Goal: Task Accomplishment & Management: Manage account settings

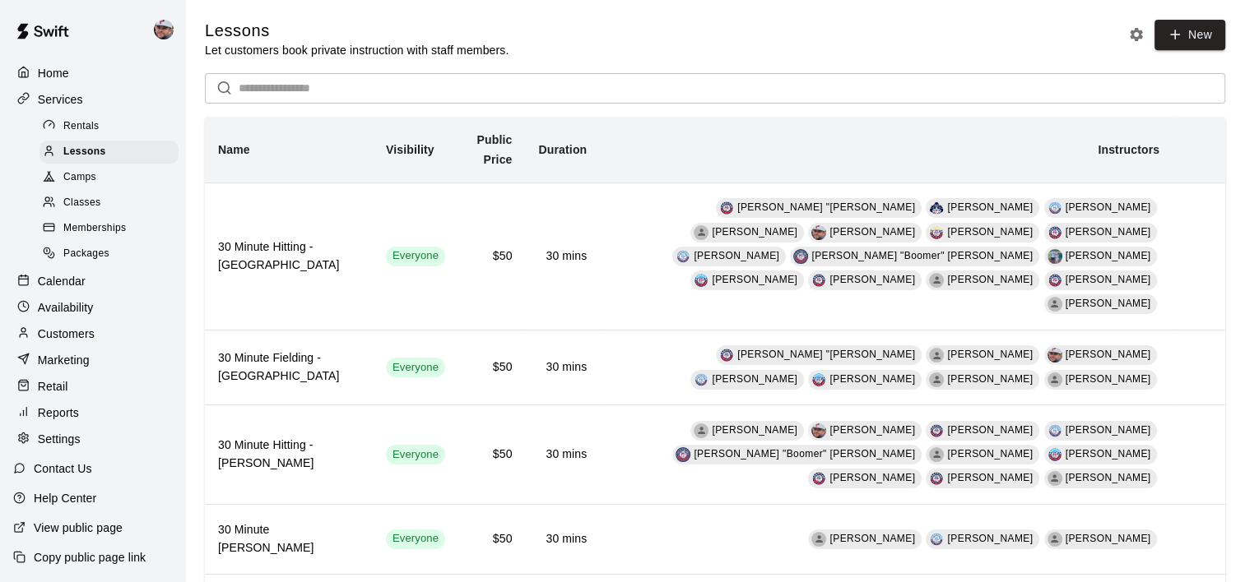
click at [91, 292] on div "Calendar" at bounding box center [92, 281] width 159 height 25
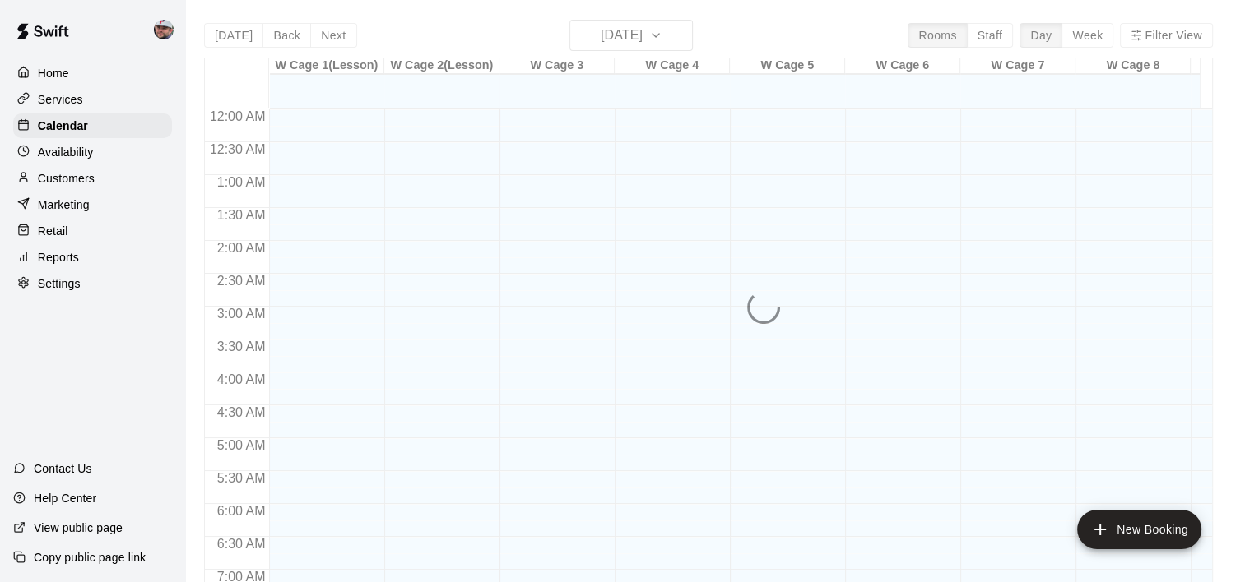
scroll to position [629, 0]
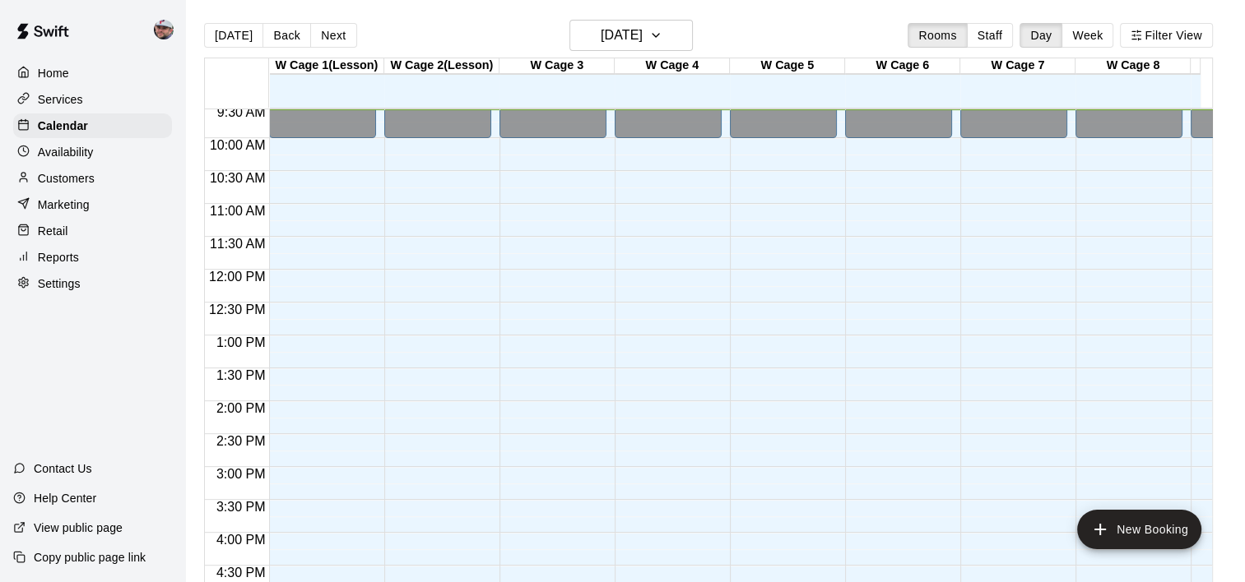
click at [603, 52] on div "Today Back Next Thursday Sep 18 Rooms Staff Day Week Filter View" at bounding box center [708, 39] width 1009 height 38
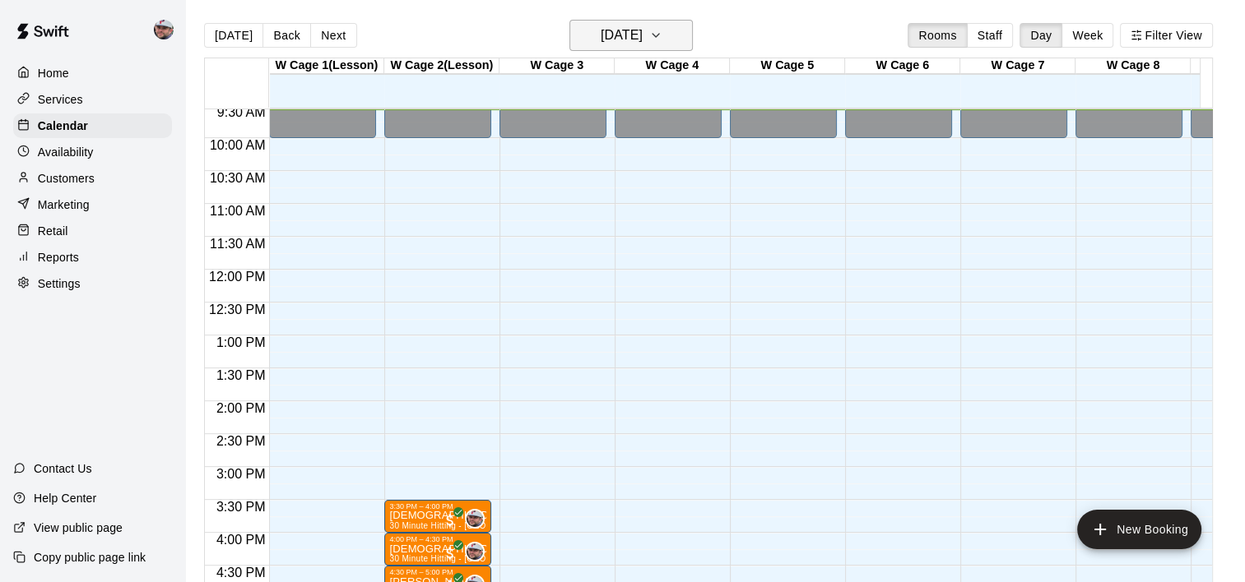
click at [609, 38] on h6 "[DATE]" at bounding box center [621, 35] width 42 height 23
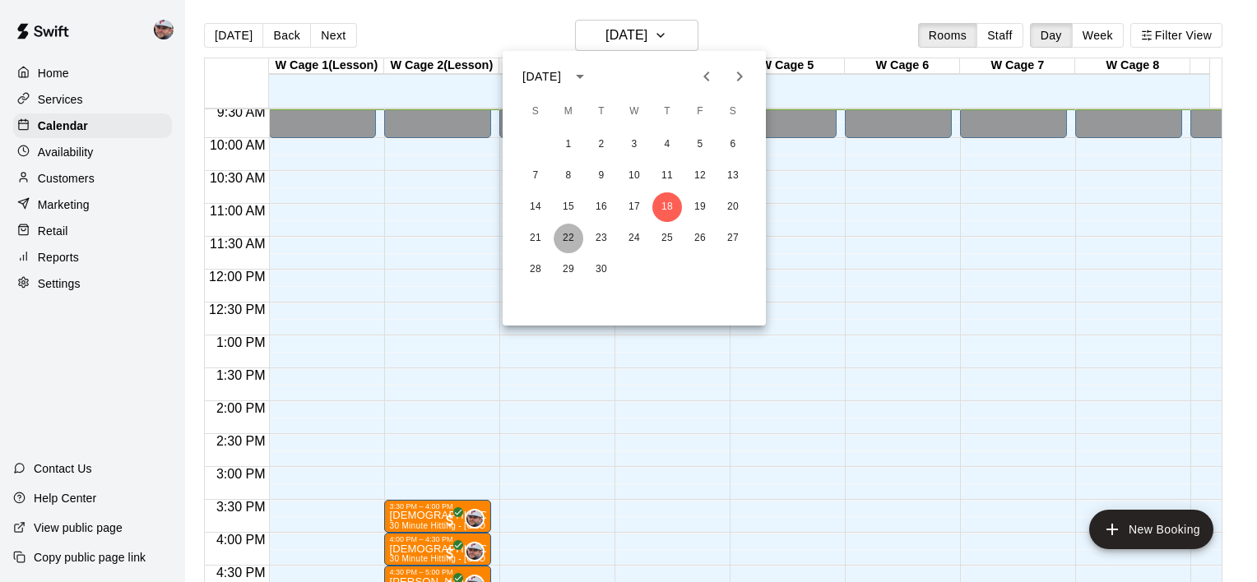
click at [575, 234] on button "22" at bounding box center [569, 239] width 30 height 30
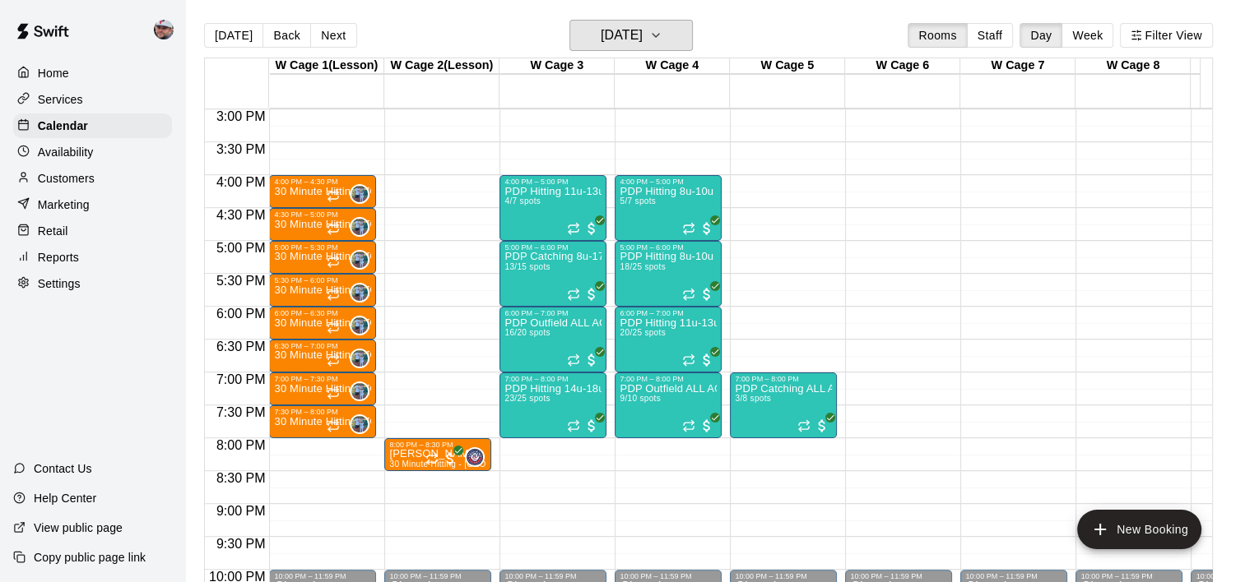
scroll to position [988, 0]
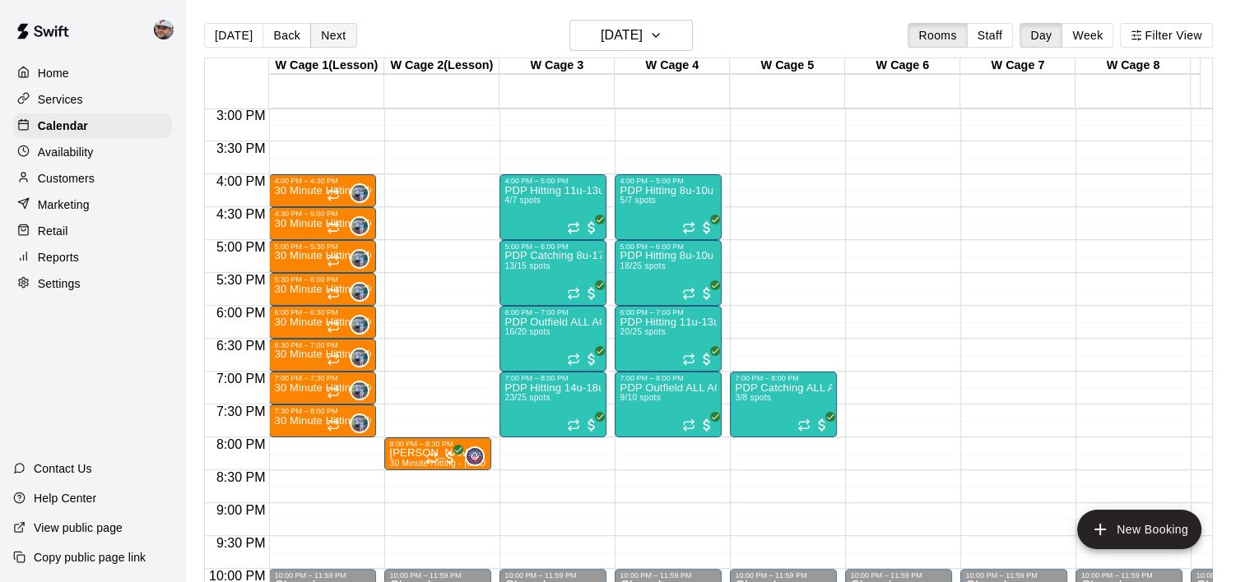
click at [336, 38] on button "Next" at bounding box center [333, 35] width 46 height 25
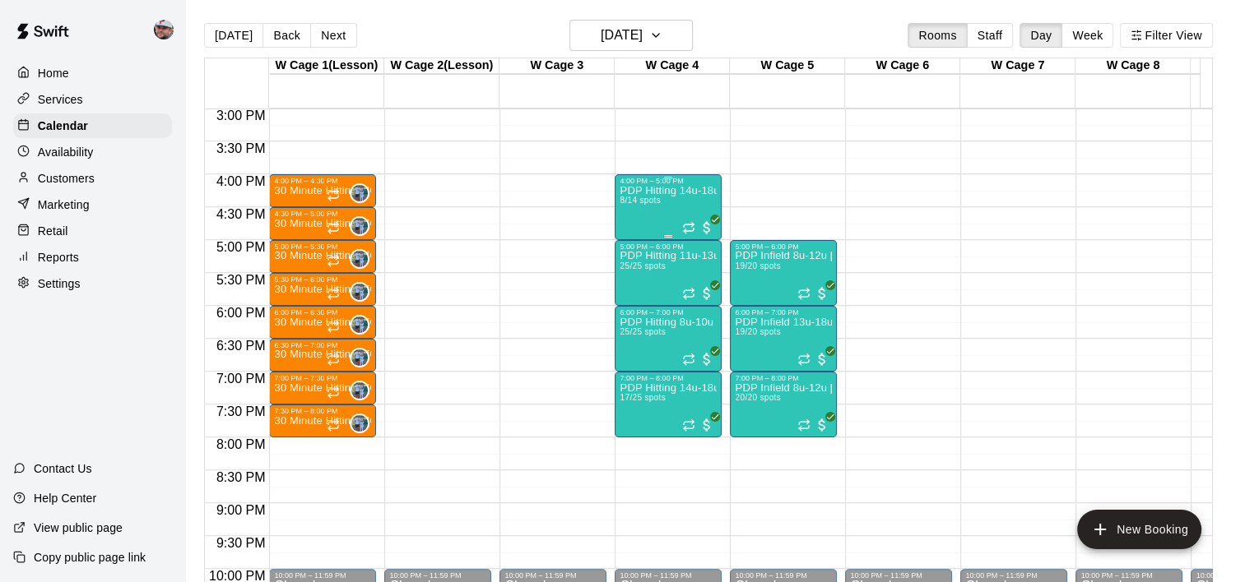
click at [660, 197] on span "8/14 spots" at bounding box center [639, 200] width 40 height 9
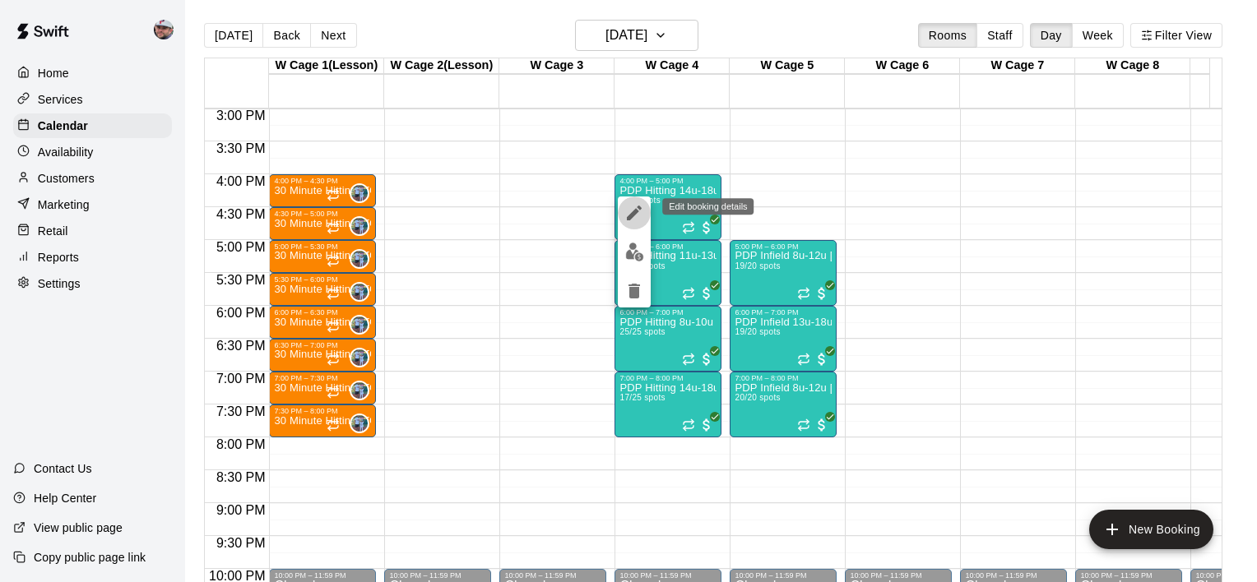
click at [635, 211] on icon "edit" at bounding box center [634, 213] width 15 height 15
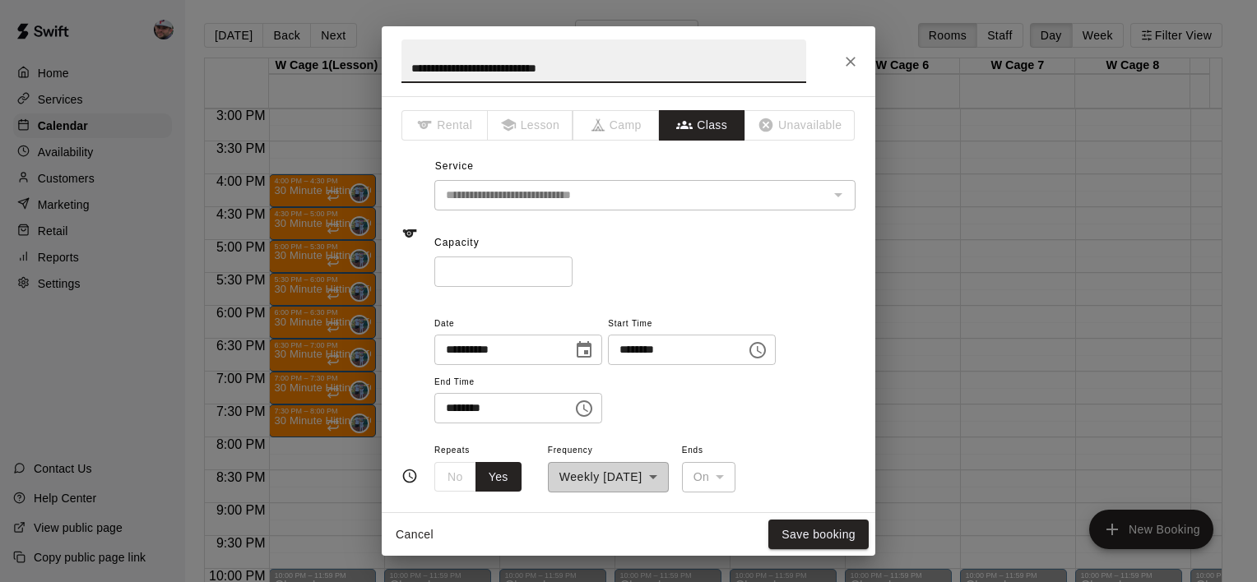
click at [477, 264] on input "**" at bounding box center [503, 272] width 138 height 30
type input "*"
click at [823, 543] on button "Save booking" at bounding box center [818, 535] width 100 height 30
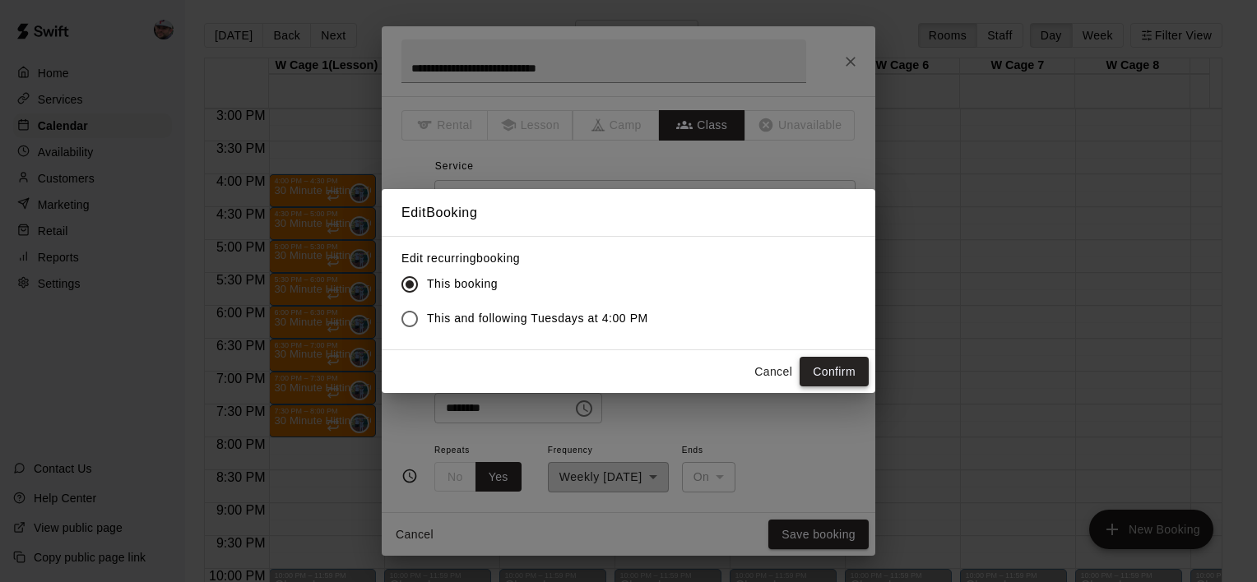
click at [838, 372] on button "Confirm" at bounding box center [834, 372] width 69 height 30
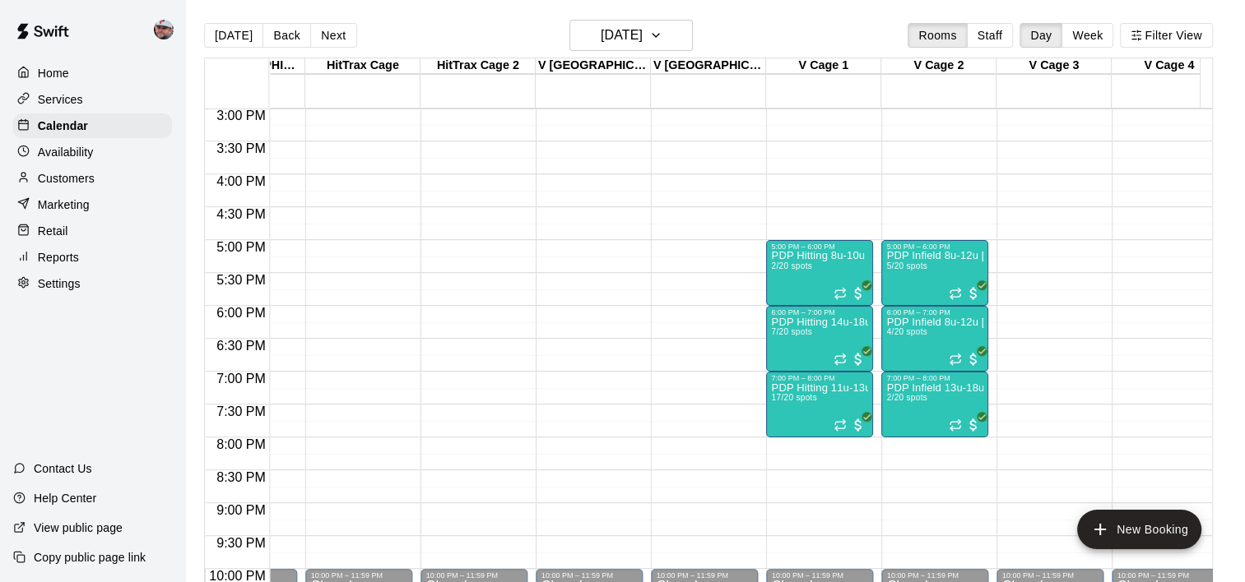
scroll to position [0, 0]
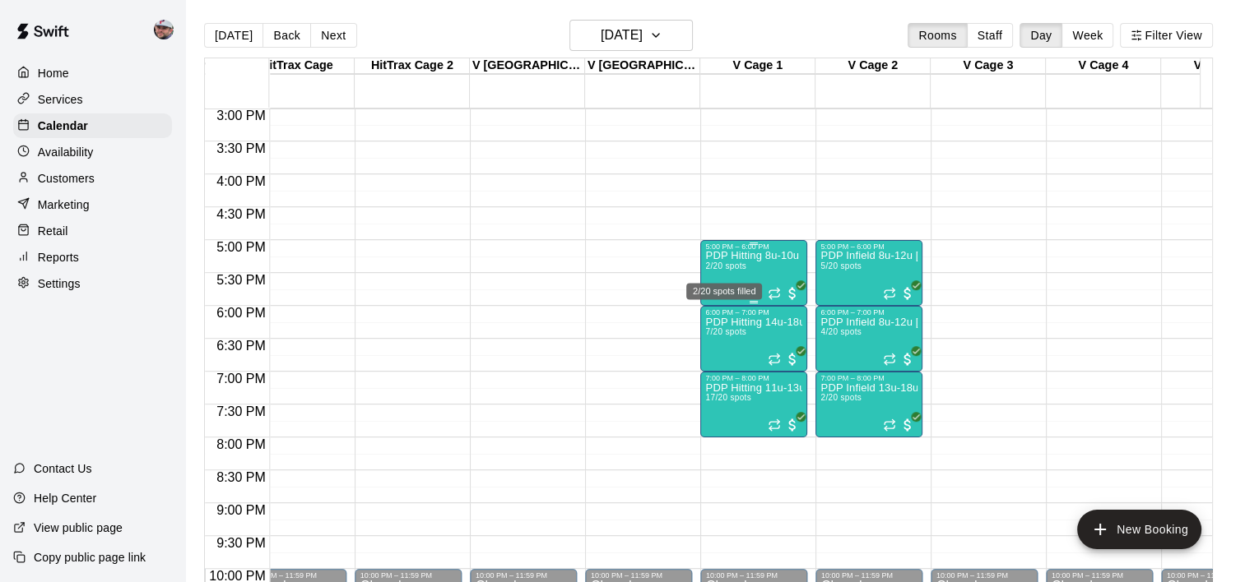
click at [743, 263] on span "2/20 spots" at bounding box center [725, 266] width 40 height 9
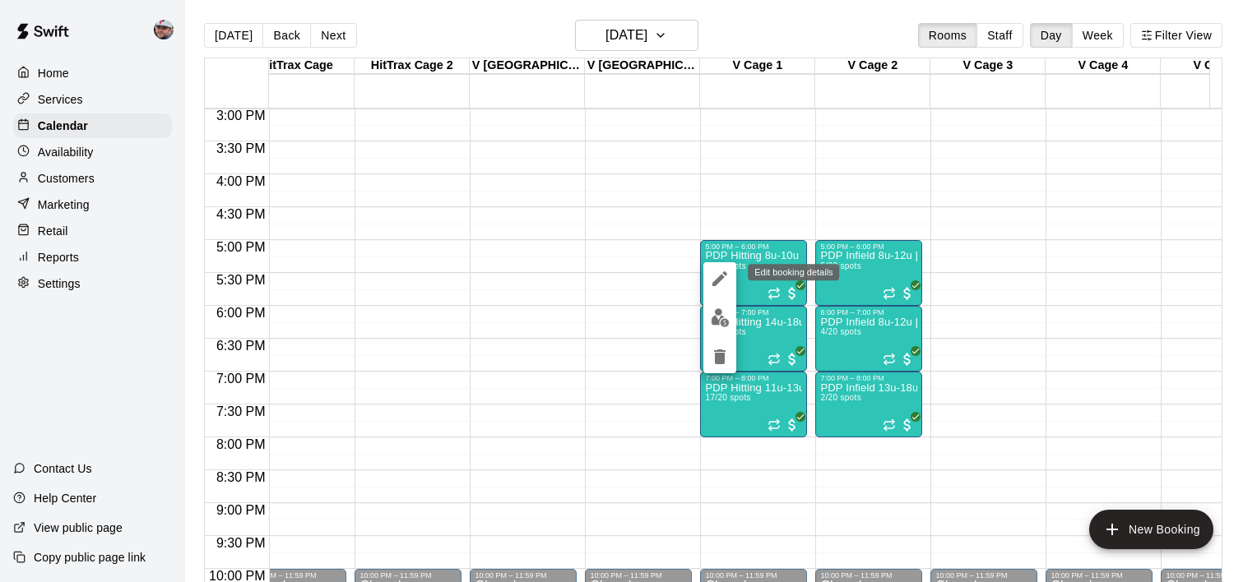
click at [720, 274] on icon "edit" at bounding box center [720, 279] width 20 height 20
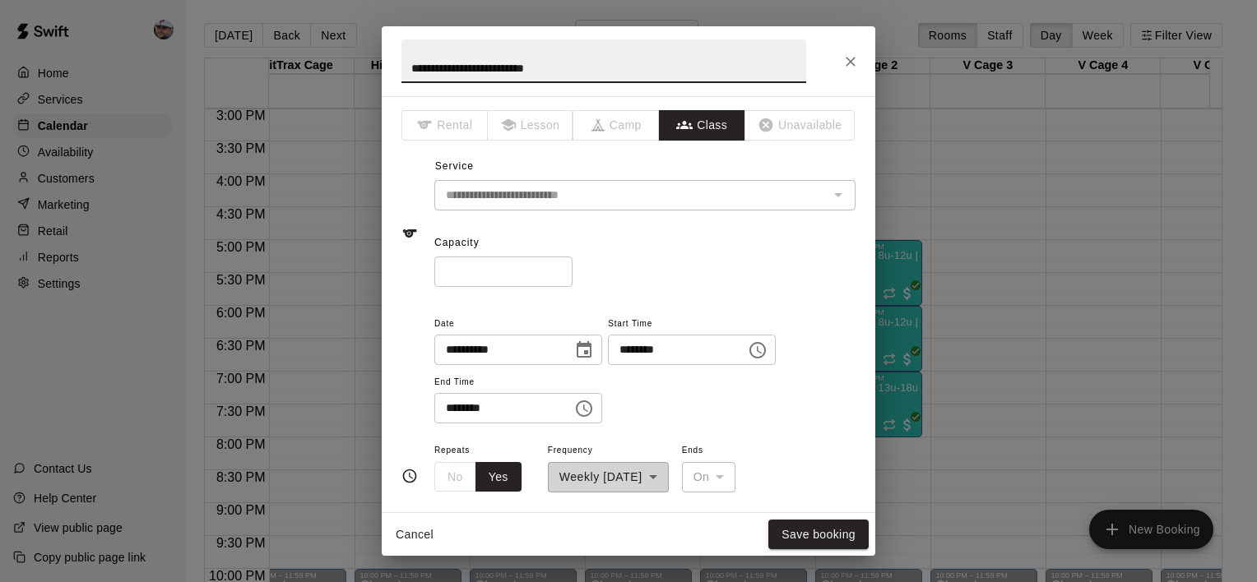
click at [490, 276] on input "**" at bounding box center [503, 272] width 138 height 30
type input "*"
click at [829, 544] on button "Save booking" at bounding box center [818, 535] width 100 height 30
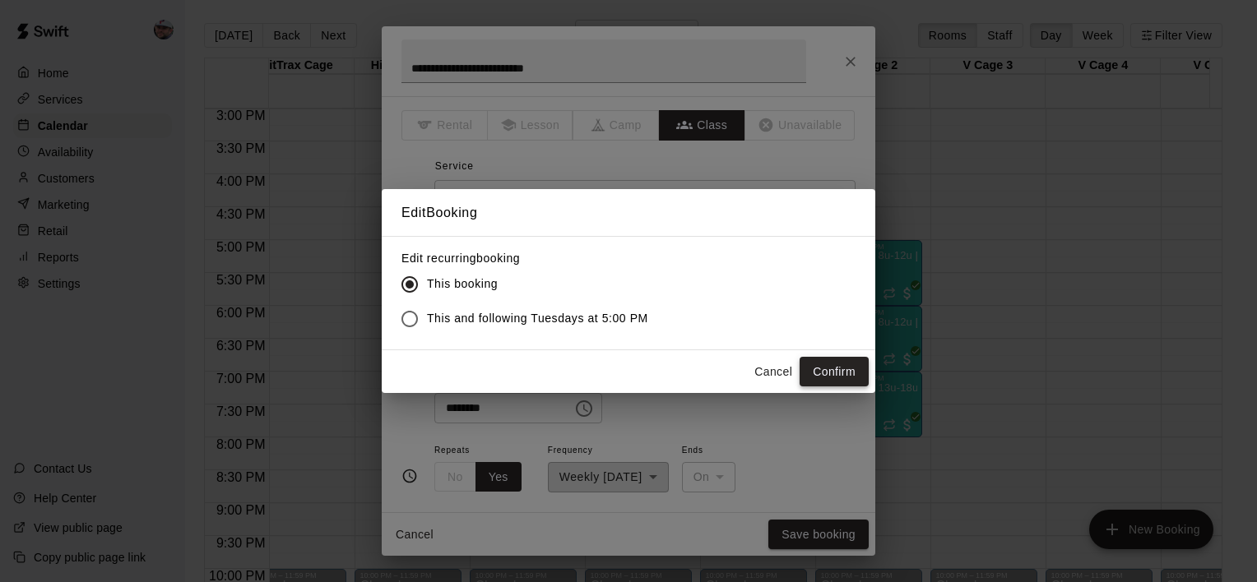
click at [845, 378] on button "Confirm" at bounding box center [834, 372] width 69 height 30
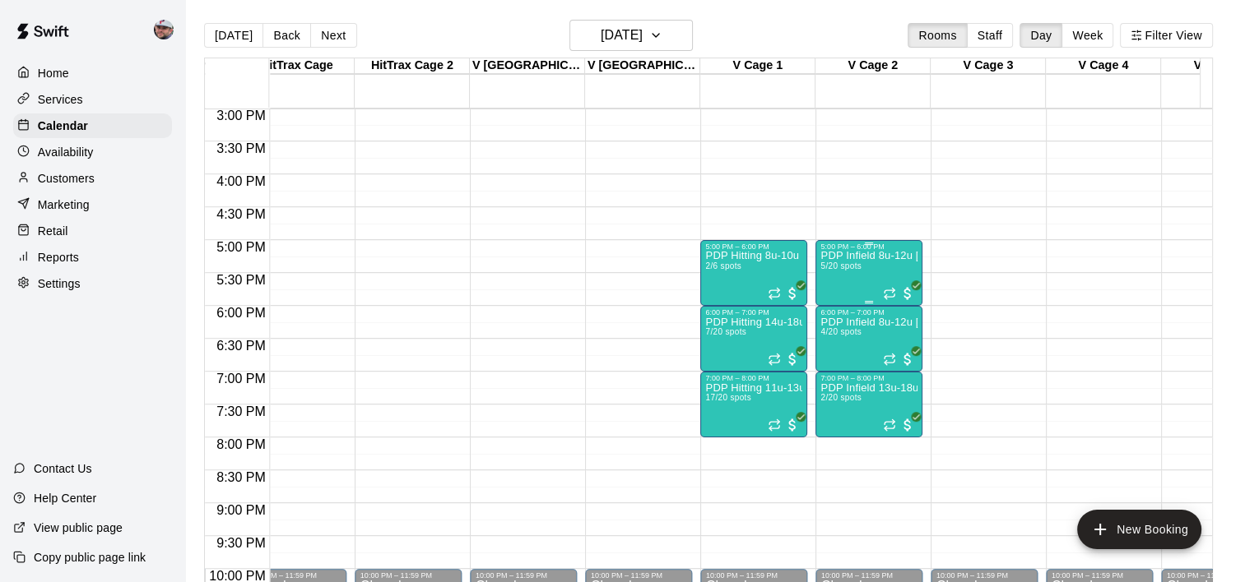
click at [852, 256] on p "PDP Infield 8u-12u [PERSON_NAME]" at bounding box center [868, 256] width 97 height 0
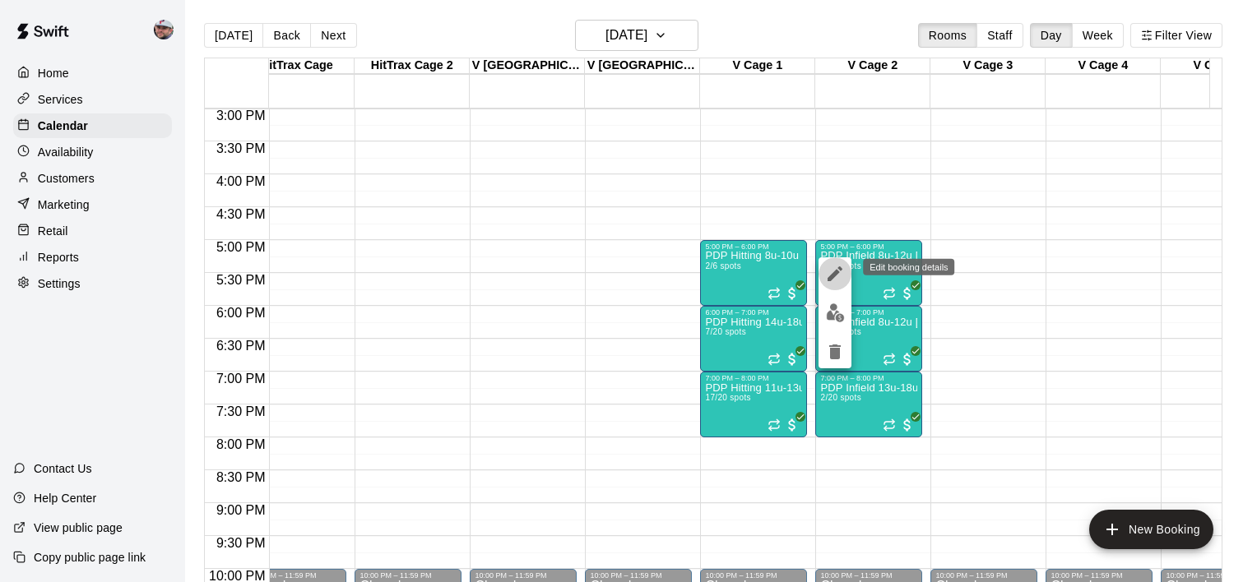
click at [836, 278] on icon "edit" at bounding box center [835, 274] width 20 height 20
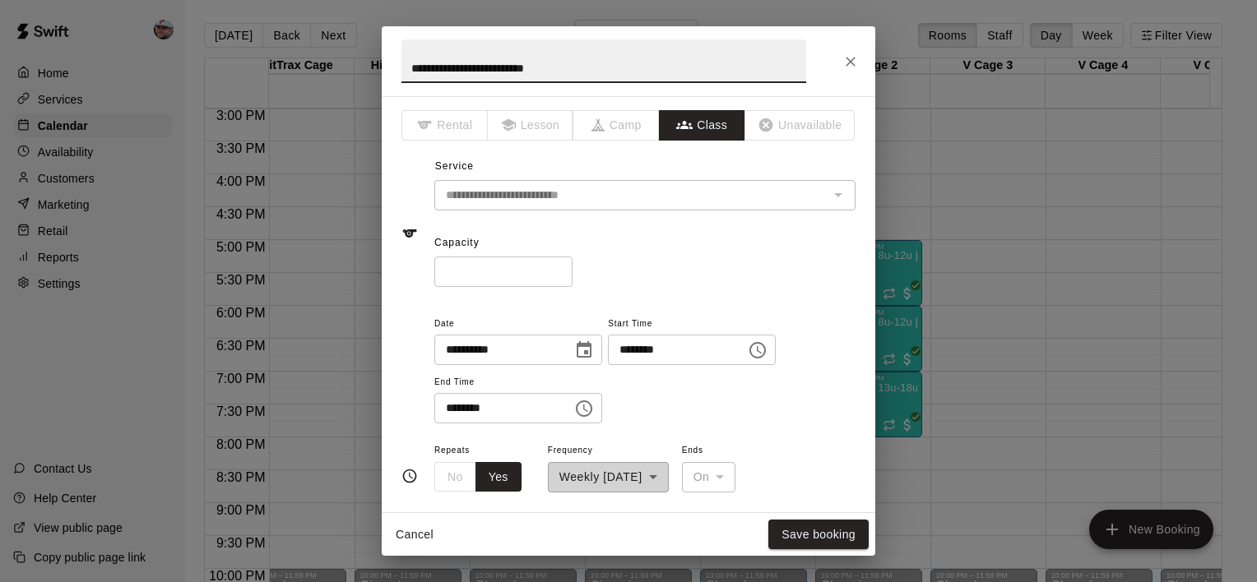
click at [492, 286] on input "**" at bounding box center [503, 272] width 138 height 30
type input "*"
type input "**"
click at [819, 536] on button "Save booking" at bounding box center [818, 535] width 100 height 30
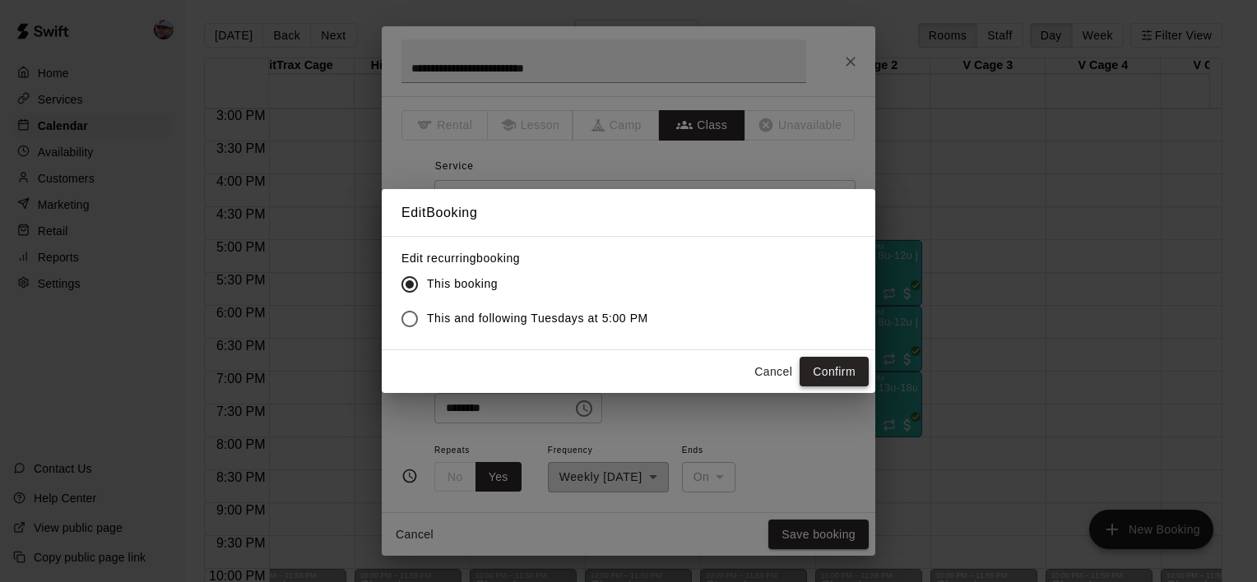
click at [837, 364] on button "Confirm" at bounding box center [834, 372] width 69 height 30
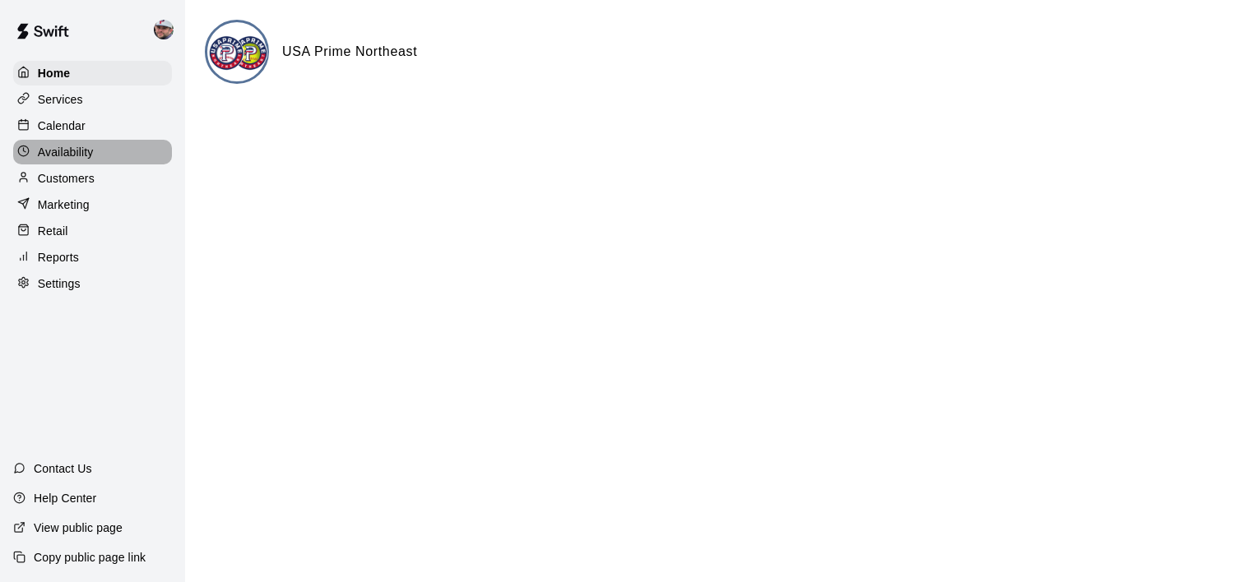
click at [90, 160] on p "Availability" at bounding box center [66, 152] width 56 height 16
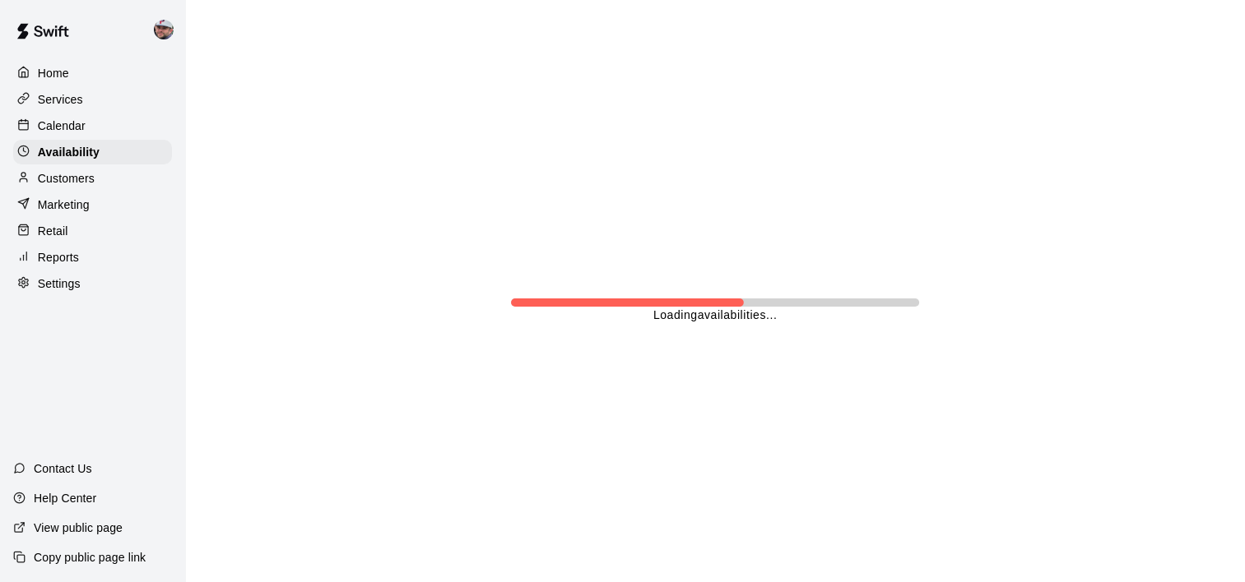
click at [92, 132] on div "Calendar" at bounding box center [92, 126] width 159 height 25
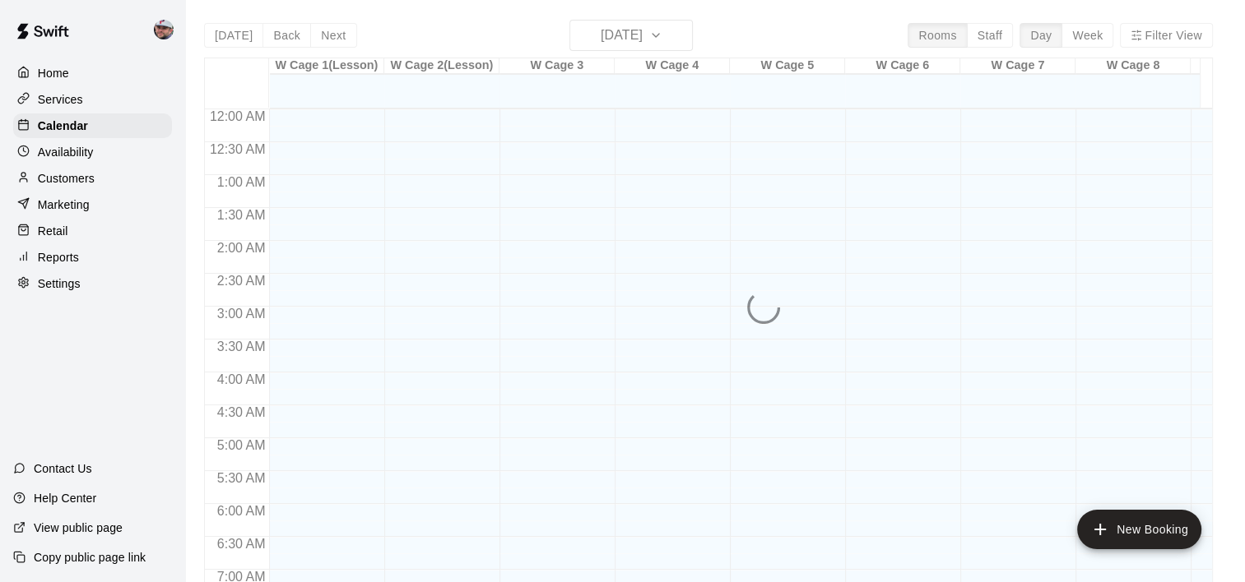
click at [124, 158] on div "Availability" at bounding box center [92, 152] width 159 height 25
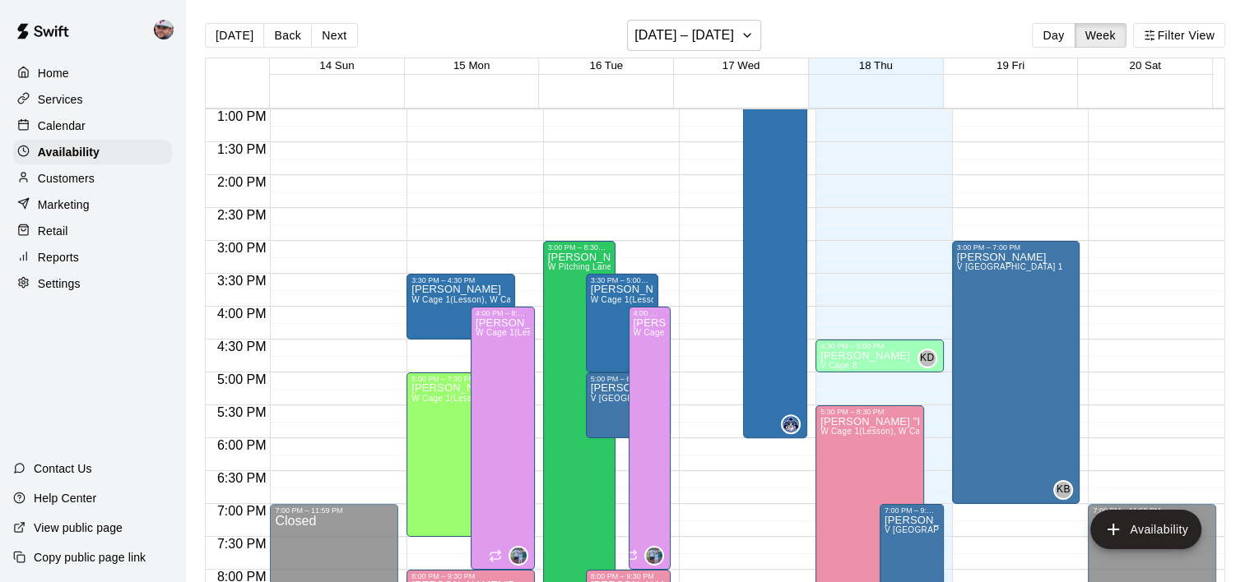
scroll to position [856, 0]
click at [320, 26] on button "Next" at bounding box center [334, 35] width 46 height 25
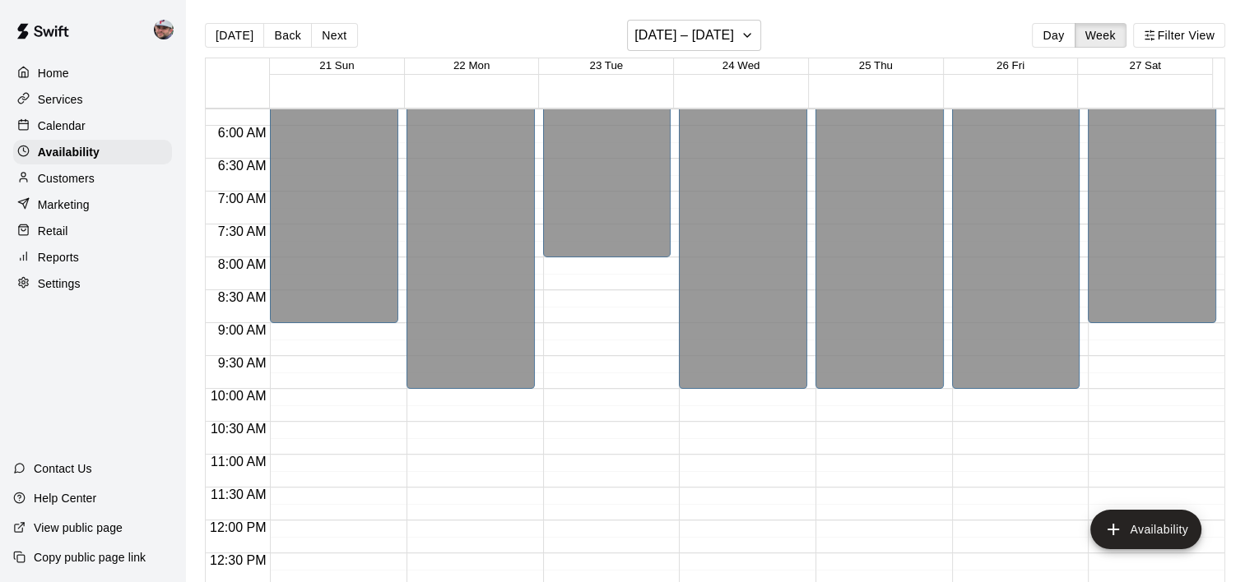
scroll to position [378, 0]
click at [90, 138] on div "Calendar" at bounding box center [92, 126] width 159 height 25
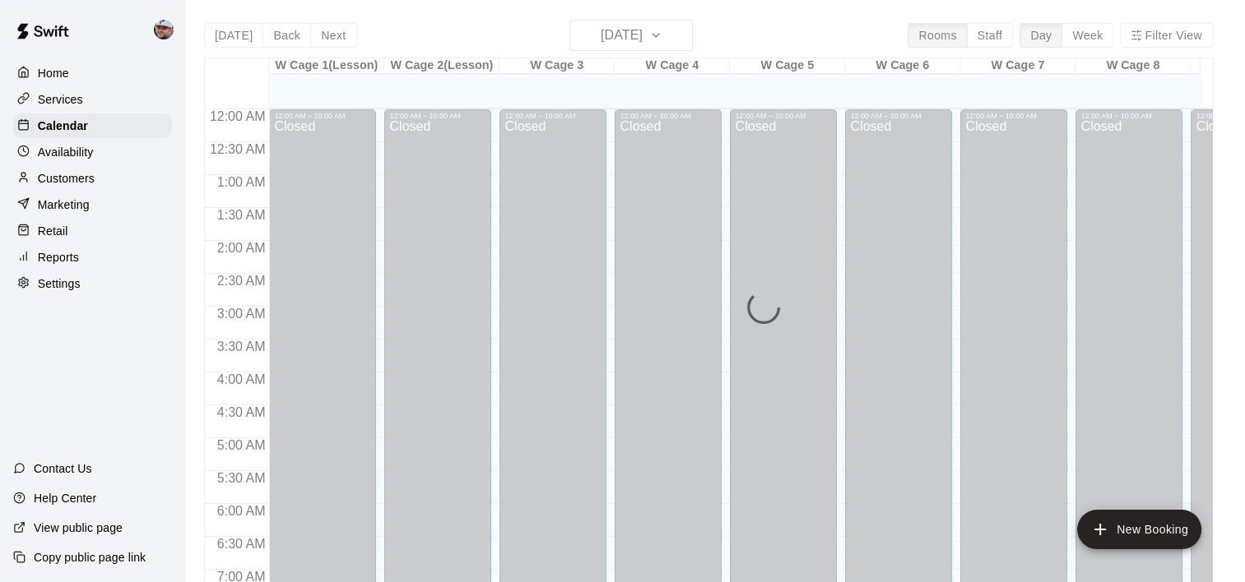
click at [640, 47] on div "[DATE] Back [DATE][DATE] Rooms Staff Day Week Filter View W Cage 1(Lesson) 18 T…" at bounding box center [708, 311] width 1009 height 582
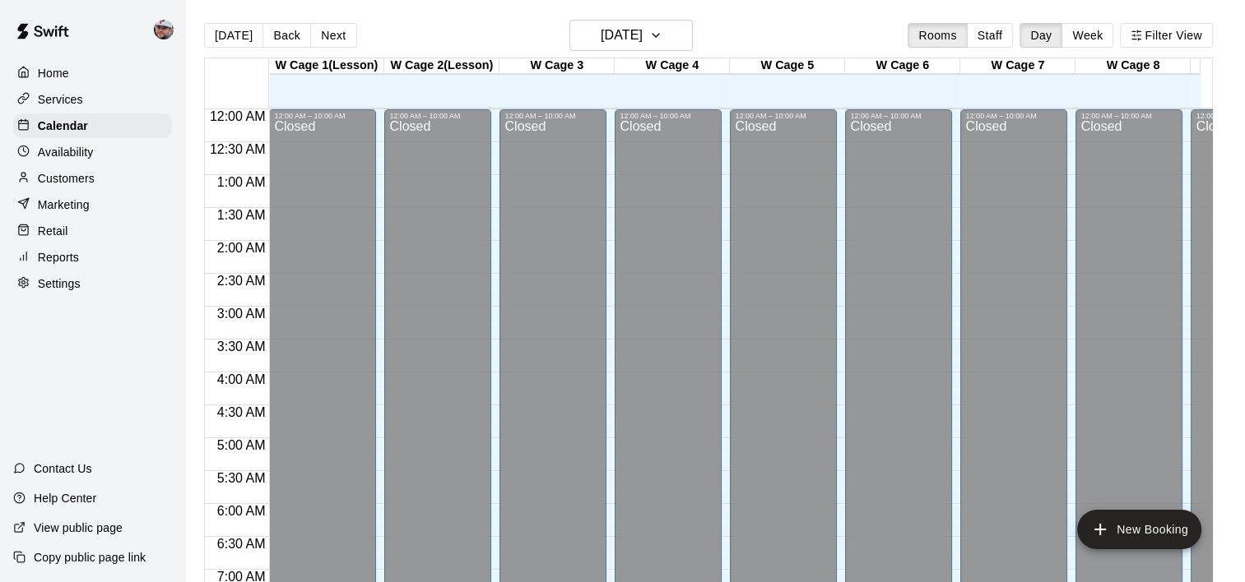
scroll to position [659, 0]
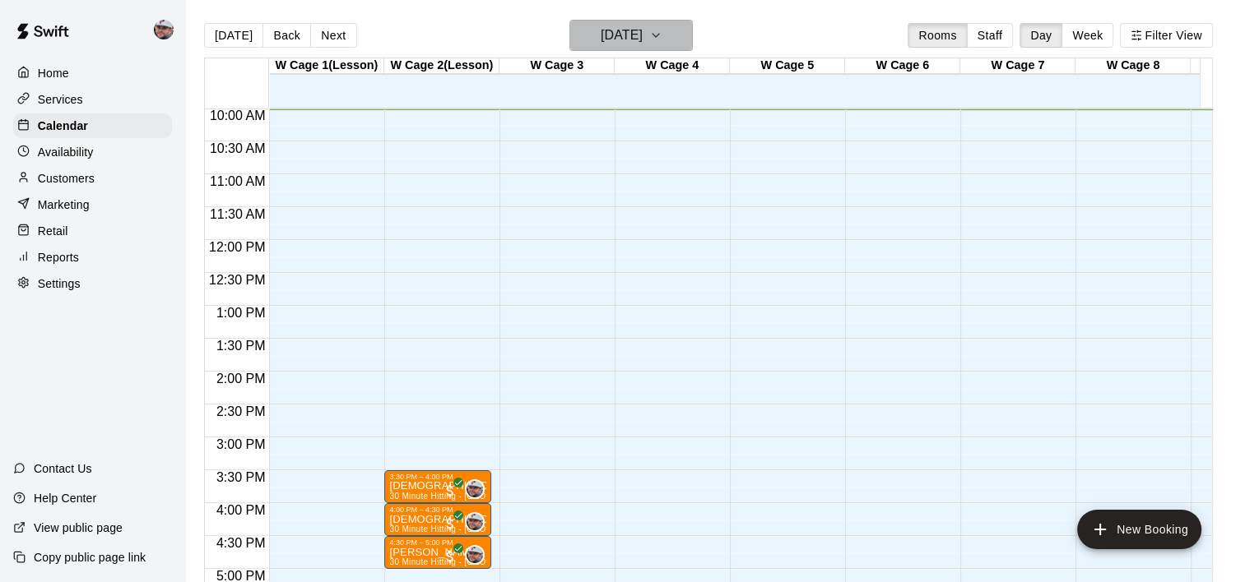
click at [622, 39] on h6 "[DATE]" at bounding box center [621, 35] width 42 height 23
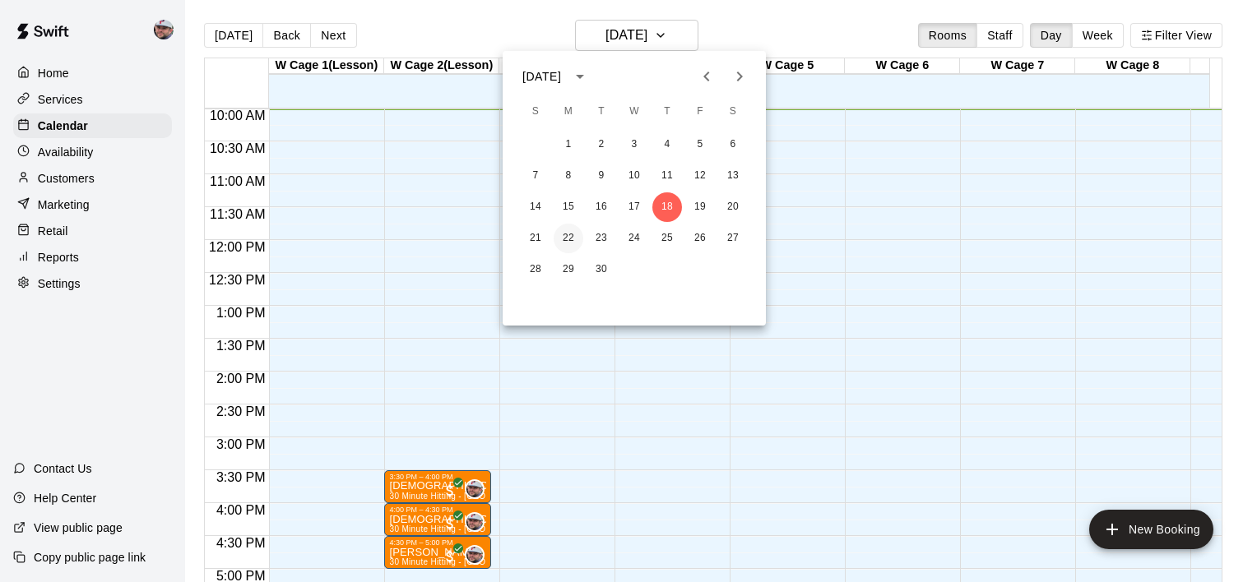
click at [573, 233] on button "22" at bounding box center [569, 239] width 30 height 30
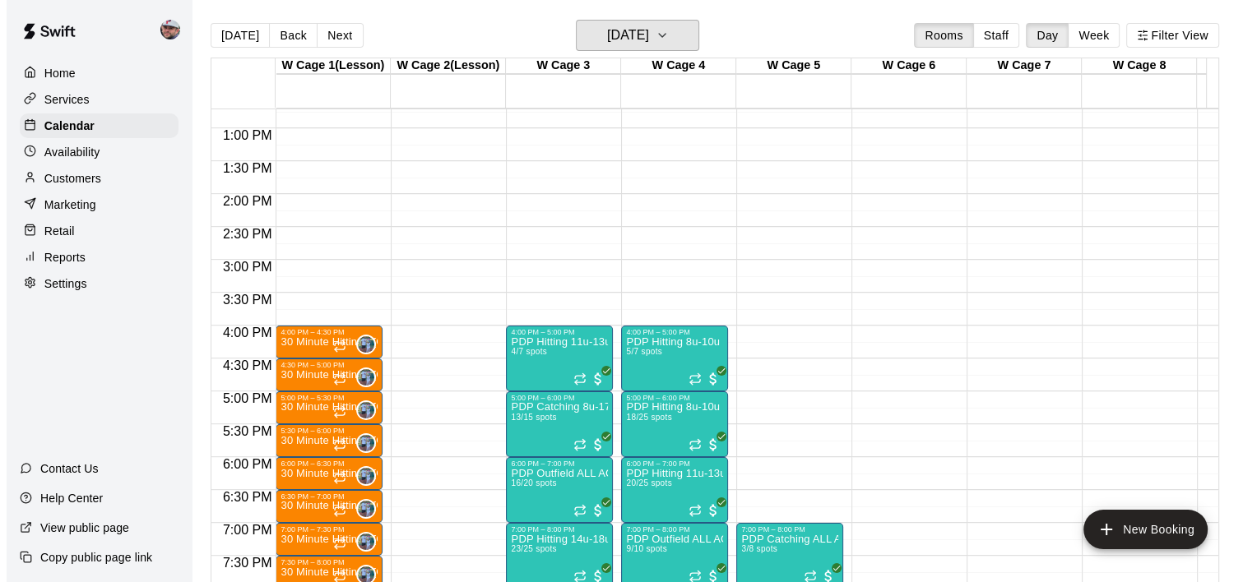
scroll to position [987, 0]
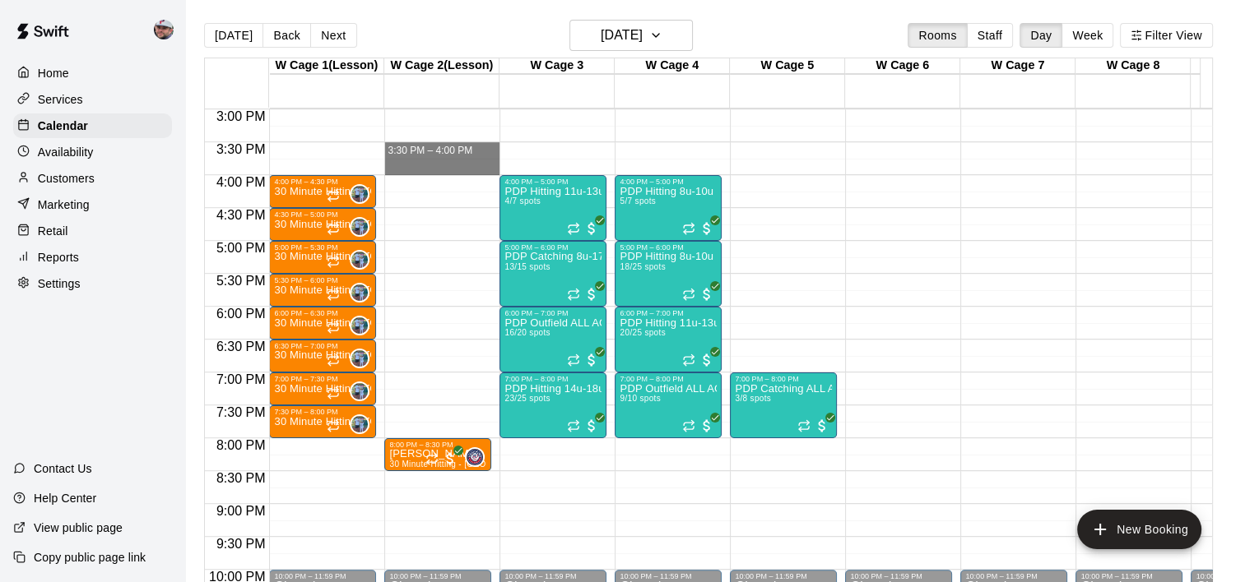
drag, startPoint x: 434, startPoint y: 145, endPoint x: 435, endPoint y: 167, distance: 22.3
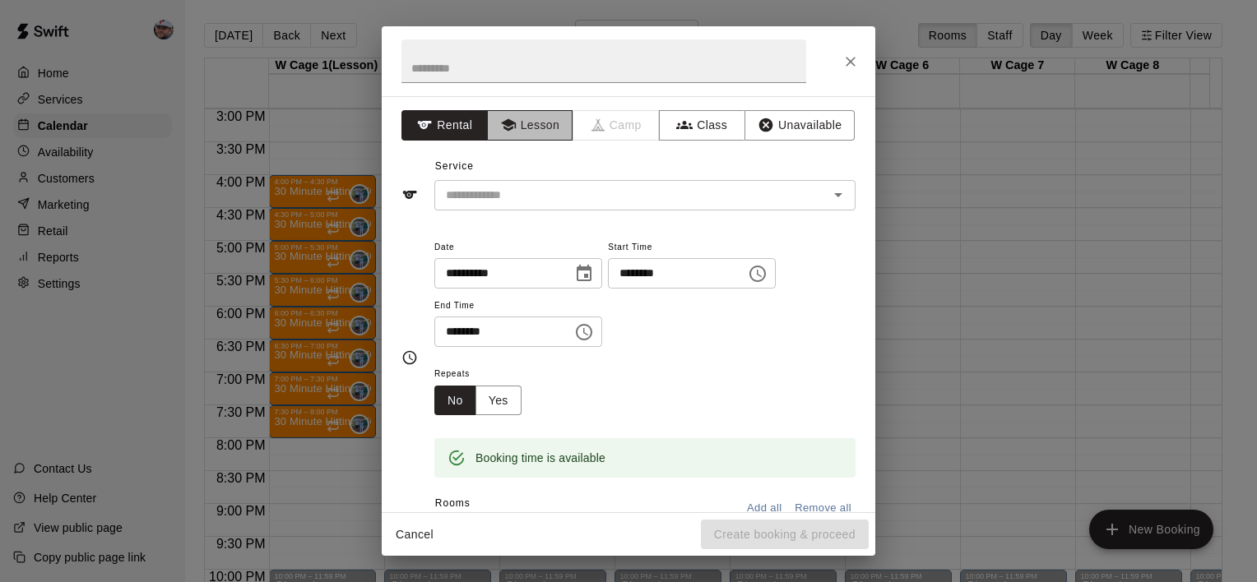
click at [530, 128] on button "Lesson" at bounding box center [530, 125] width 86 height 30
click at [522, 191] on input "text" at bounding box center [620, 195] width 363 height 21
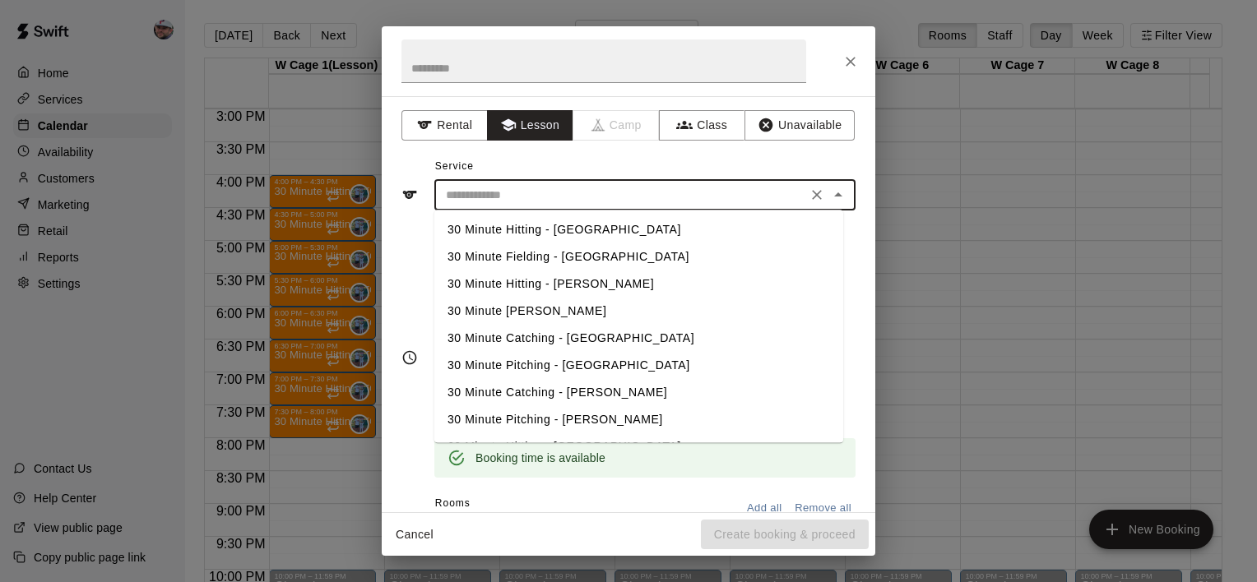
click at [540, 258] on li "30 Minute Fielding - [GEOGRAPHIC_DATA]" at bounding box center [638, 256] width 409 height 27
type input "**********"
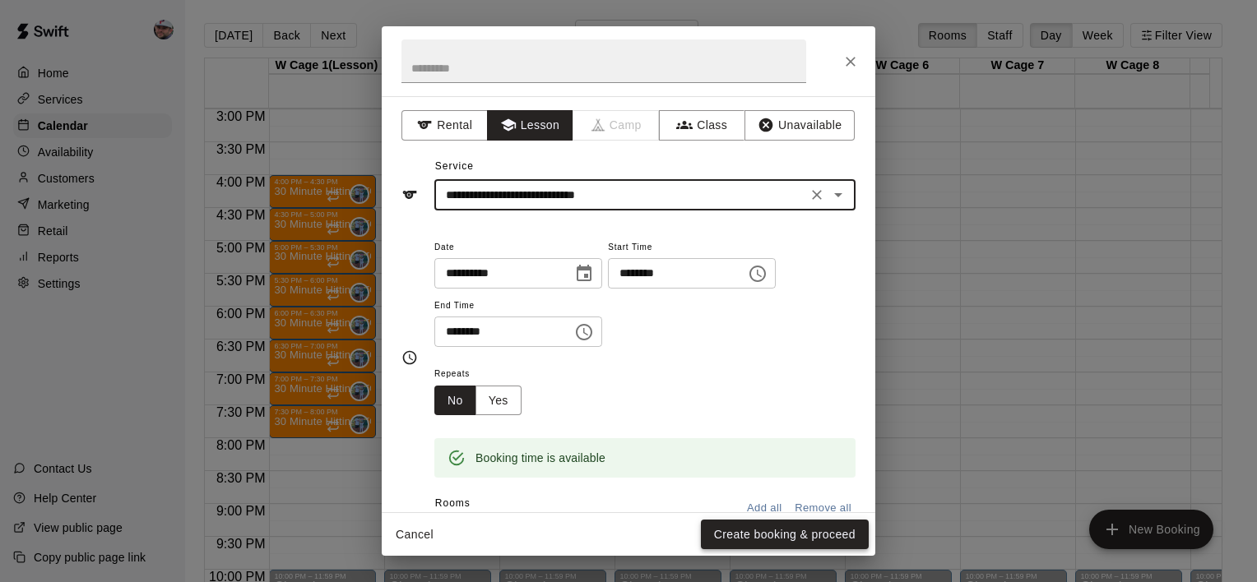
click at [748, 536] on button "Create booking & proceed" at bounding box center [785, 535] width 168 height 30
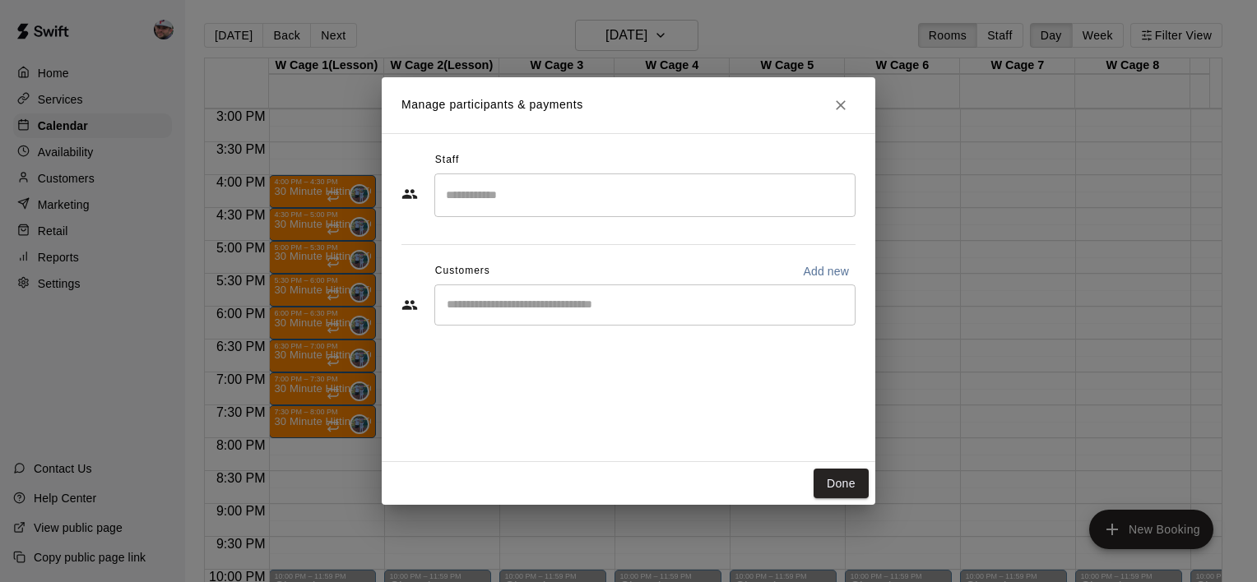
click at [546, 192] on input "Search staff" at bounding box center [645, 195] width 406 height 29
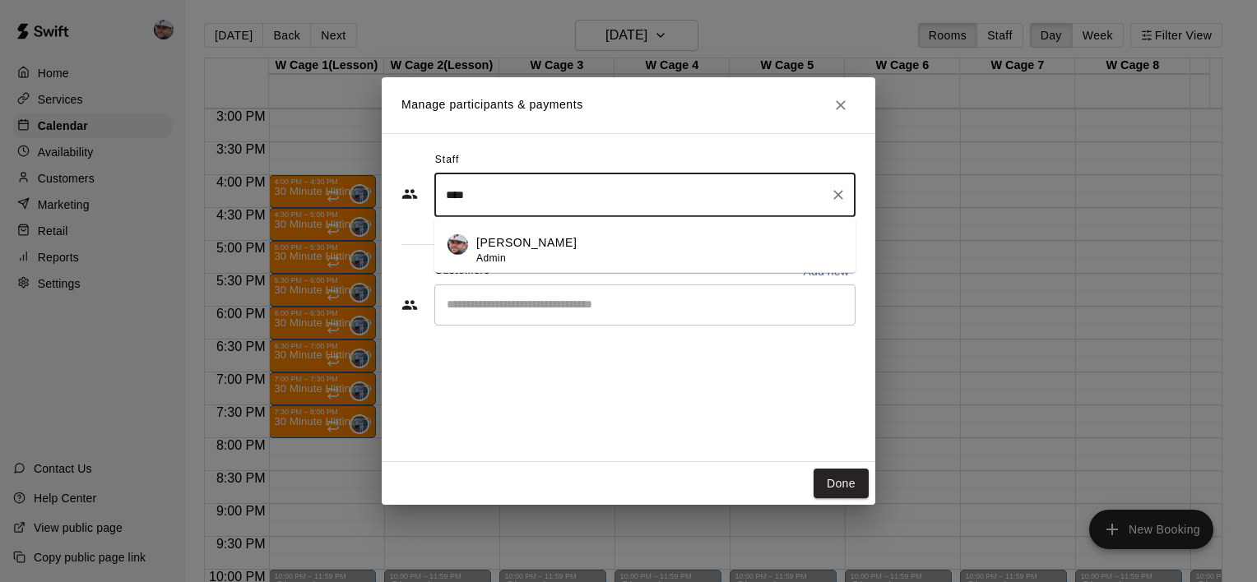
click at [532, 227] on li "[PERSON_NAME] Admin" at bounding box center [644, 245] width 421 height 56
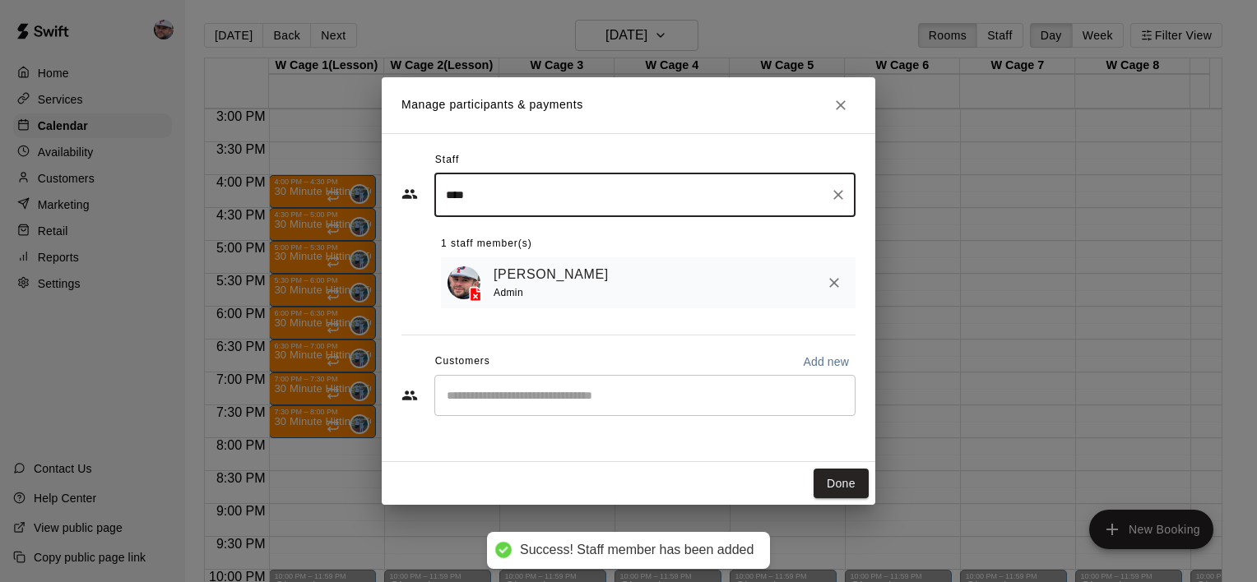
type input "****"
click at [506, 401] on input "Start typing to search customers..." at bounding box center [645, 395] width 406 height 16
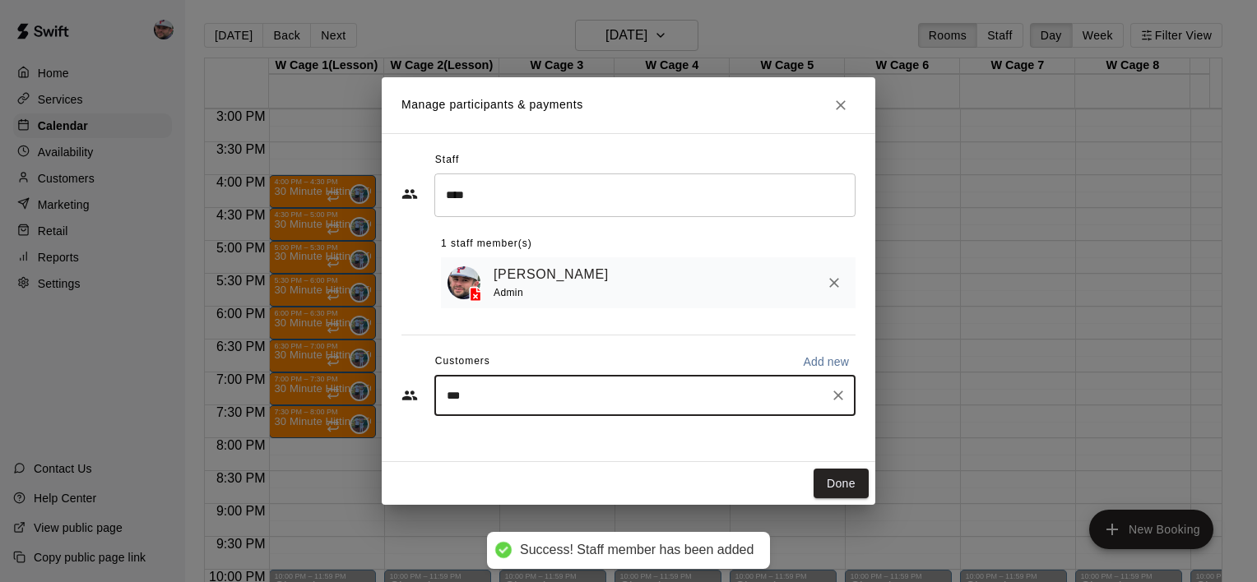
type input "****"
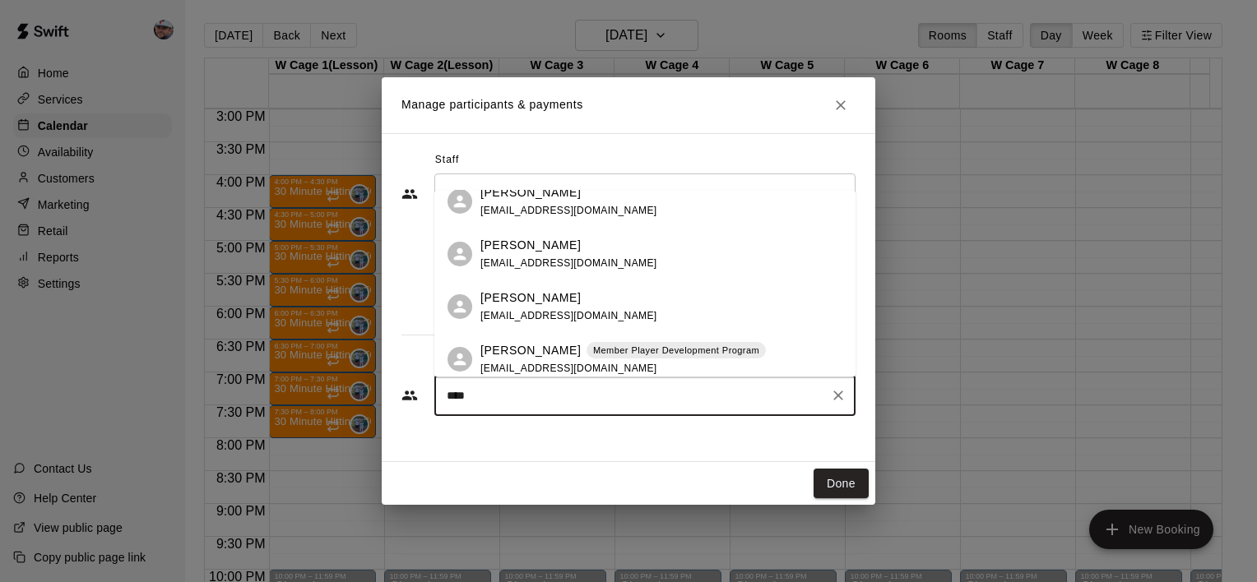
scroll to position [340, 0]
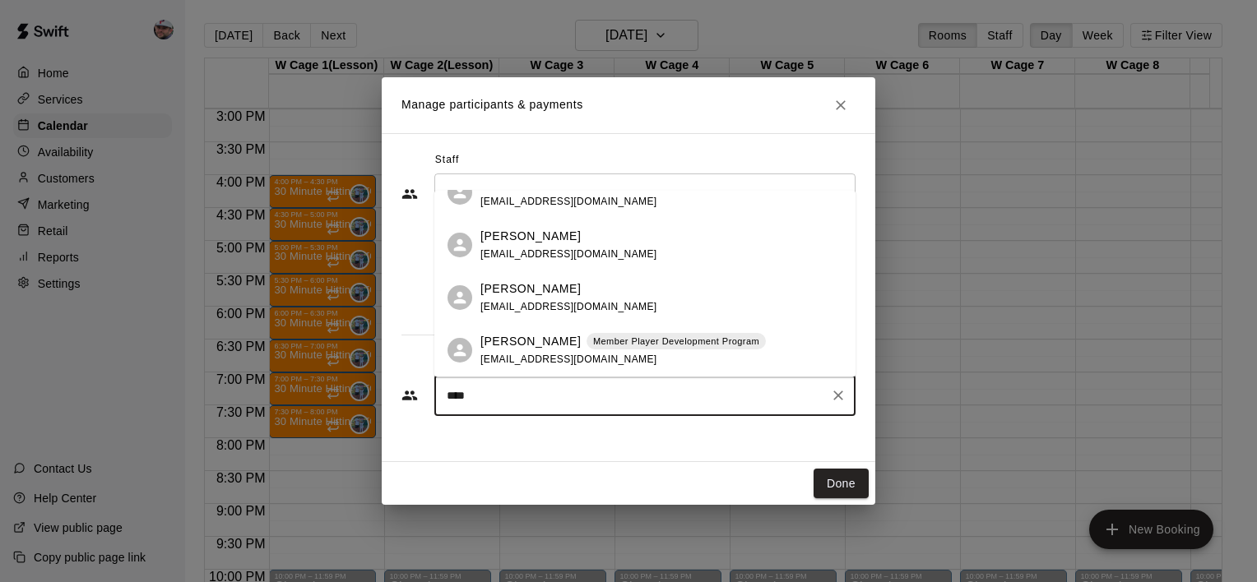
click at [548, 340] on p "[PERSON_NAME]" at bounding box center [530, 341] width 100 height 17
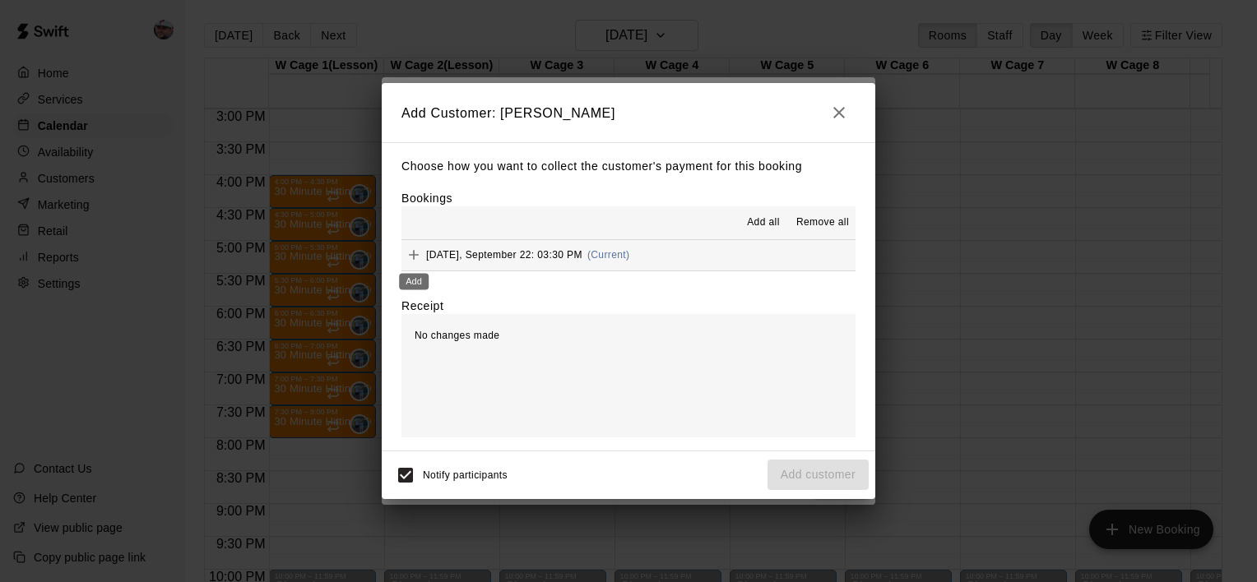
click at [411, 251] on icon "Add" at bounding box center [414, 255] width 16 height 16
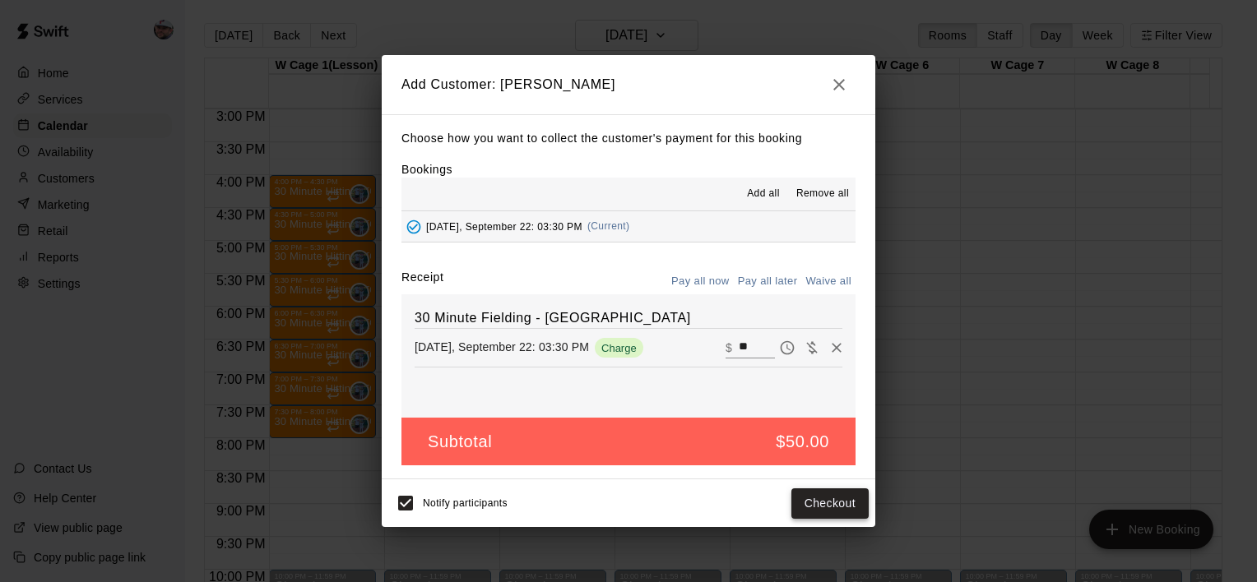
click at [813, 508] on button "Checkout" at bounding box center [829, 504] width 77 height 30
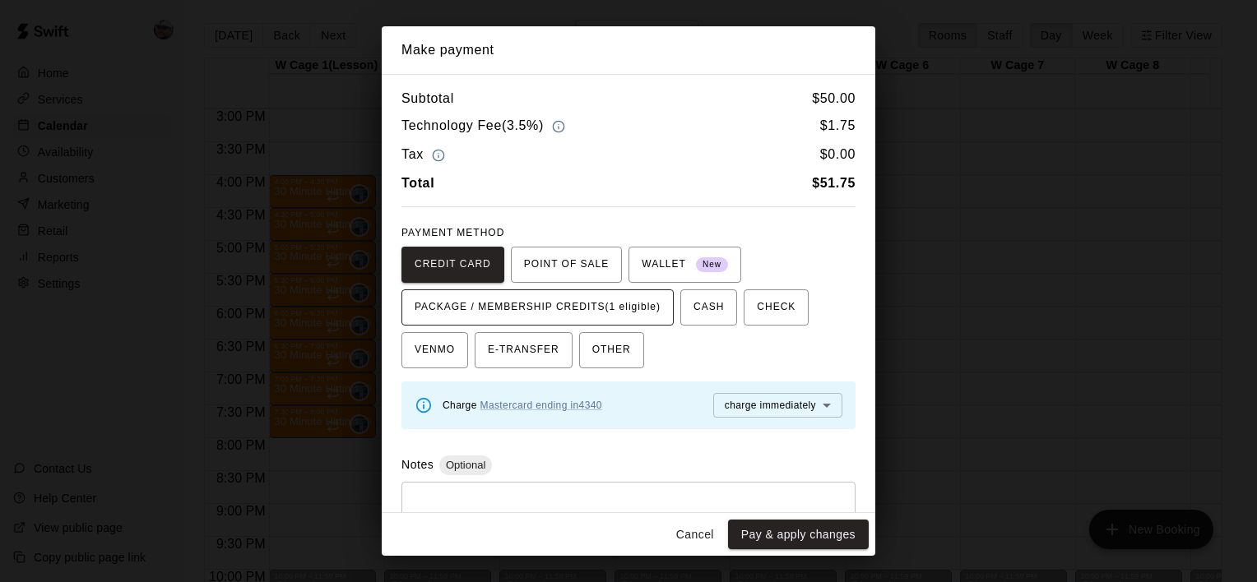
click at [638, 316] on span "PACKAGE / MEMBERSHIP CREDITS (1 eligible)" at bounding box center [538, 307] width 246 height 26
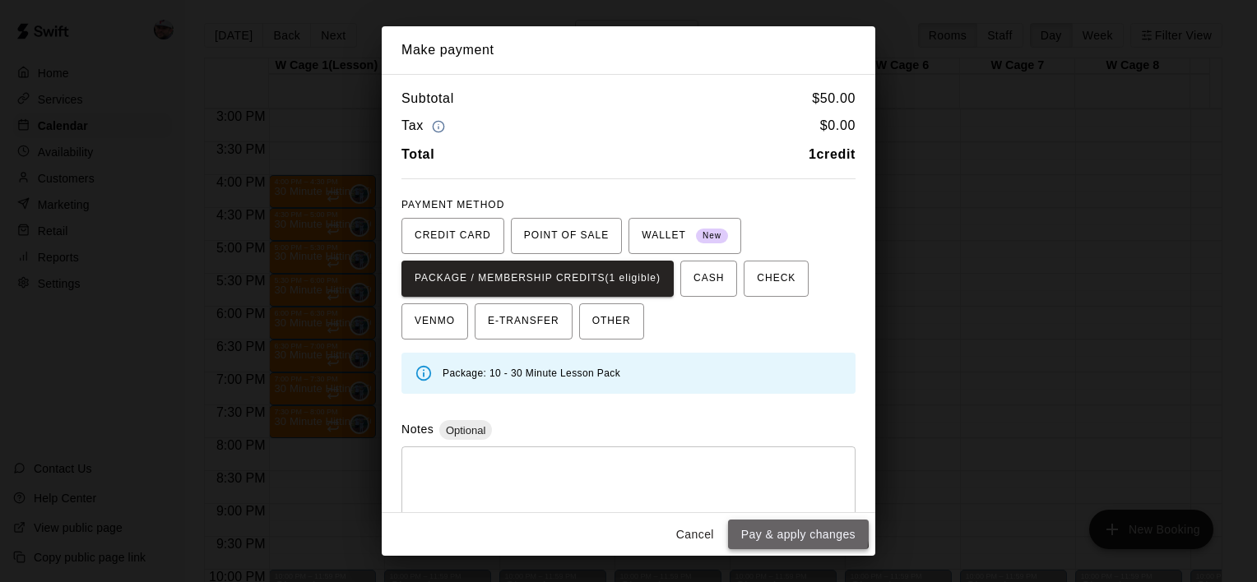
click at [760, 526] on button "Pay & apply changes" at bounding box center [798, 535] width 141 height 30
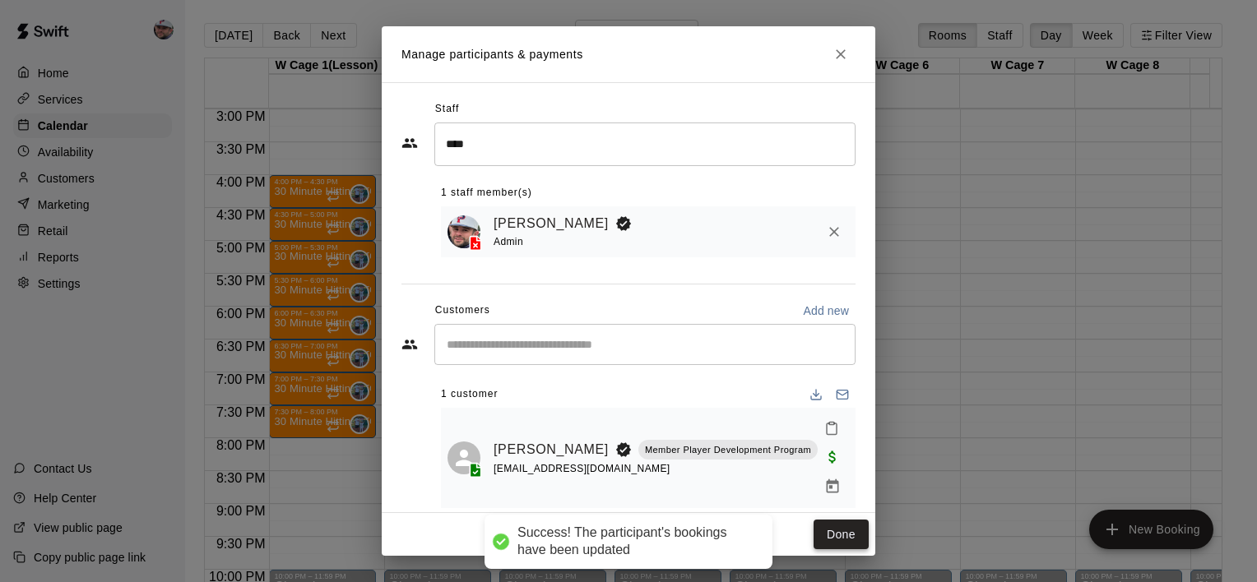
click at [821, 535] on button "Done" at bounding box center [841, 535] width 55 height 30
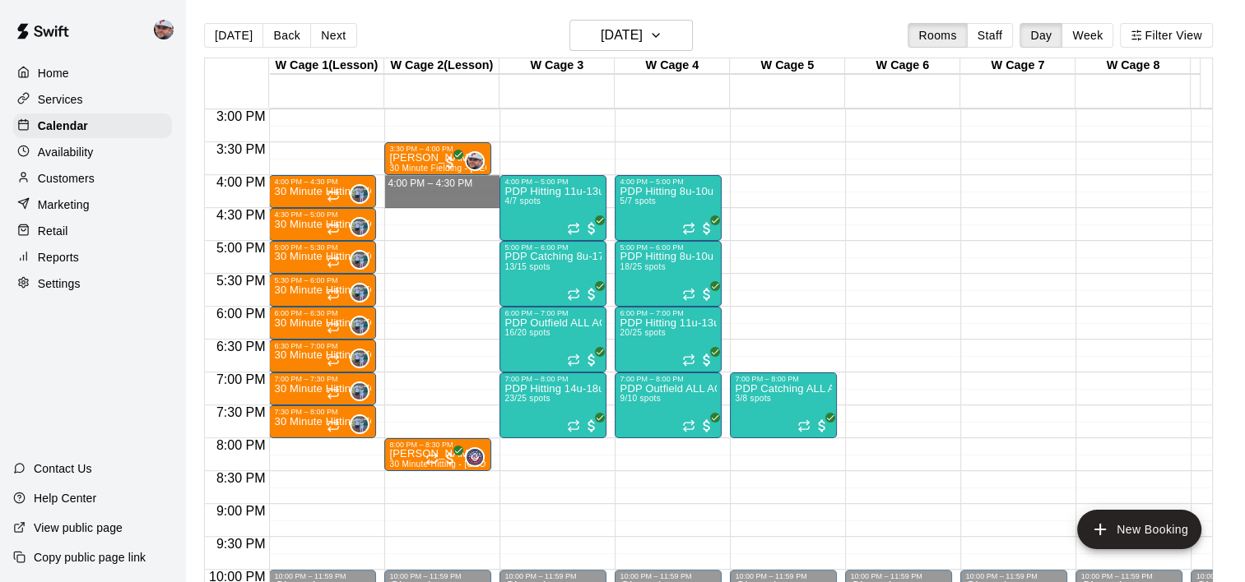
drag, startPoint x: 424, startPoint y: 179, endPoint x: 424, endPoint y: 197, distance: 17.3
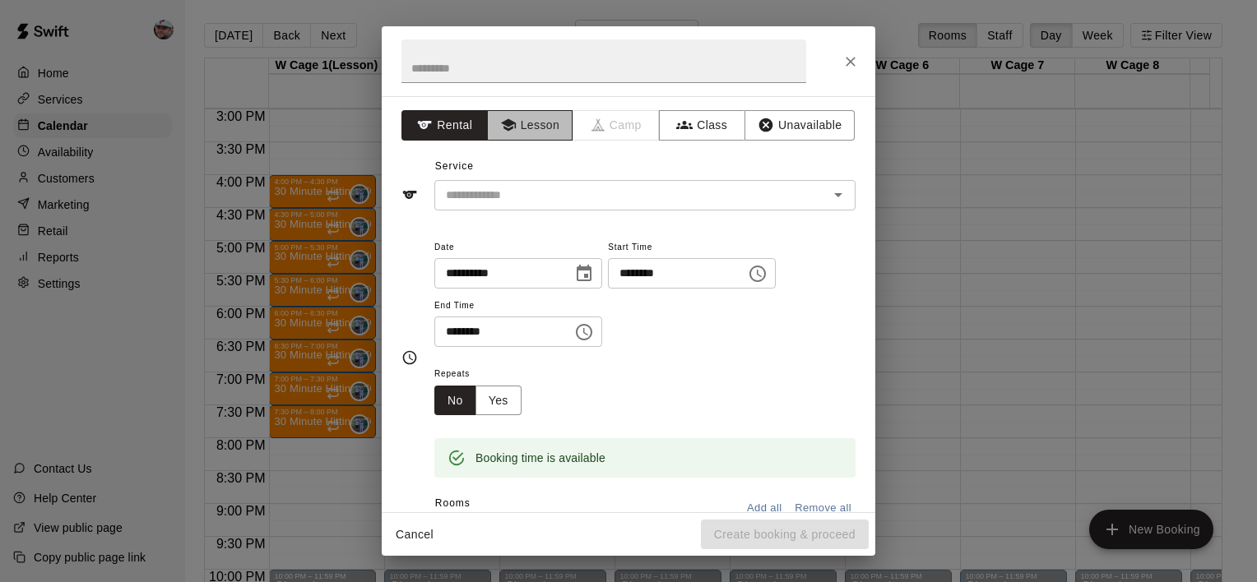
click at [543, 134] on button "Lesson" at bounding box center [530, 125] width 86 height 30
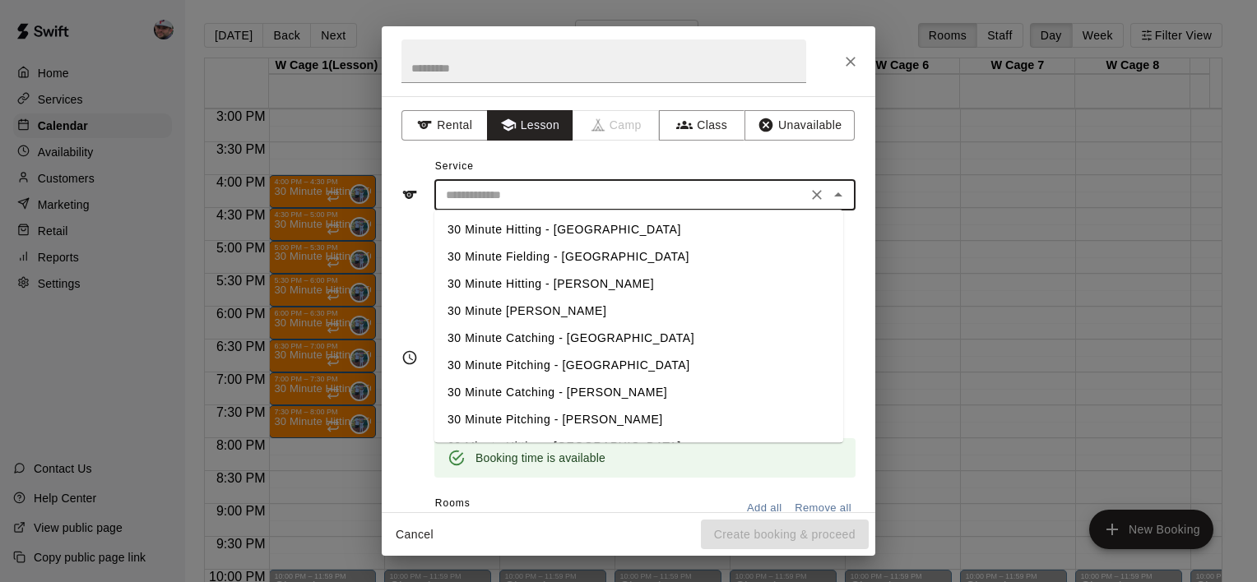
click at [547, 185] on input "text" at bounding box center [620, 195] width 363 height 21
click at [542, 234] on li "30 Minute Hitting - [GEOGRAPHIC_DATA]" at bounding box center [638, 229] width 409 height 27
type input "**********"
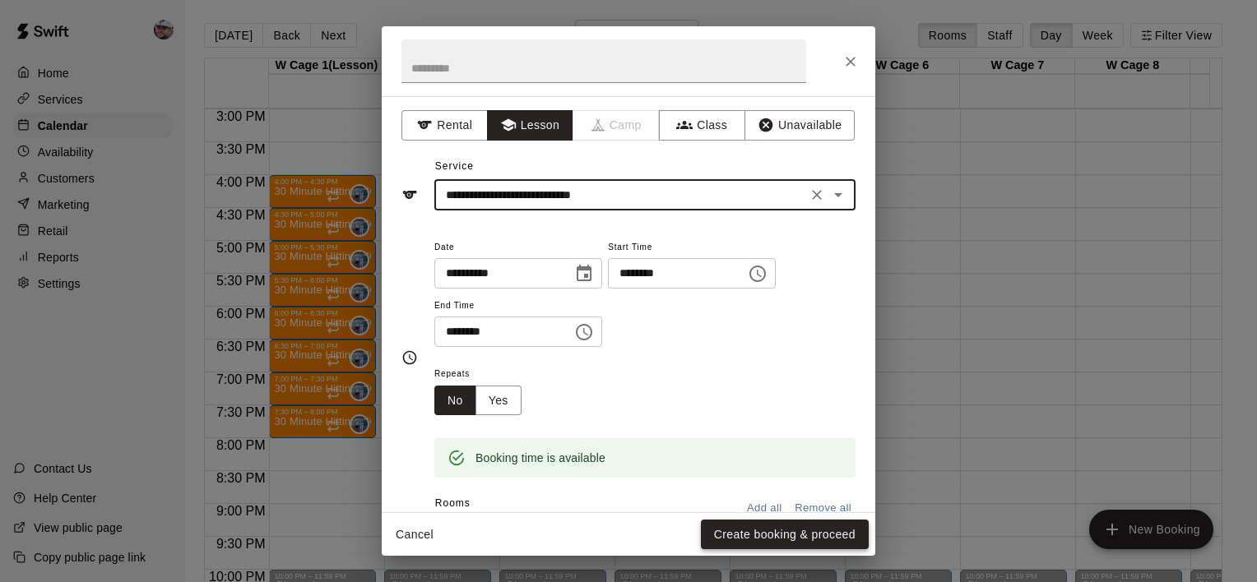
click at [767, 533] on button "Create booking & proceed" at bounding box center [785, 535] width 168 height 30
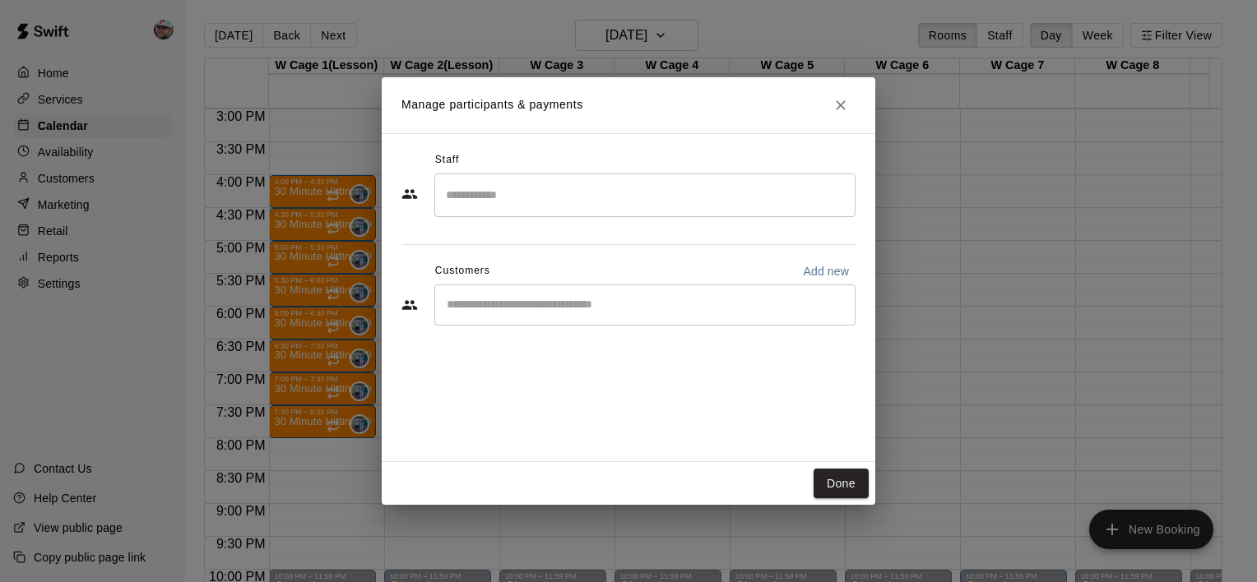
click at [539, 207] on input "Search staff" at bounding box center [645, 195] width 406 height 29
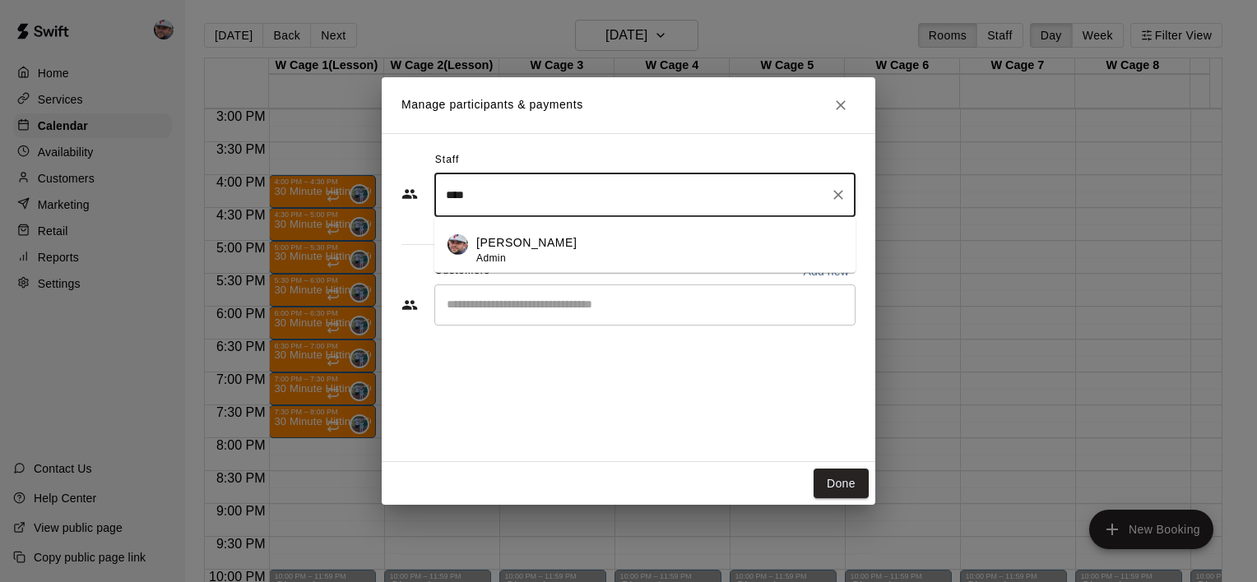
click at [496, 258] on span "Admin" at bounding box center [491, 258] width 30 height 12
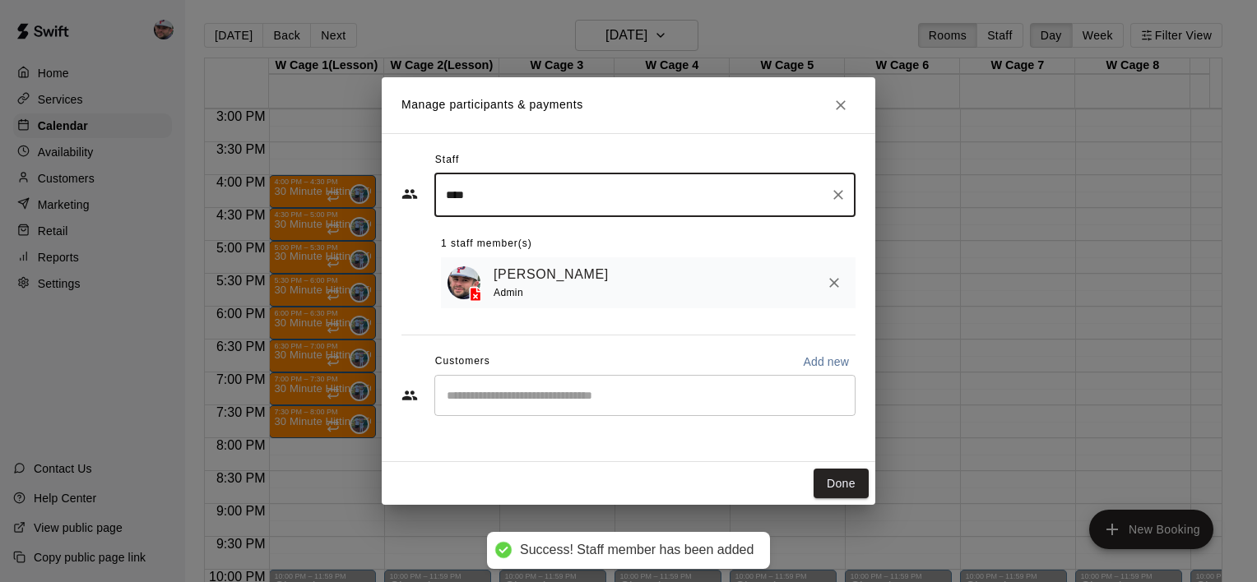
type input "****"
click at [527, 404] on input "Start typing to search customers..." at bounding box center [645, 395] width 406 height 16
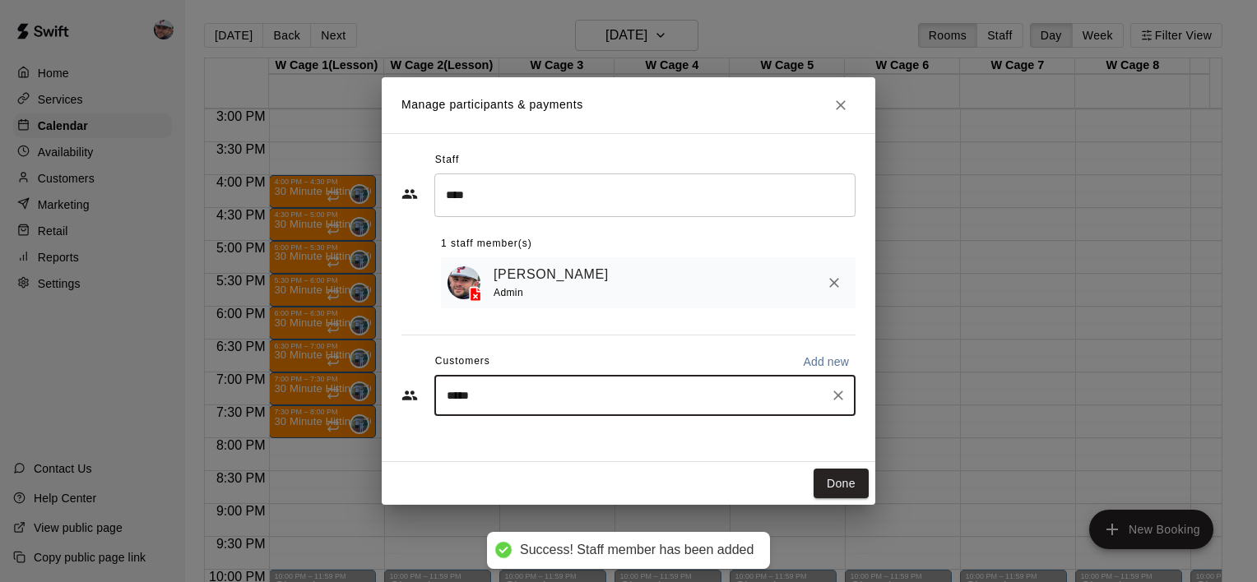
type input "******"
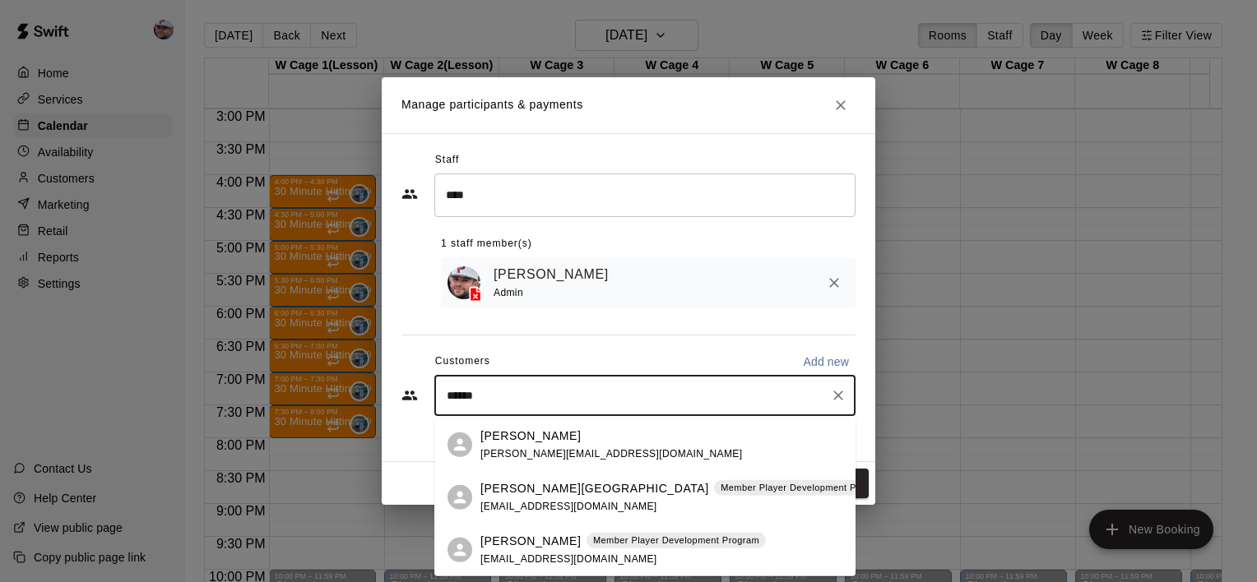
click at [541, 546] on p "[PERSON_NAME]" at bounding box center [530, 540] width 100 height 17
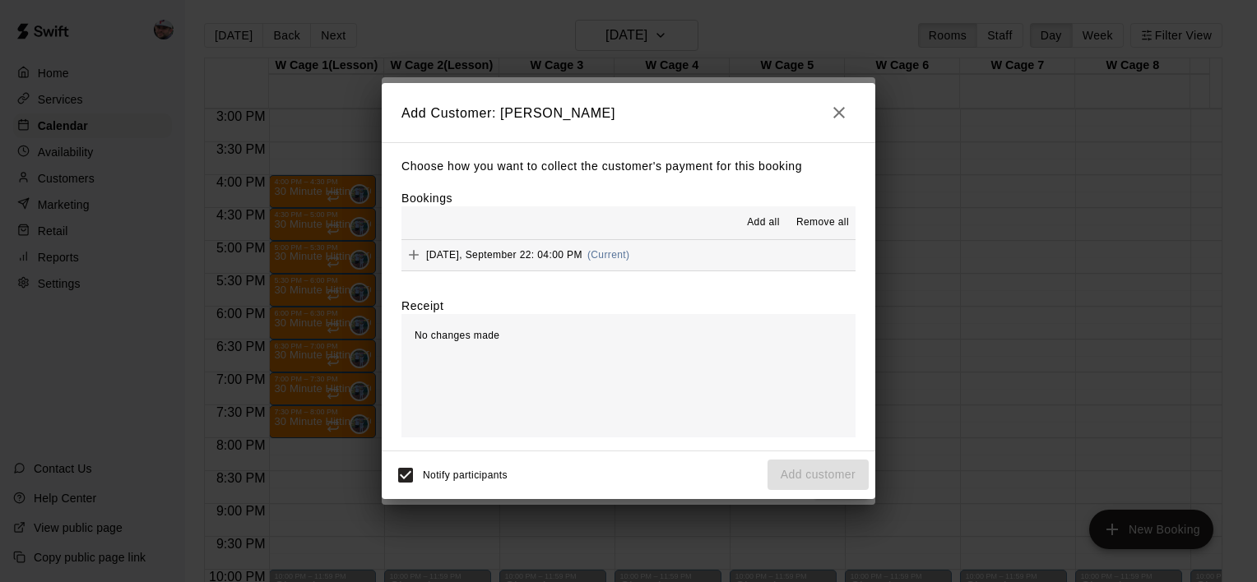
click at [418, 253] on icon "Add" at bounding box center [414, 255] width 16 height 16
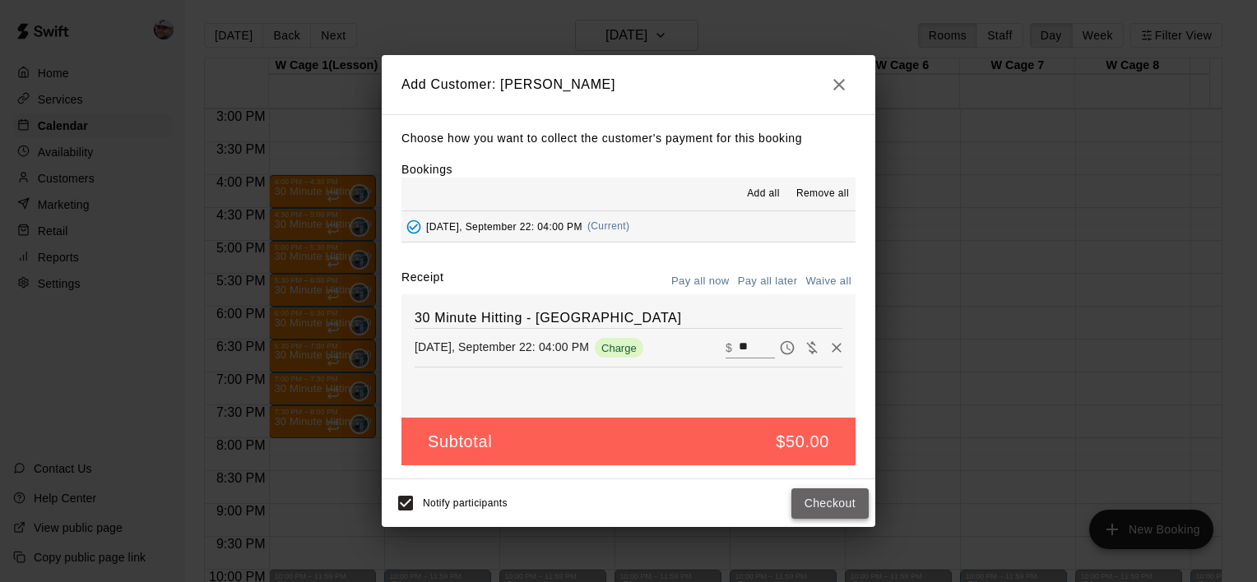
click at [846, 511] on button "Checkout" at bounding box center [829, 504] width 77 height 30
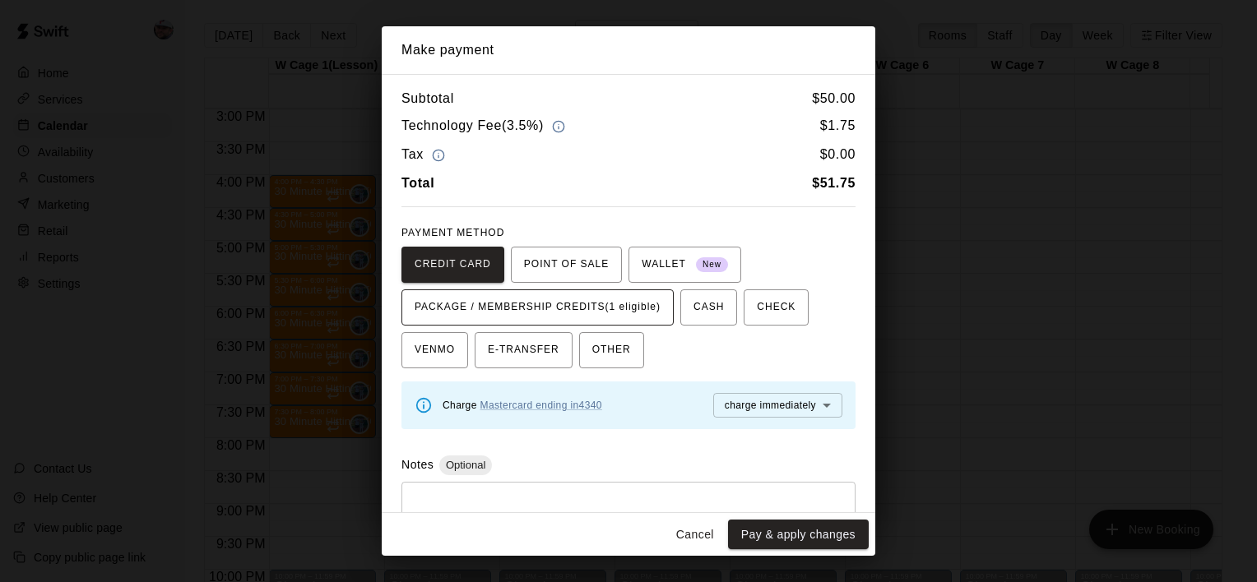
click at [628, 306] on span "PACKAGE / MEMBERSHIP CREDITS (1 eligible)" at bounding box center [538, 307] width 246 height 26
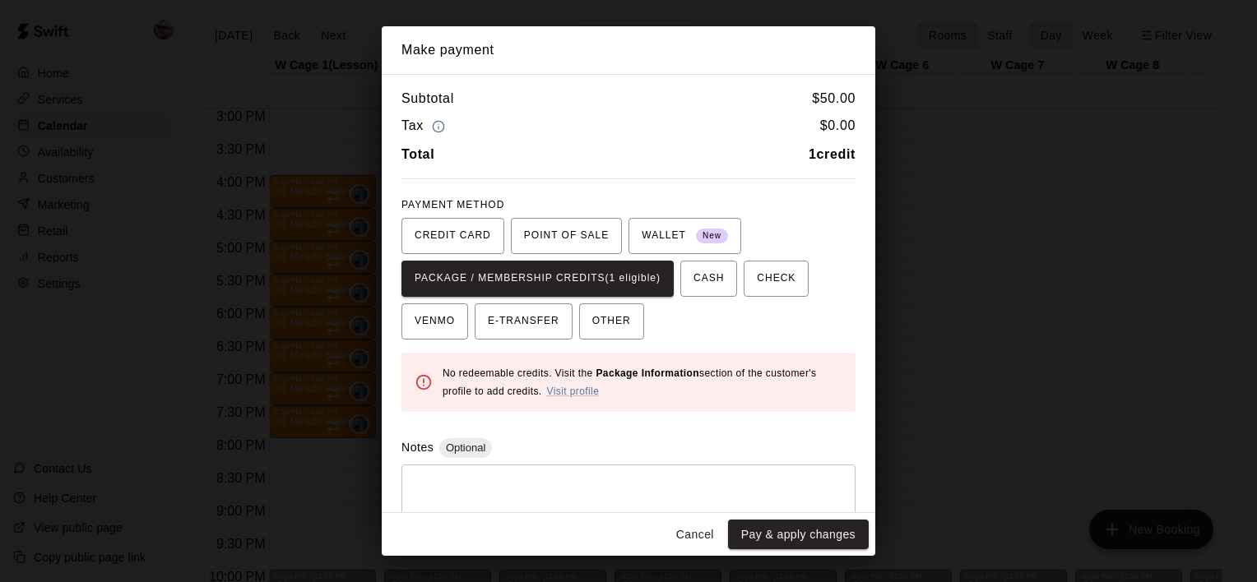
click at [800, 337] on div "CREDIT CARD POINT OF SALE WALLET New PACKAGE / MEMBERSHIP CREDITS (1 eligible) …" at bounding box center [628, 279] width 454 height 122
click at [693, 539] on button "Cancel" at bounding box center [695, 535] width 53 height 30
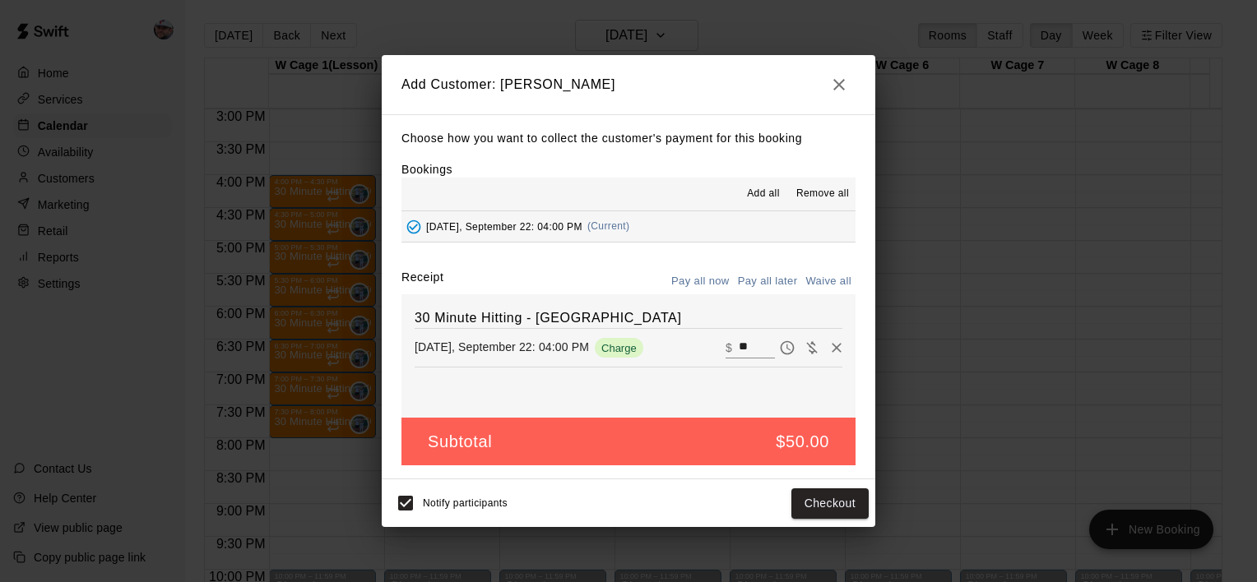
click at [842, 78] on icon "button" at bounding box center [839, 85] width 20 height 20
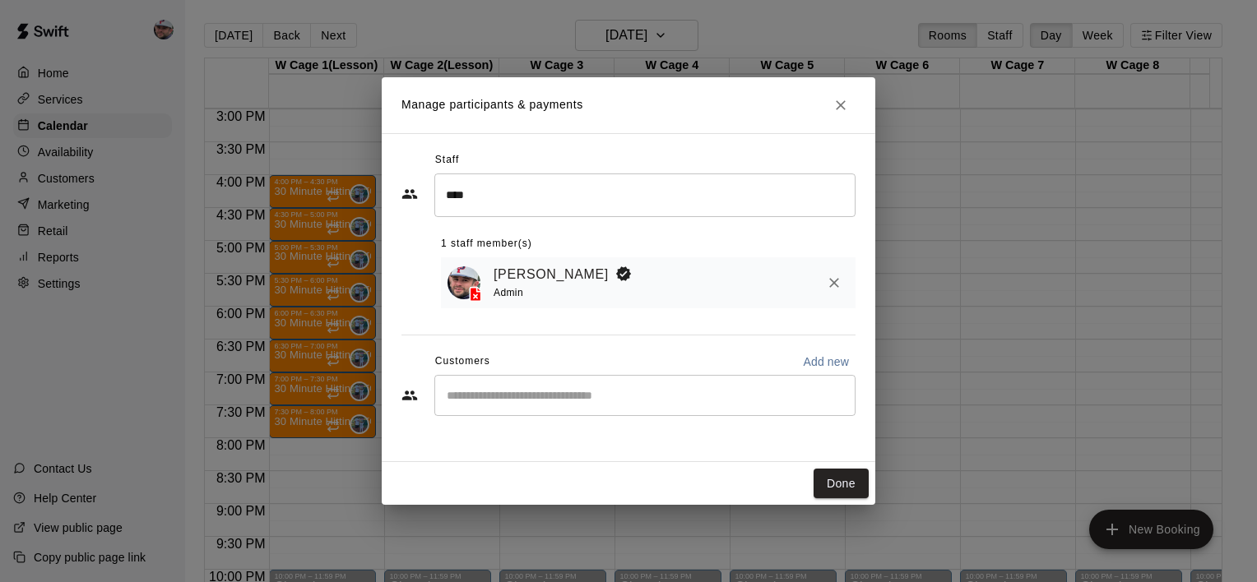
click at [589, 386] on div "​" at bounding box center [644, 395] width 421 height 41
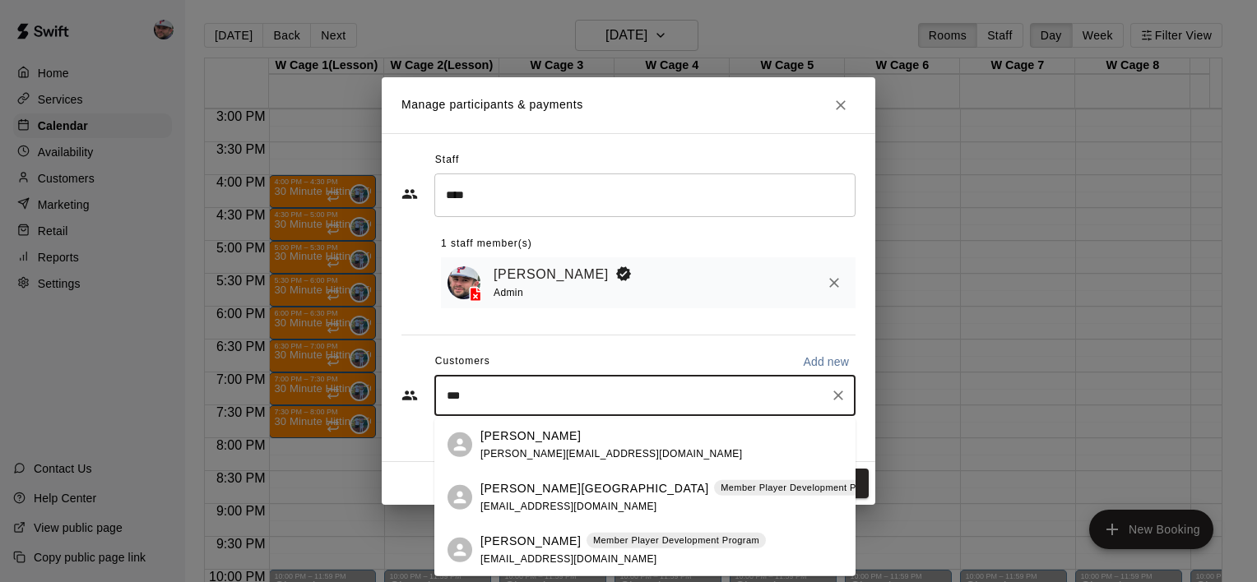
type input "****"
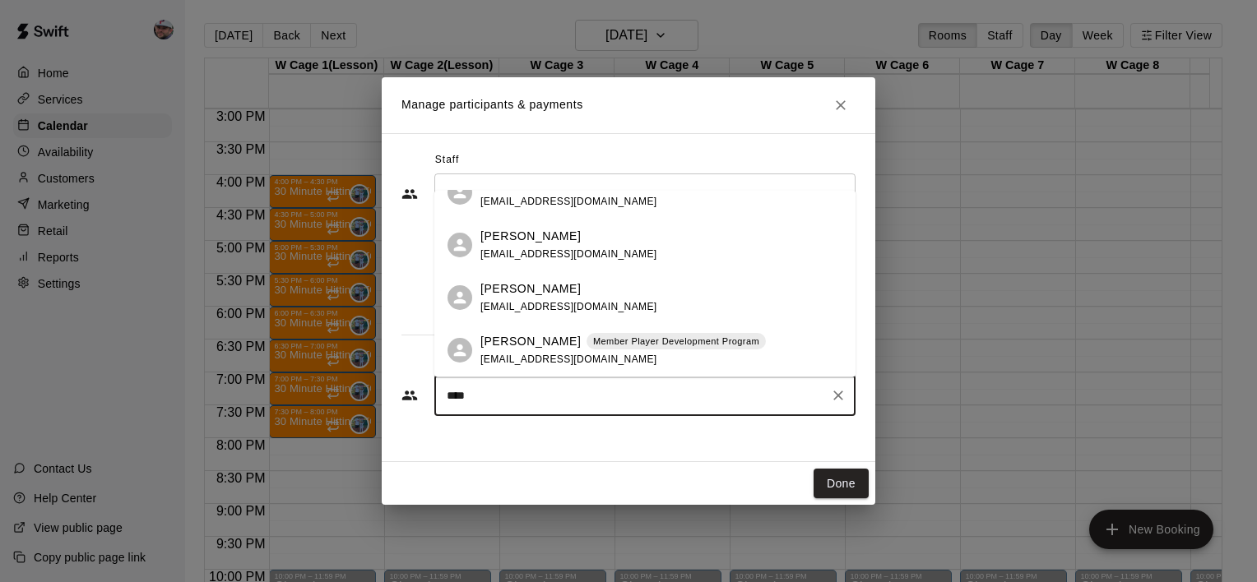
click at [585, 348] on div "[PERSON_NAME] Member Player Development Program" at bounding box center [622, 341] width 285 height 17
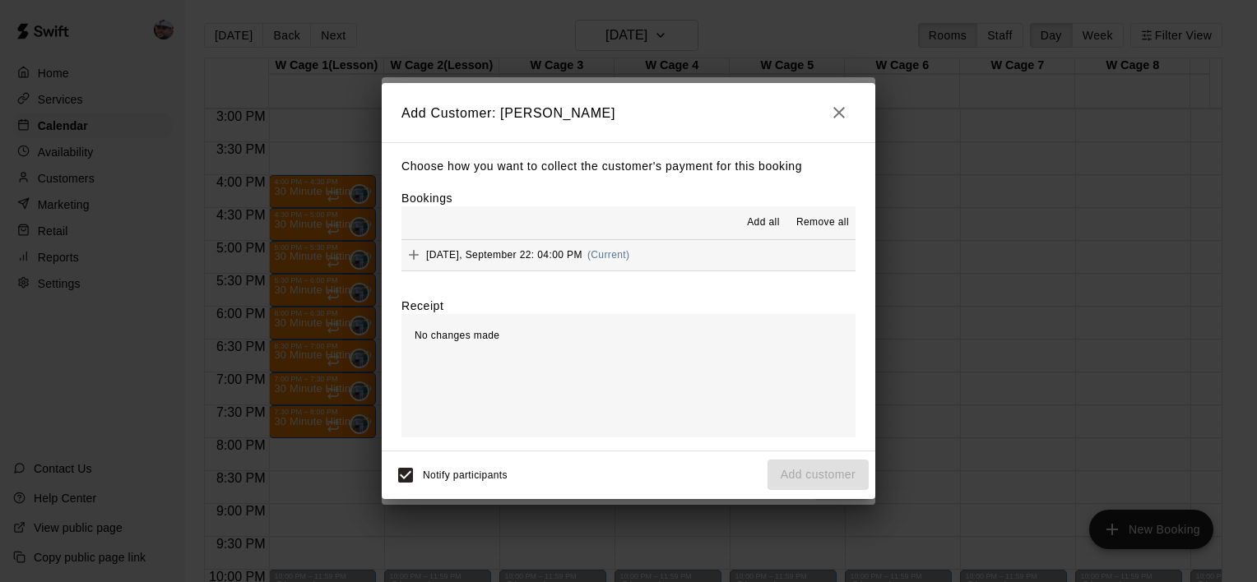
click at [414, 257] on icon "Add" at bounding box center [414, 255] width 10 height 10
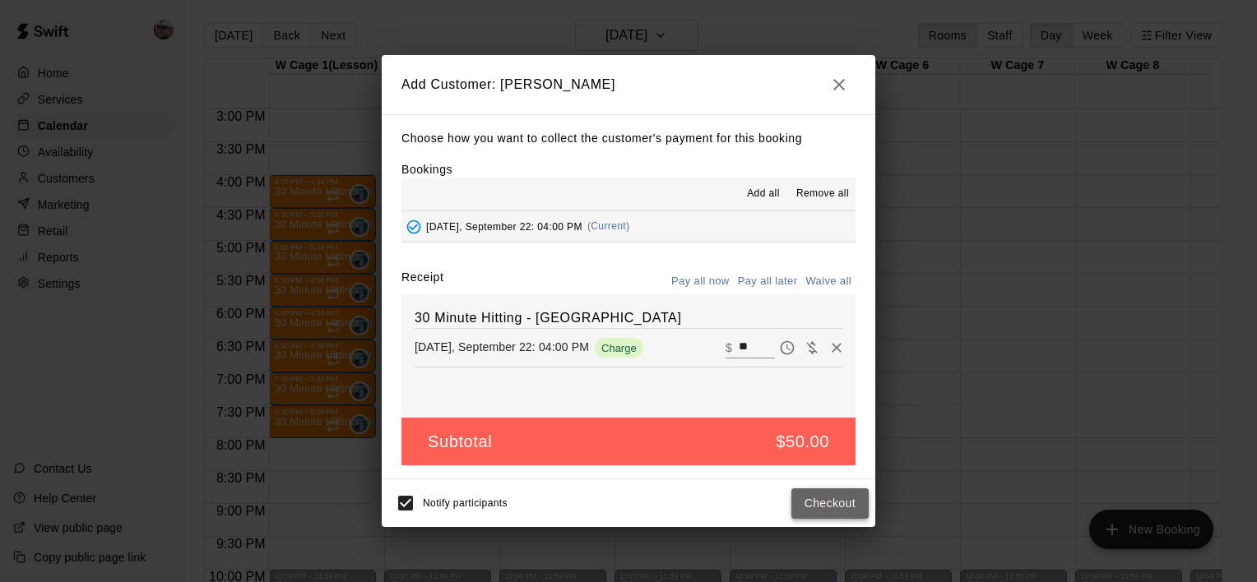
click at [821, 503] on button "Checkout" at bounding box center [829, 504] width 77 height 30
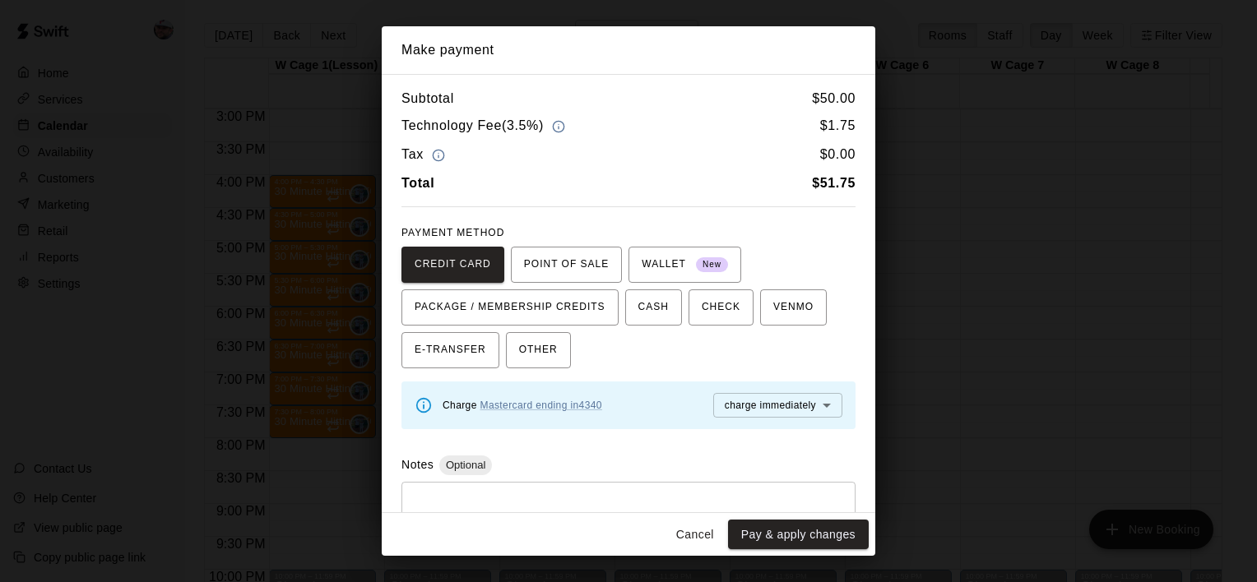
click at [694, 531] on button "Cancel" at bounding box center [695, 535] width 53 height 30
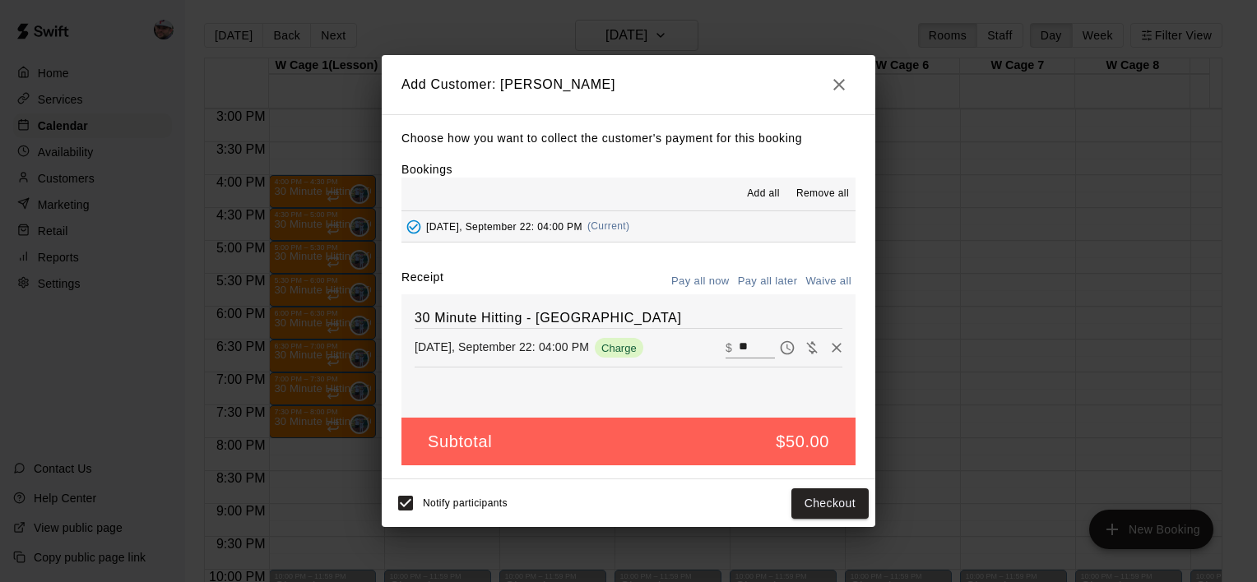
click at [837, 80] on icon "button" at bounding box center [839, 85] width 20 height 20
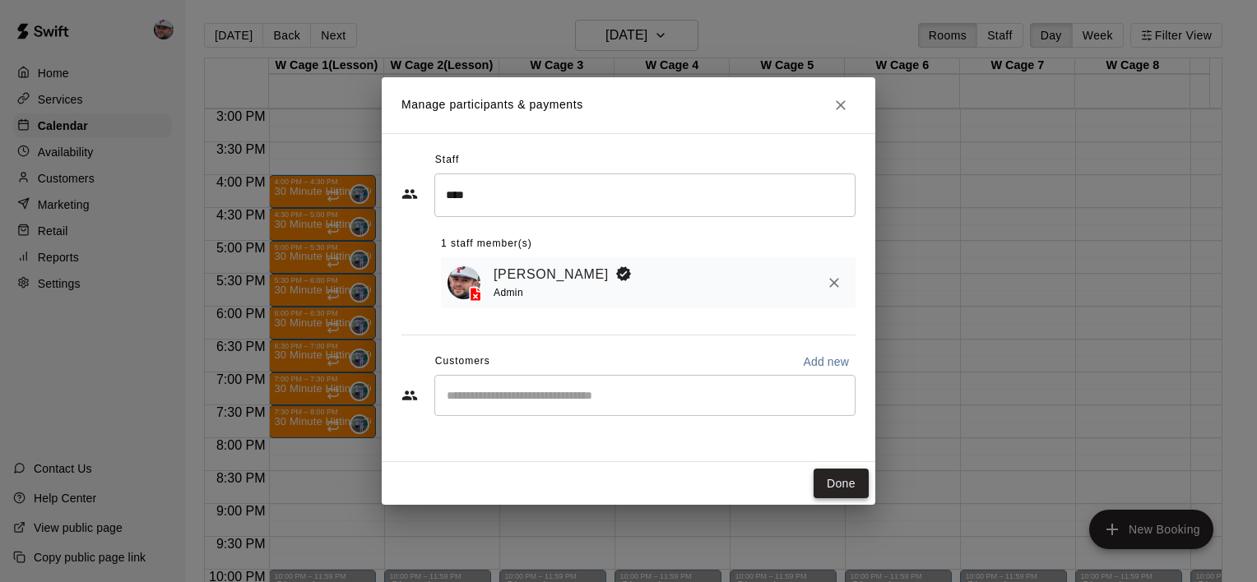
click at [846, 474] on button "Done" at bounding box center [841, 484] width 55 height 30
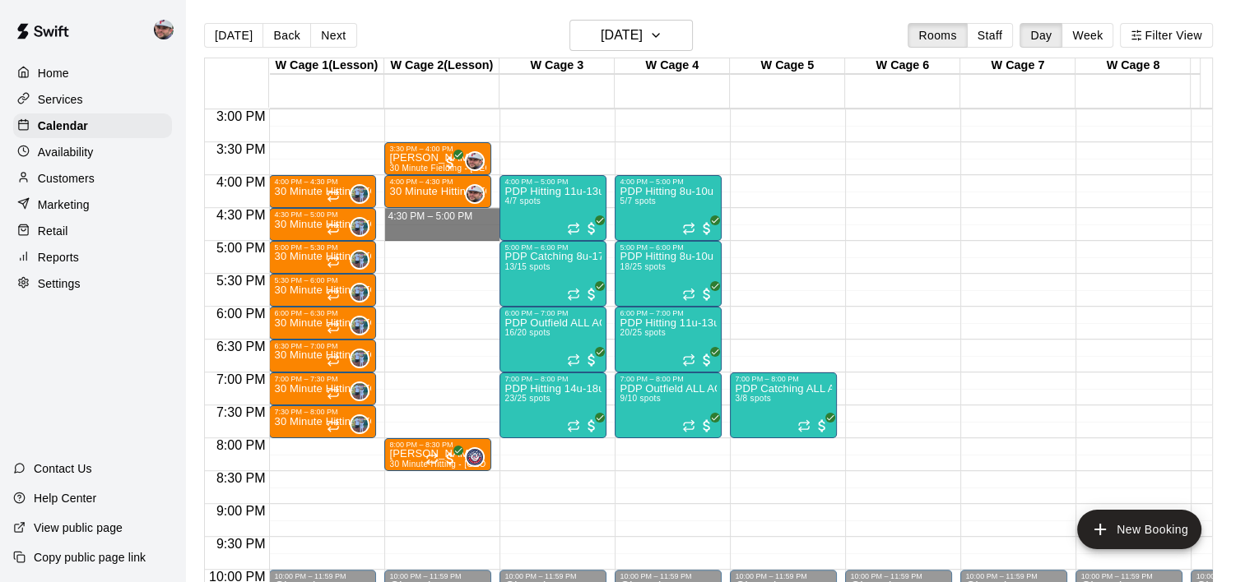
drag, startPoint x: 438, startPoint y: 217, endPoint x: 444, endPoint y: 232, distance: 15.9
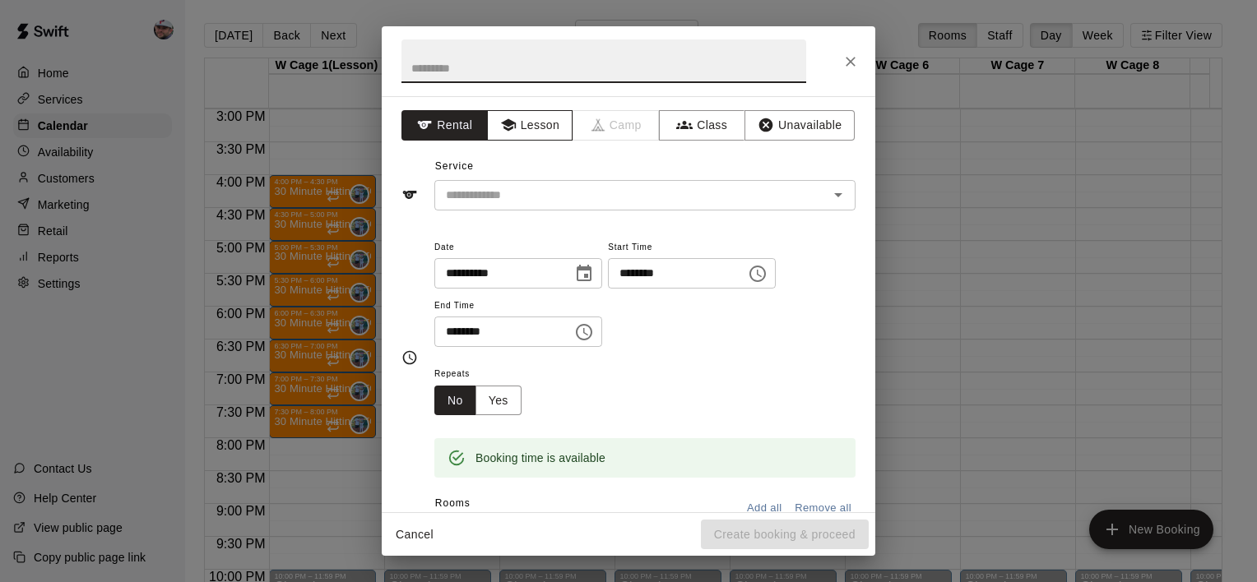
click at [536, 126] on button "Lesson" at bounding box center [530, 125] width 86 height 30
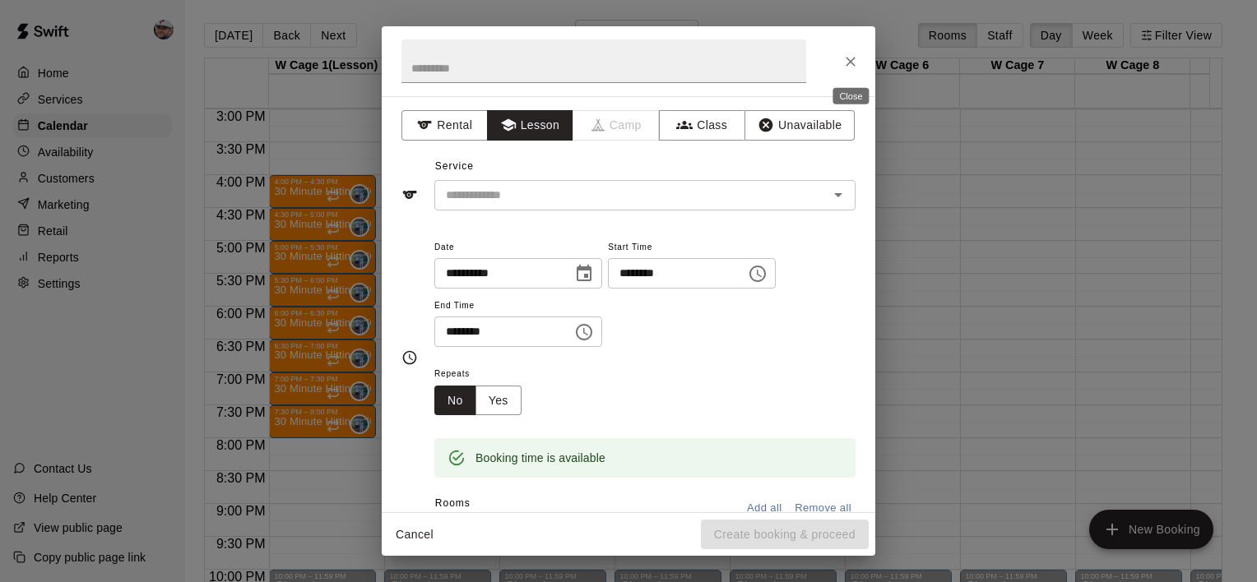
click at [852, 66] on icon "Close" at bounding box center [850, 61] width 16 height 16
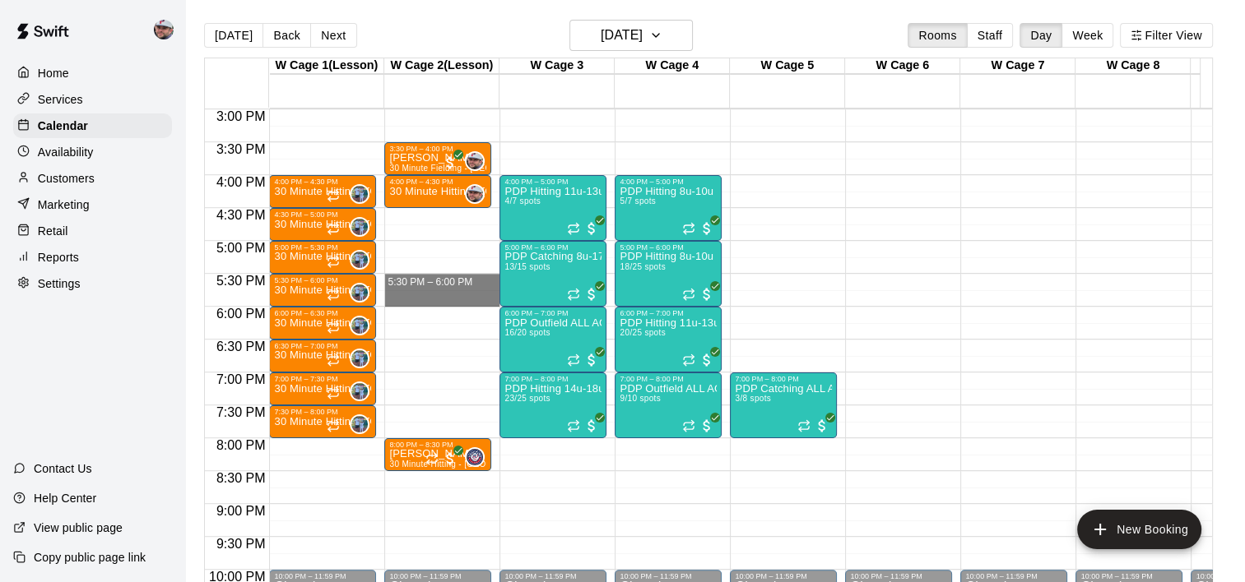
drag, startPoint x: 442, startPoint y: 280, endPoint x: 439, endPoint y: 295, distance: 15.8
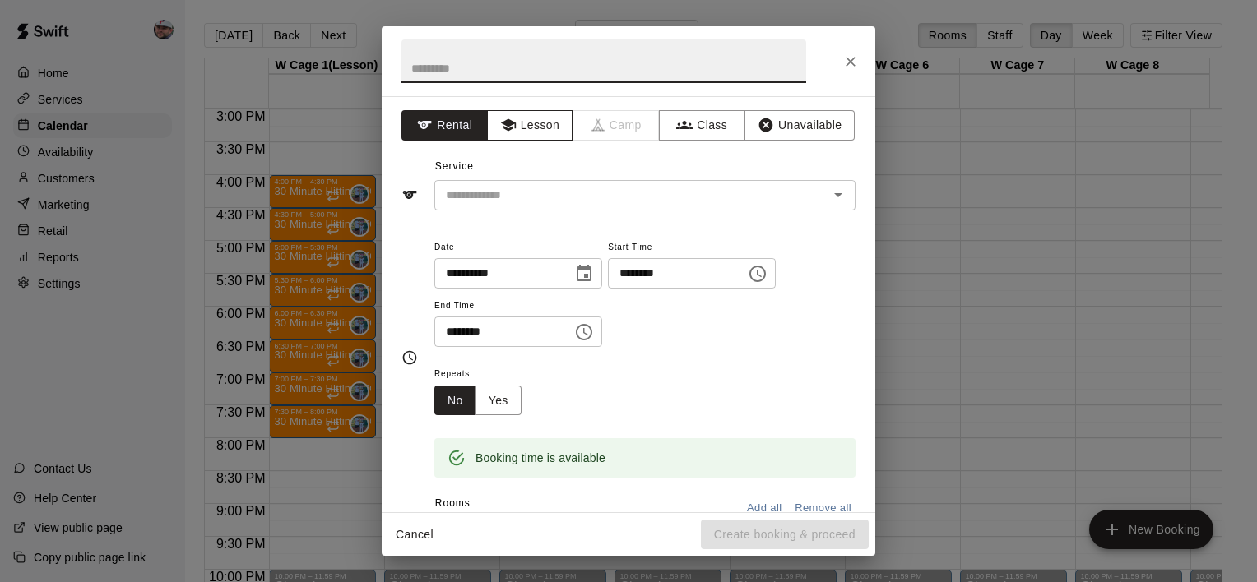
click at [536, 114] on button "Lesson" at bounding box center [530, 125] width 86 height 30
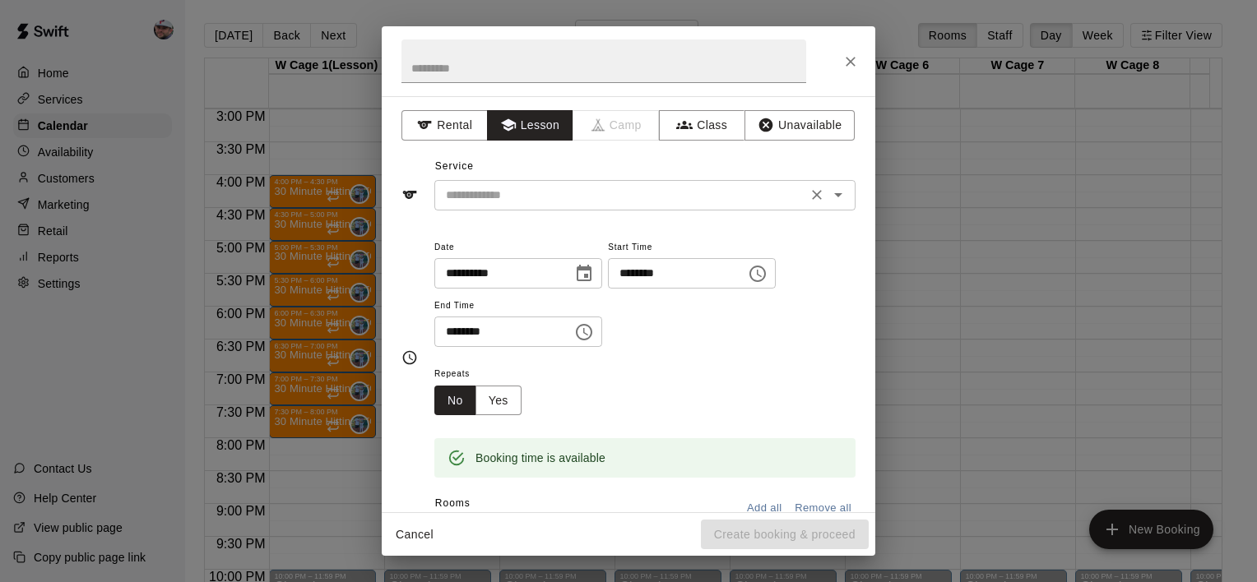
click at [541, 185] on input "text" at bounding box center [620, 195] width 363 height 21
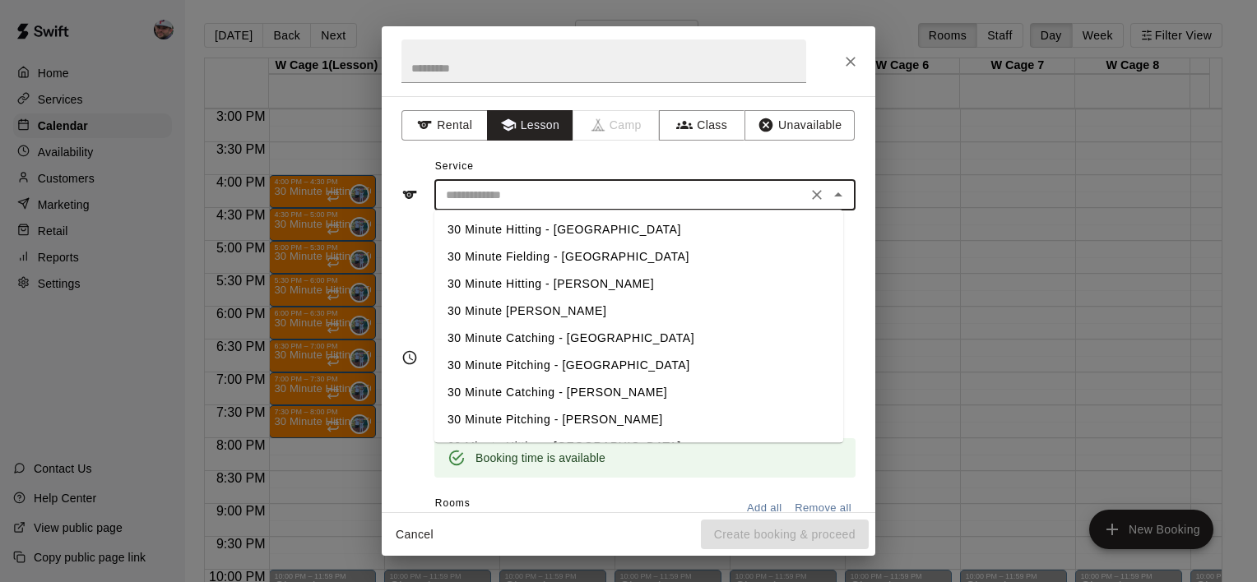
click at [532, 231] on li "30 Minute Hitting - [GEOGRAPHIC_DATA]" at bounding box center [638, 229] width 409 height 27
type input "**********"
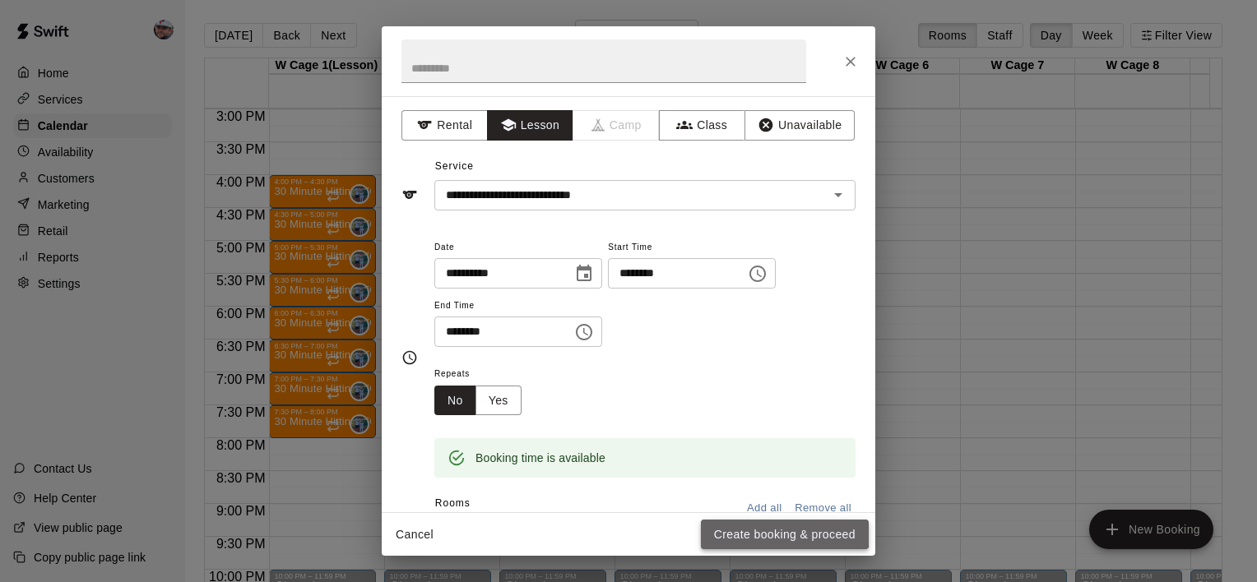
click at [780, 527] on button "Create booking & proceed" at bounding box center [785, 535] width 168 height 30
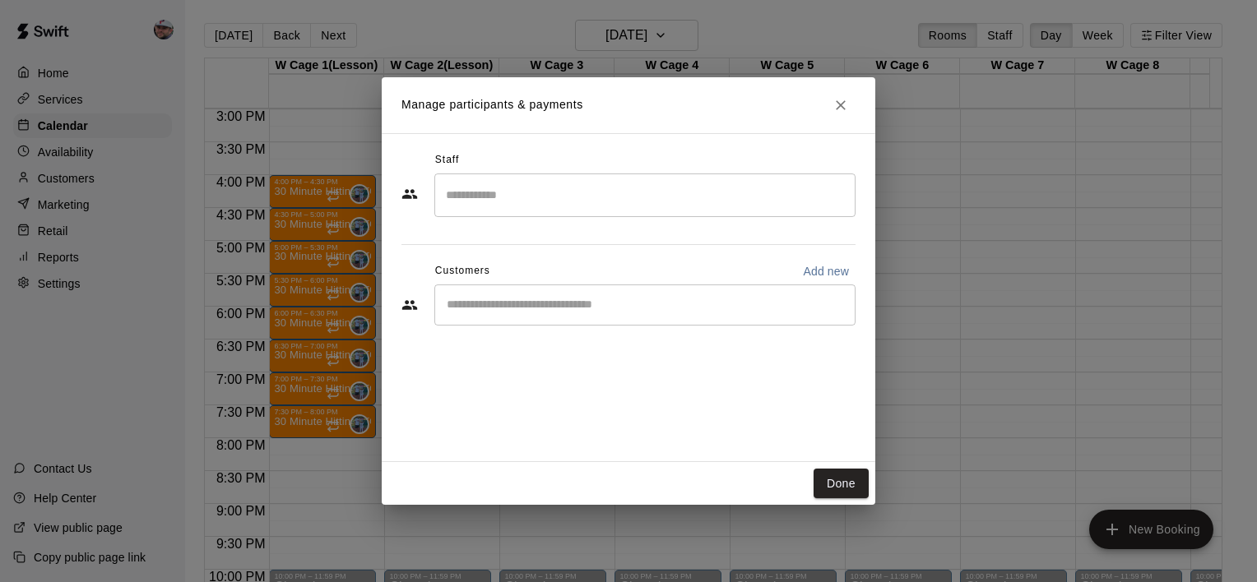
click at [539, 201] on input "Search staff" at bounding box center [645, 195] width 406 height 29
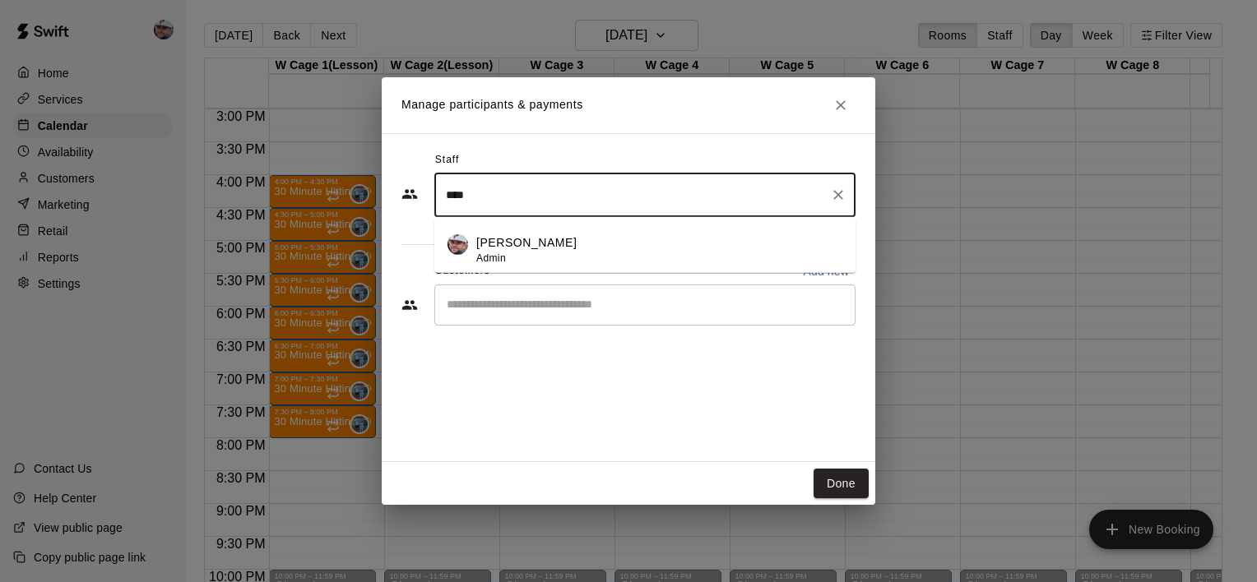
click at [538, 250] on p "[PERSON_NAME]" at bounding box center [526, 242] width 100 height 17
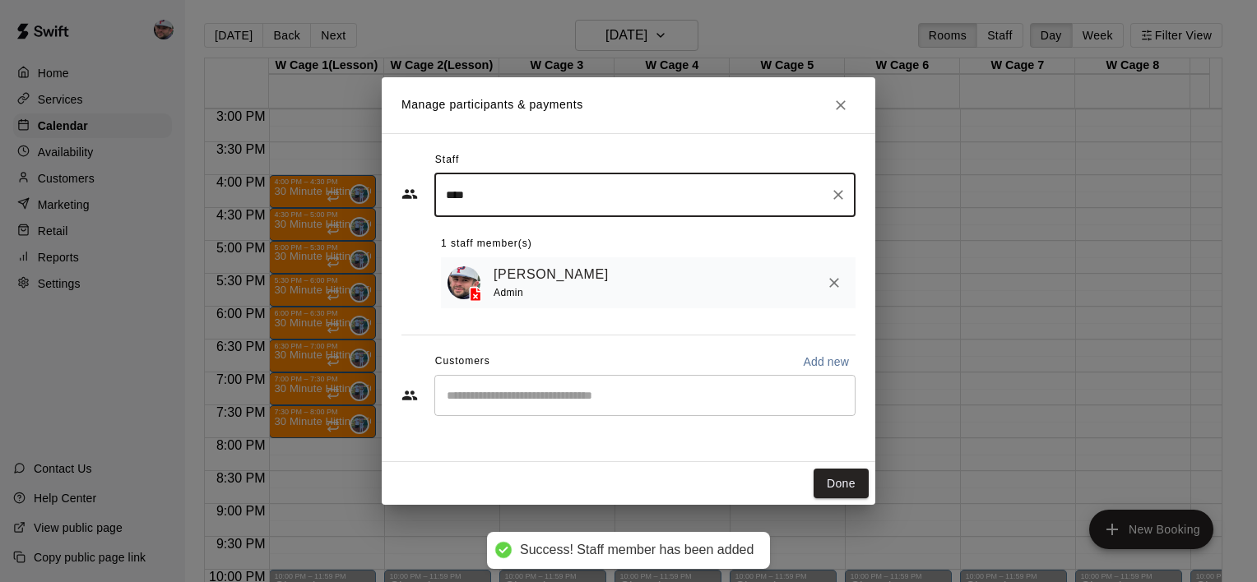
click at [522, 387] on div "​" at bounding box center [644, 395] width 421 height 41
type input "****"
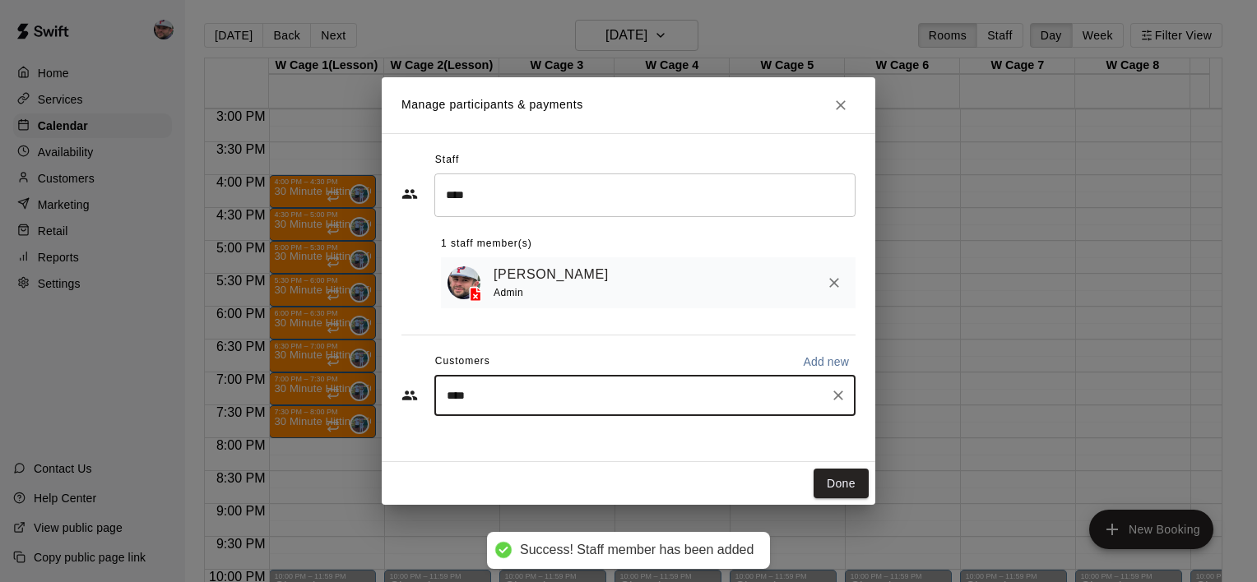
type input "*****"
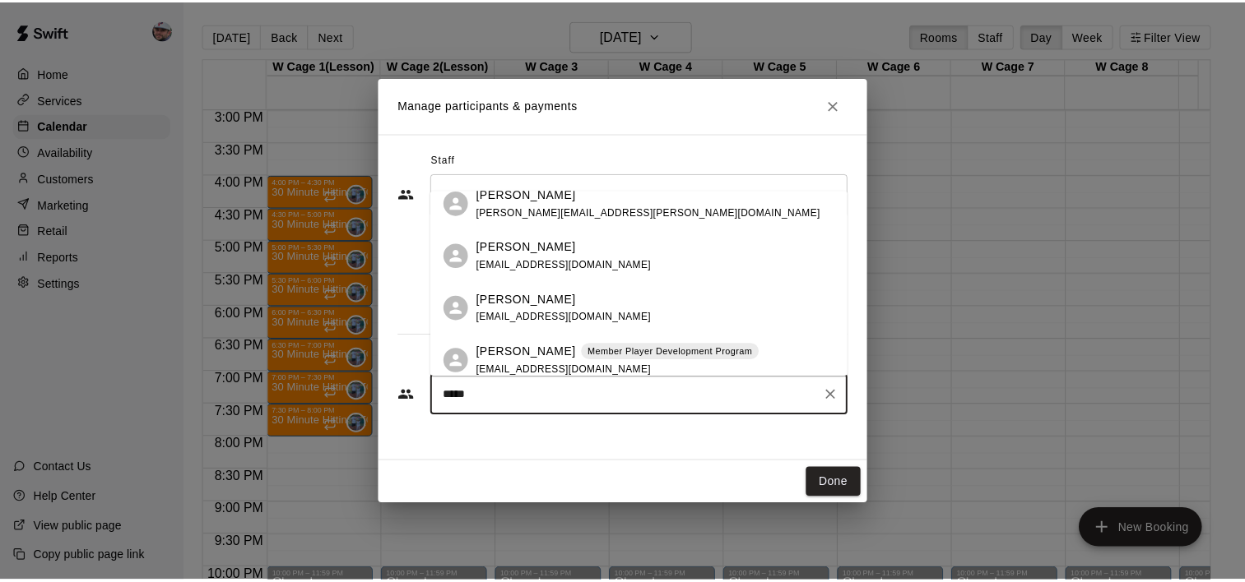
scroll to position [1445, 0]
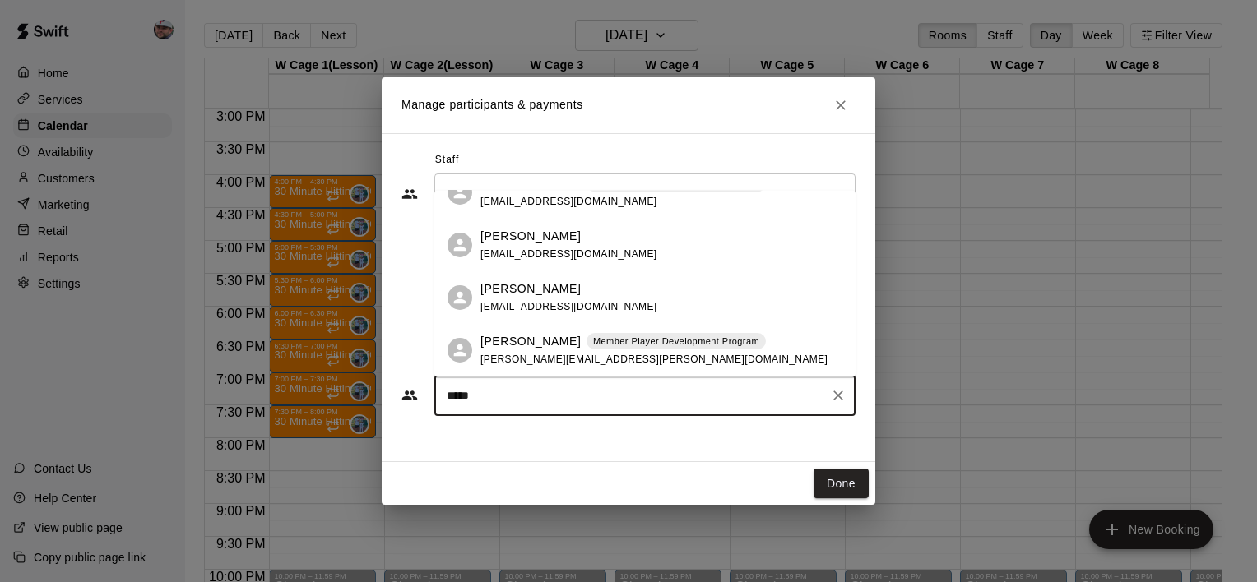
click at [587, 341] on span "Member Player Development Program" at bounding box center [676, 342] width 179 height 14
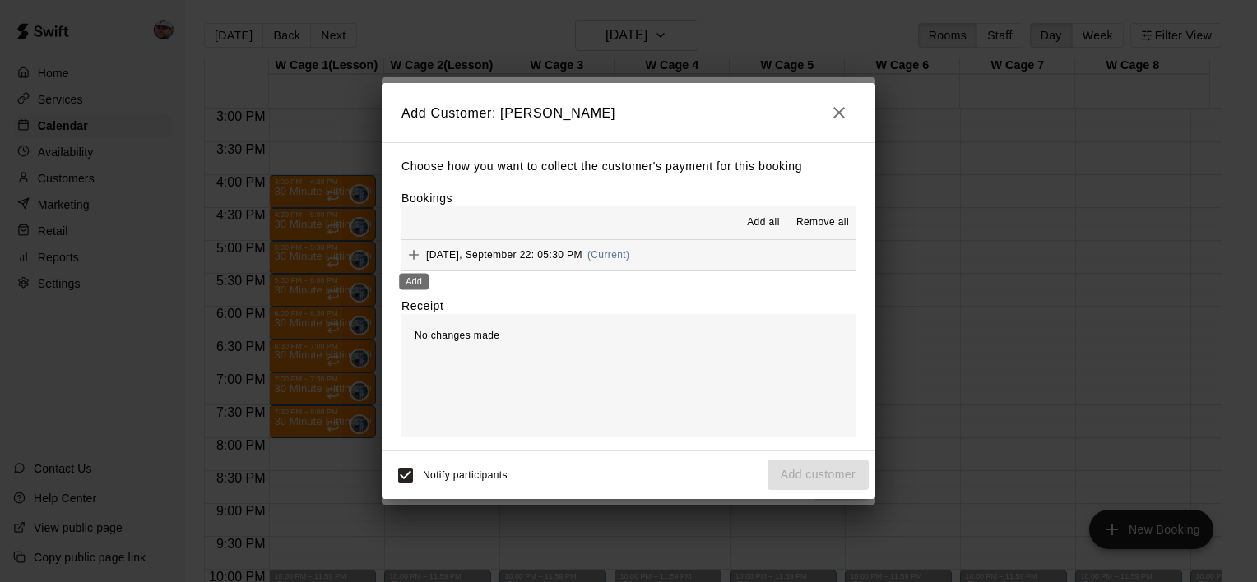
click at [412, 256] on icon "Add" at bounding box center [414, 255] width 10 height 10
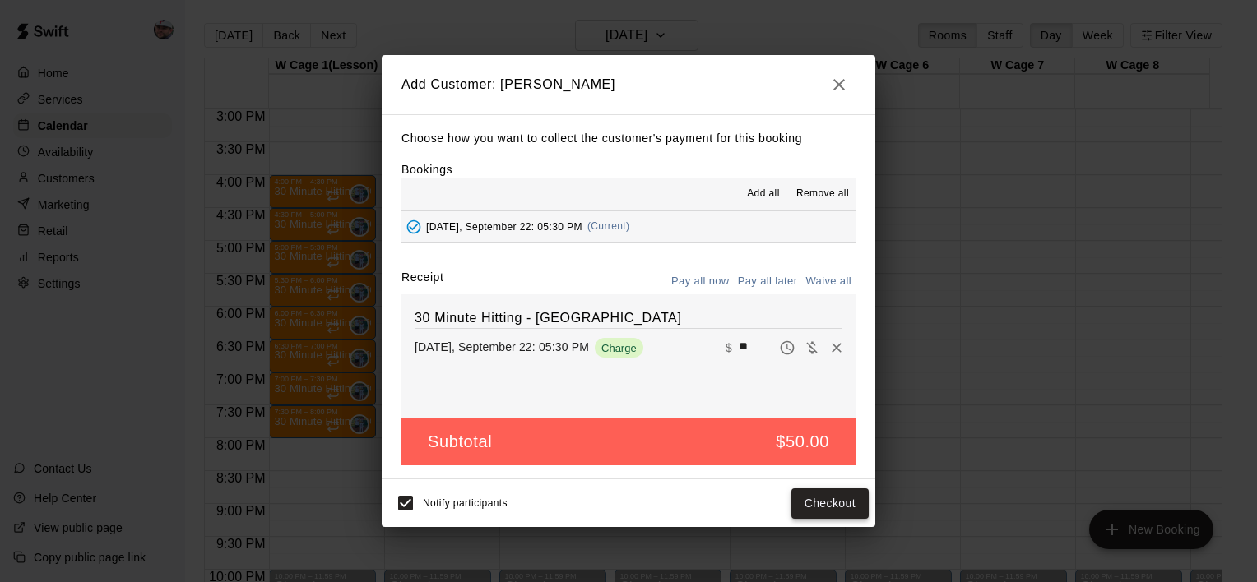
click at [829, 508] on button "Checkout" at bounding box center [829, 504] width 77 height 30
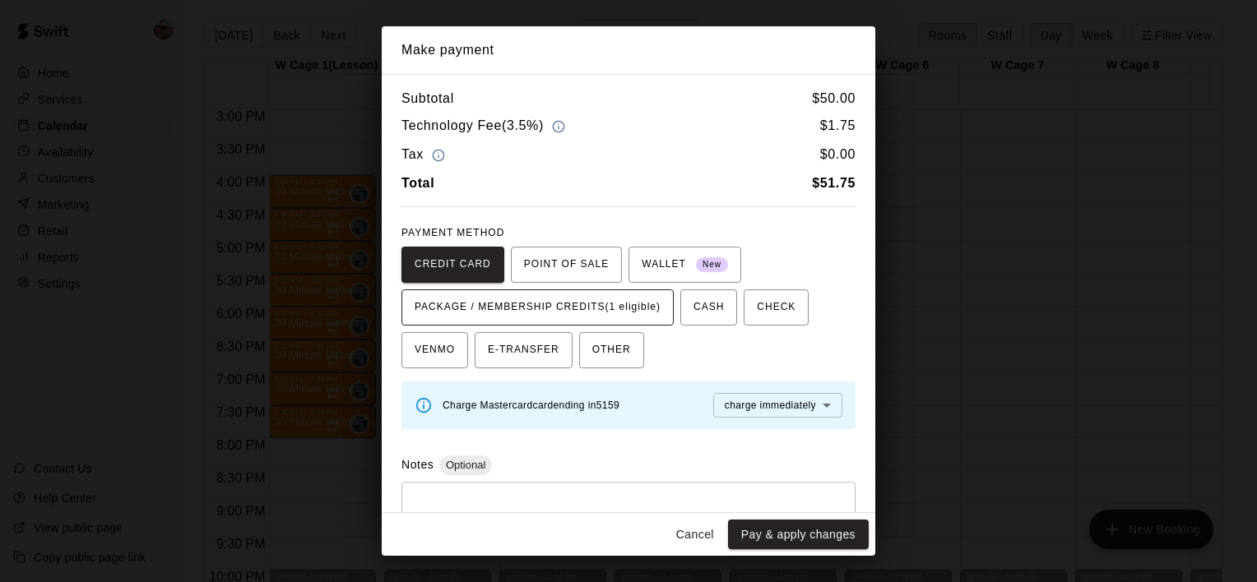
click at [573, 307] on span "PACKAGE / MEMBERSHIP CREDITS (1 eligible)" at bounding box center [538, 307] width 246 height 26
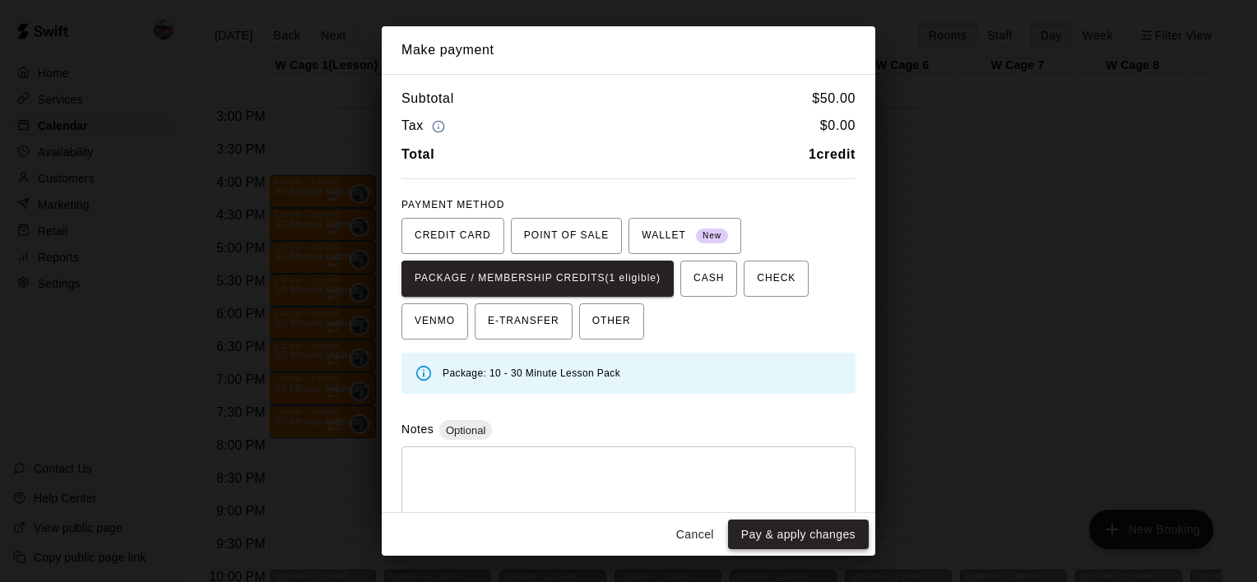
click at [794, 540] on button "Pay & apply changes" at bounding box center [798, 535] width 141 height 30
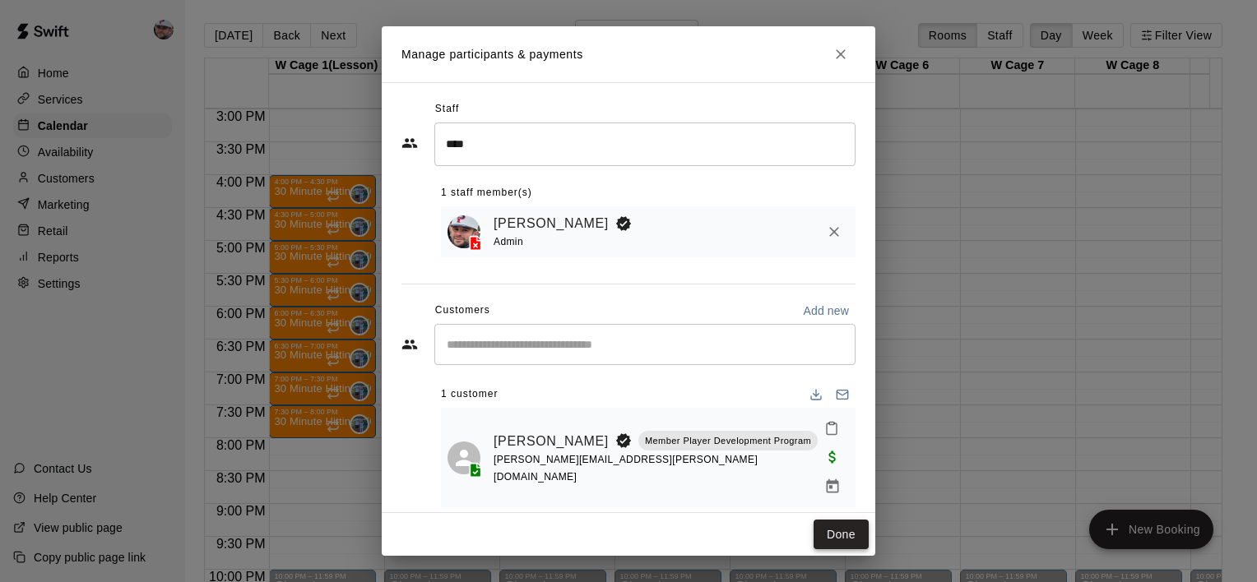
click at [839, 527] on button "Done" at bounding box center [841, 535] width 55 height 30
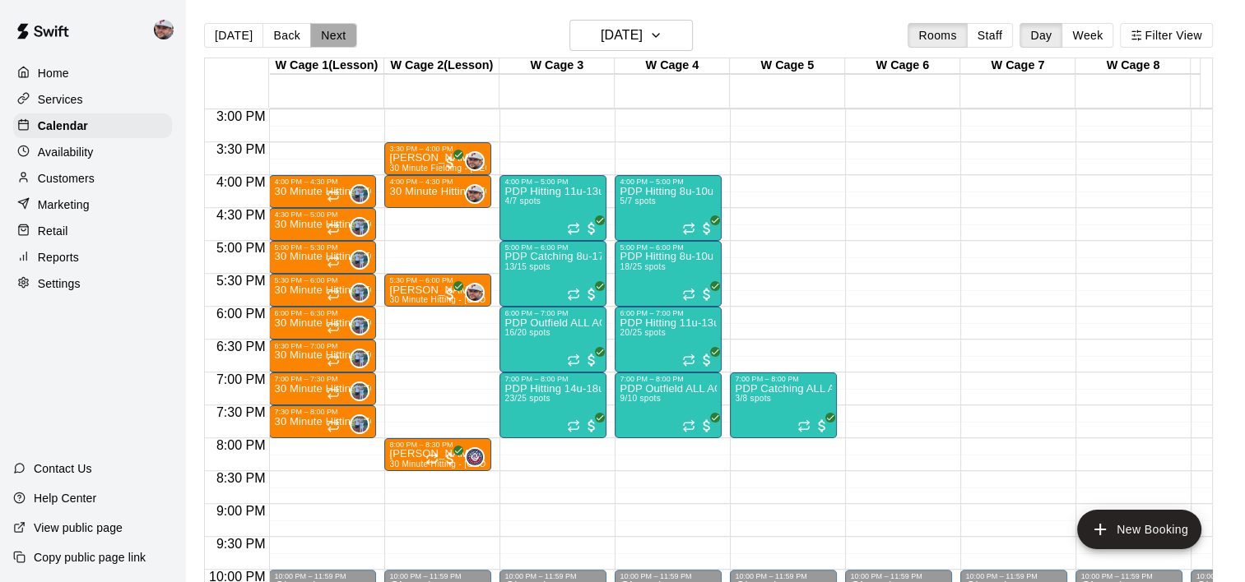
click at [319, 39] on button "Next" at bounding box center [333, 35] width 46 height 25
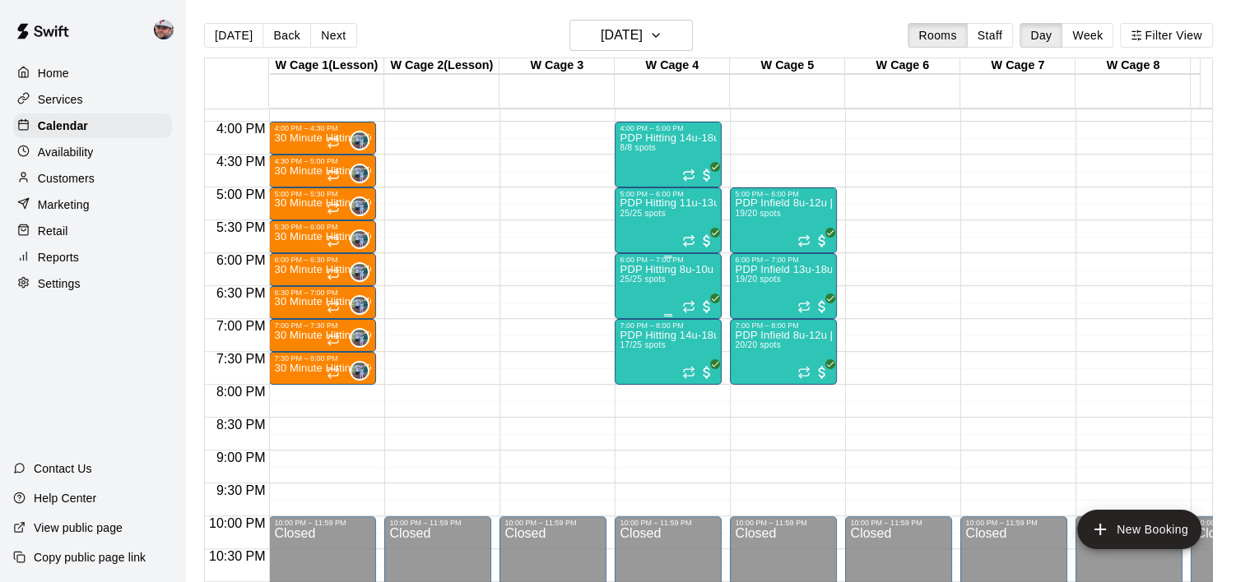
scroll to position [1071, 0]
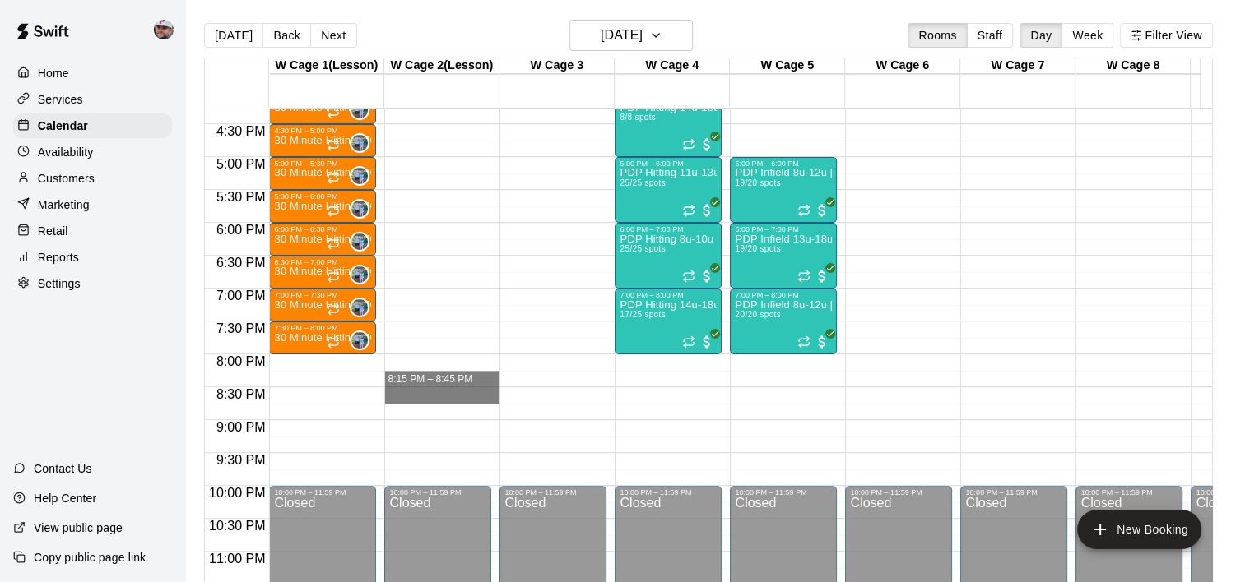
drag, startPoint x: 441, startPoint y: 380, endPoint x: 440, endPoint y: 396, distance: 15.7
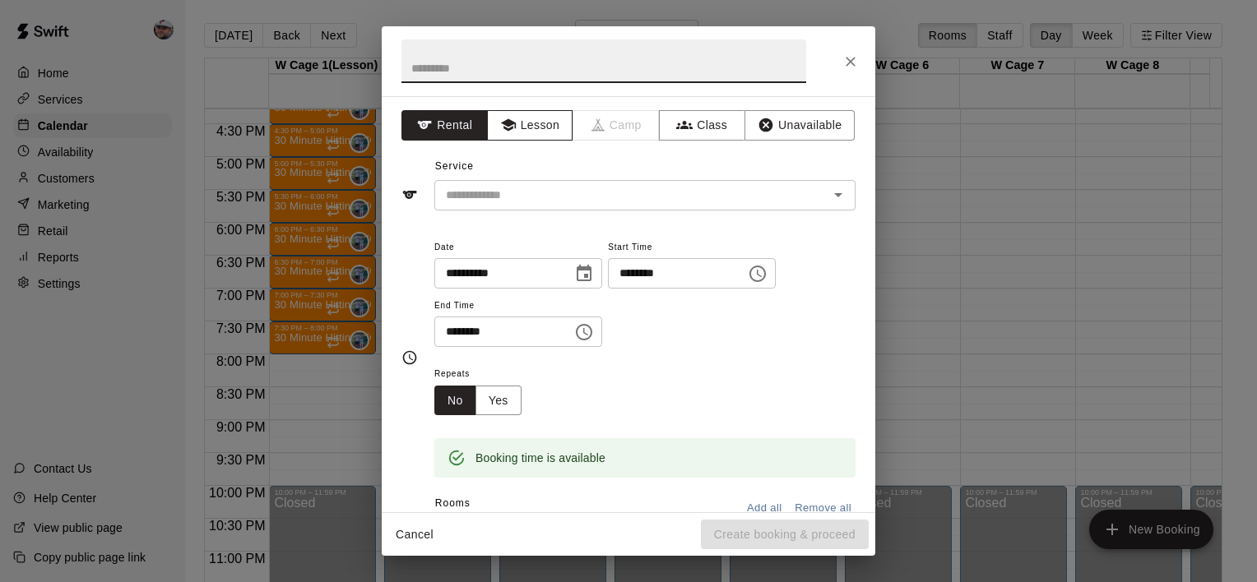
click at [545, 118] on button "Lesson" at bounding box center [530, 125] width 86 height 30
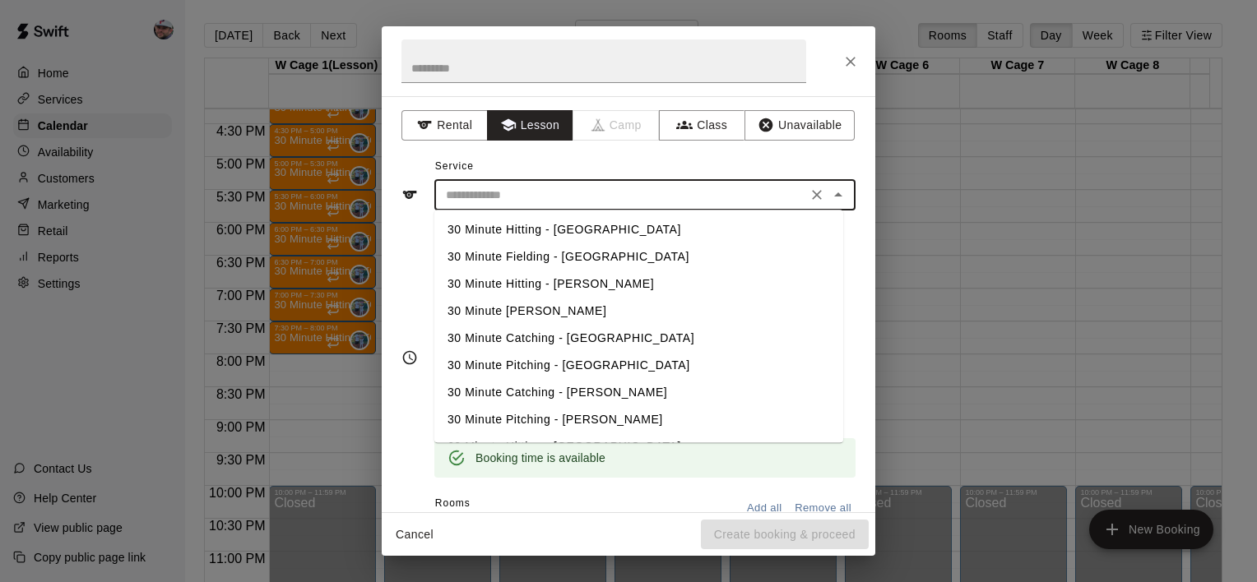
click at [516, 191] on input "text" at bounding box center [620, 195] width 363 height 21
click at [523, 234] on li "30 Minute Hitting - [GEOGRAPHIC_DATA]" at bounding box center [638, 229] width 409 height 27
type input "**********"
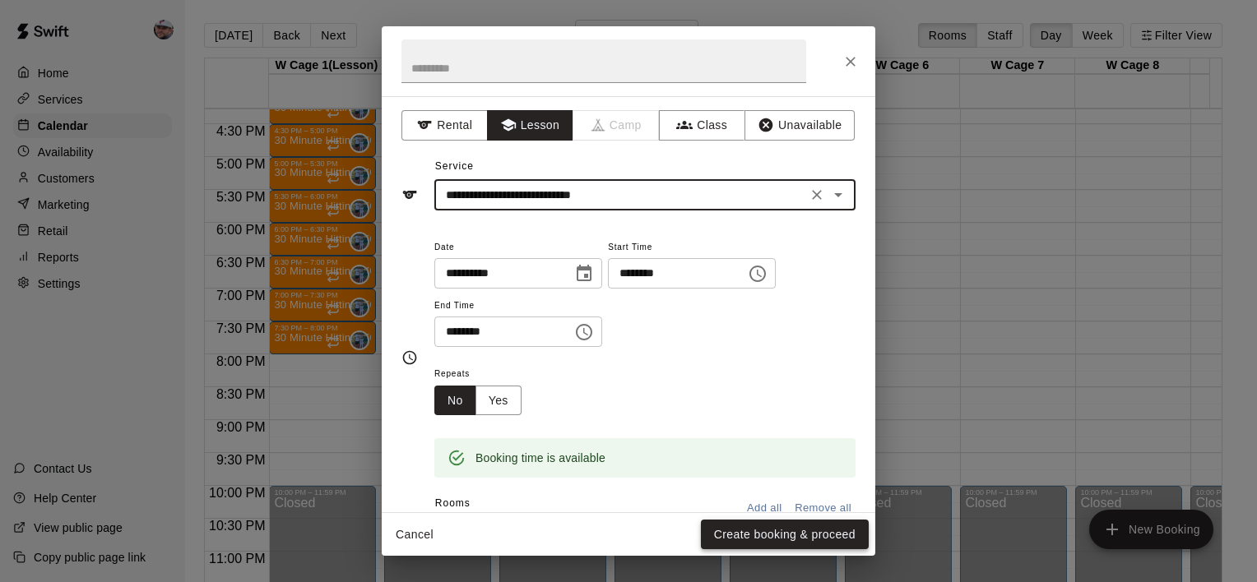
click at [765, 533] on button "Create booking & proceed" at bounding box center [785, 535] width 168 height 30
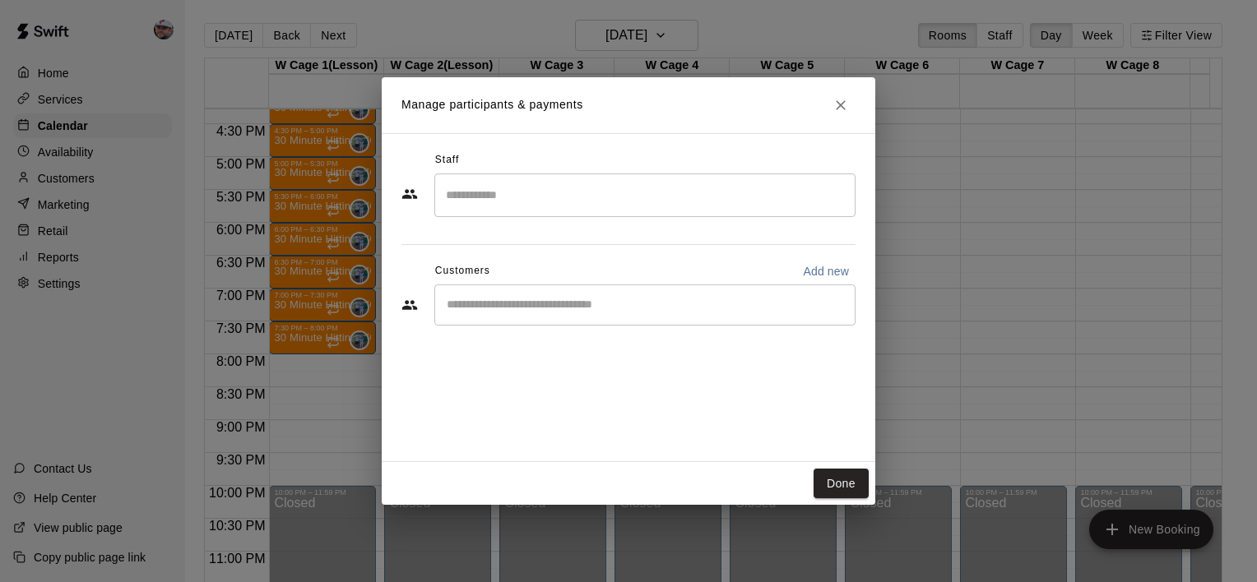
click at [608, 204] on input "Search staff" at bounding box center [645, 195] width 406 height 29
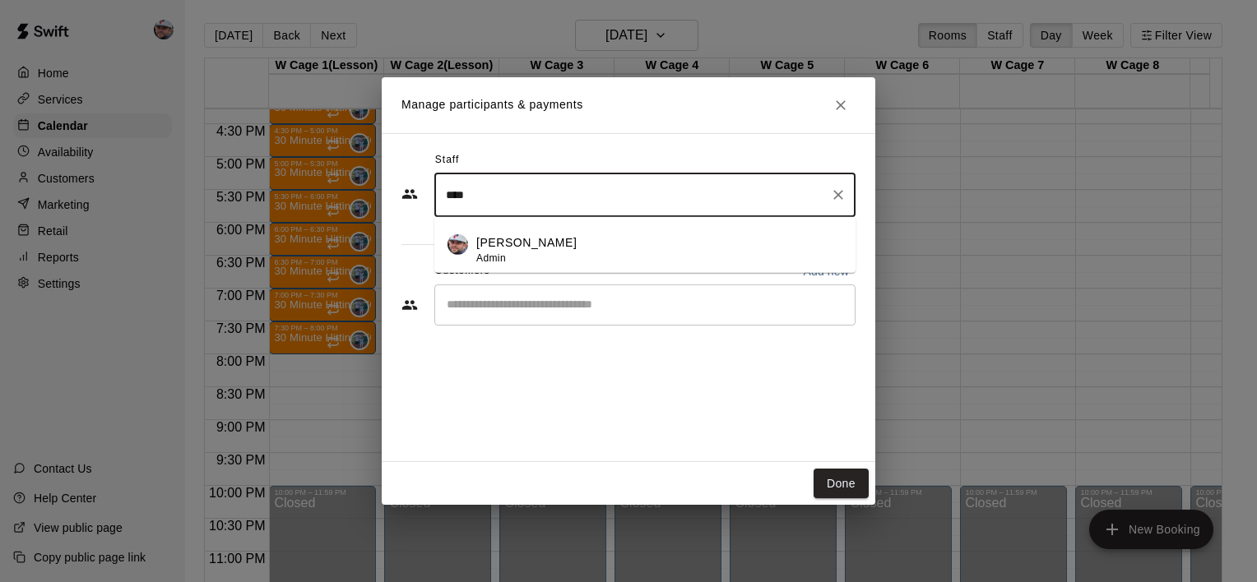
click at [558, 239] on p "[PERSON_NAME]" at bounding box center [526, 242] width 100 height 17
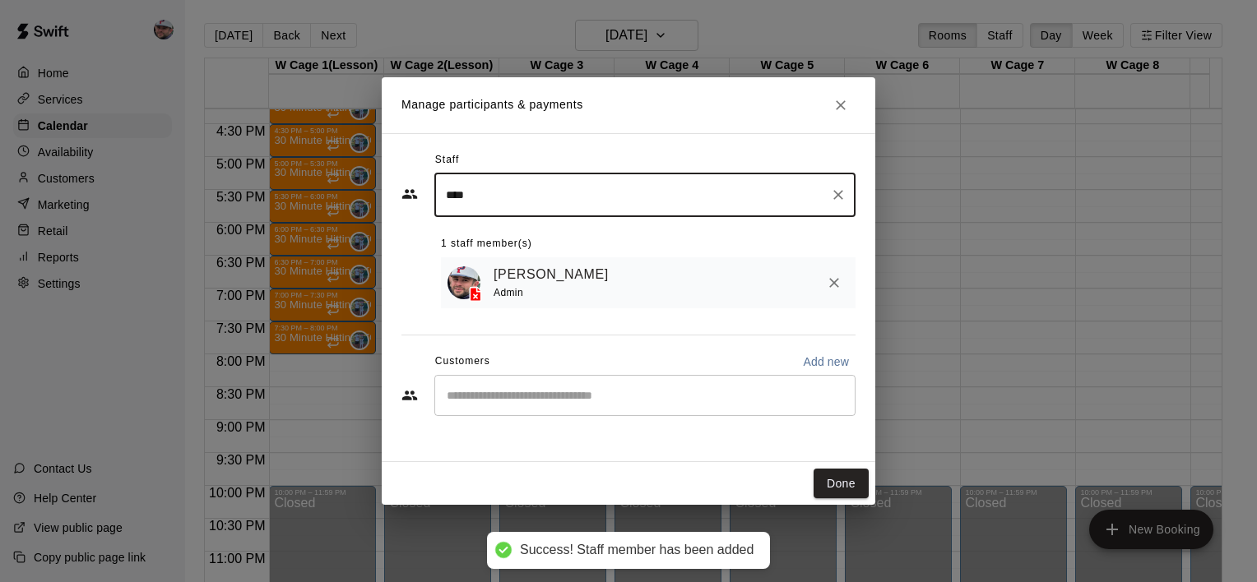
click at [513, 378] on div "​" at bounding box center [644, 395] width 421 height 41
type input "****"
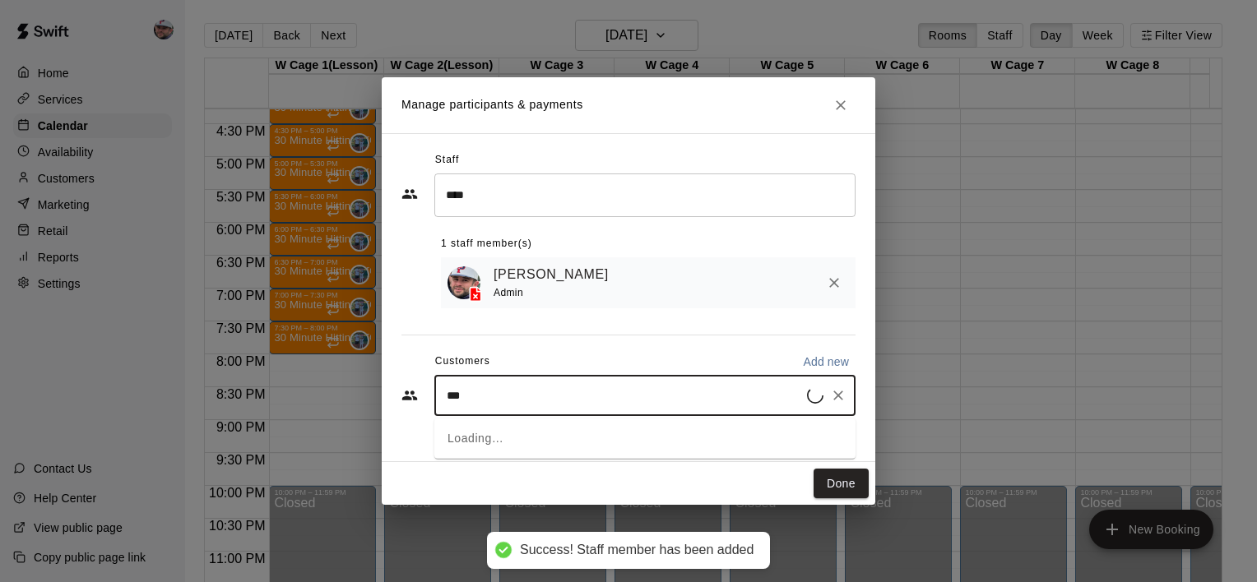
type input "****"
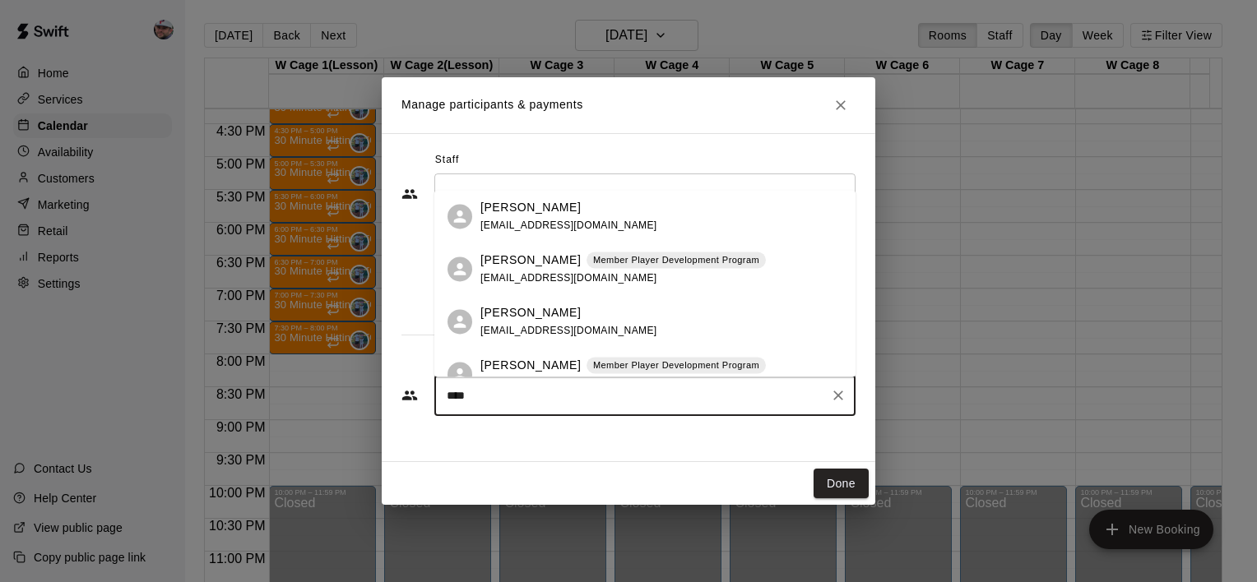
click at [540, 363] on p "[PERSON_NAME]" at bounding box center [530, 365] width 100 height 17
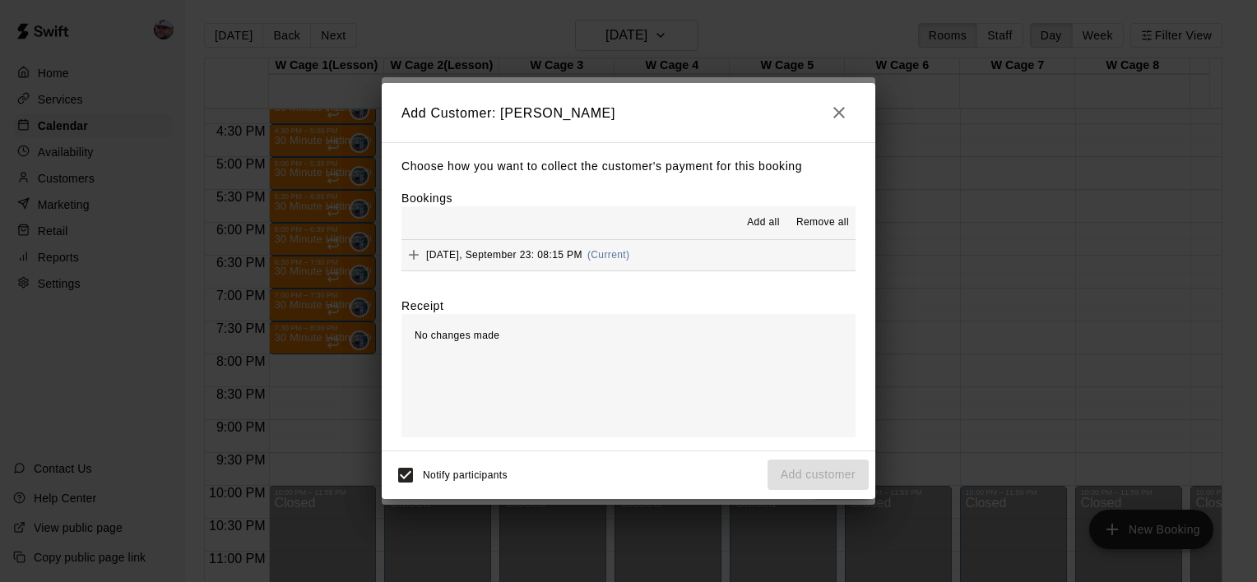
click at [418, 257] on icon "Add" at bounding box center [414, 255] width 16 height 16
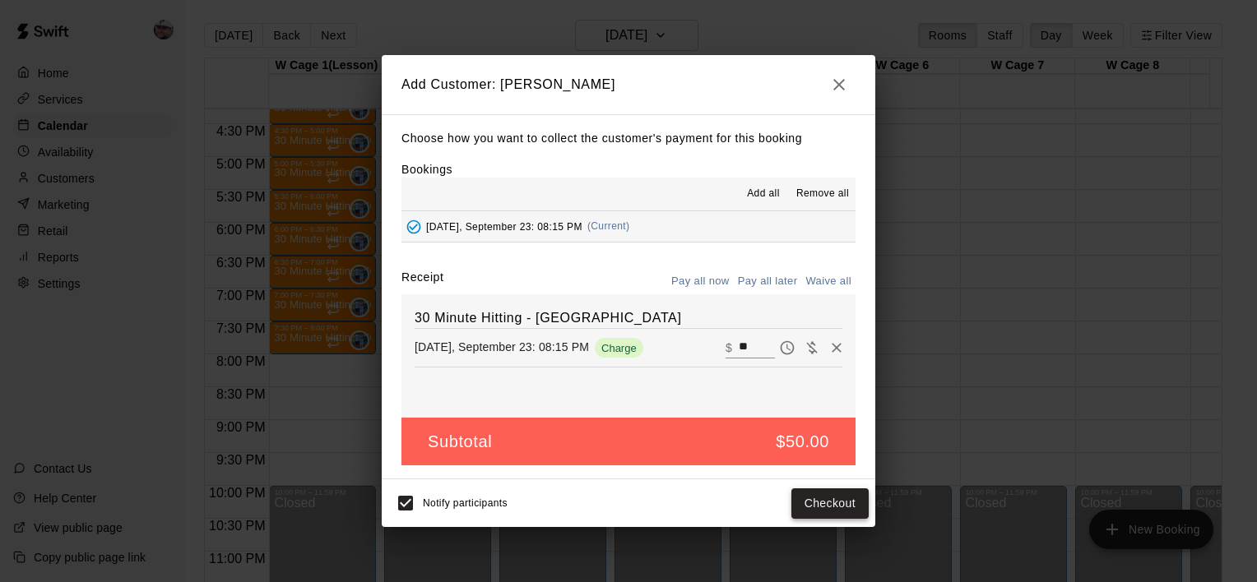
click at [816, 507] on button "Checkout" at bounding box center [829, 504] width 77 height 30
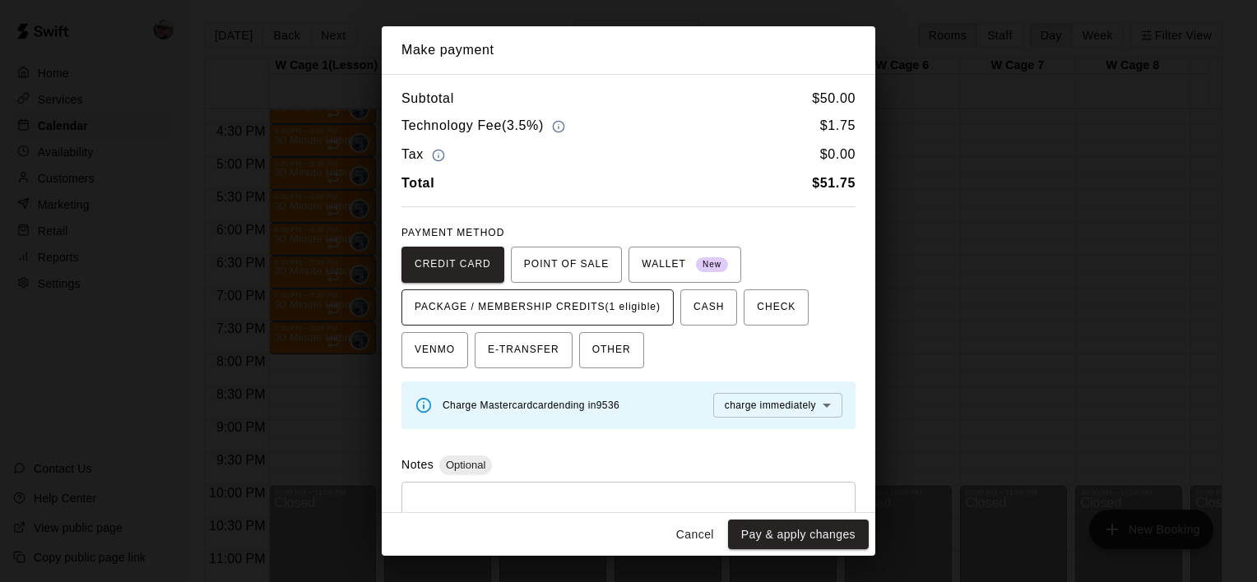
click at [625, 303] on span "PACKAGE / MEMBERSHIP CREDITS (1 eligible)" at bounding box center [538, 307] width 246 height 26
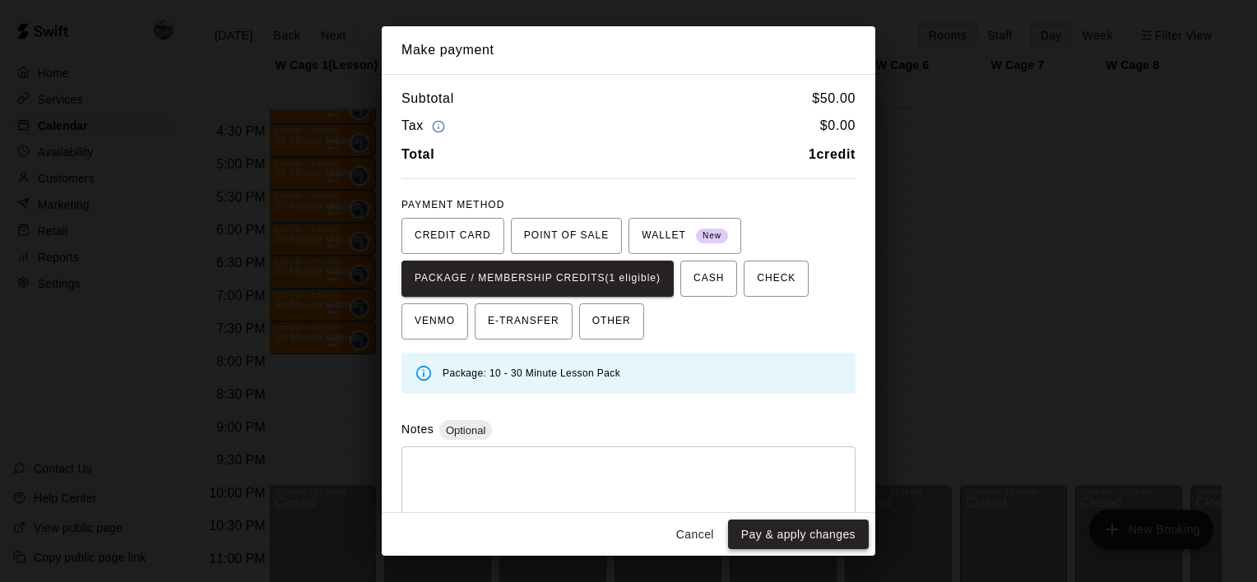
click at [762, 525] on button "Pay & apply changes" at bounding box center [798, 535] width 141 height 30
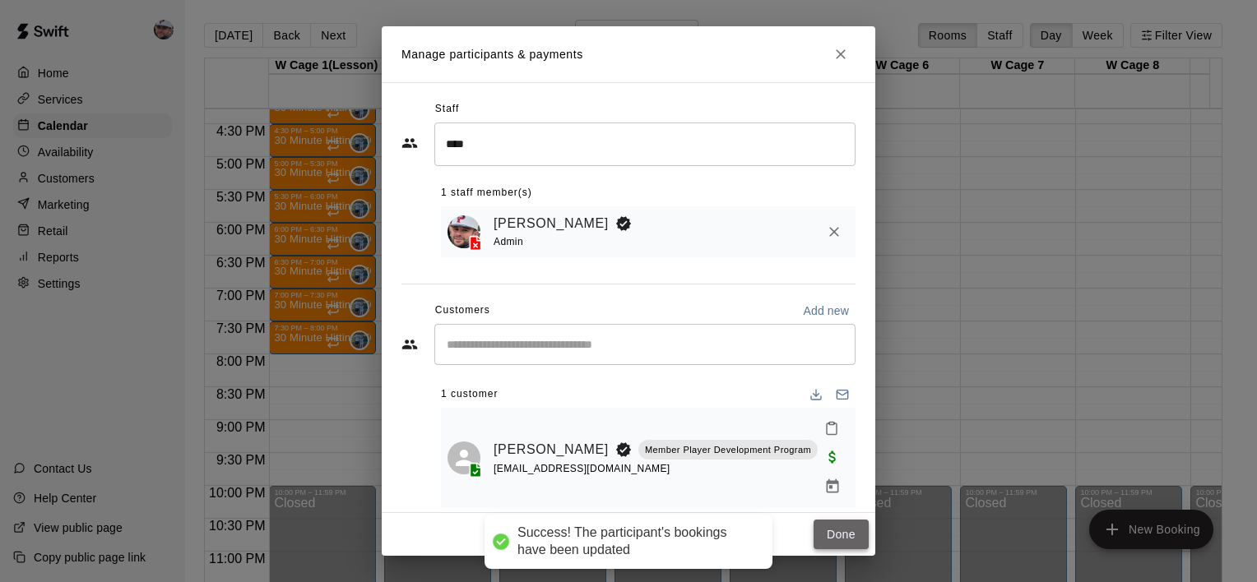
click at [830, 530] on button "Done" at bounding box center [841, 535] width 55 height 30
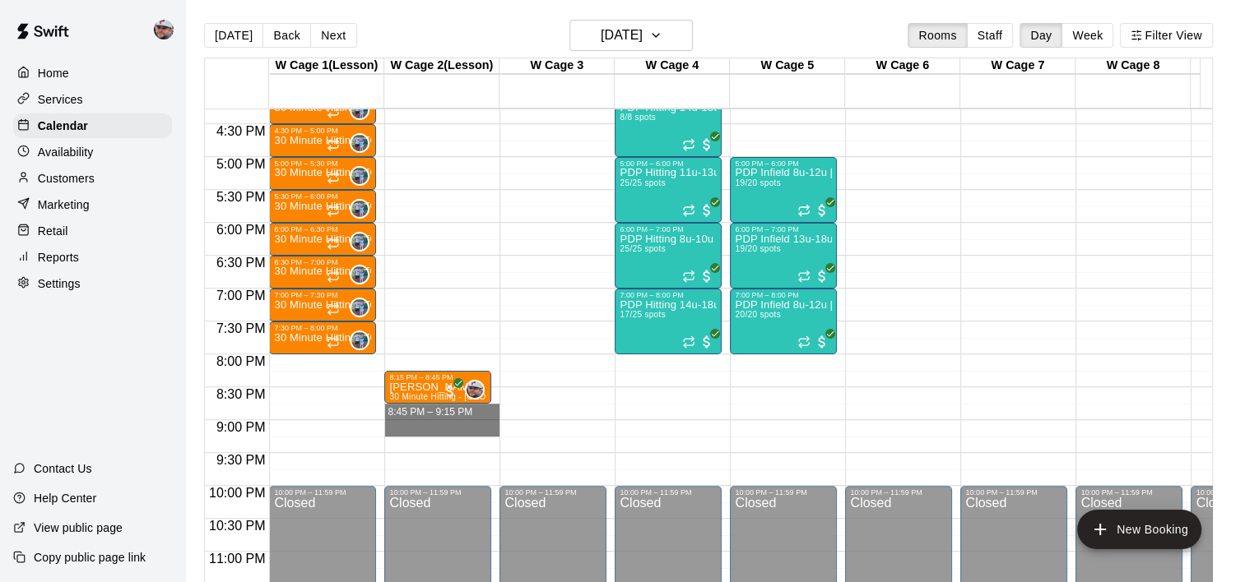
drag, startPoint x: 443, startPoint y: 410, endPoint x: 447, endPoint y: 424, distance: 14.4
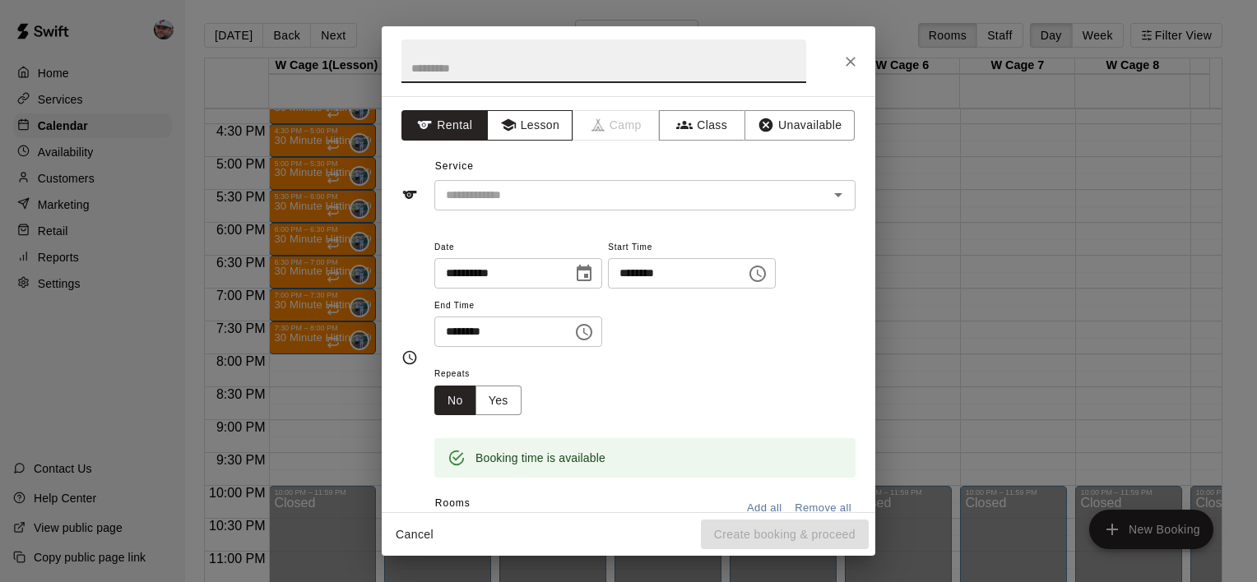
click at [520, 126] on button "Lesson" at bounding box center [530, 125] width 86 height 30
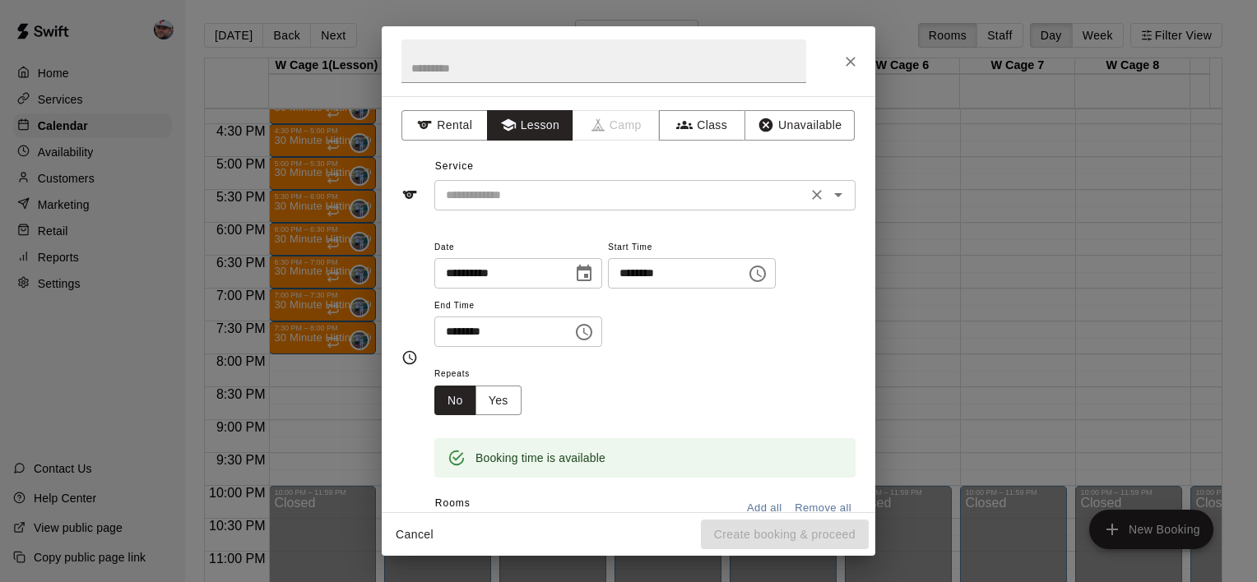
click at [528, 194] on input "text" at bounding box center [620, 195] width 363 height 21
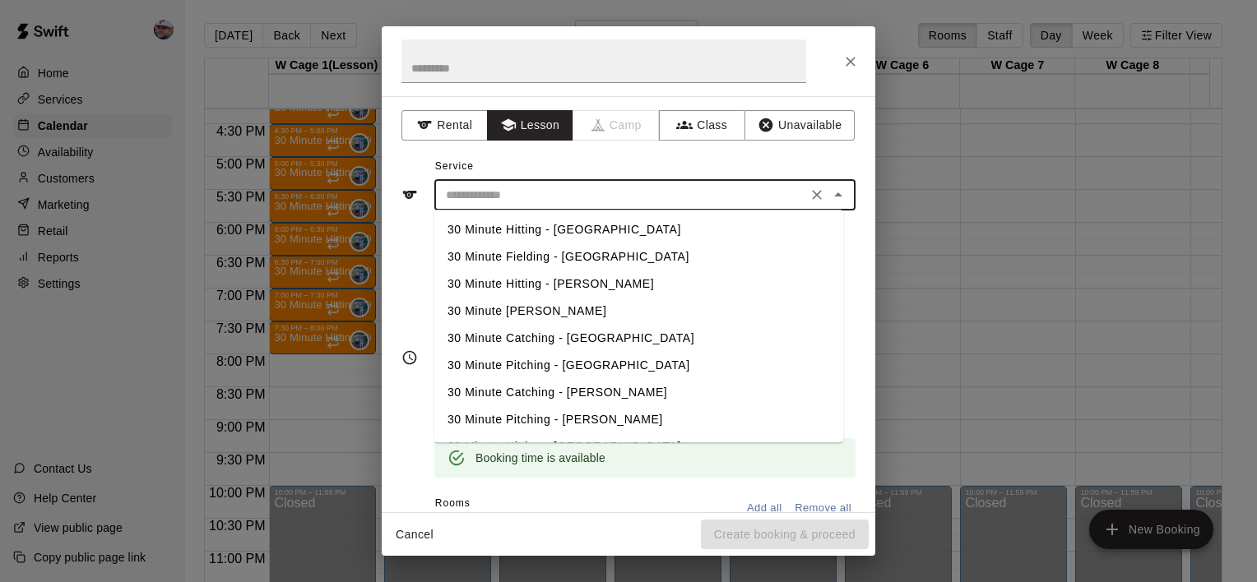
click at [542, 230] on li "30 Minute Hitting - [GEOGRAPHIC_DATA]" at bounding box center [638, 229] width 409 height 27
type input "**********"
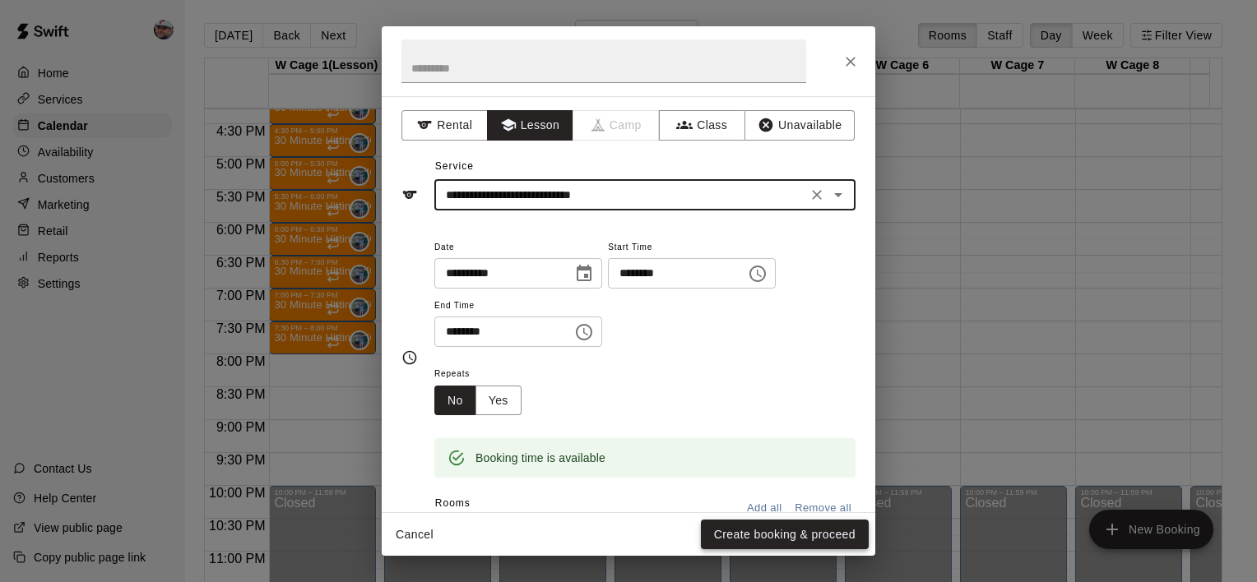
click at [796, 523] on button "Create booking & proceed" at bounding box center [785, 535] width 168 height 30
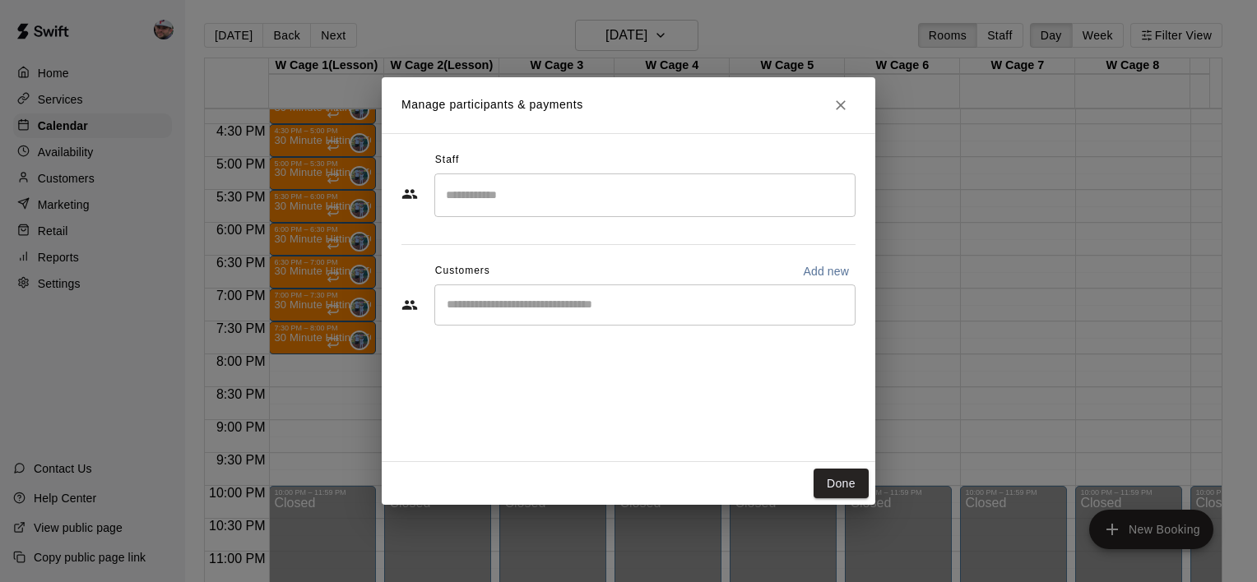
click at [586, 202] on input "Search staff" at bounding box center [645, 195] width 406 height 29
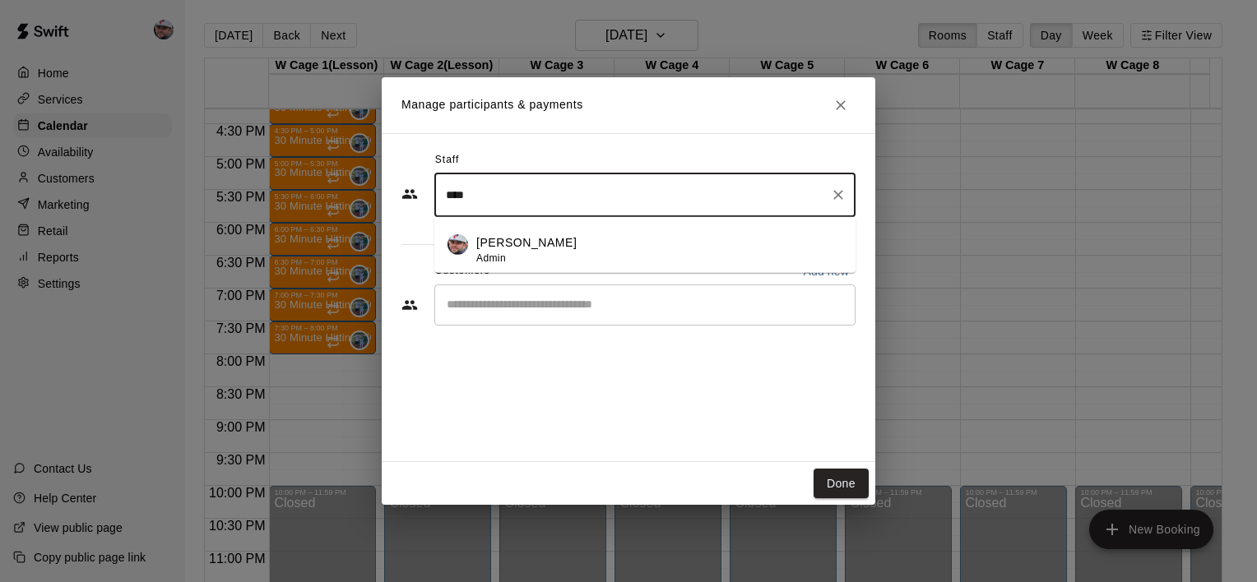
click at [536, 261] on div "[PERSON_NAME] Admin" at bounding box center [526, 250] width 100 height 32
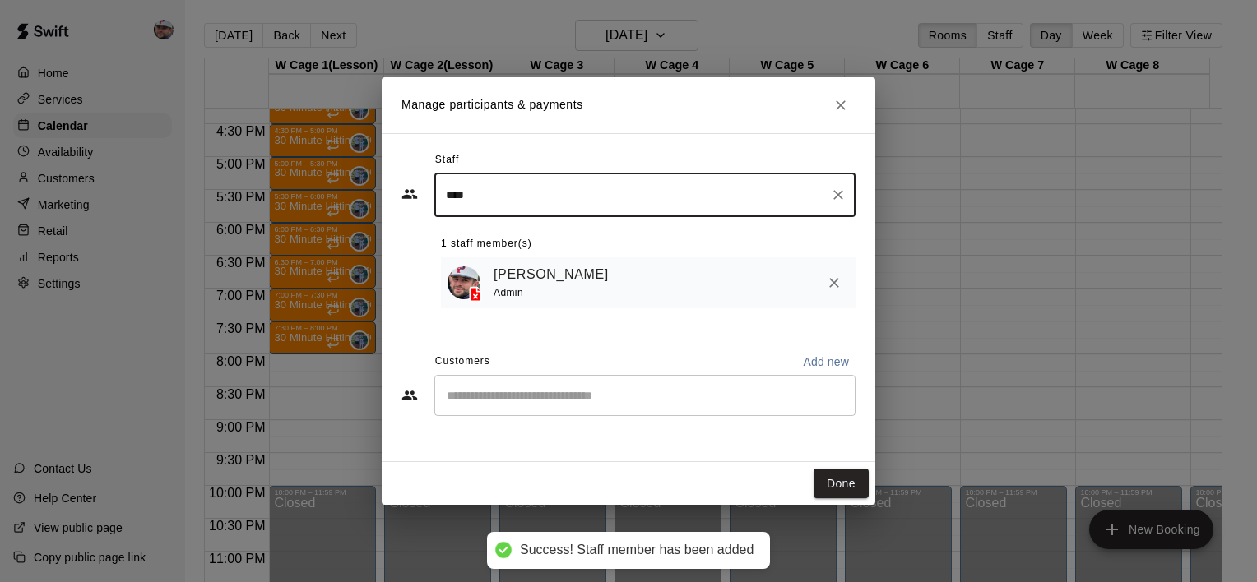
type input "****"
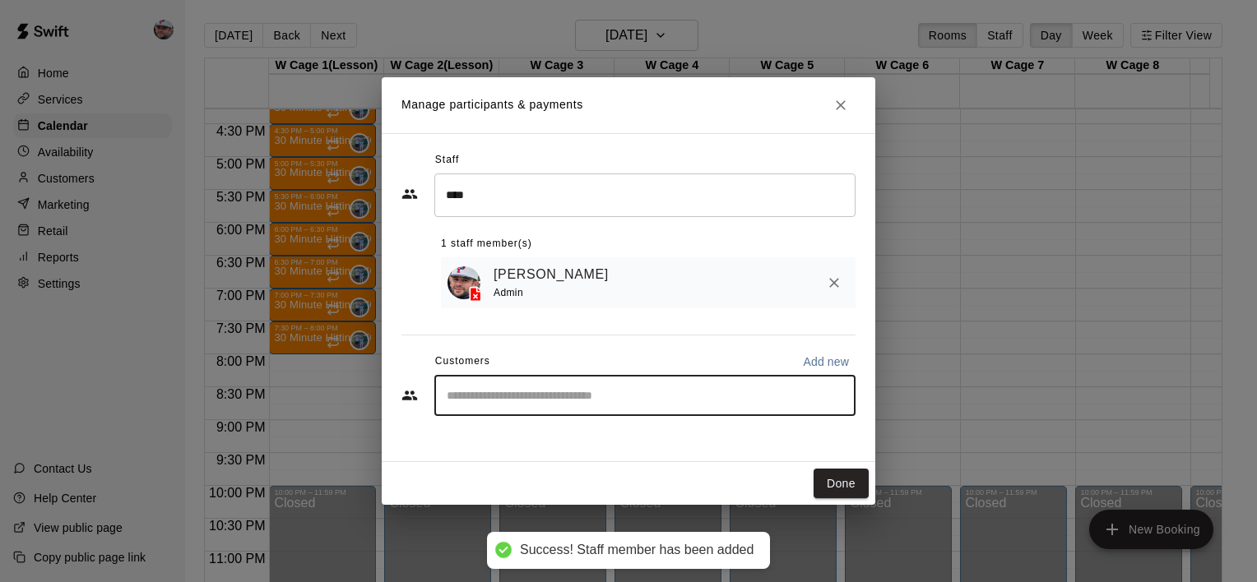
click at [628, 392] on input "Start typing to search customers..." at bounding box center [645, 395] width 406 height 16
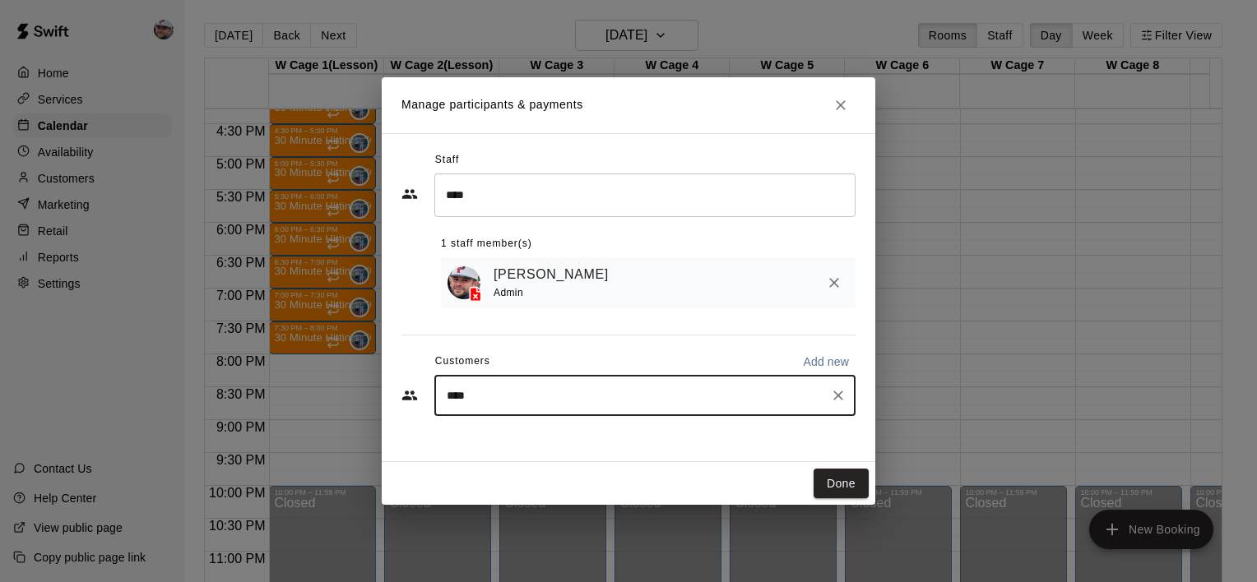
type input "*****"
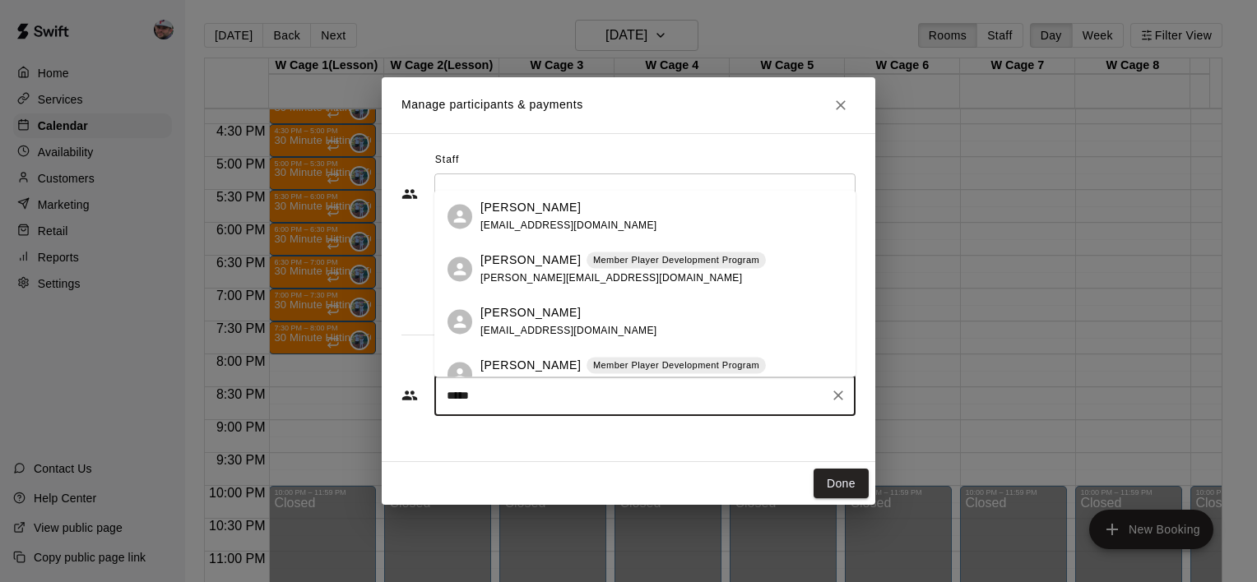
click at [593, 364] on p "Member Player Development Program" at bounding box center [676, 366] width 166 height 14
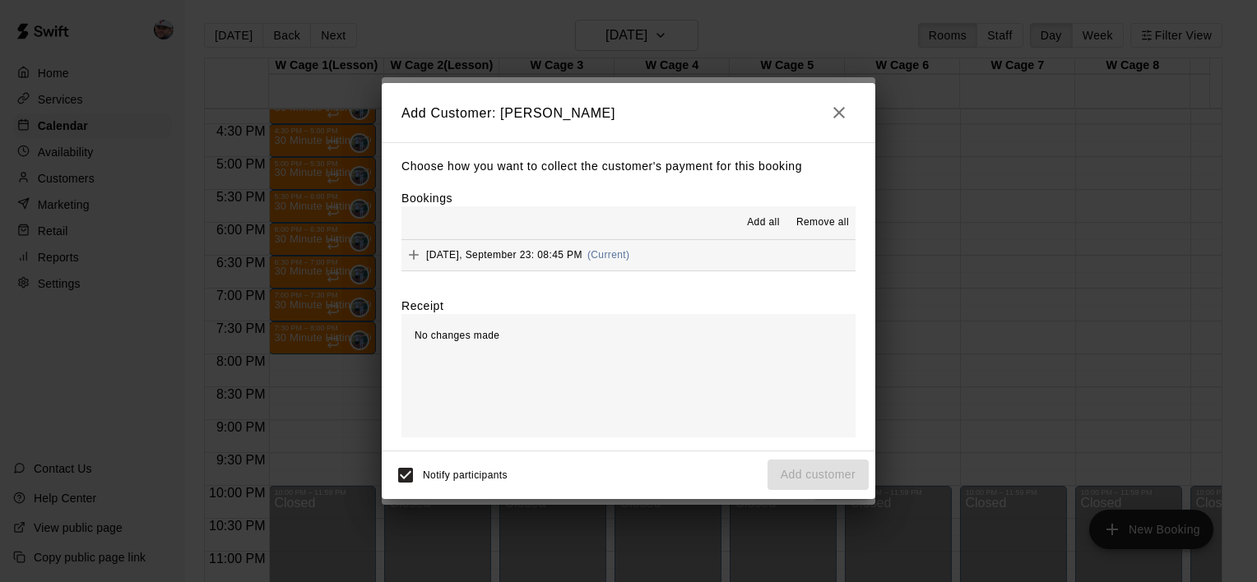
click at [406, 254] on icon "Add" at bounding box center [414, 255] width 16 height 16
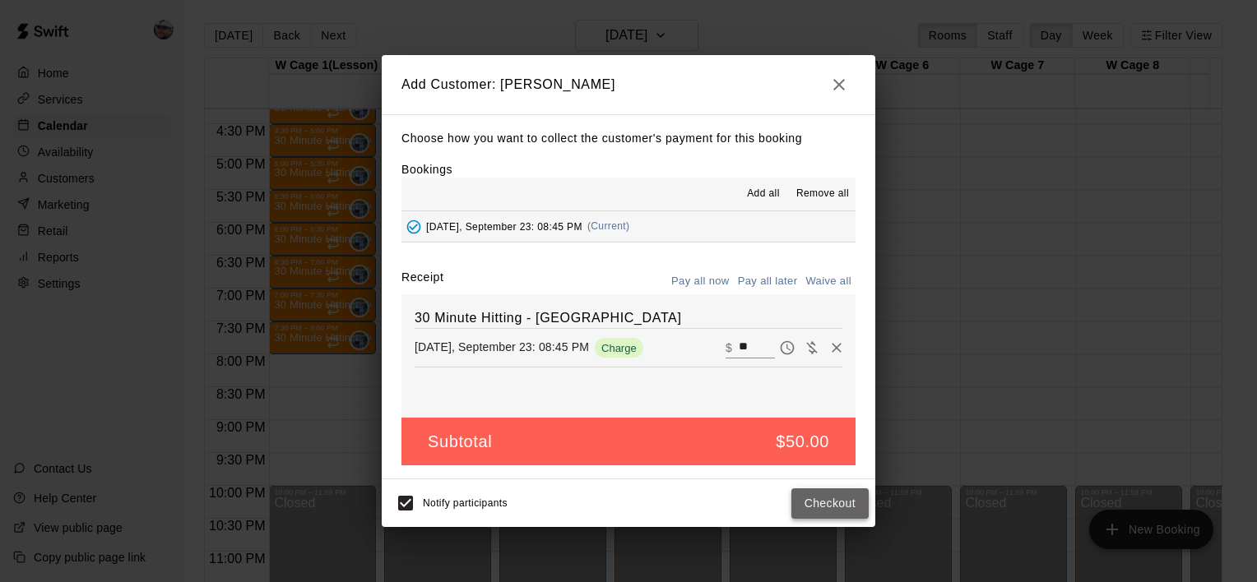
click at [831, 513] on button "Checkout" at bounding box center [829, 504] width 77 height 30
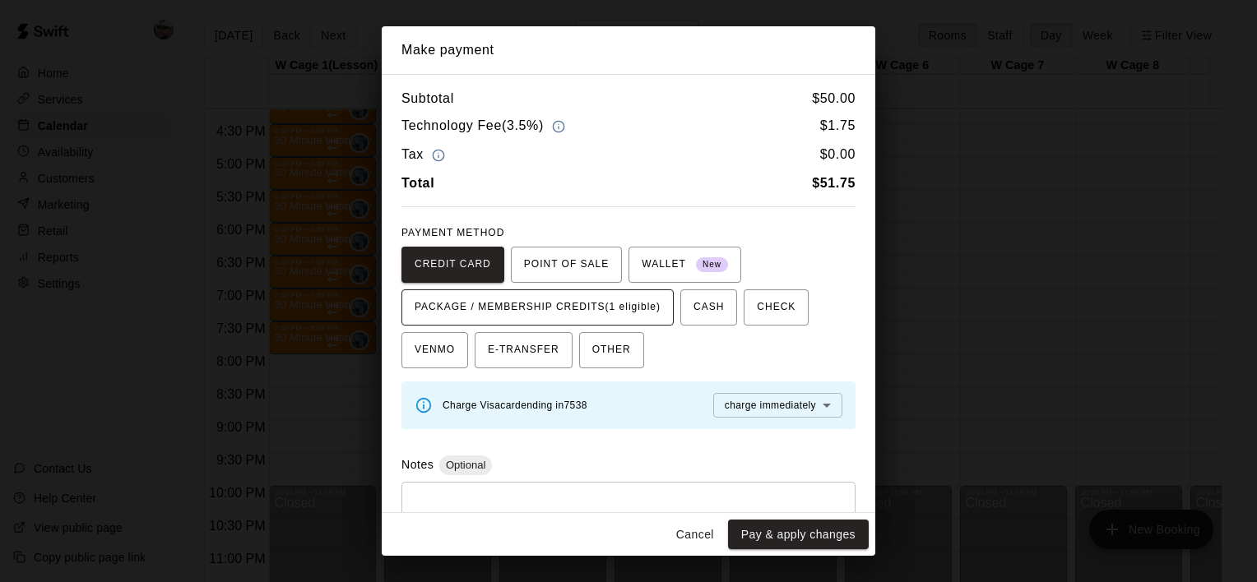
click at [607, 297] on span "PACKAGE / MEMBERSHIP CREDITS (1 eligible)" at bounding box center [538, 307] width 246 height 26
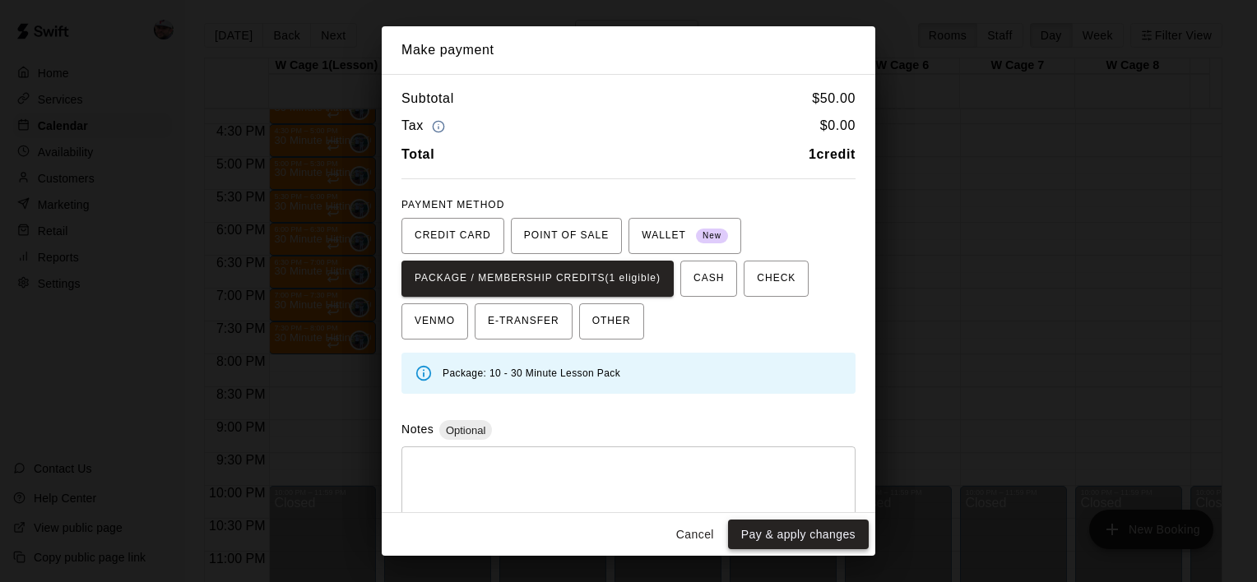
click at [773, 532] on button "Pay & apply changes" at bounding box center [798, 535] width 141 height 30
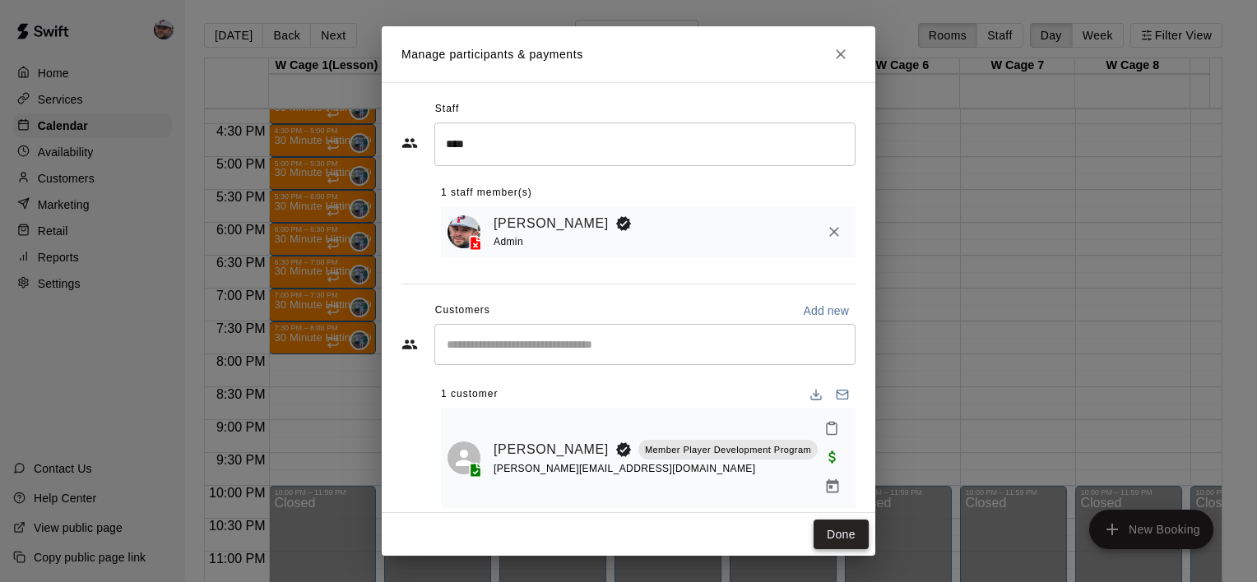
click at [846, 534] on button "Done" at bounding box center [841, 535] width 55 height 30
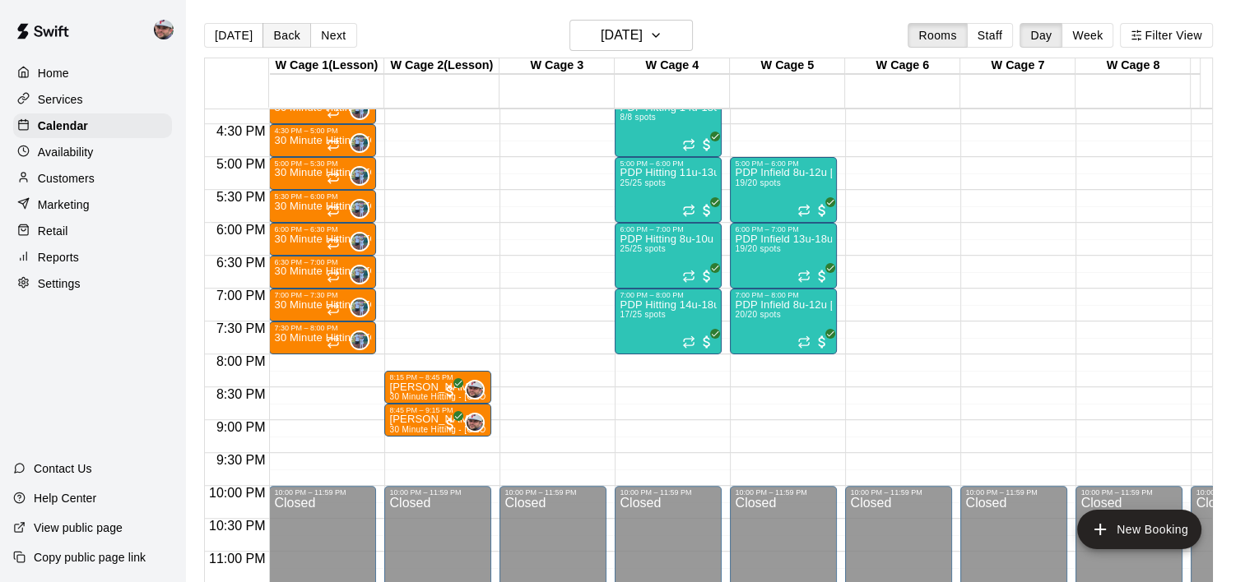
click at [285, 36] on button "Back" at bounding box center [286, 35] width 49 height 25
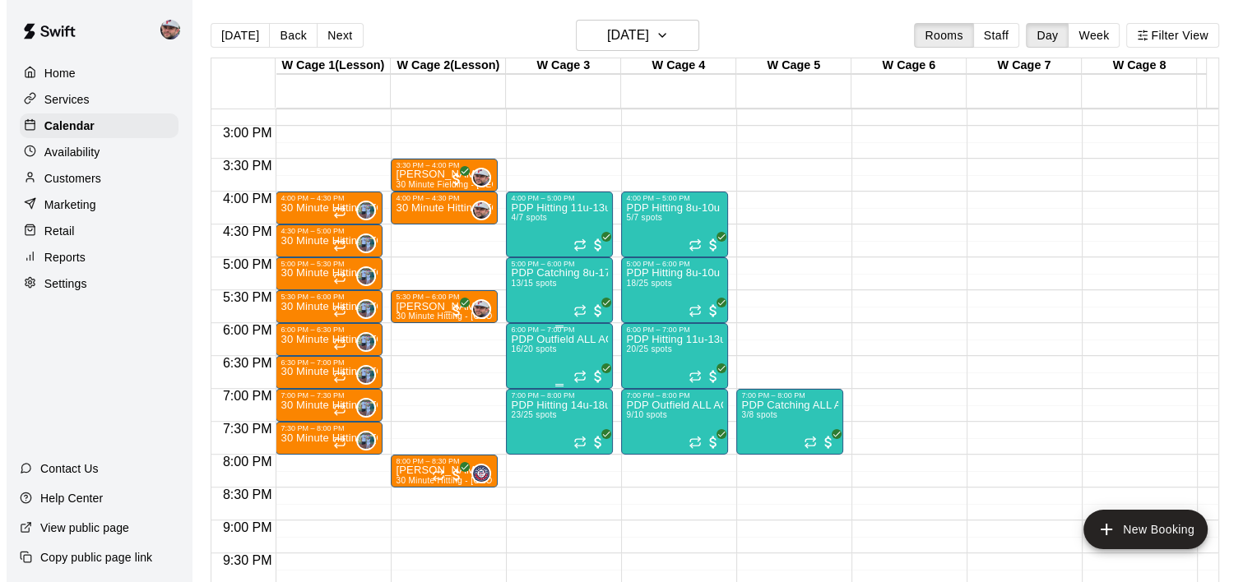
scroll to position [971, 0]
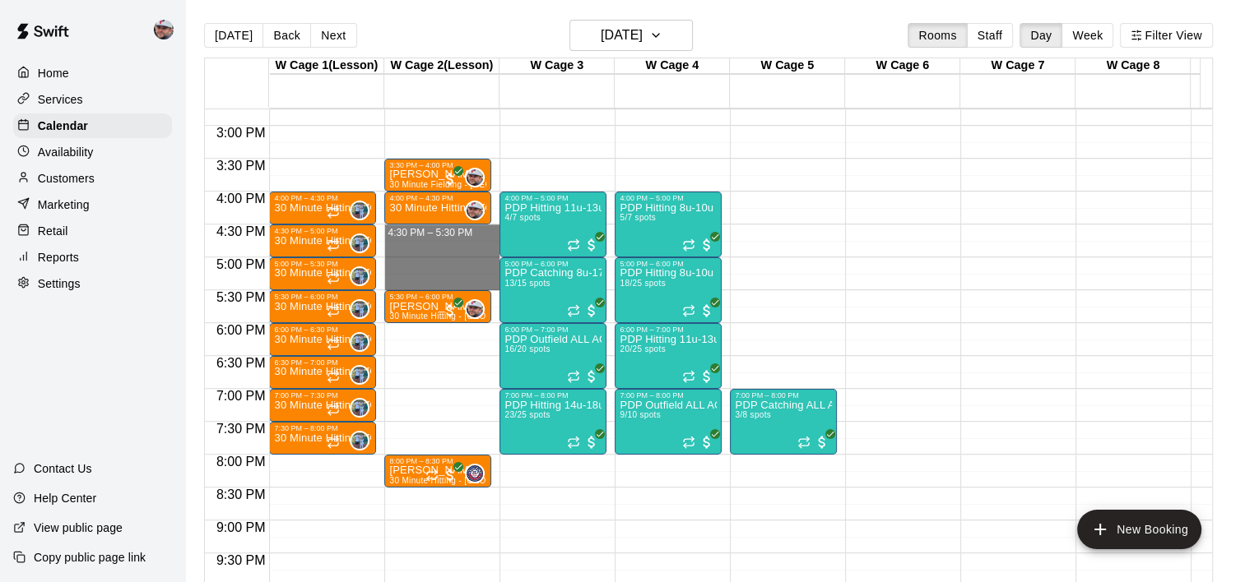
drag, startPoint x: 442, startPoint y: 229, endPoint x: 439, endPoint y: 280, distance: 51.1
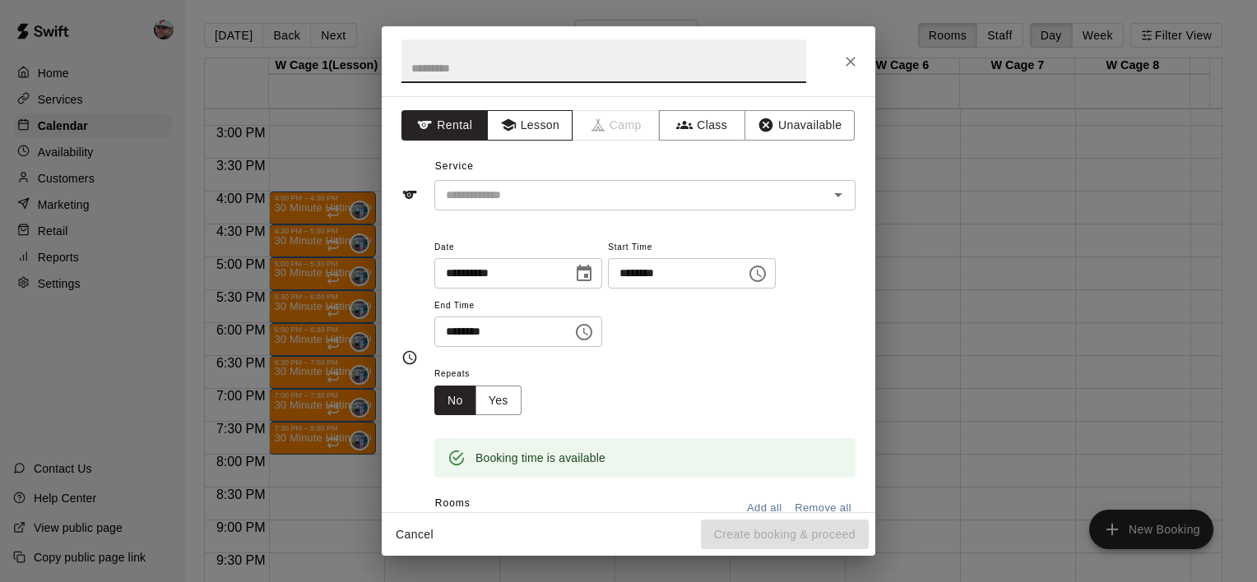
click at [522, 129] on button "Lesson" at bounding box center [530, 125] width 86 height 30
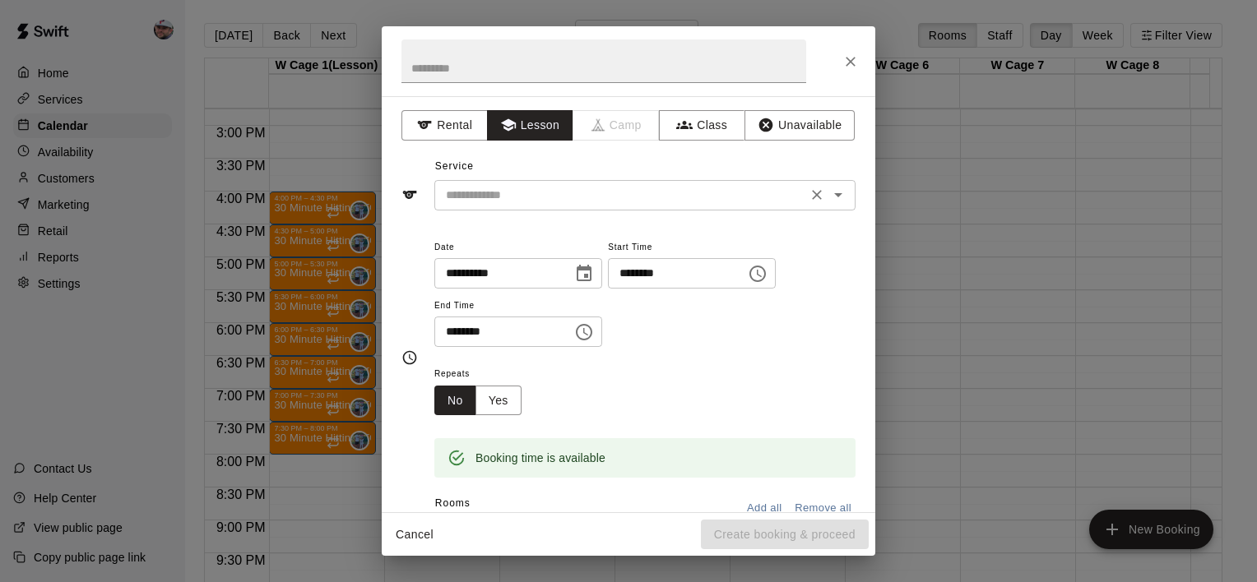
click at [531, 191] on input "text" at bounding box center [620, 195] width 363 height 21
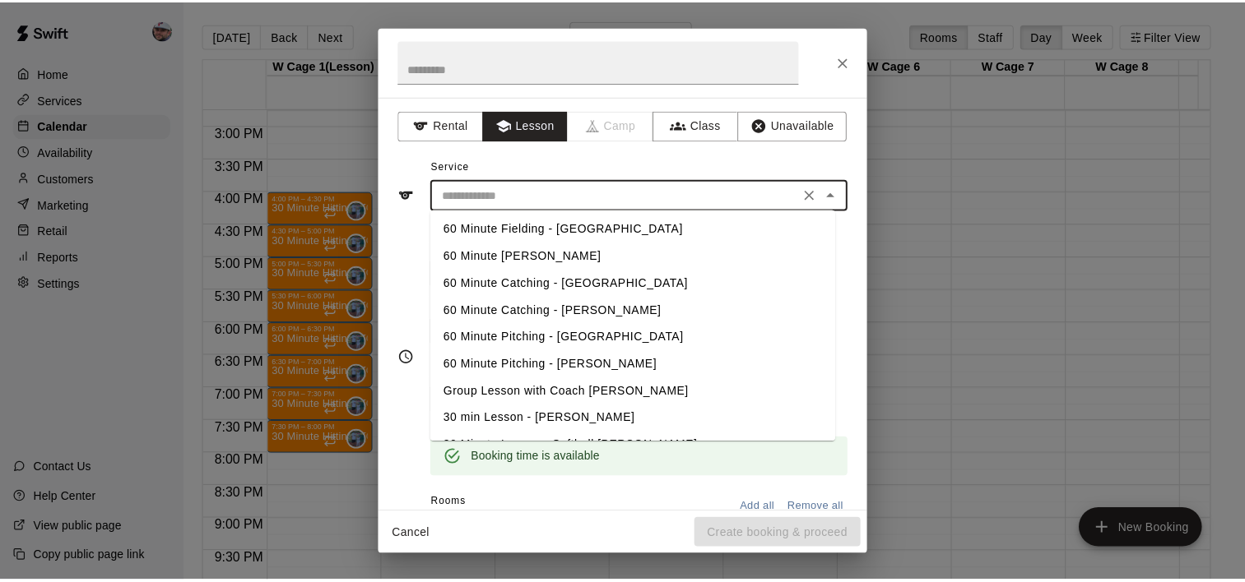
scroll to position [273, 0]
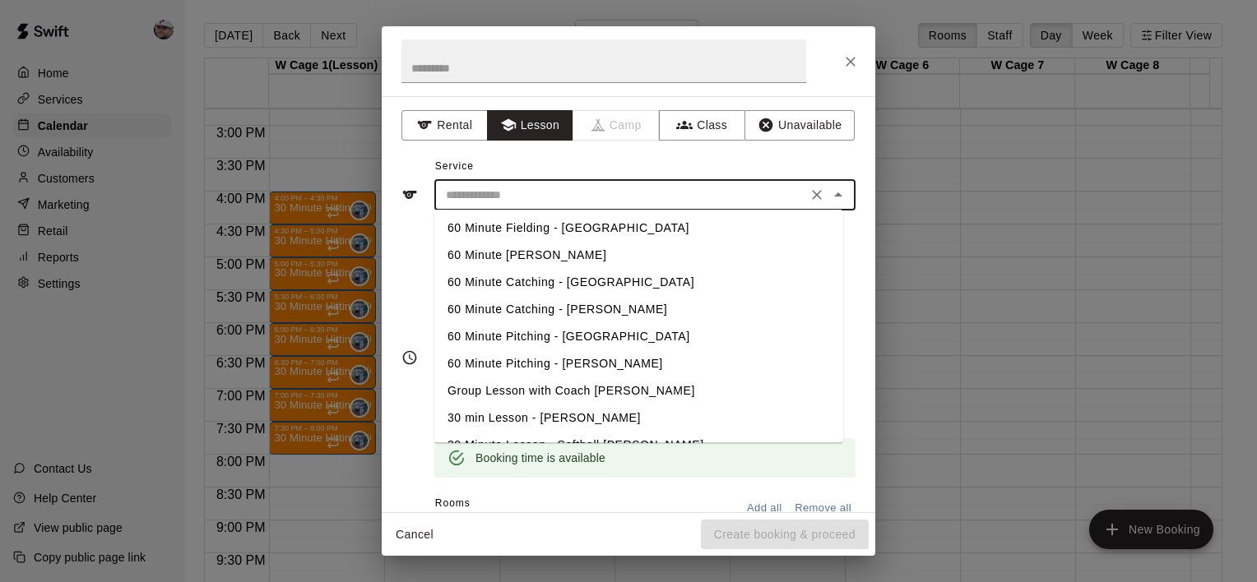
click at [546, 392] on li "Group Lesson with Coach [PERSON_NAME]" at bounding box center [638, 391] width 409 height 27
type input "**********"
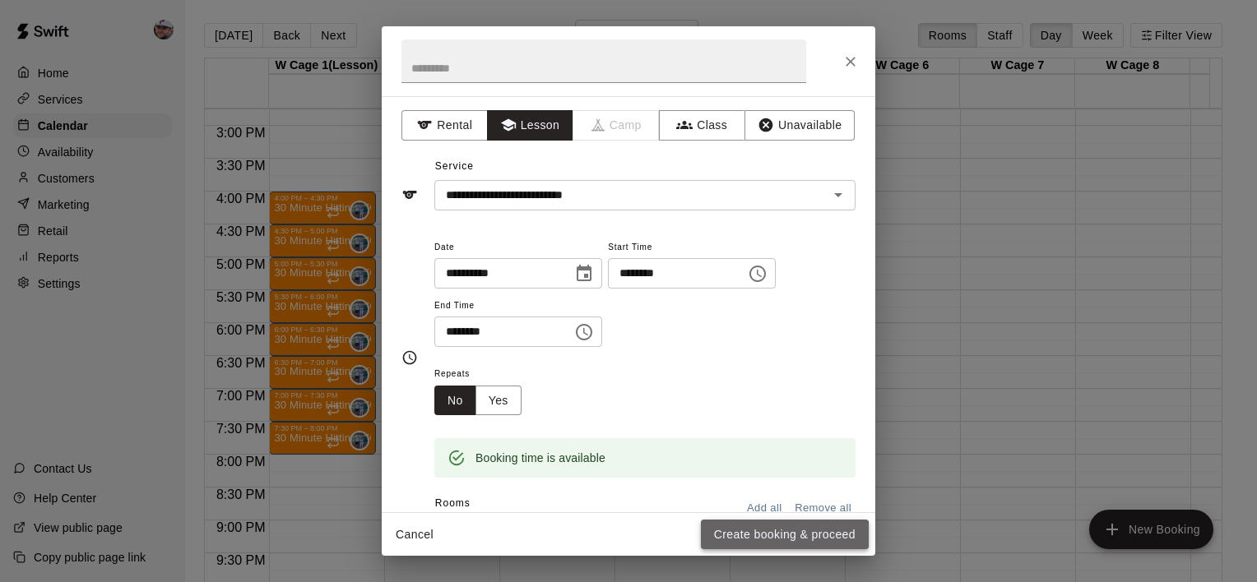
click at [749, 539] on button "Create booking & proceed" at bounding box center [785, 535] width 168 height 30
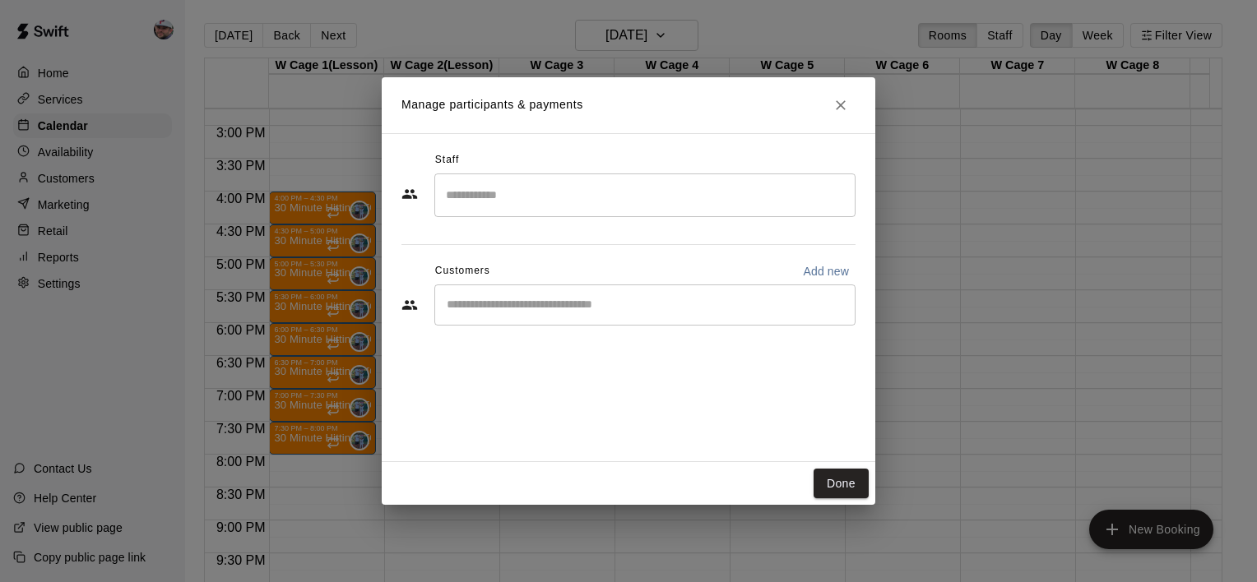
click at [503, 211] on div "​" at bounding box center [644, 196] width 421 height 44
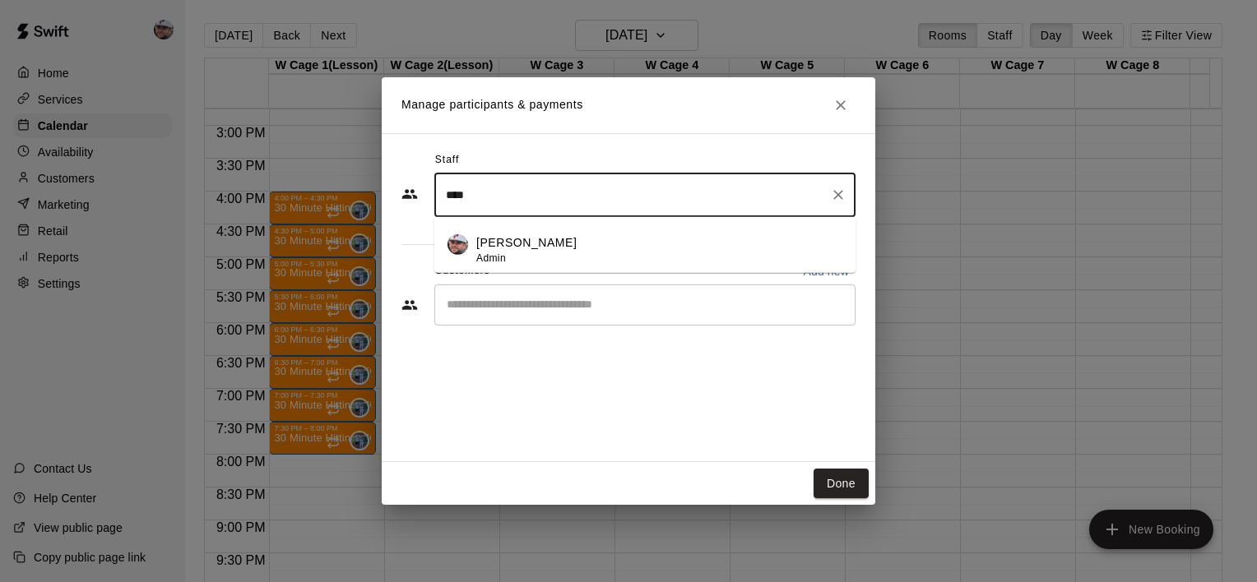
click at [524, 258] on div "[PERSON_NAME] Admin" at bounding box center [526, 250] width 100 height 32
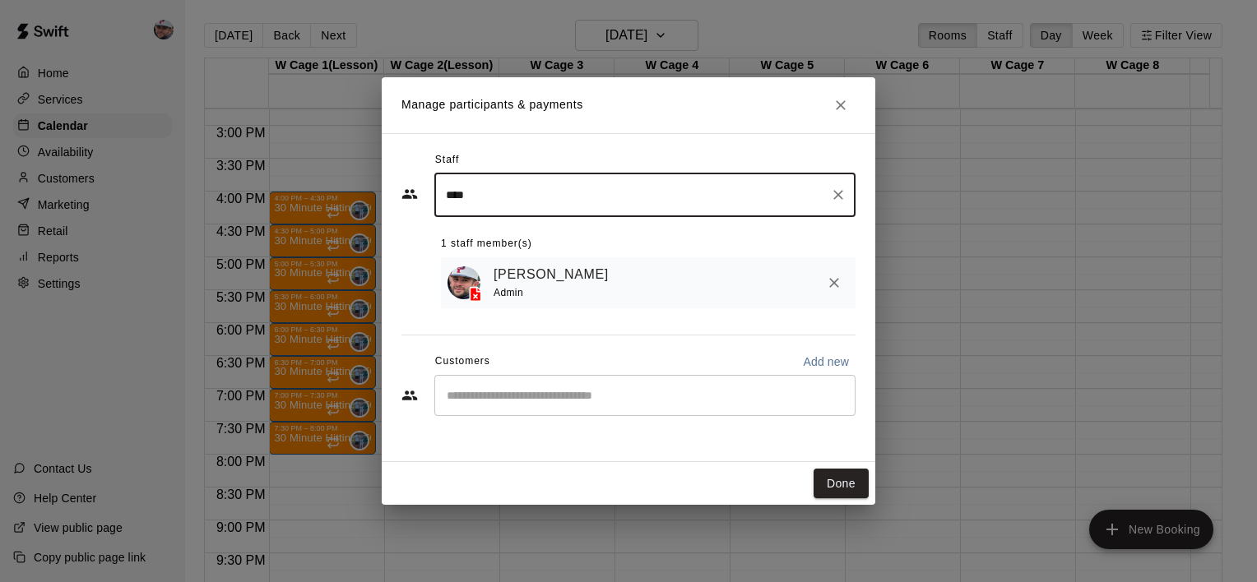
click at [536, 411] on div "​" at bounding box center [644, 395] width 421 height 41
type input "****"
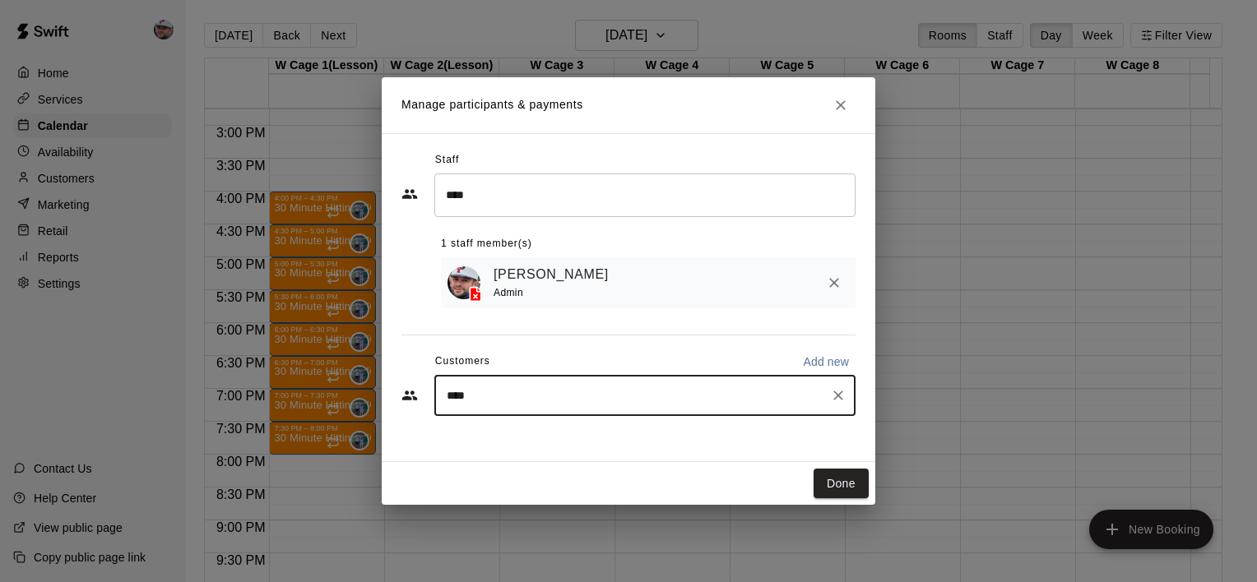
type input "*****"
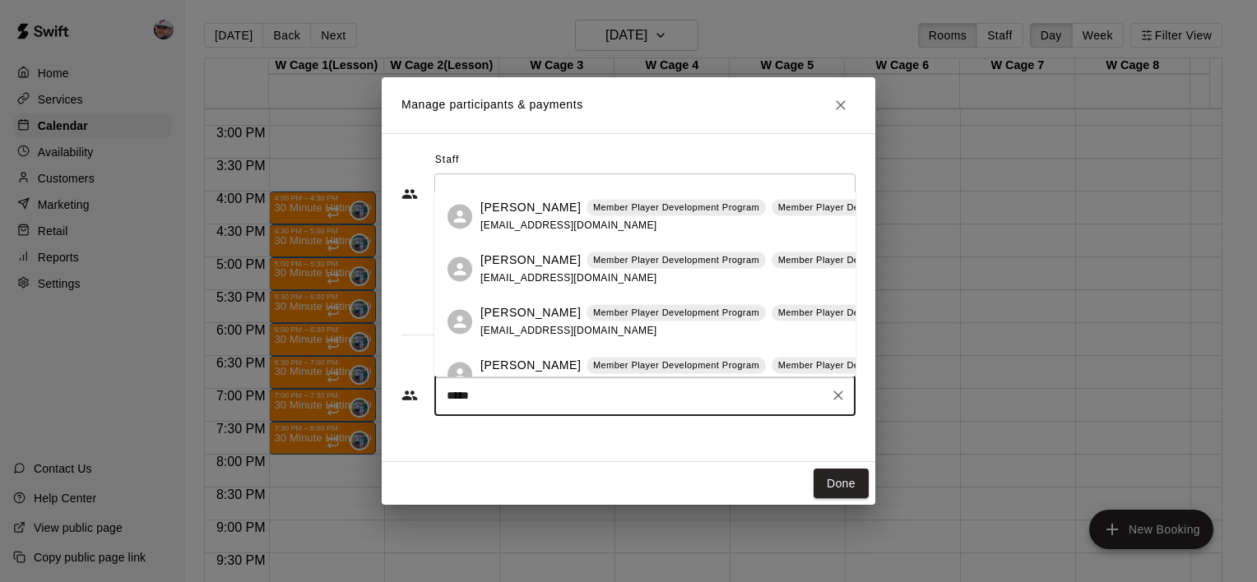
click at [612, 220] on div "[PERSON_NAME] Member Player Development Program Member Player Development Progr…" at bounding box center [715, 216] width 471 height 35
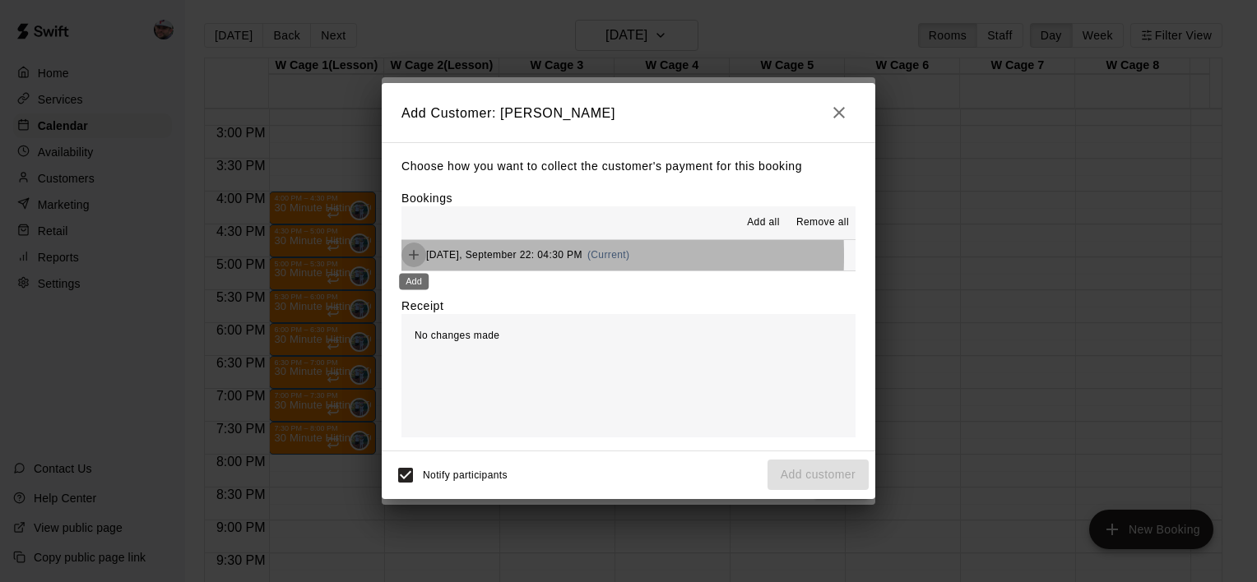
click at [412, 257] on icon "Add" at bounding box center [414, 255] width 10 height 10
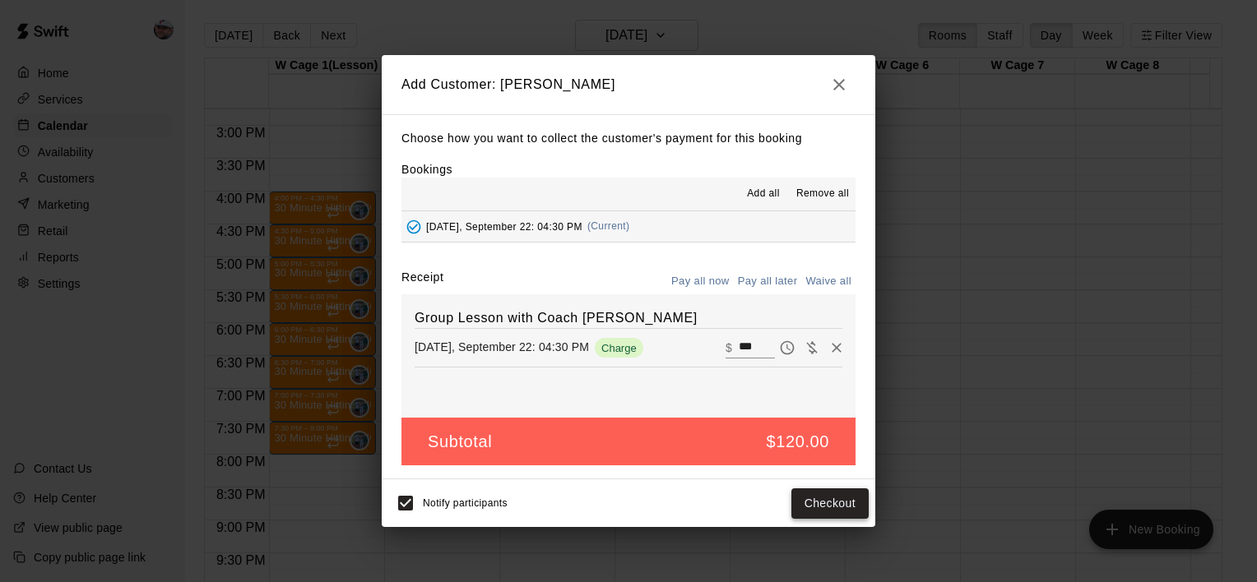
click at [814, 504] on button "Checkout" at bounding box center [829, 504] width 77 height 30
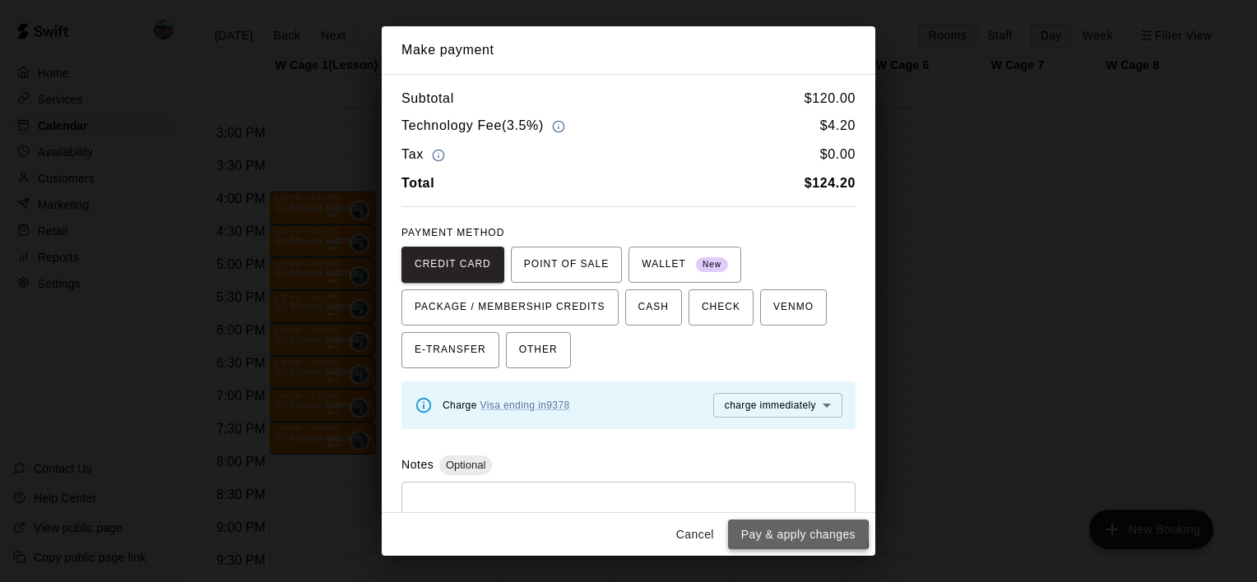
click at [773, 533] on button "Pay & apply changes" at bounding box center [798, 535] width 141 height 30
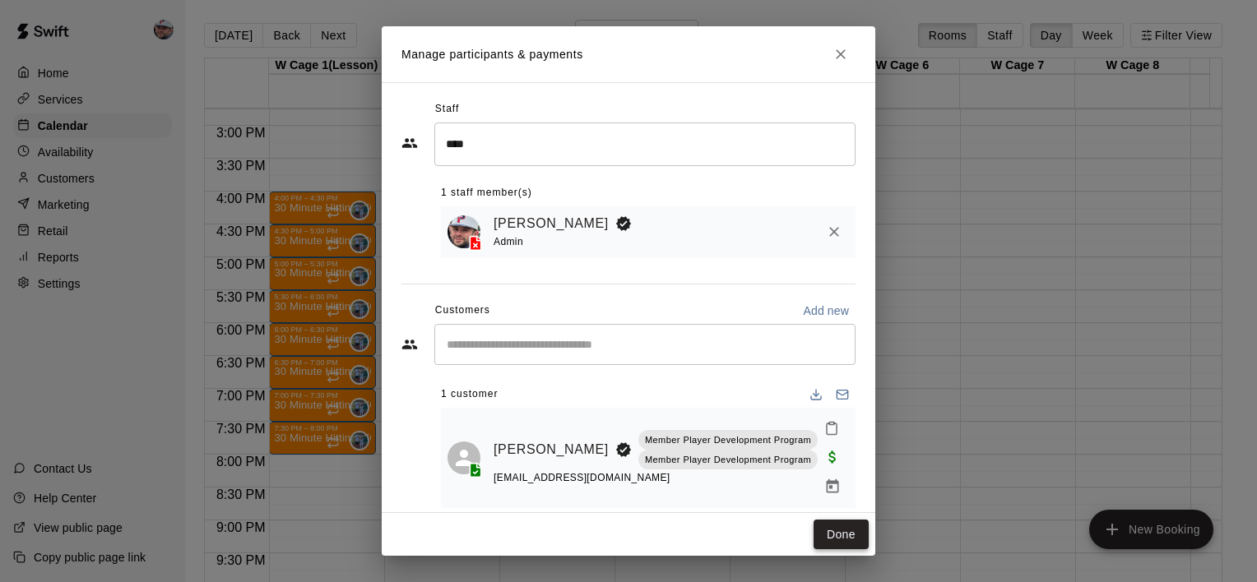
click at [855, 539] on button "Done" at bounding box center [841, 535] width 55 height 30
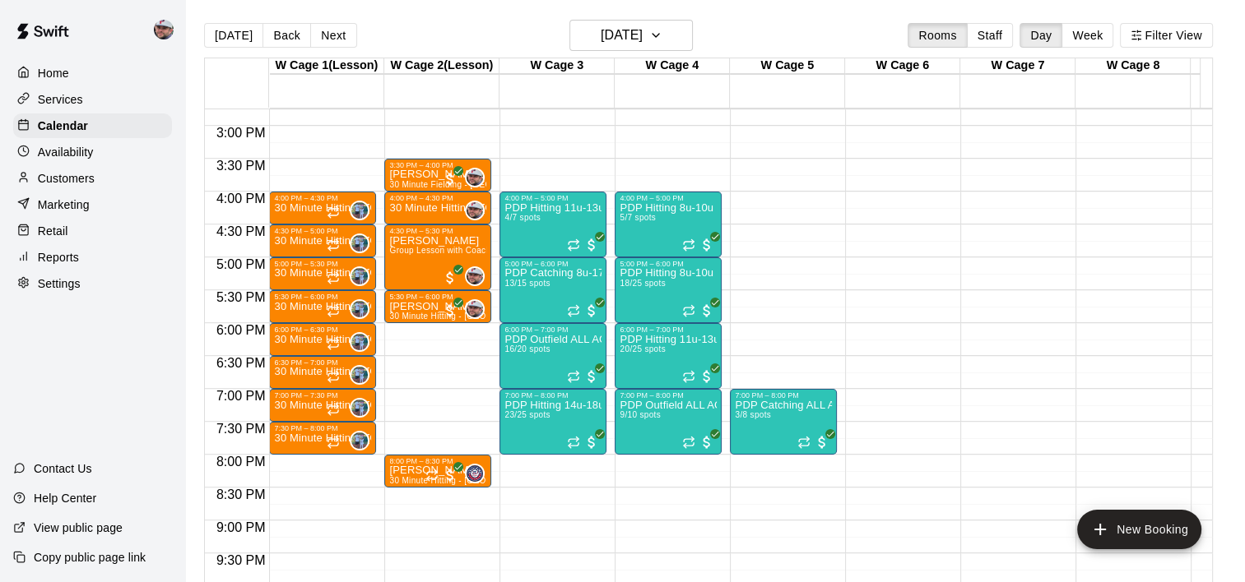
click at [69, 187] on p "Customers" at bounding box center [66, 178] width 57 height 16
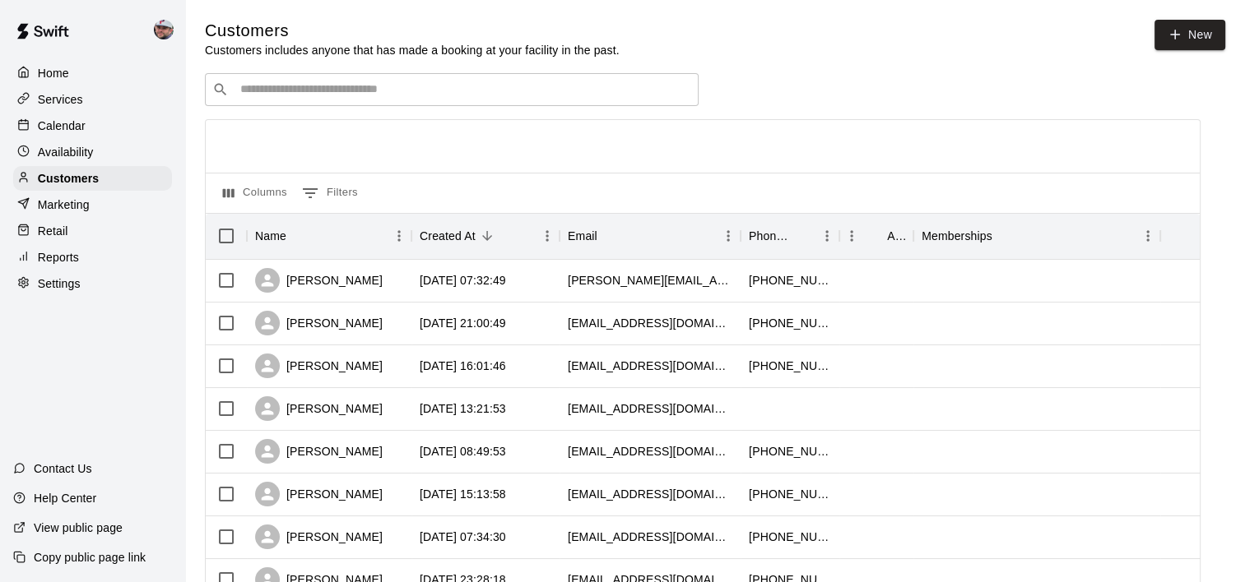
click at [343, 83] on input "Search customers by name or email" at bounding box center [463, 89] width 456 height 16
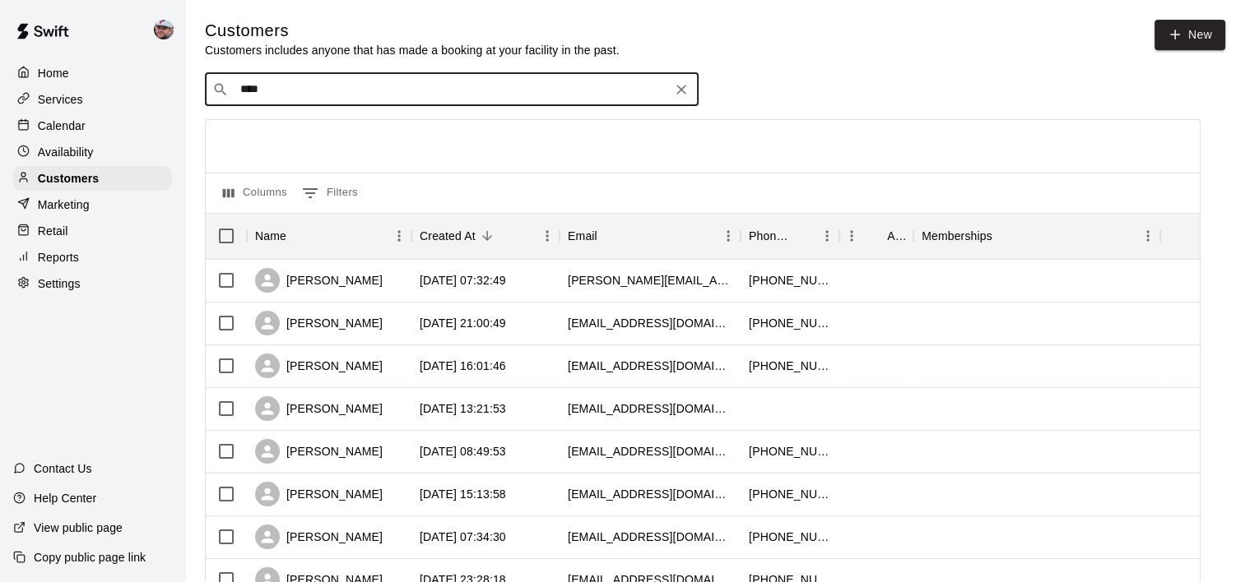
type input "*****"
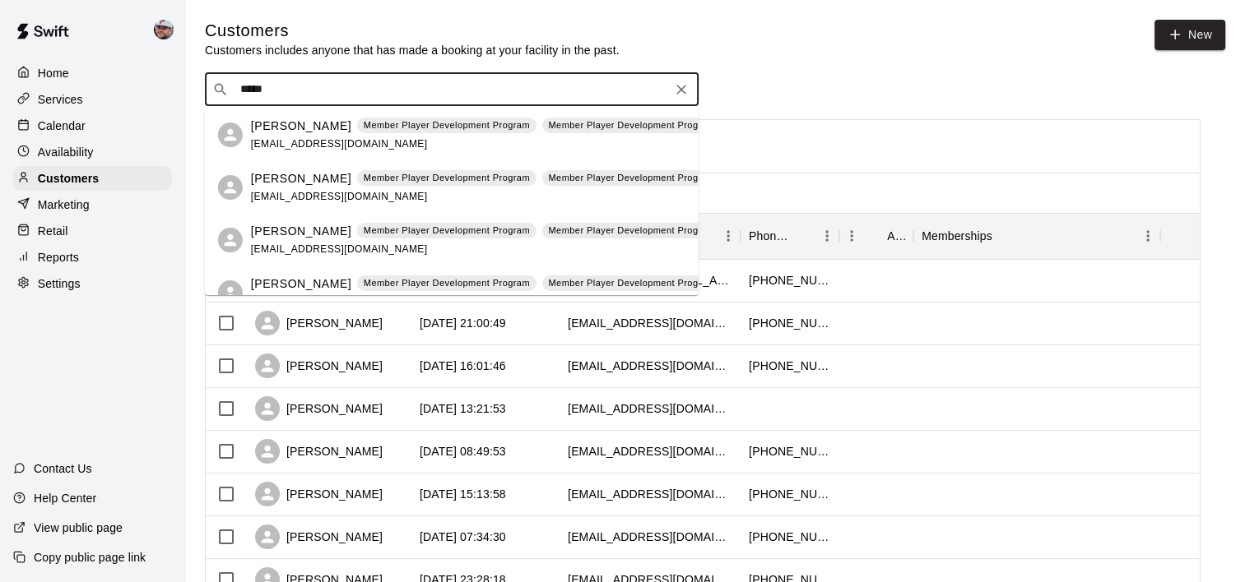
click at [364, 132] on p "Member Player Development Program" at bounding box center [447, 125] width 166 height 14
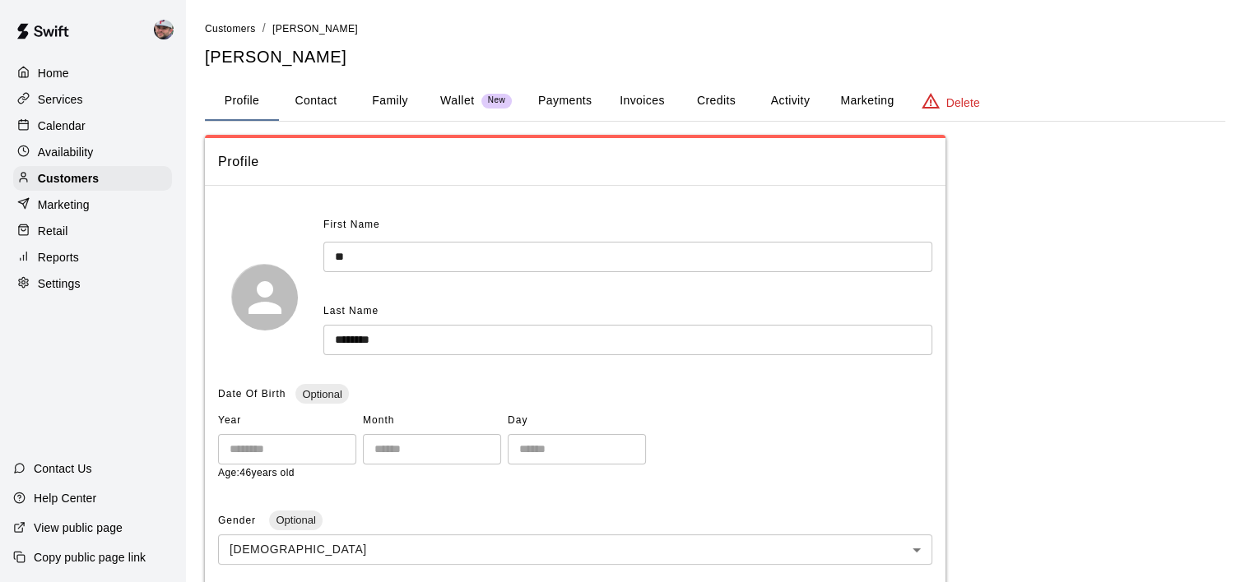
click at [766, 95] on button "Activity" at bounding box center [790, 100] width 74 height 39
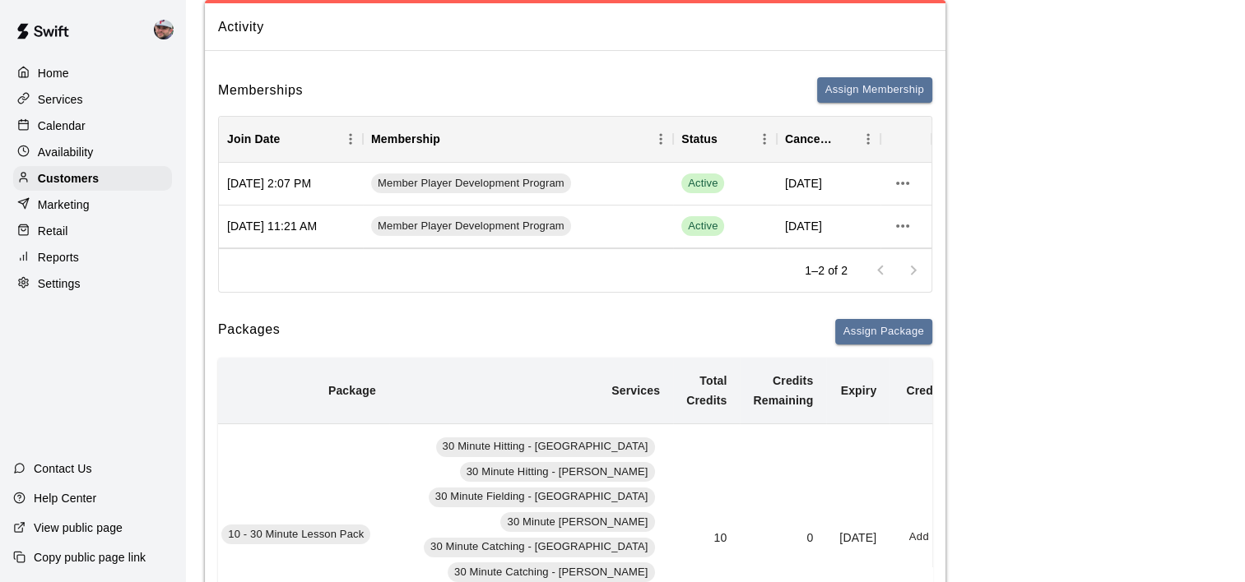
scroll to position [135, 0]
click at [897, 336] on button "Assign Package" at bounding box center [883, 332] width 97 height 26
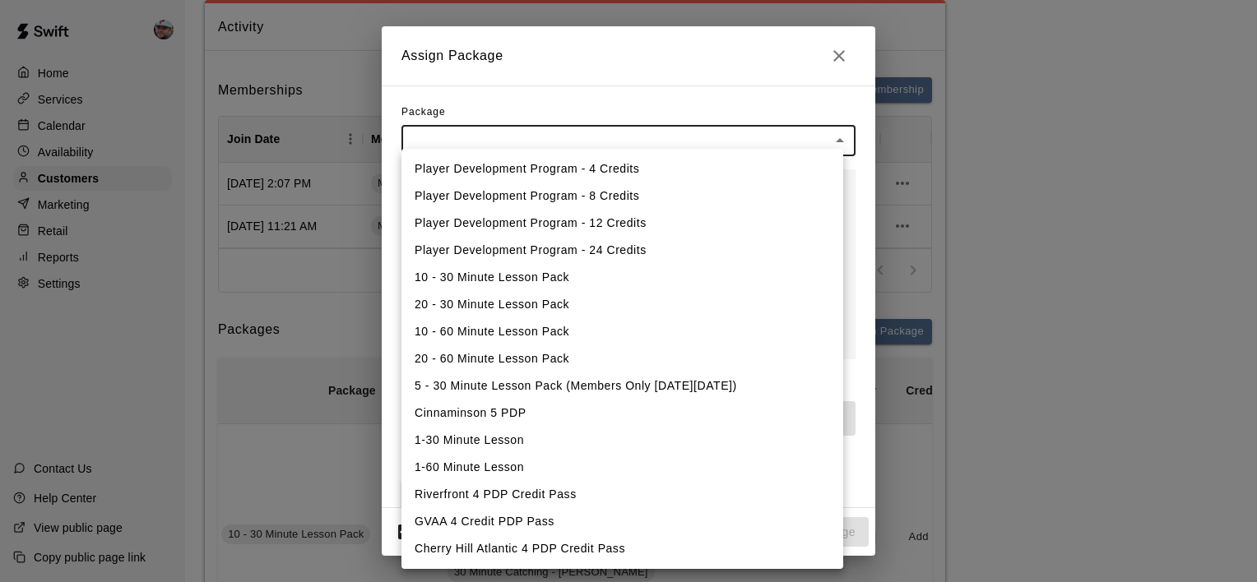
click at [593, 197] on li "Player Development Program - 8 Credits" at bounding box center [622, 196] width 442 height 27
type input "**********"
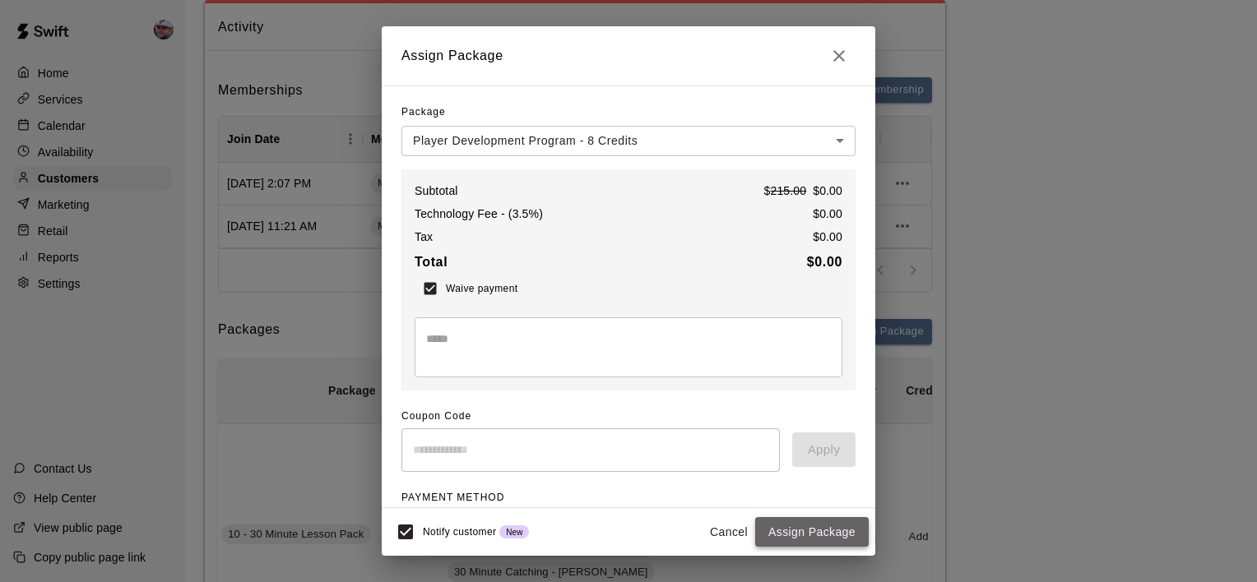
click at [787, 537] on button "Assign Package" at bounding box center [812, 532] width 114 height 30
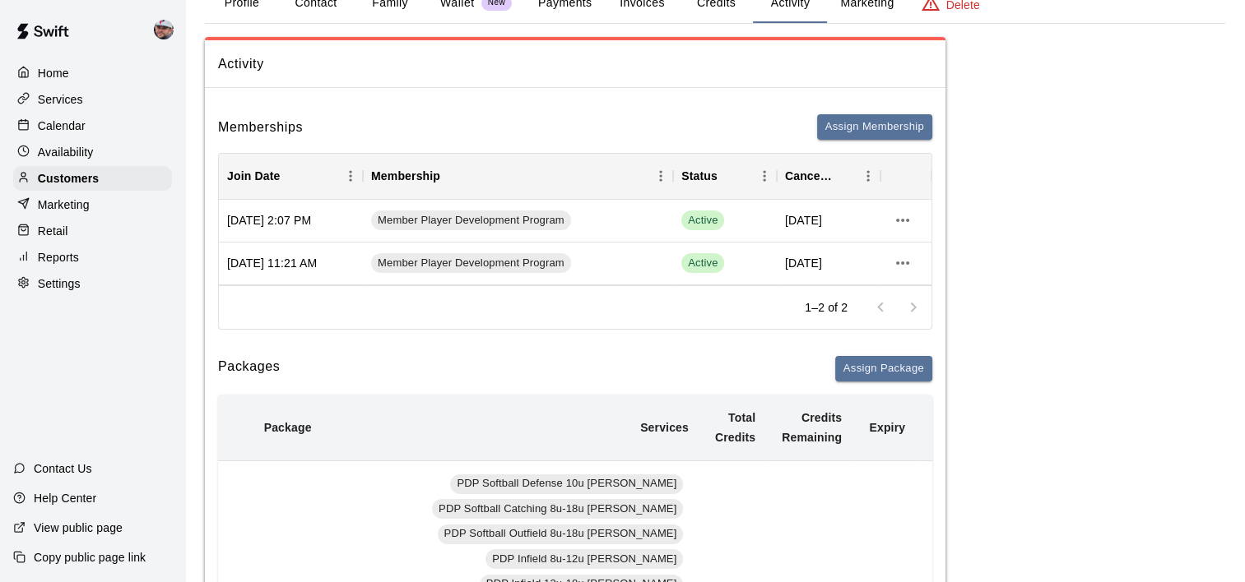
scroll to position [84, 0]
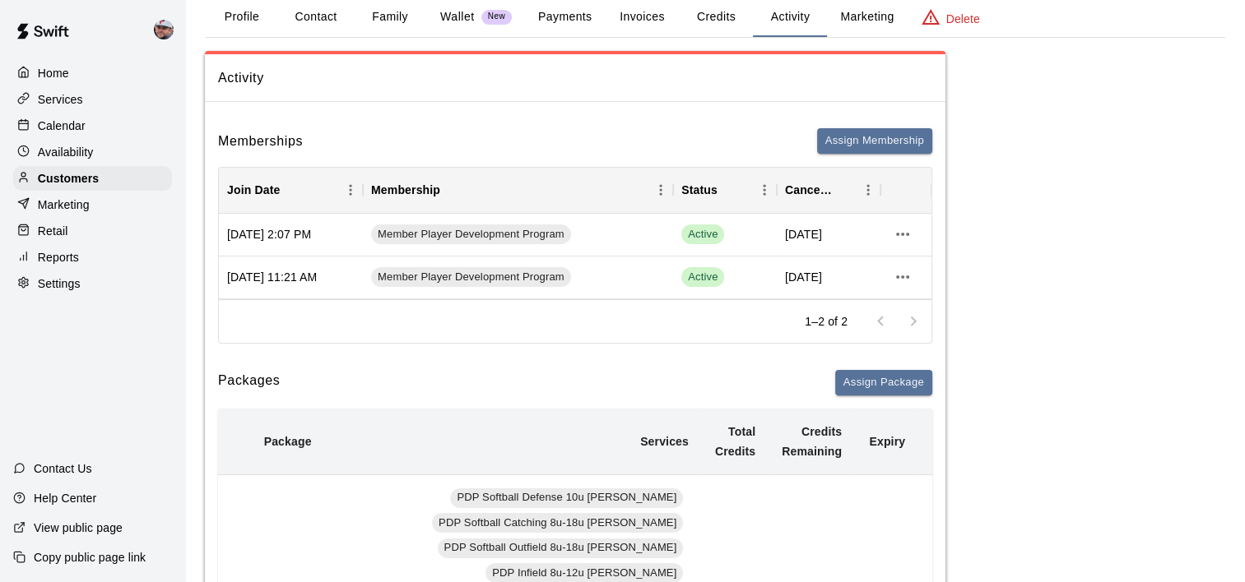
click at [88, 126] on div "Calendar" at bounding box center [92, 126] width 159 height 25
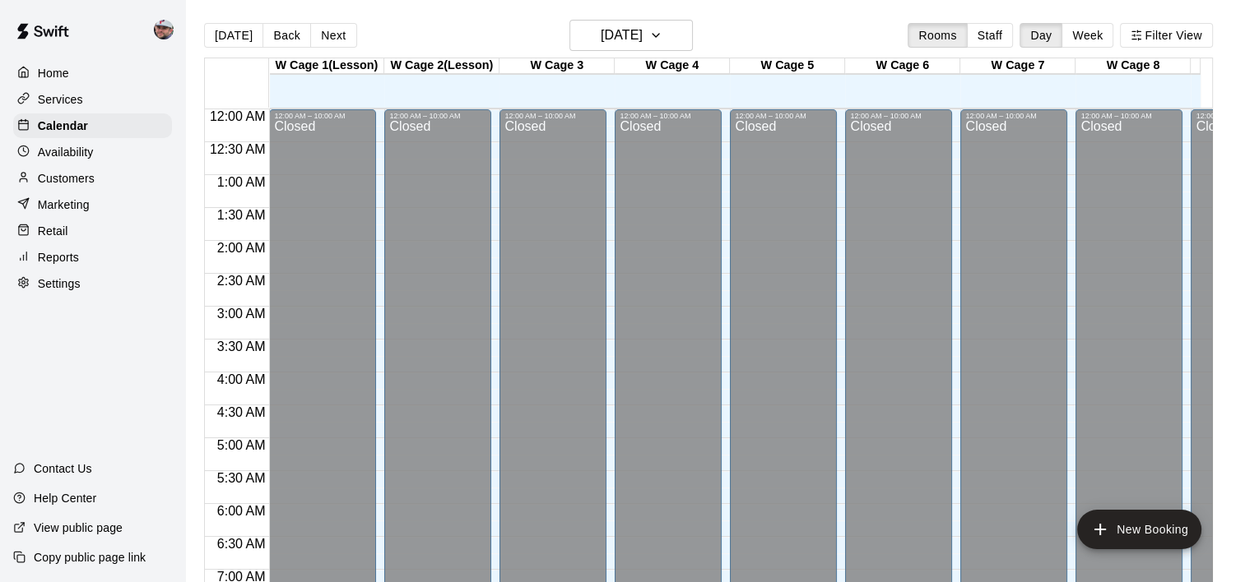
scroll to position [670, 0]
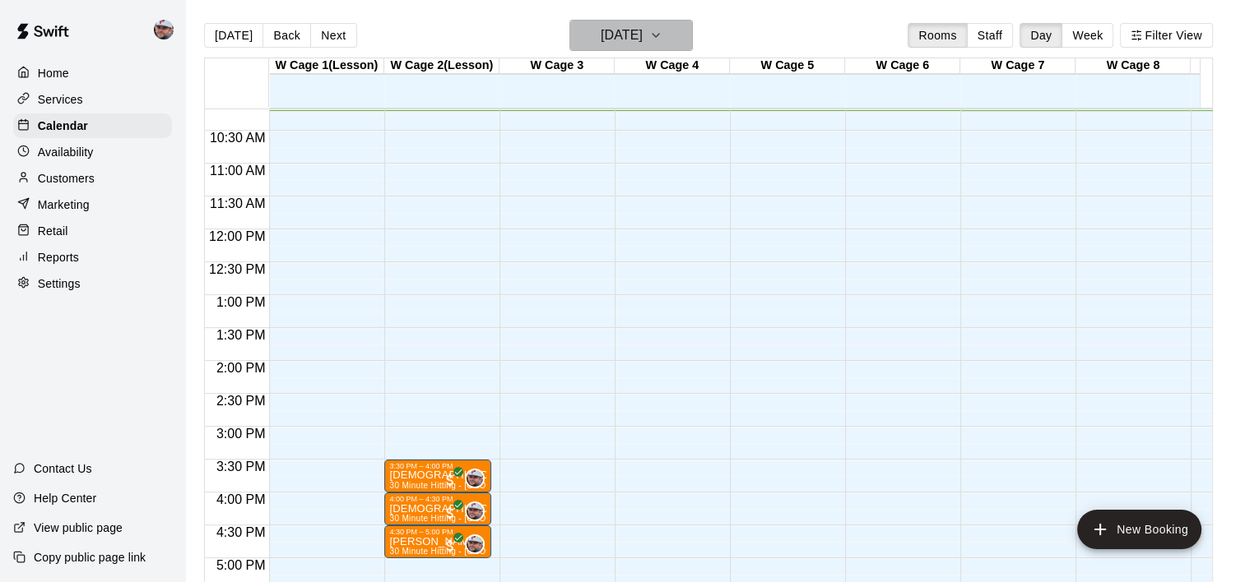
click at [676, 32] on button "[DATE]" at bounding box center [630, 35] width 123 height 31
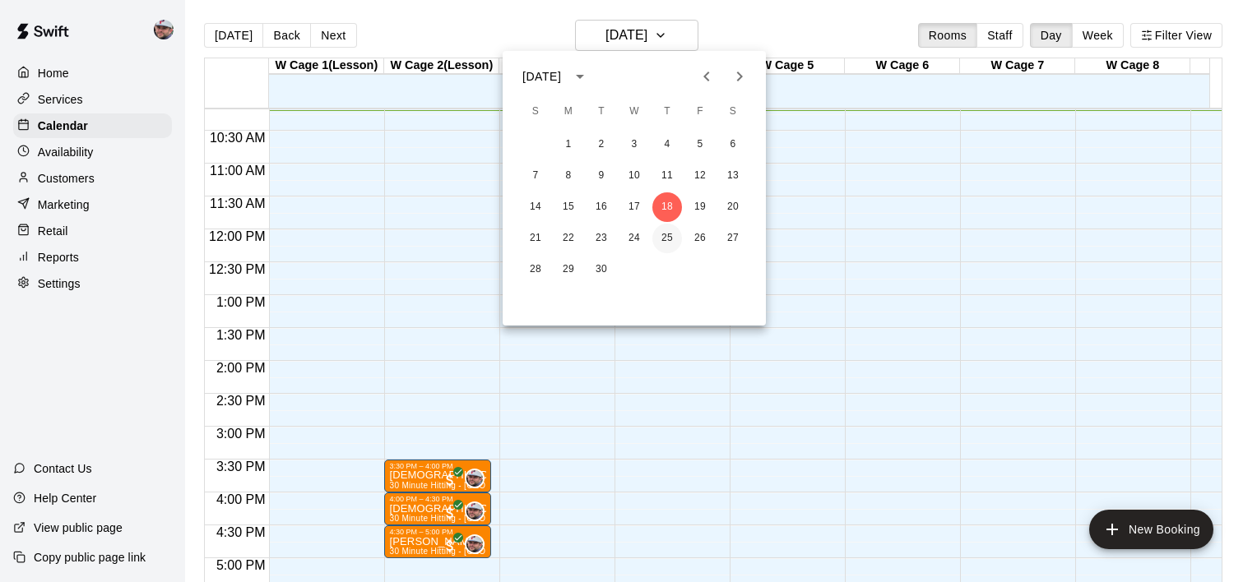
click at [667, 236] on button "25" at bounding box center [667, 239] width 30 height 30
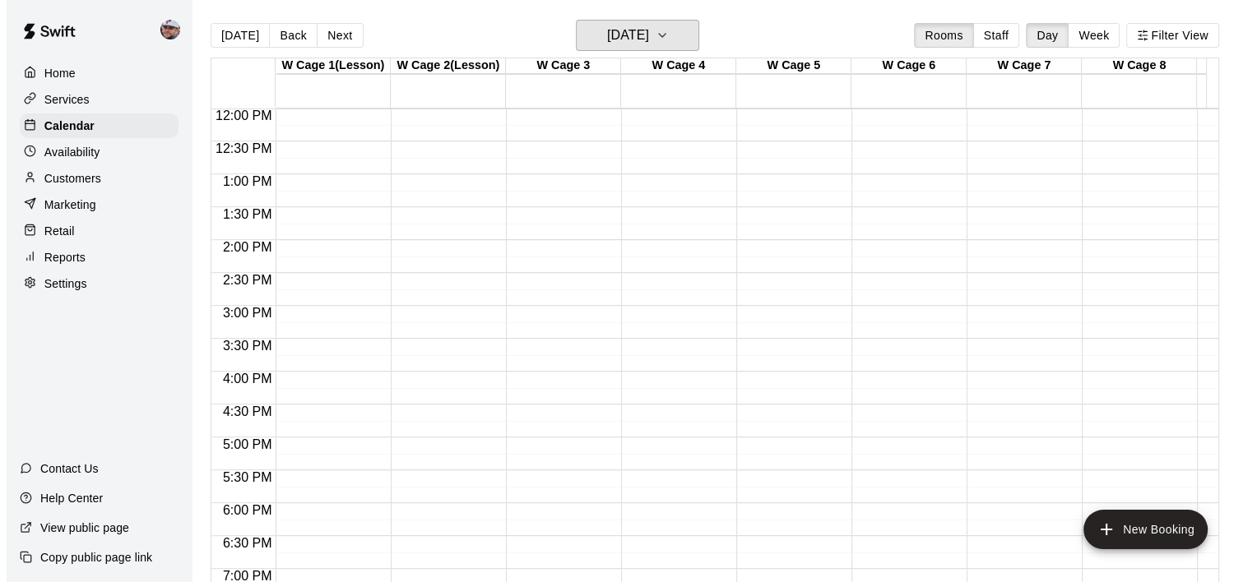
scroll to position [791, 0]
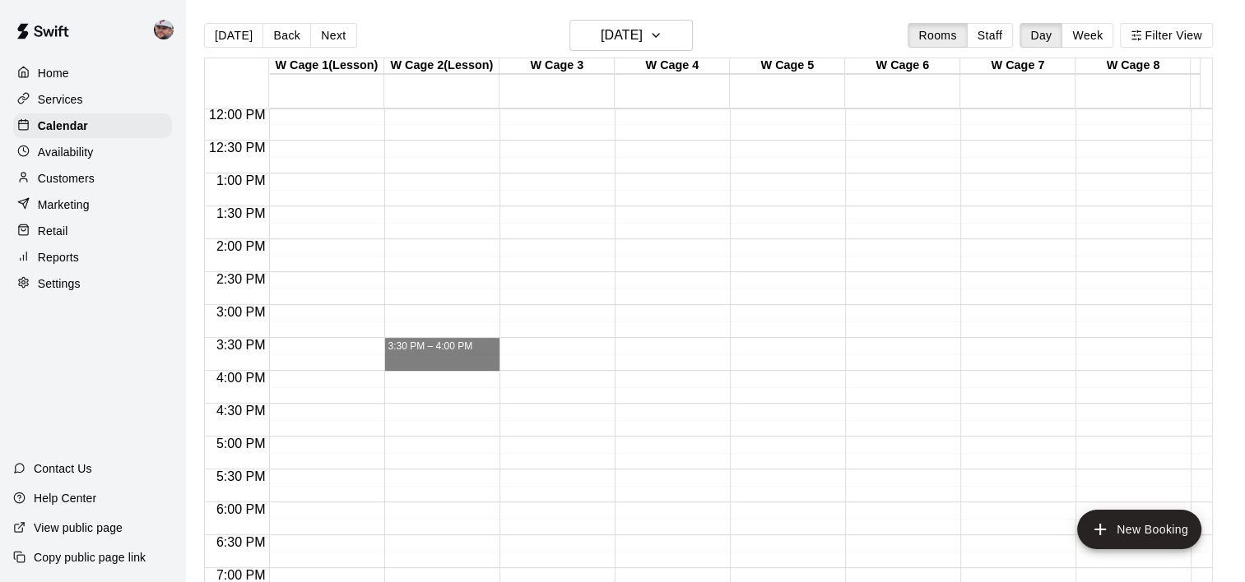
drag, startPoint x: 454, startPoint y: 342, endPoint x: 459, endPoint y: 358, distance: 16.4
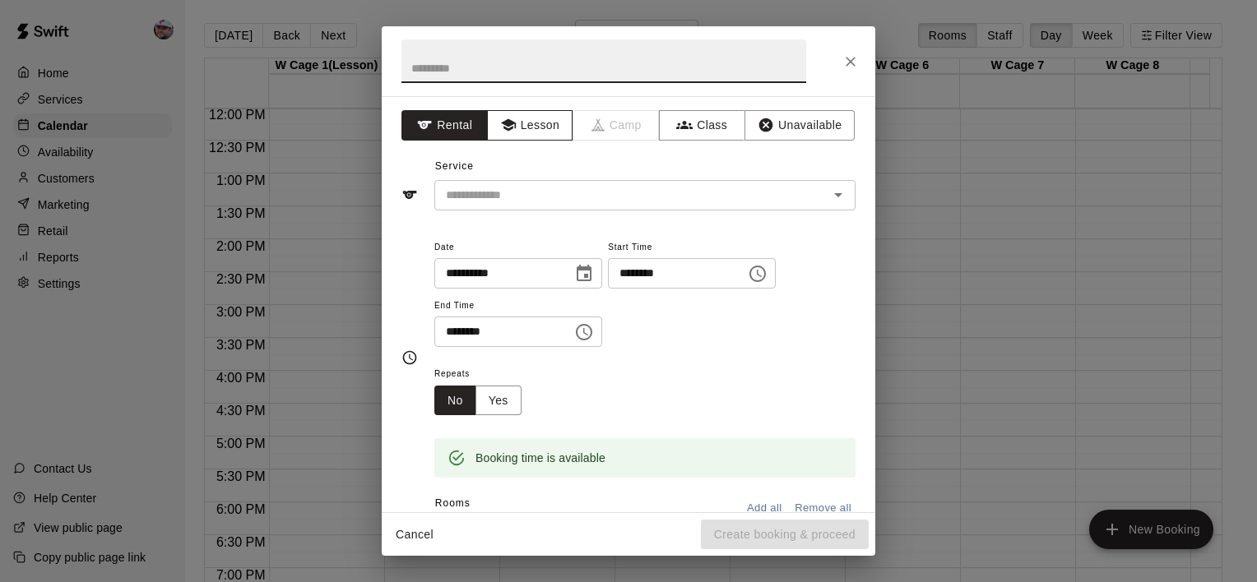
click at [542, 139] on button "Lesson" at bounding box center [530, 125] width 86 height 30
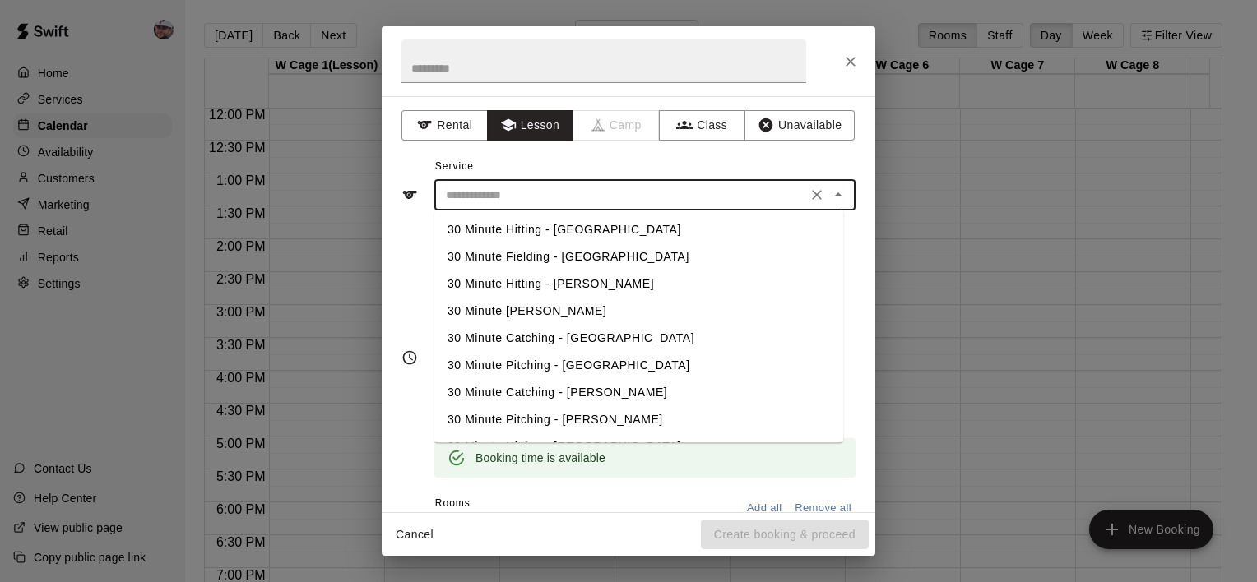
click at [555, 197] on input "text" at bounding box center [620, 195] width 363 height 21
click at [545, 237] on li "30 Minute Hitting - [GEOGRAPHIC_DATA]" at bounding box center [638, 229] width 409 height 27
type input "**********"
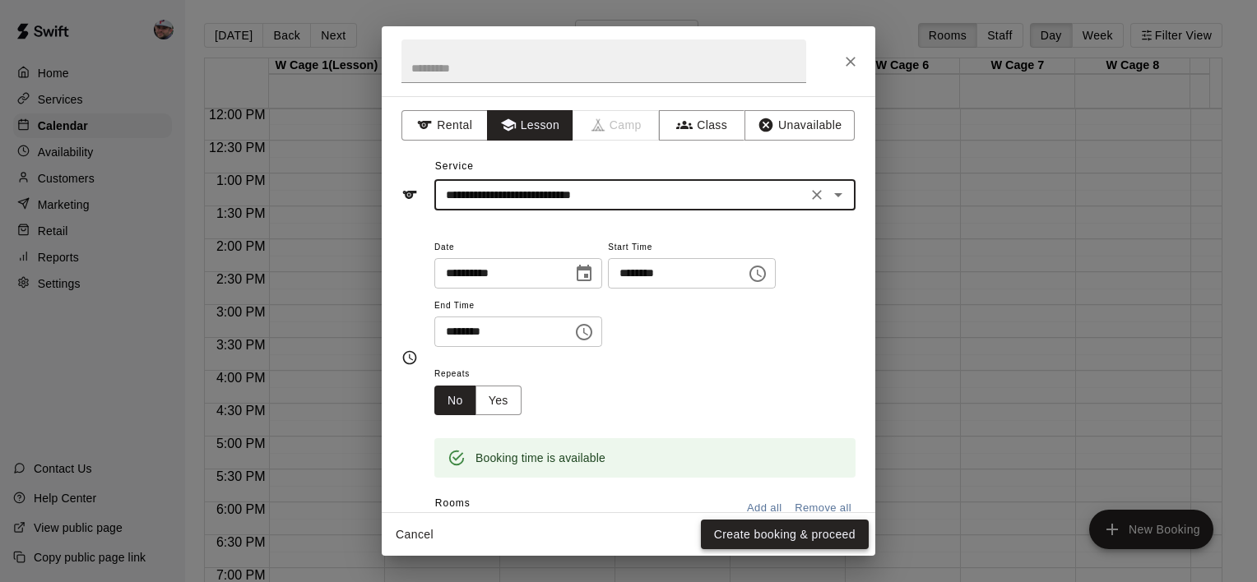
click at [734, 520] on button "Create booking & proceed" at bounding box center [785, 535] width 168 height 30
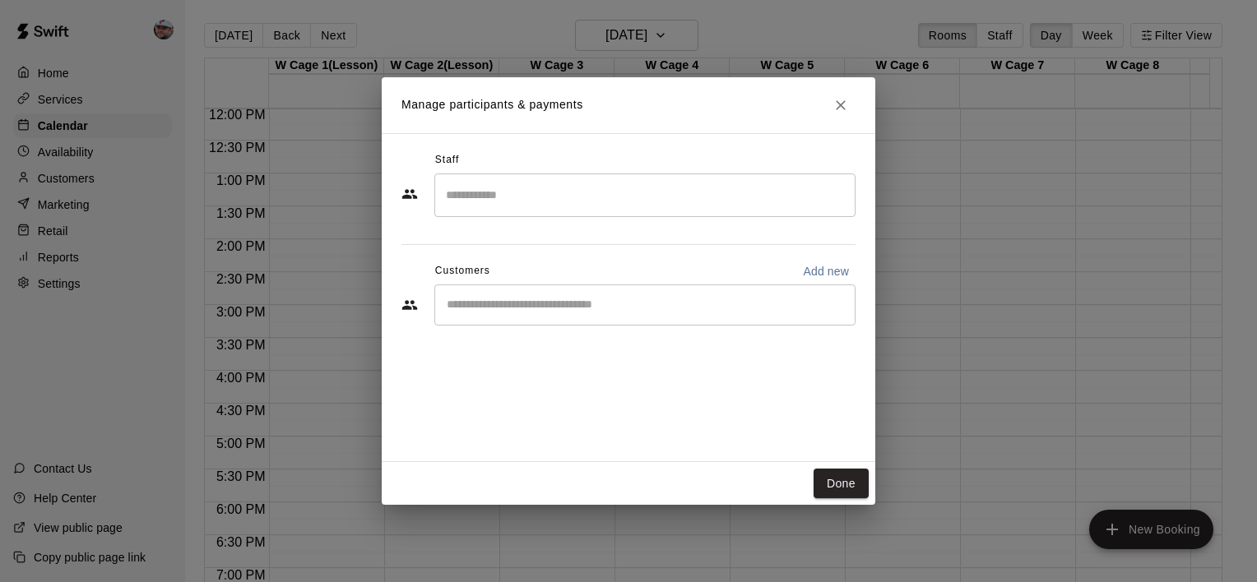
click at [537, 205] on input "Search staff" at bounding box center [645, 195] width 406 height 29
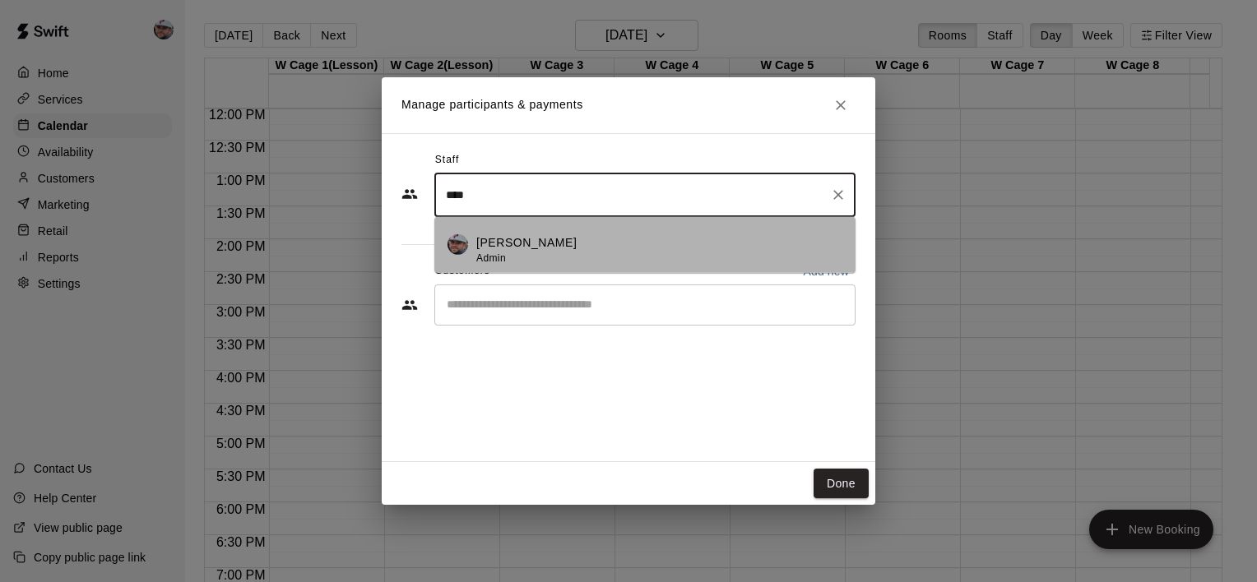
click at [535, 240] on p "[PERSON_NAME]" at bounding box center [526, 242] width 100 height 17
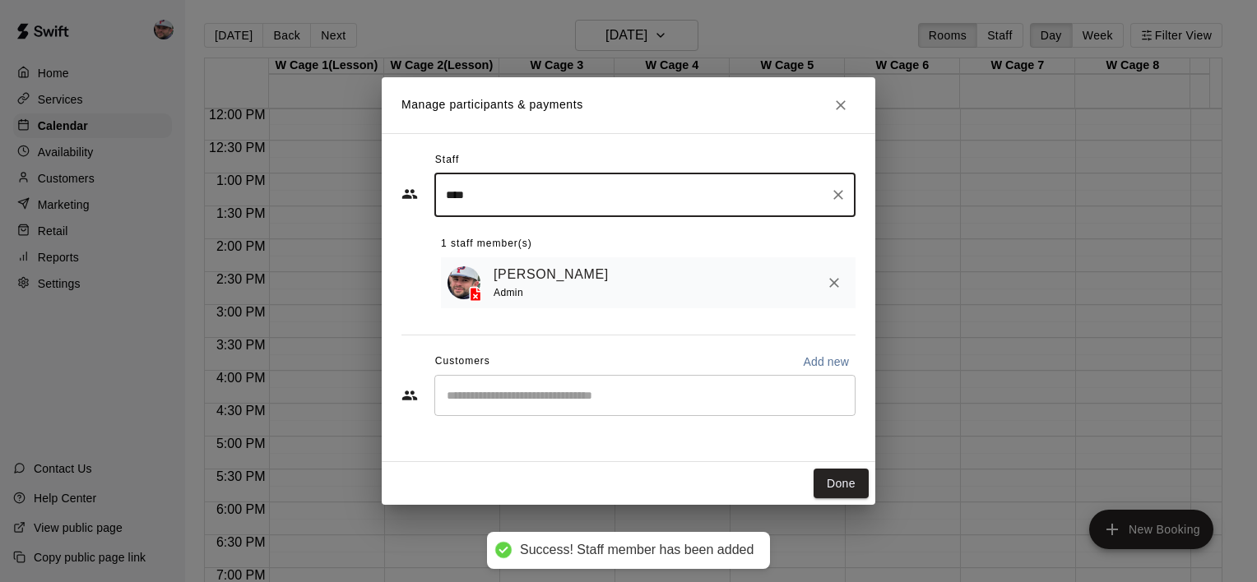
type input "****"
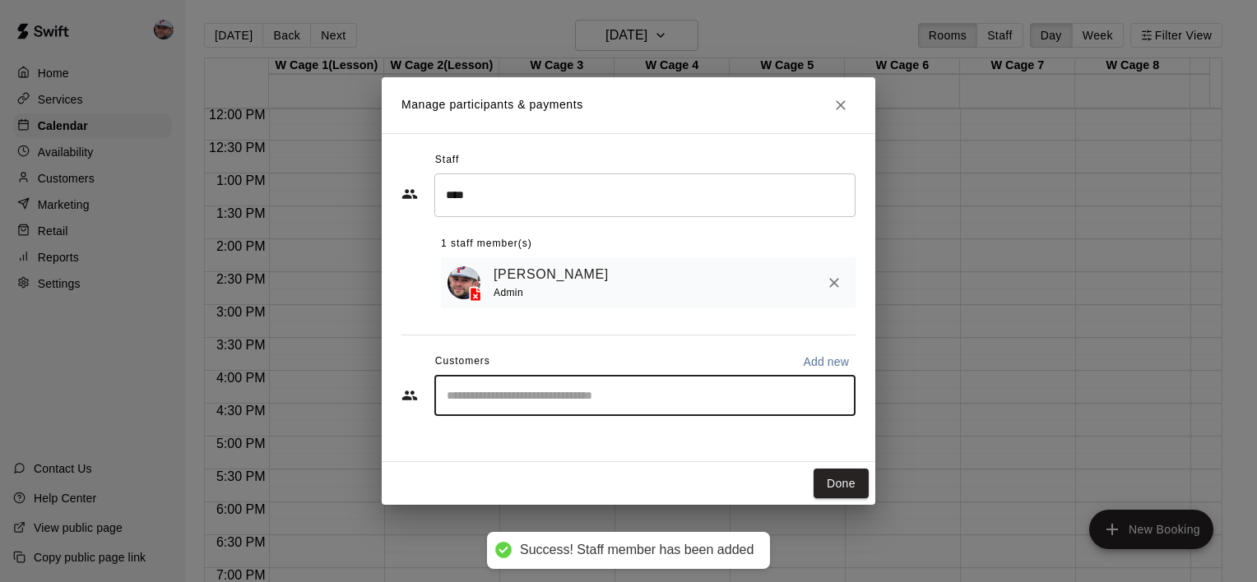
click at [505, 392] on input "Start typing to search customers..." at bounding box center [645, 395] width 406 height 16
type input "*****"
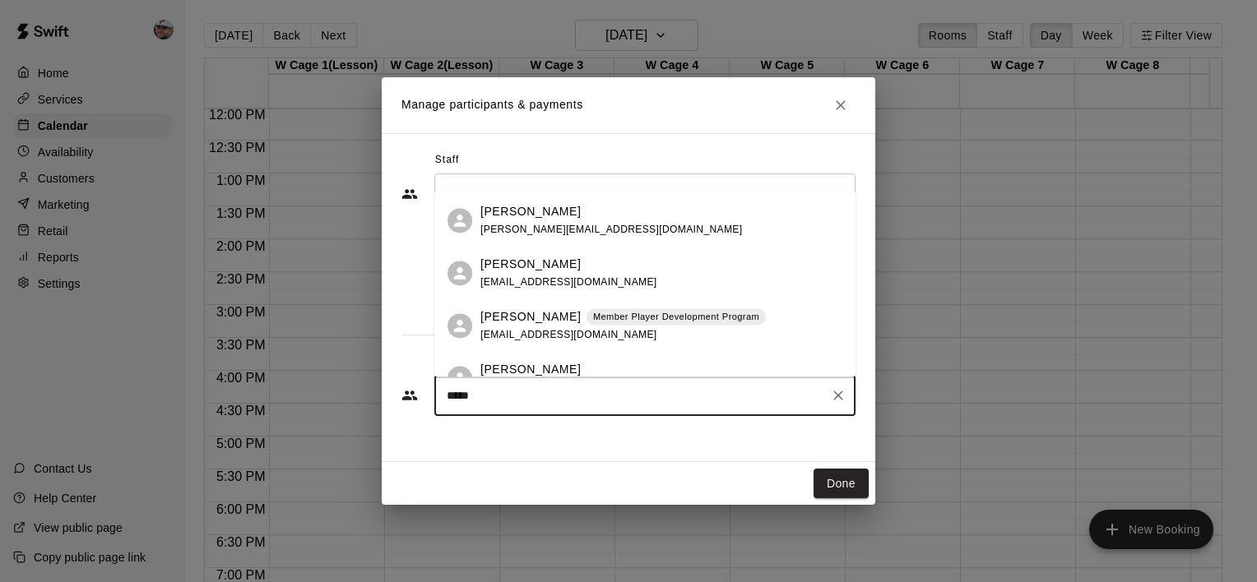
scroll to position [392, 0]
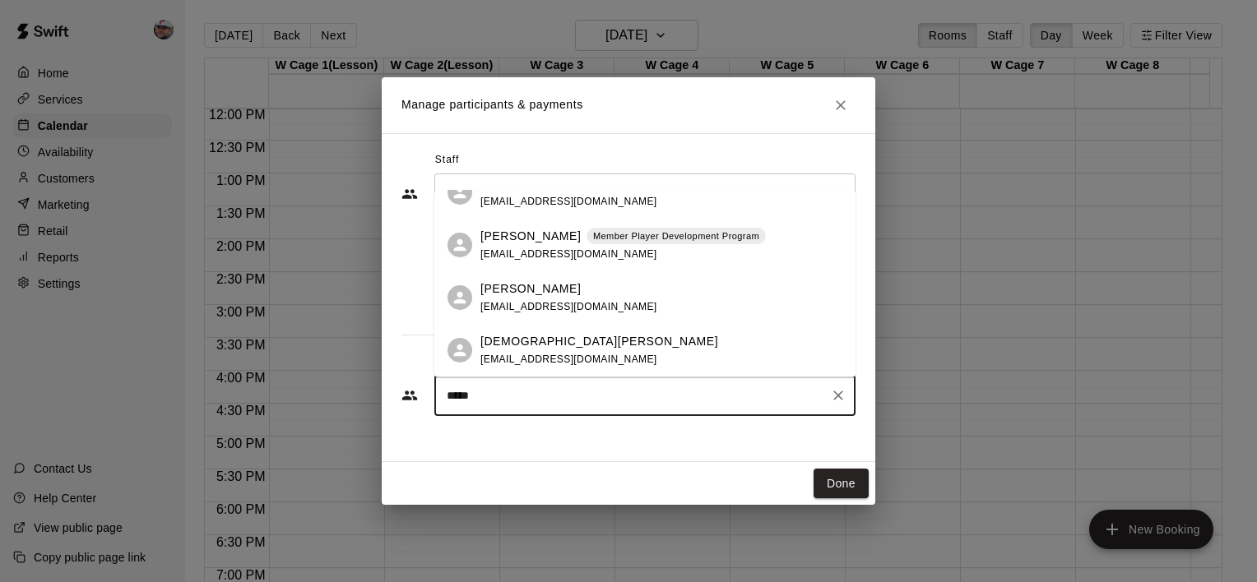
click at [557, 352] on div "[DEMOGRAPHIC_DATA][PERSON_NAME] [EMAIL_ADDRESS][DOMAIN_NAME]" at bounding box center [599, 350] width 238 height 35
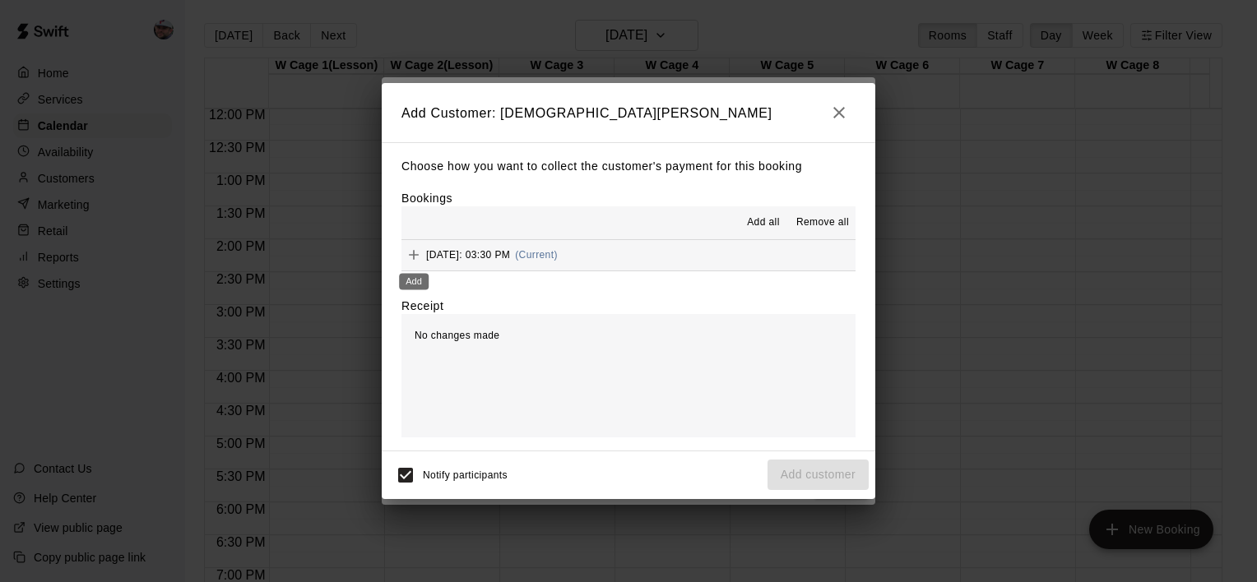
click at [414, 249] on icon "Add" at bounding box center [414, 255] width 16 height 16
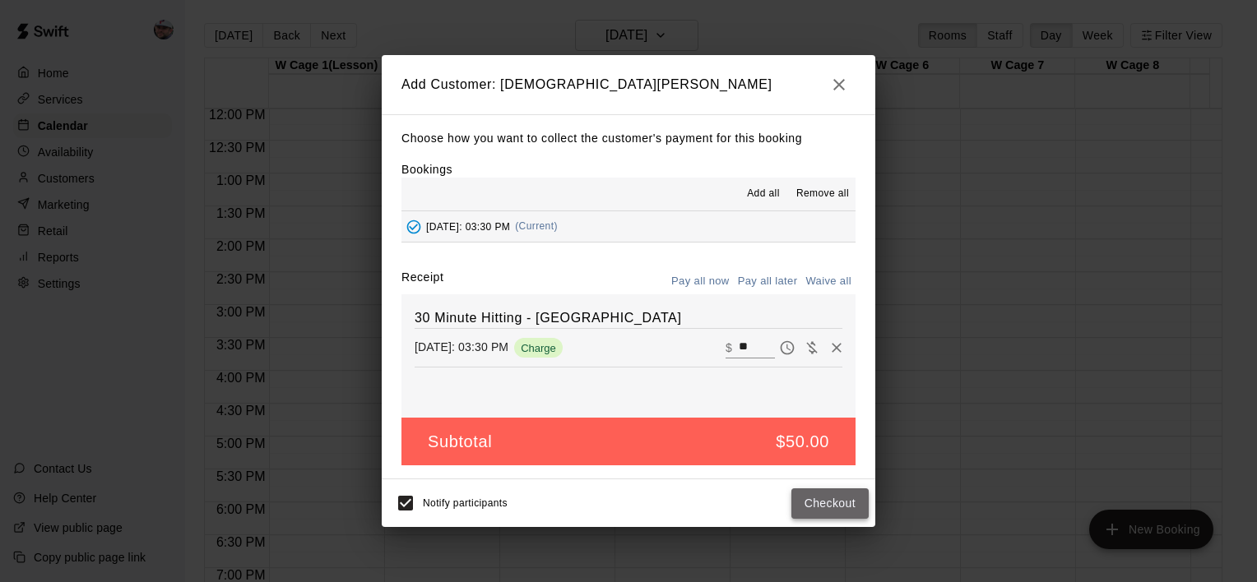
click at [836, 508] on button "Checkout" at bounding box center [829, 504] width 77 height 30
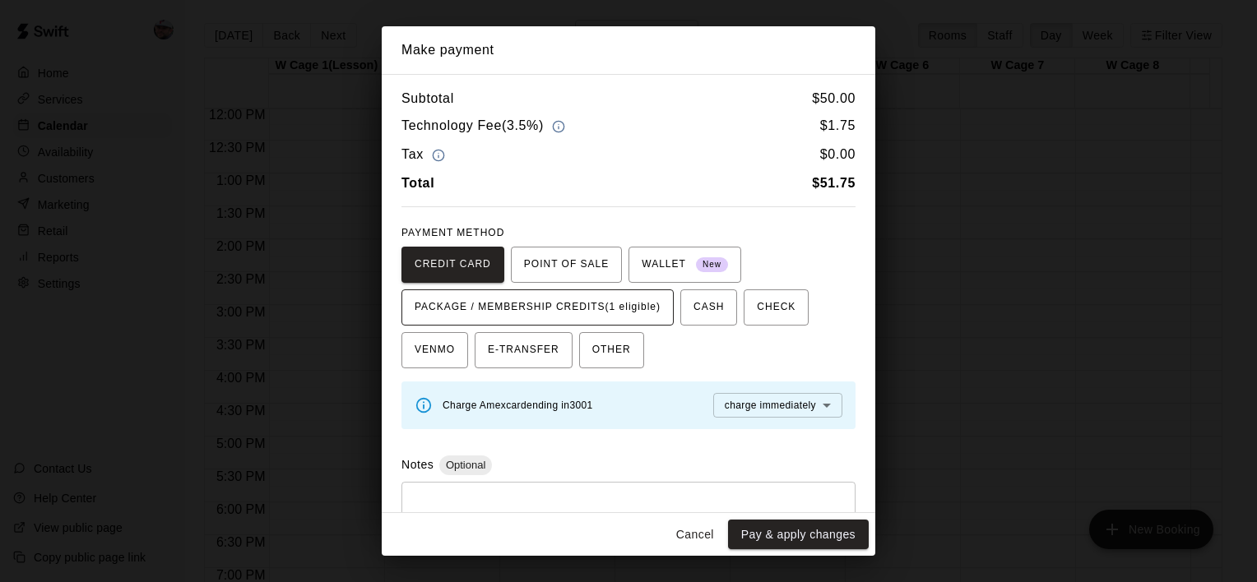
click at [643, 318] on span "PACKAGE / MEMBERSHIP CREDITS (1 eligible)" at bounding box center [538, 307] width 246 height 26
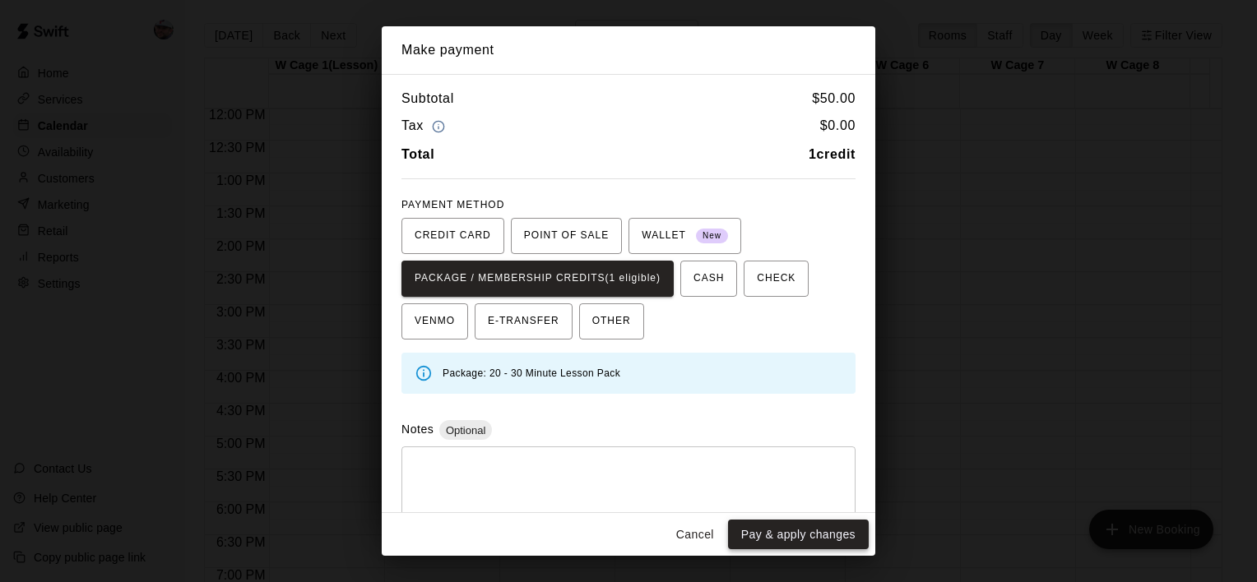
click at [756, 536] on button "Pay & apply changes" at bounding box center [798, 535] width 141 height 30
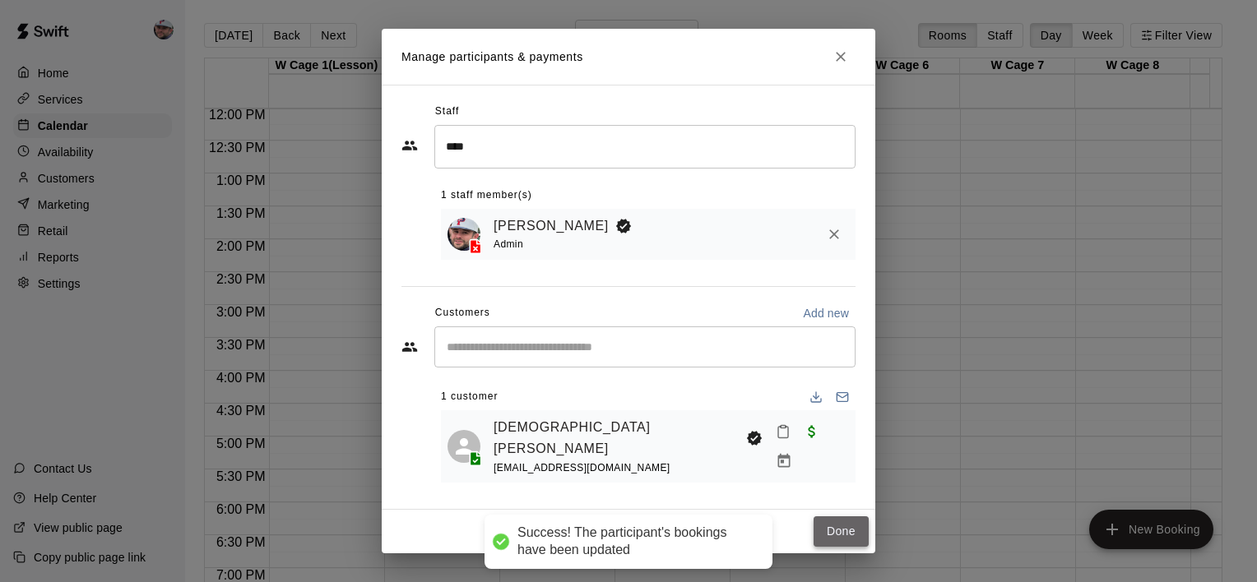
click at [841, 529] on button "Done" at bounding box center [841, 532] width 55 height 30
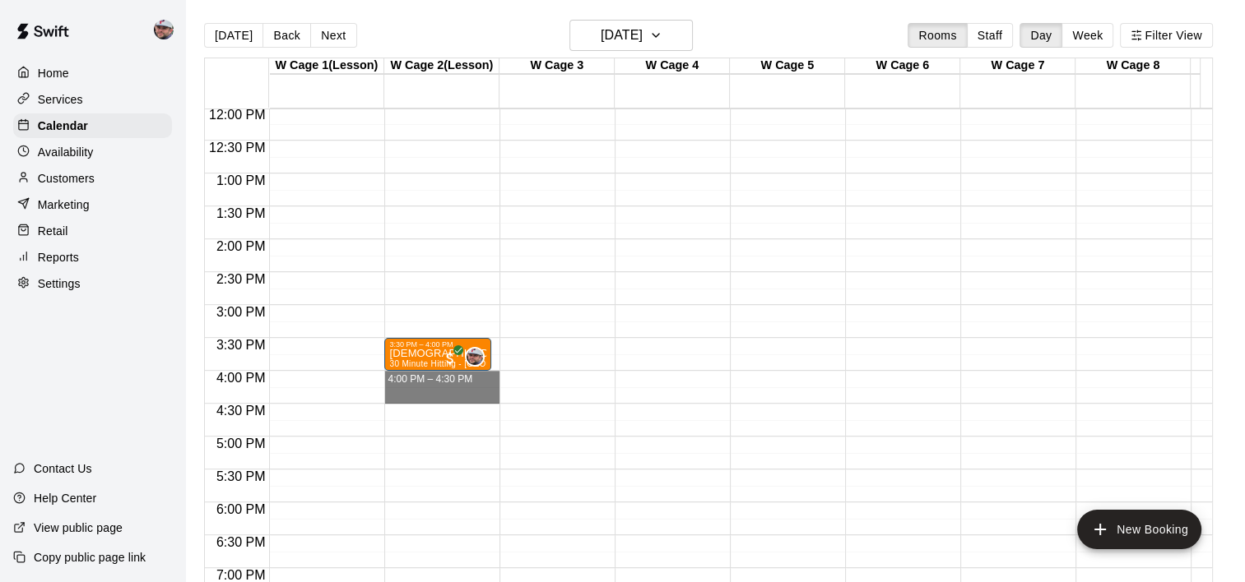
drag, startPoint x: 446, startPoint y: 378, endPoint x: 452, endPoint y: 395, distance: 18.2
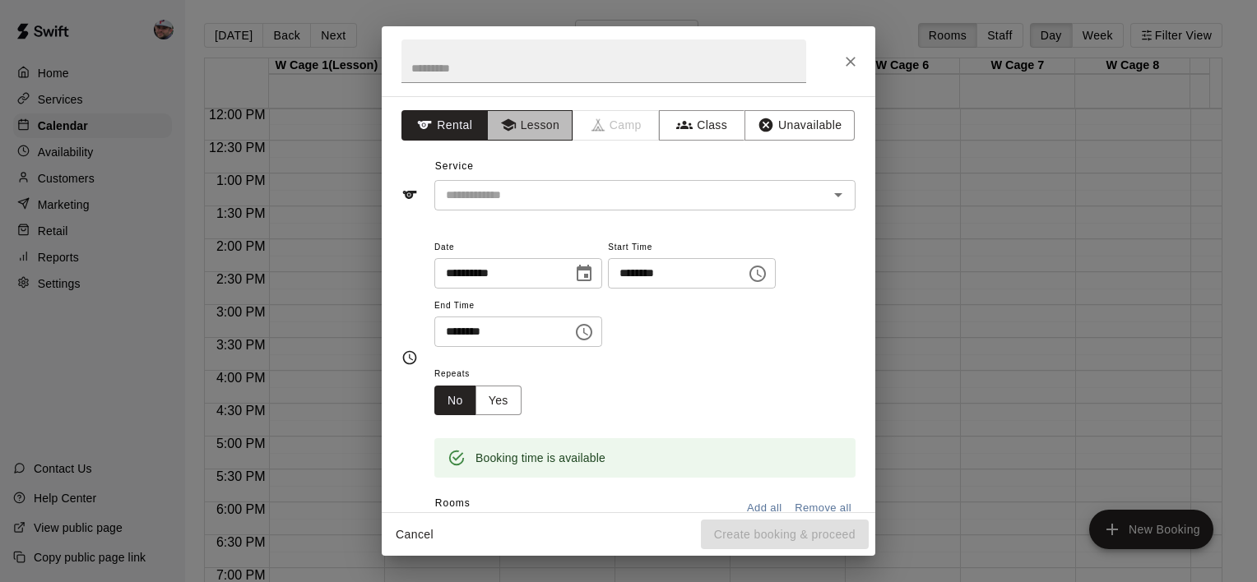
click at [531, 139] on button "Lesson" at bounding box center [530, 125] width 86 height 30
click at [532, 196] on input "text" at bounding box center [620, 195] width 363 height 21
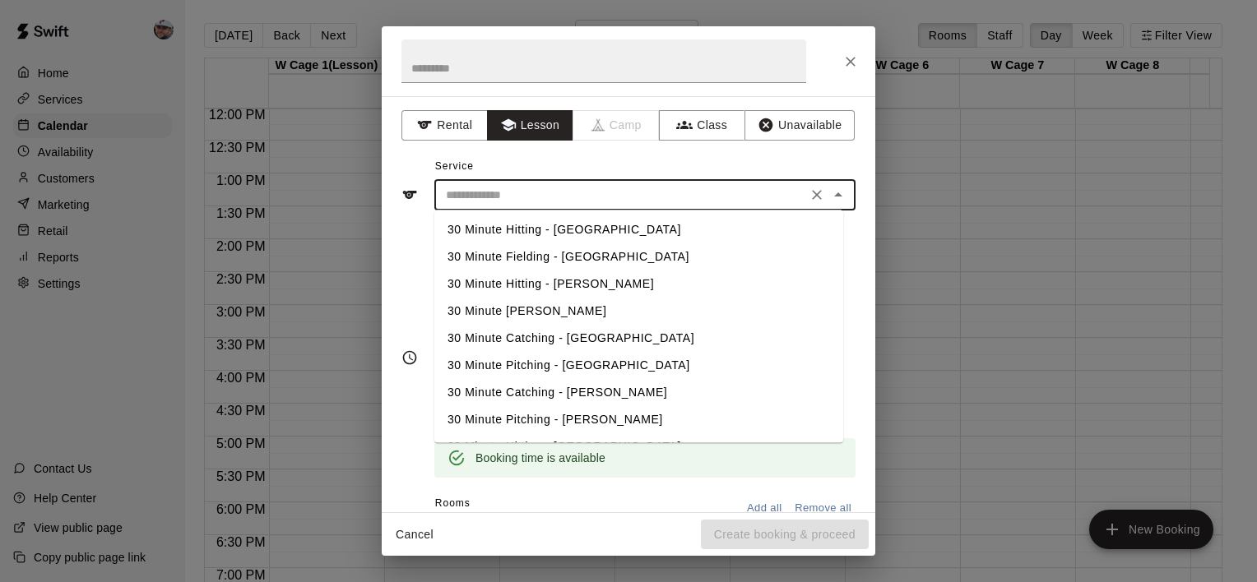
click at [536, 229] on li "30 Minute Hitting - [GEOGRAPHIC_DATA]" at bounding box center [638, 229] width 409 height 27
type input "**********"
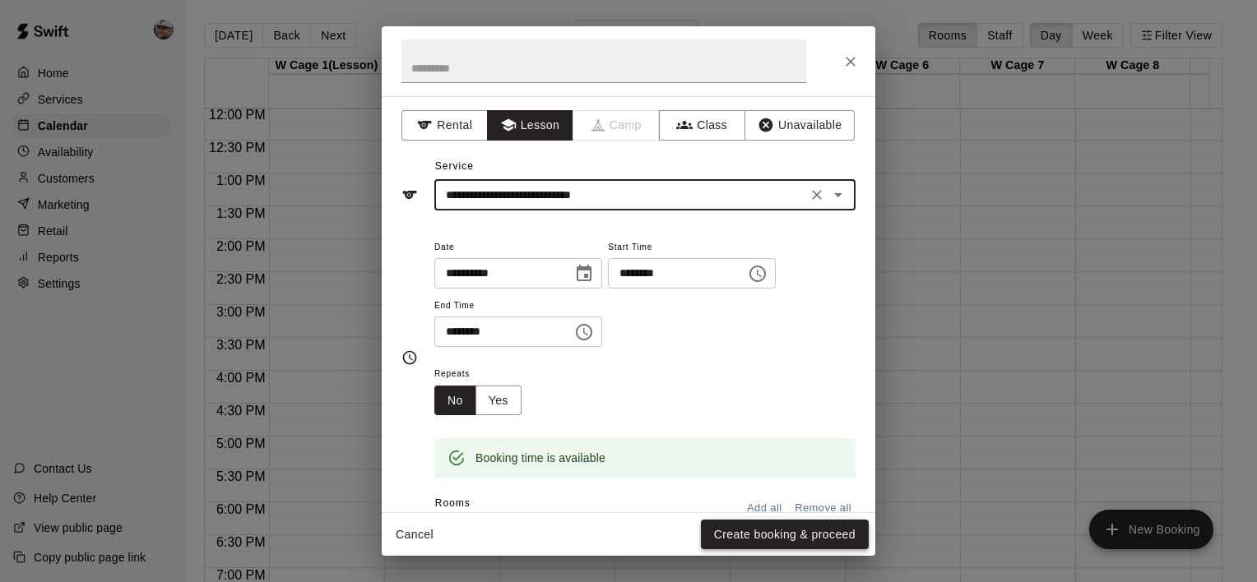
click at [794, 524] on button "Create booking & proceed" at bounding box center [785, 535] width 168 height 30
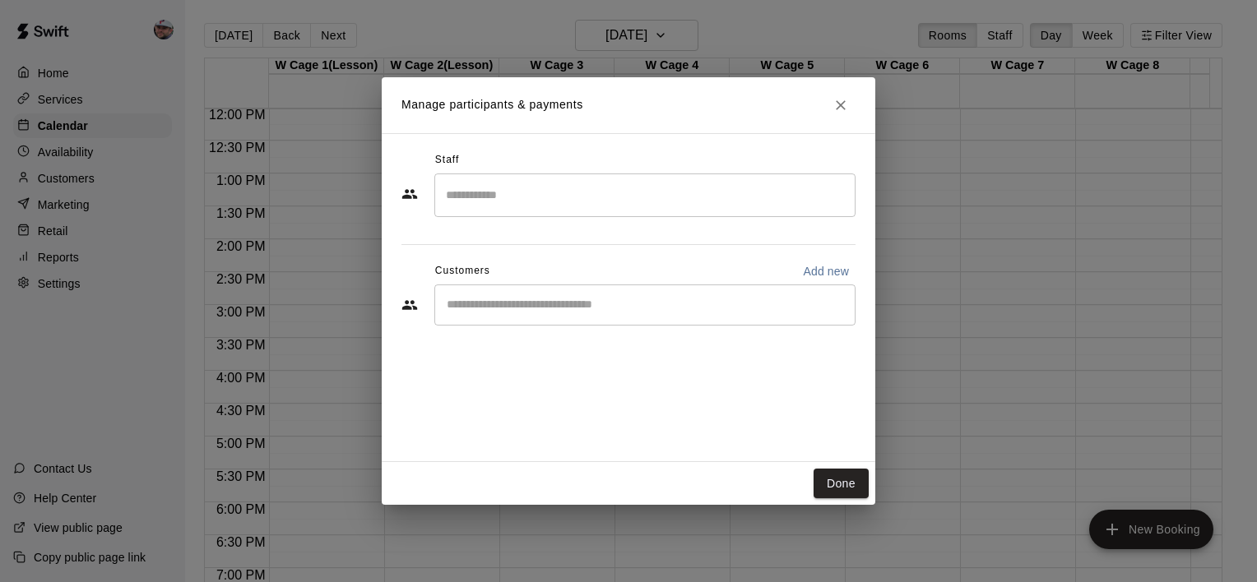
click at [501, 197] on input "Search staff" at bounding box center [645, 195] width 406 height 29
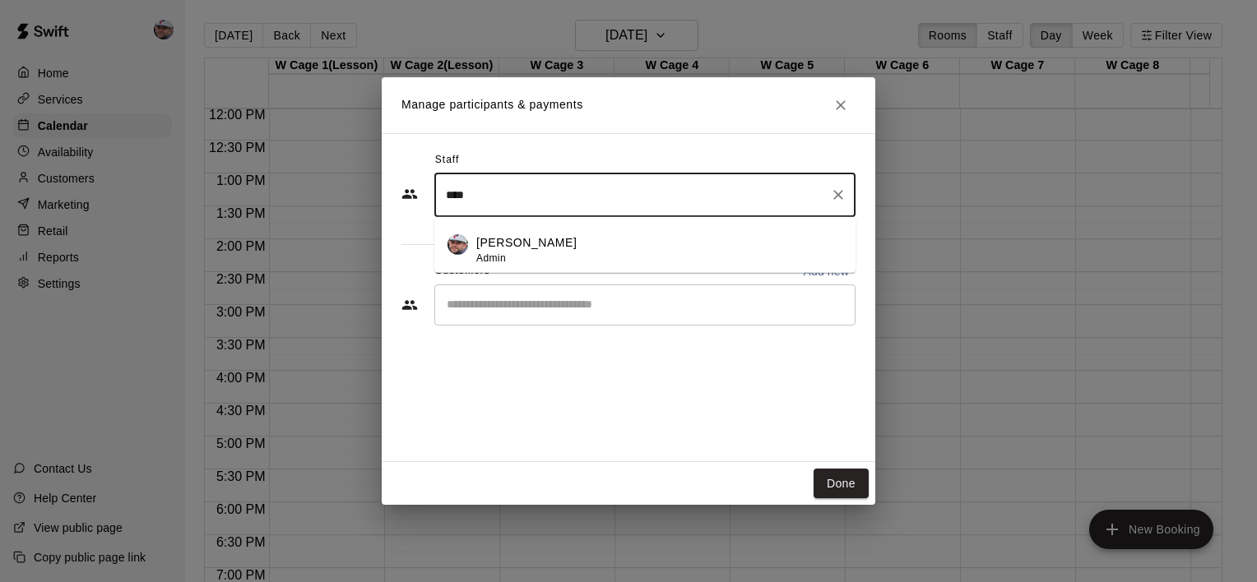
click at [503, 252] on span "Admin" at bounding box center [491, 258] width 30 height 12
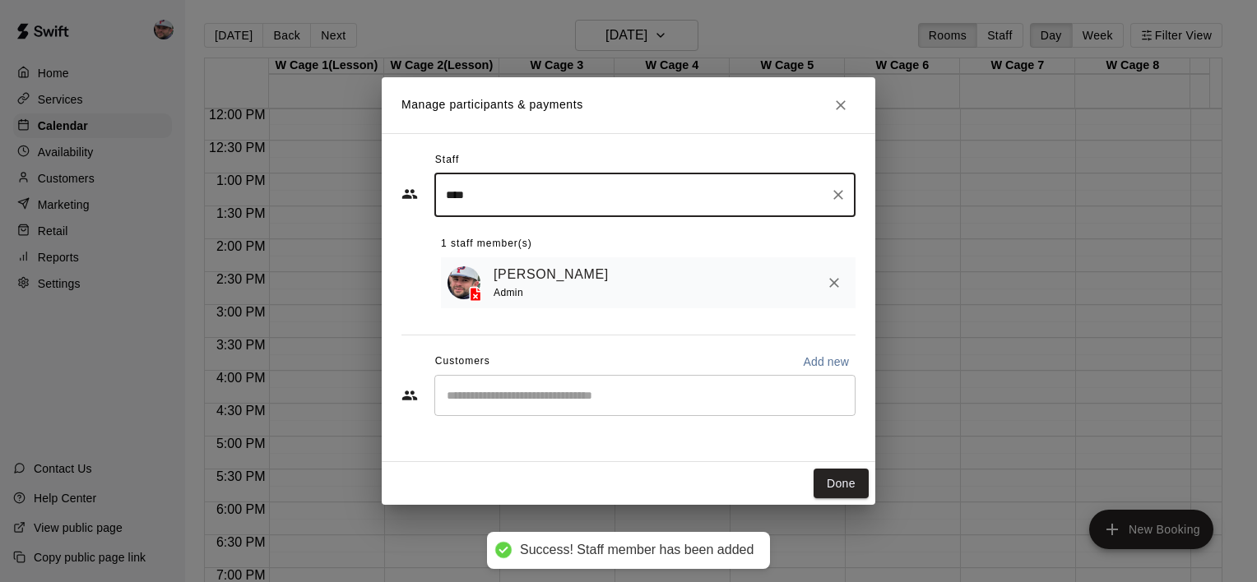
click at [502, 387] on div "​" at bounding box center [644, 395] width 421 height 41
type input "****"
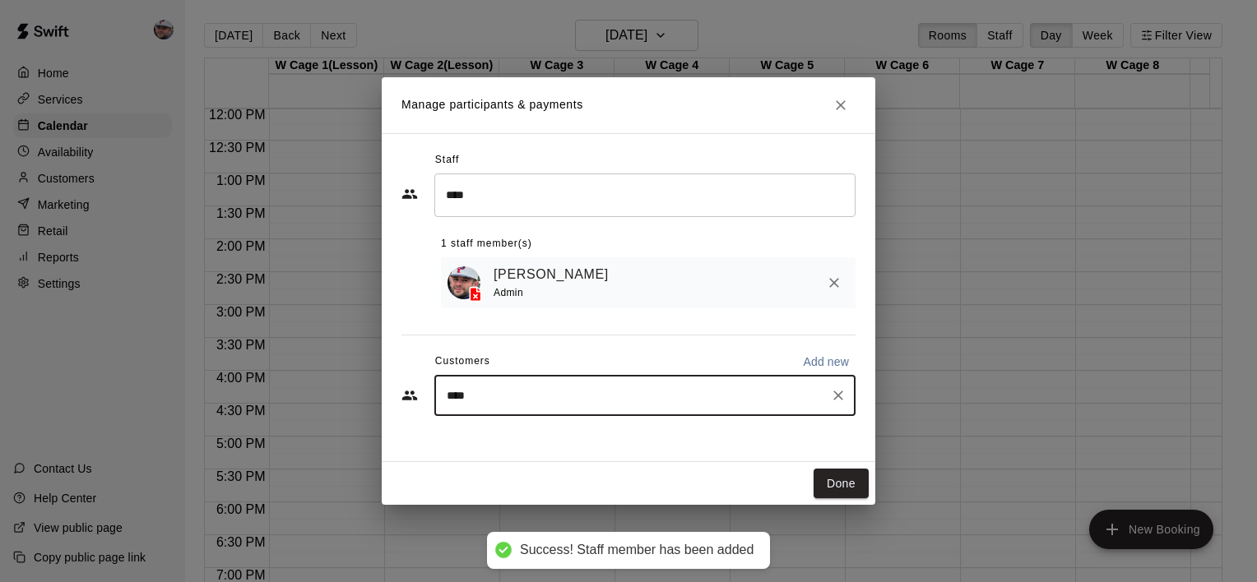
type input "*****"
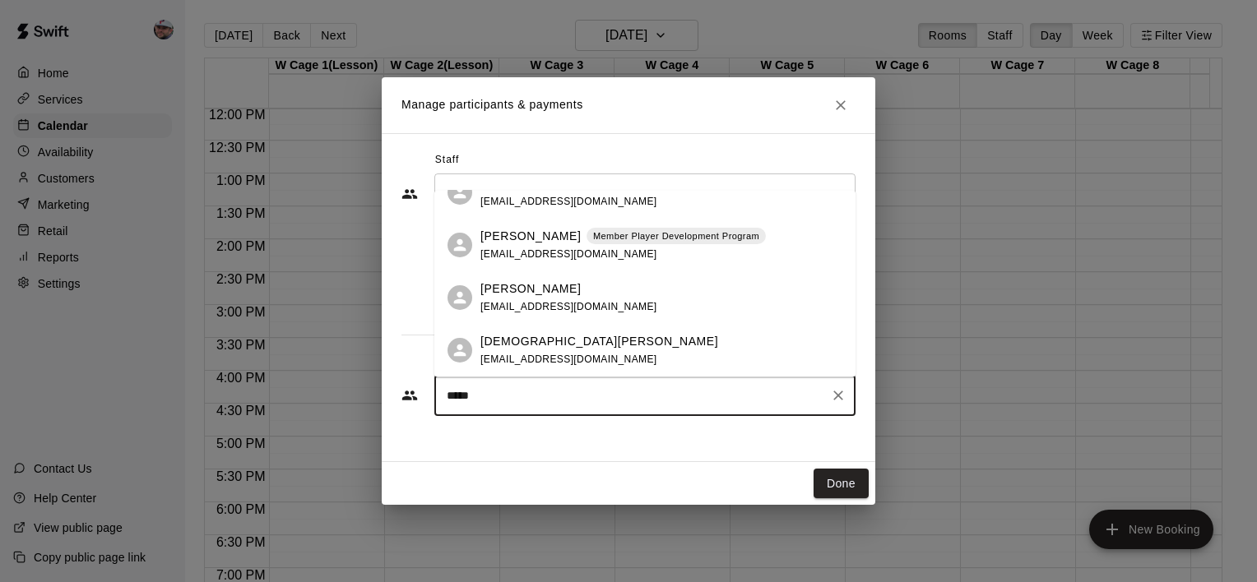
click at [559, 365] on span "[EMAIL_ADDRESS][DOMAIN_NAME]" at bounding box center [568, 360] width 177 height 12
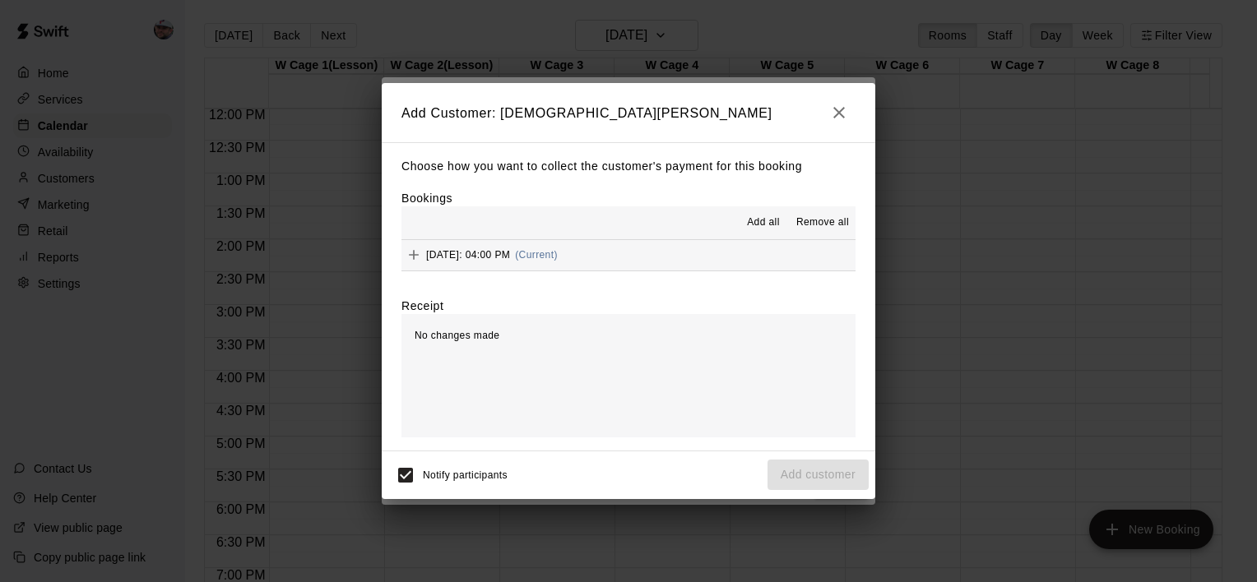
click at [410, 258] on icon "Add" at bounding box center [414, 255] width 16 height 16
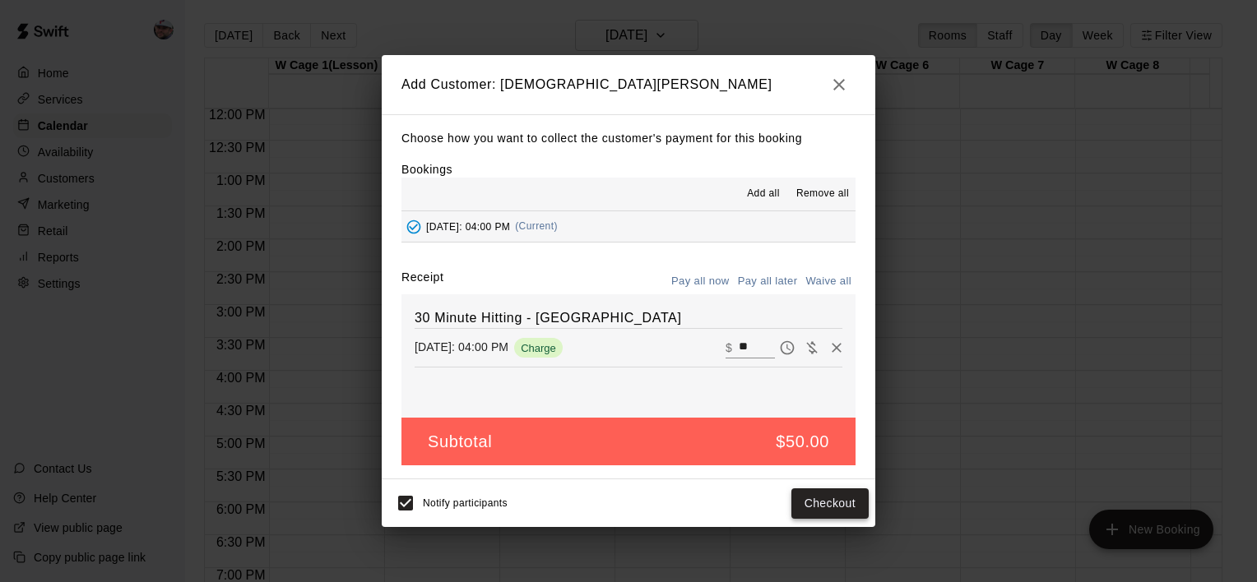
click at [816, 504] on button "Checkout" at bounding box center [829, 504] width 77 height 30
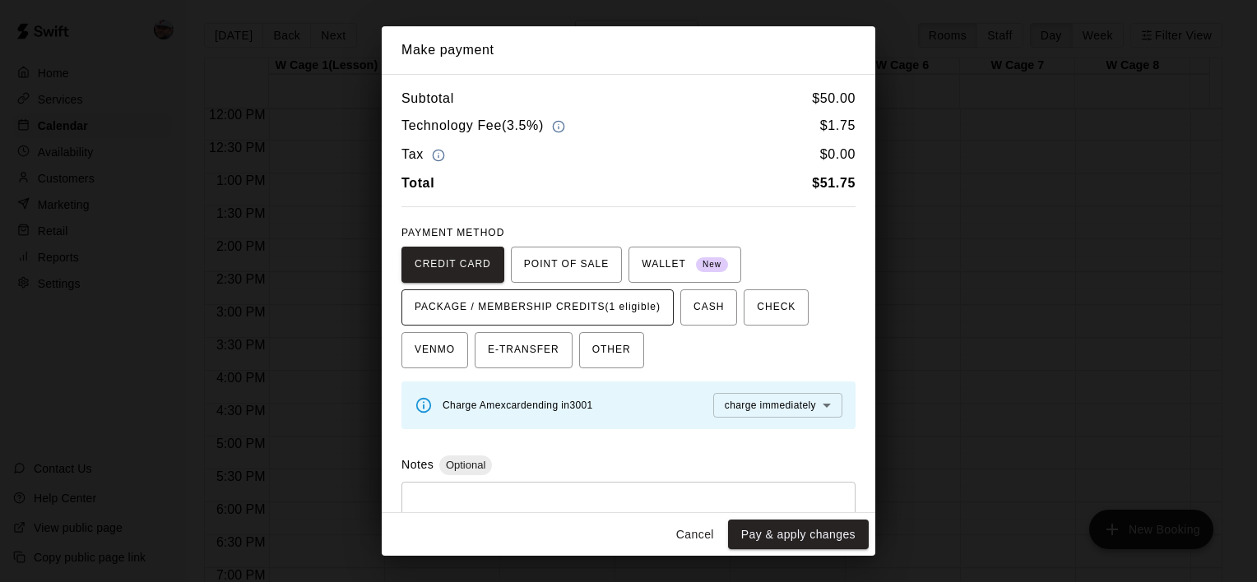
click at [607, 303] on span "PACKAGE / MEMBERSHIP CREDITS (1 eligible)" at bounding box center [538, 307] width 246 height 26
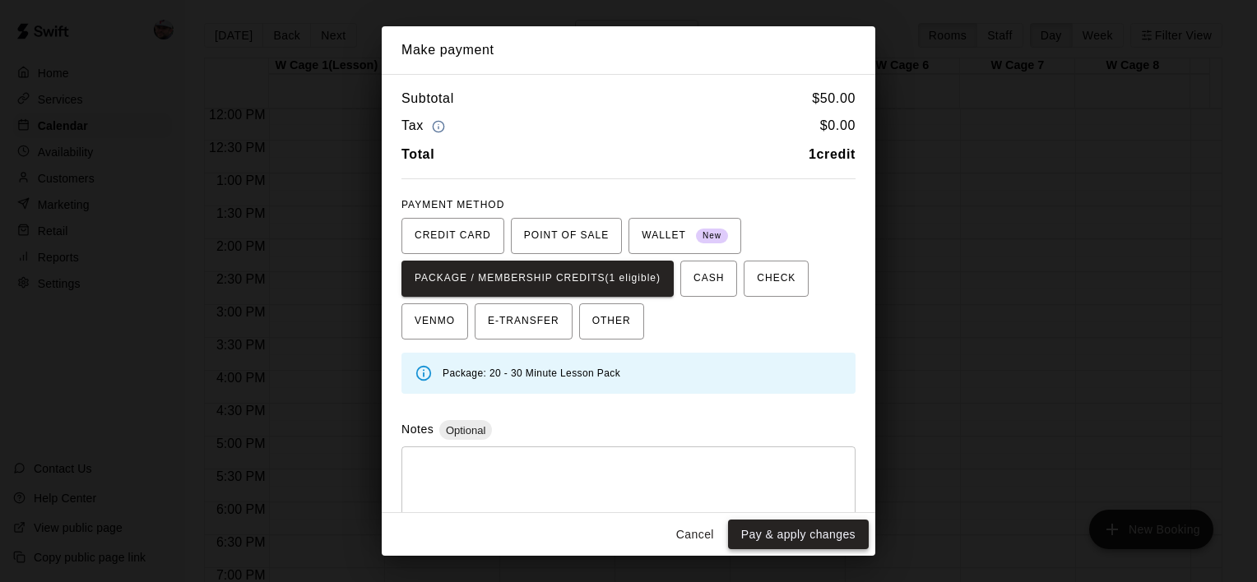
click at [823, 540] on button "Pay & apply changes" at bounding box center [798, 535] width 141 height 30
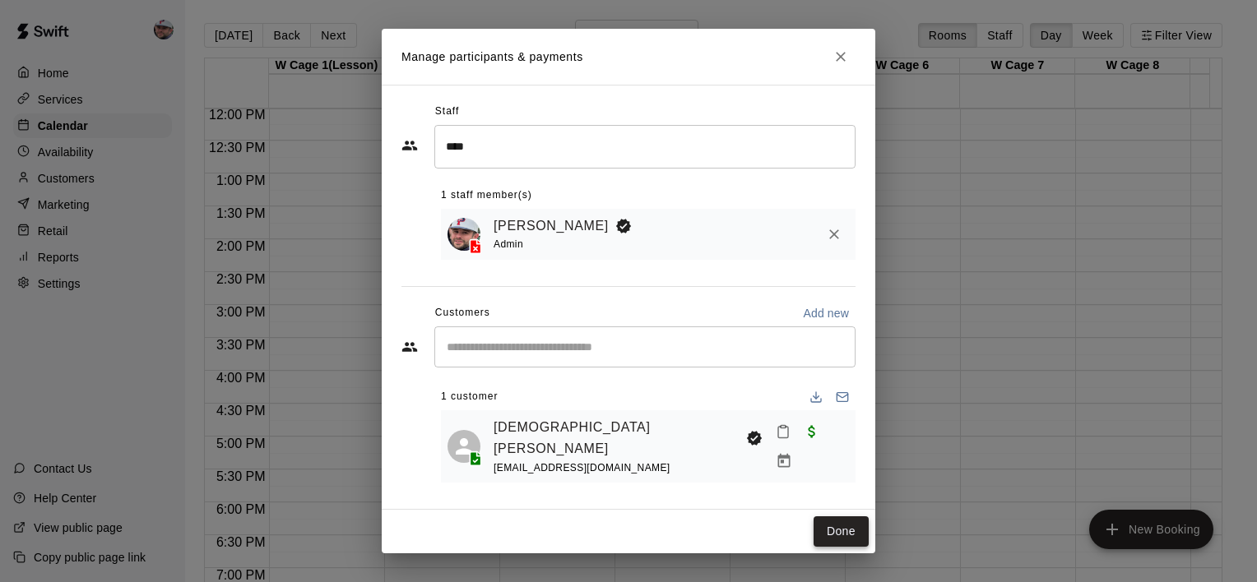
click at [834, 526] on button "Done" at bounding box center [841, 532] width 55 height 30
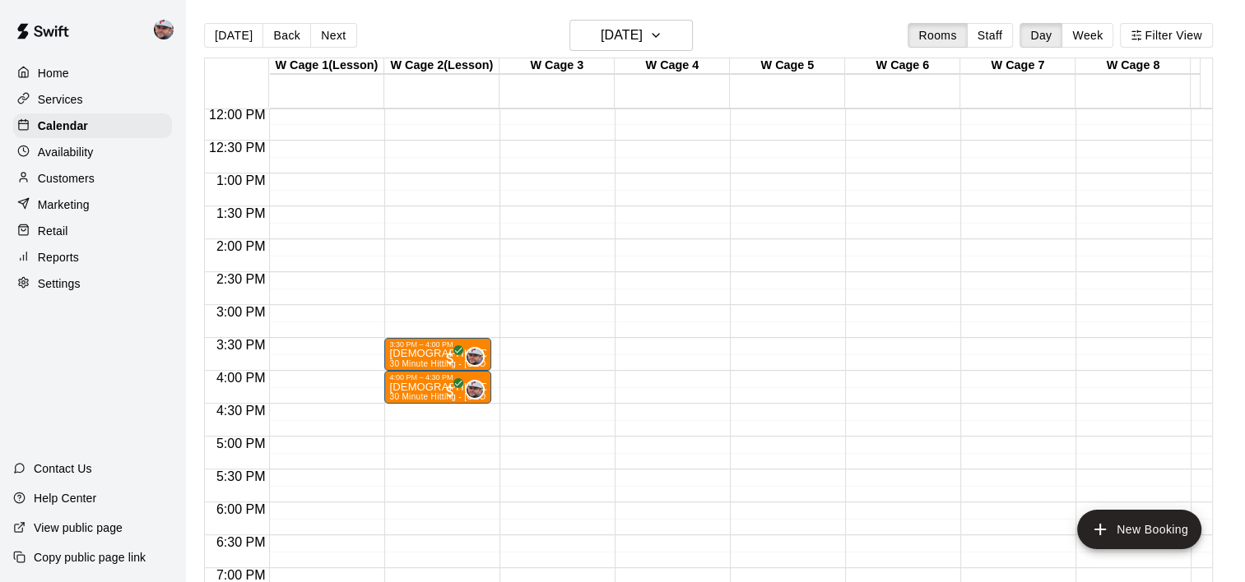
scroll to position [858, 0]
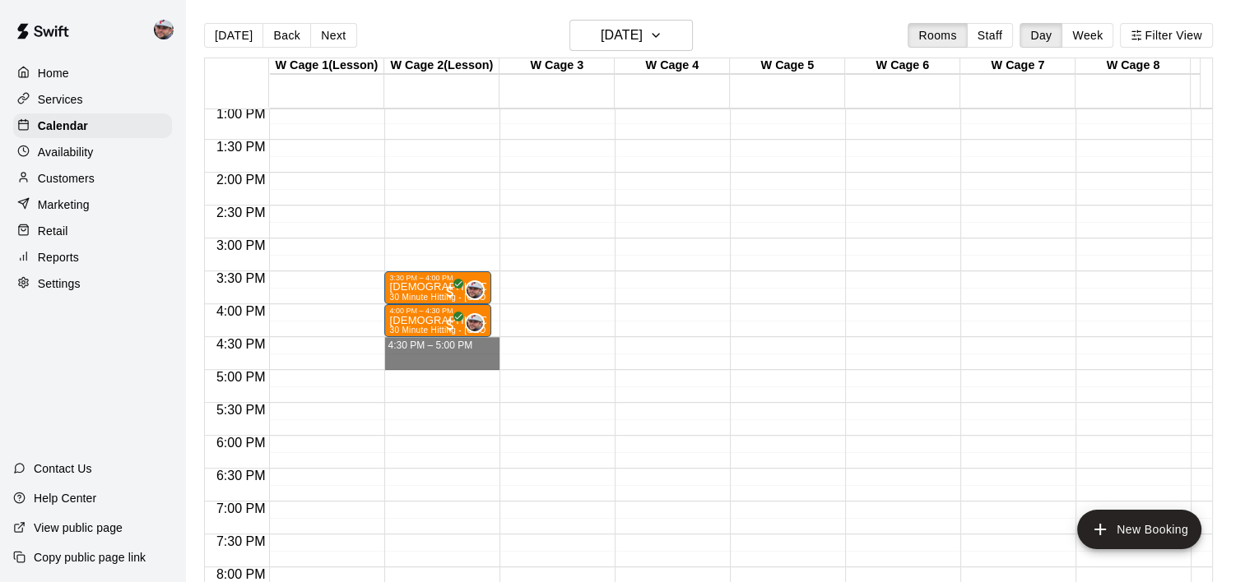
drag, startPoint x: 472, startPoint y: 341, endPoint x: 461, endPoint y: 362, distance: 23.2
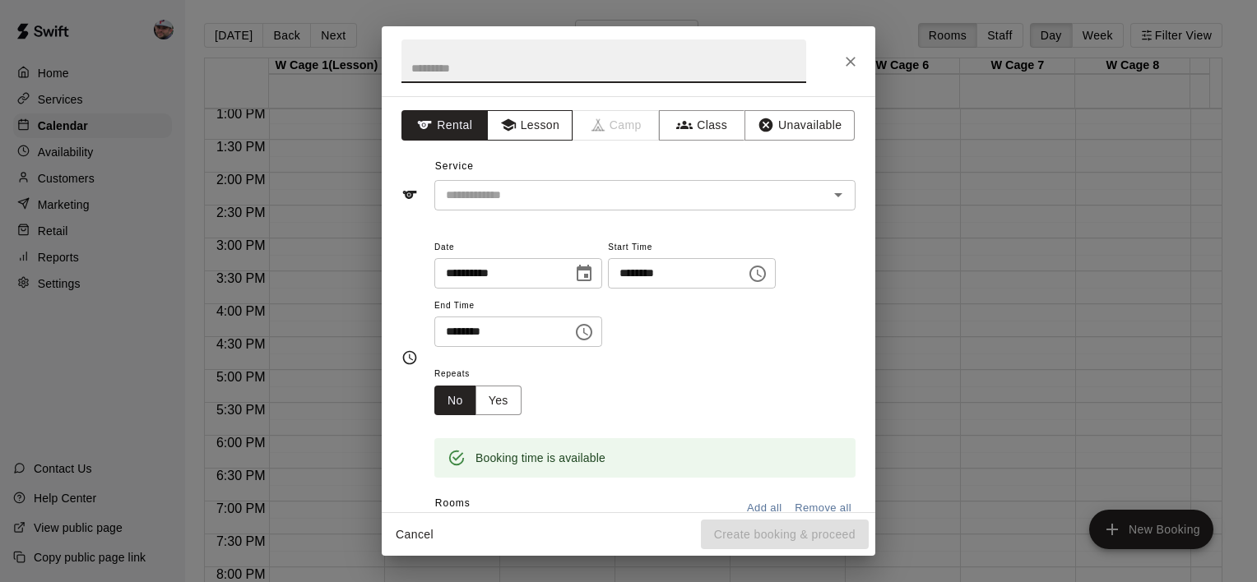
click at [522, 123] on button "Lesson" at bounding box center [530, 125] width 86 height 30
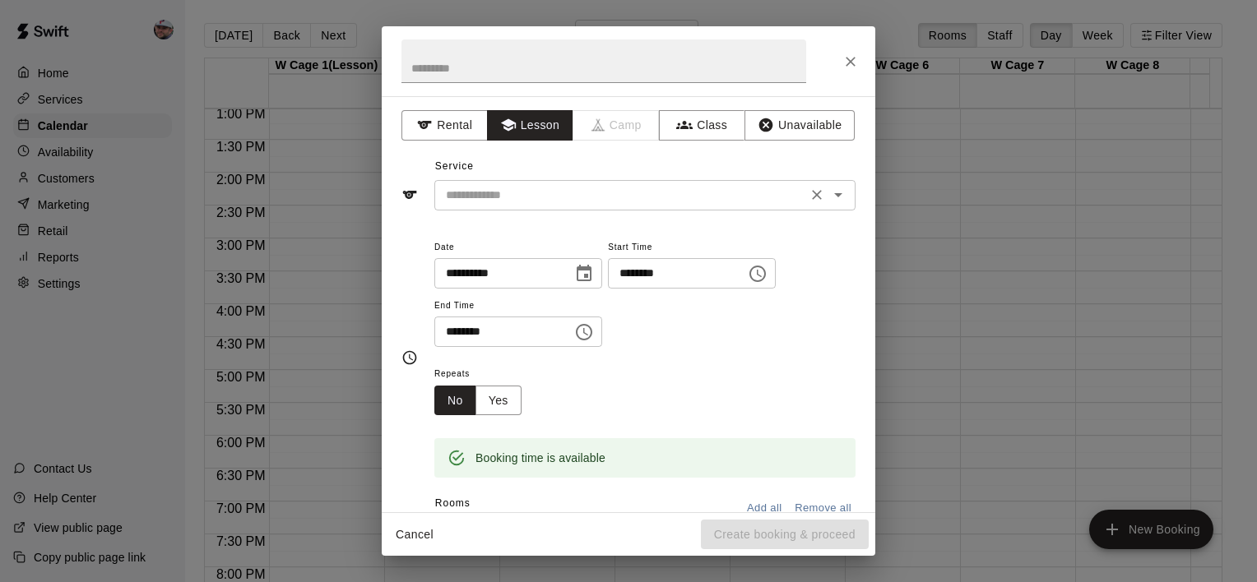
click at [526, 181] on div "​" at bounding box center [644, 195] width 421 height 30
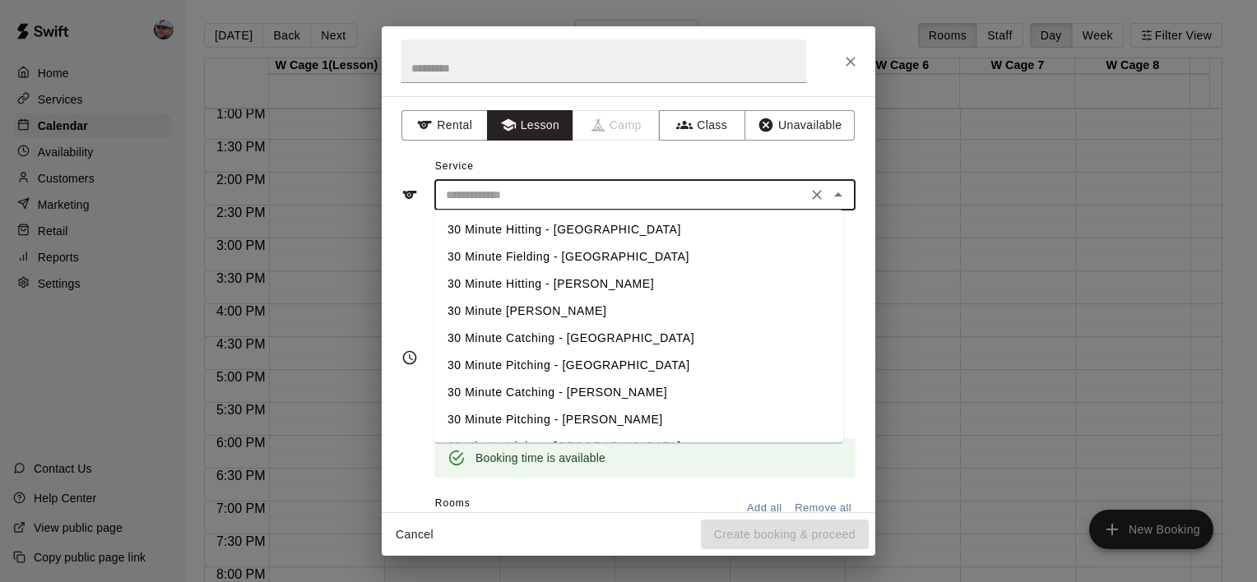
click at [526, 250] on li "30 Minute Fielding - [GEOGRAPHIC_DATA]" at bounding box center [638, 256] width 409 height 27
type input "**********"
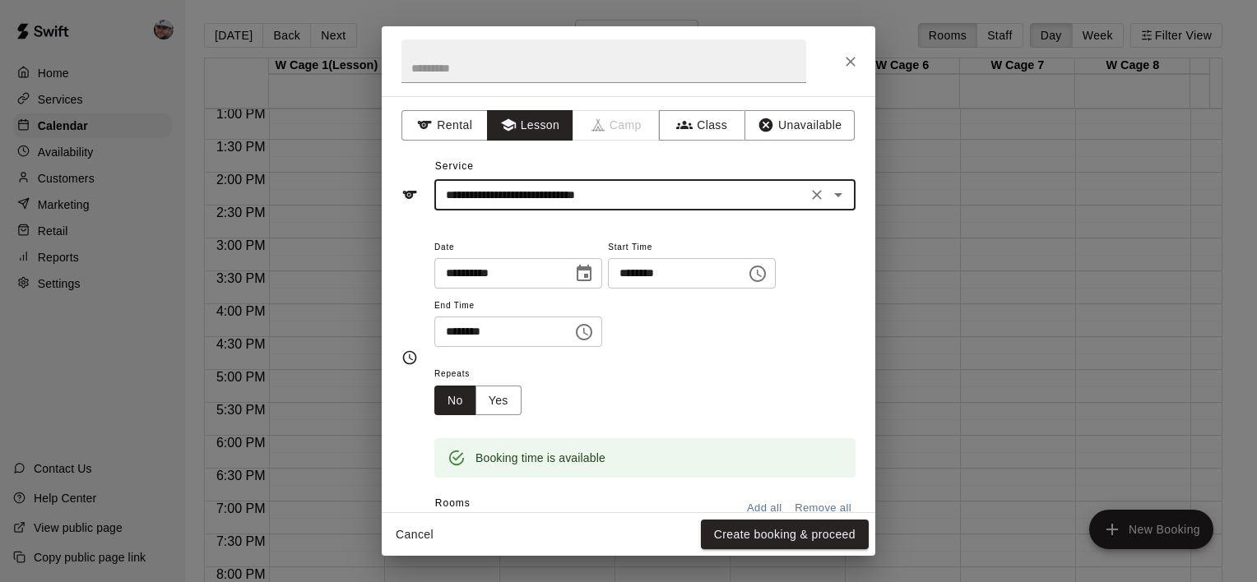
click at [809, 189] on icon "Clear" at bounding box center [817, 195] width 16 height 16
click at [699, 207] on div "​" at bounding box center [644, 195] width 421 height 30
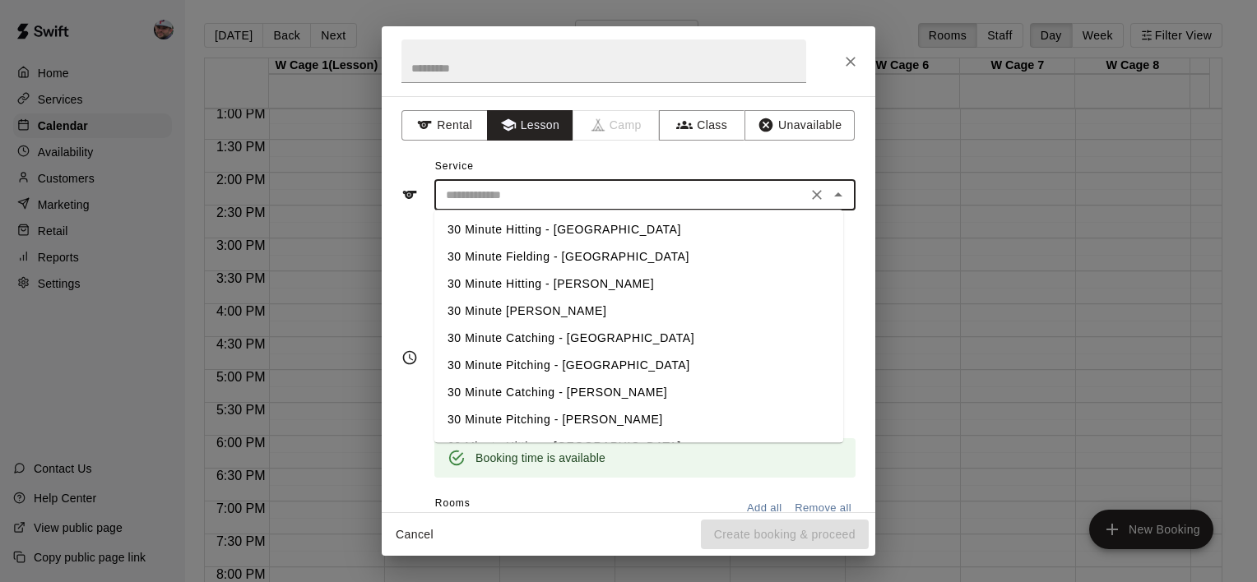
click at [603, 231] on li "30 Minute Hitting - [GEOGRAPHIC_DATA]" at bounding box center [638, 229] width 409 height 27
type input "**********"
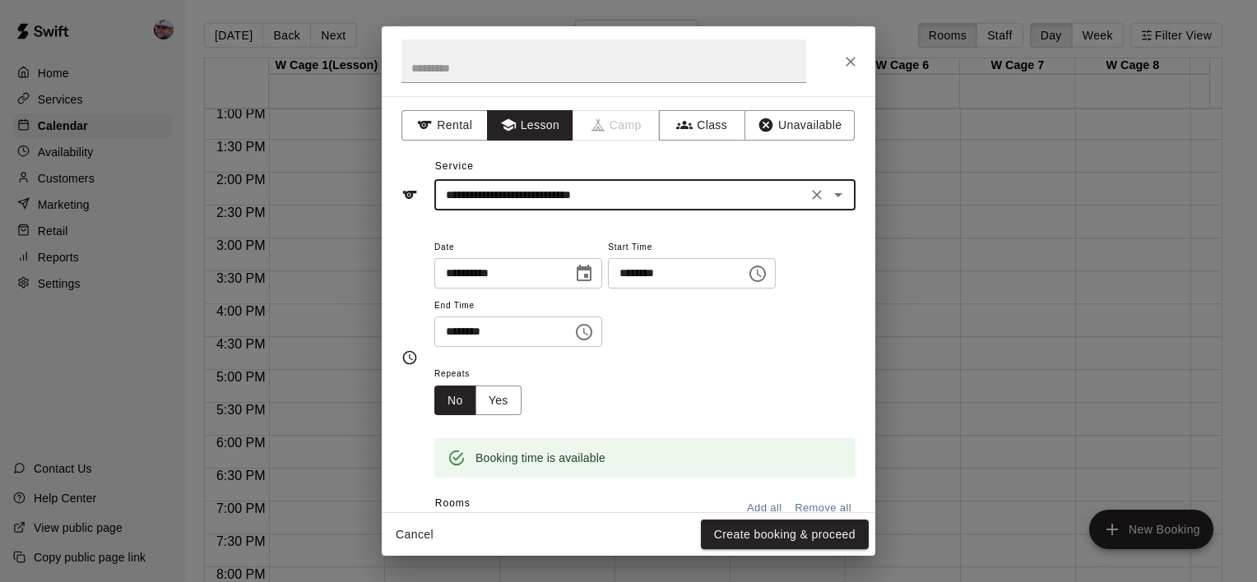
click at [723, 523] on button "Create booking & proceed" at bounding box center [785, 535] width 168 height 30
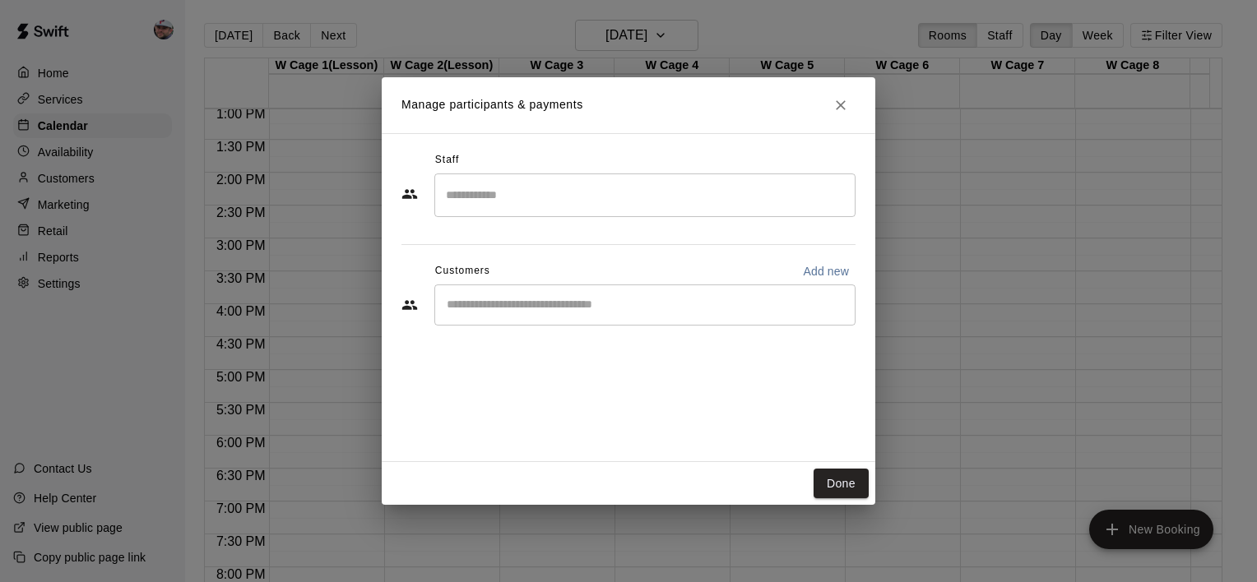
click at [529, 192] on input "Search staff" at bounding box center [645, 195] width 406 height 29
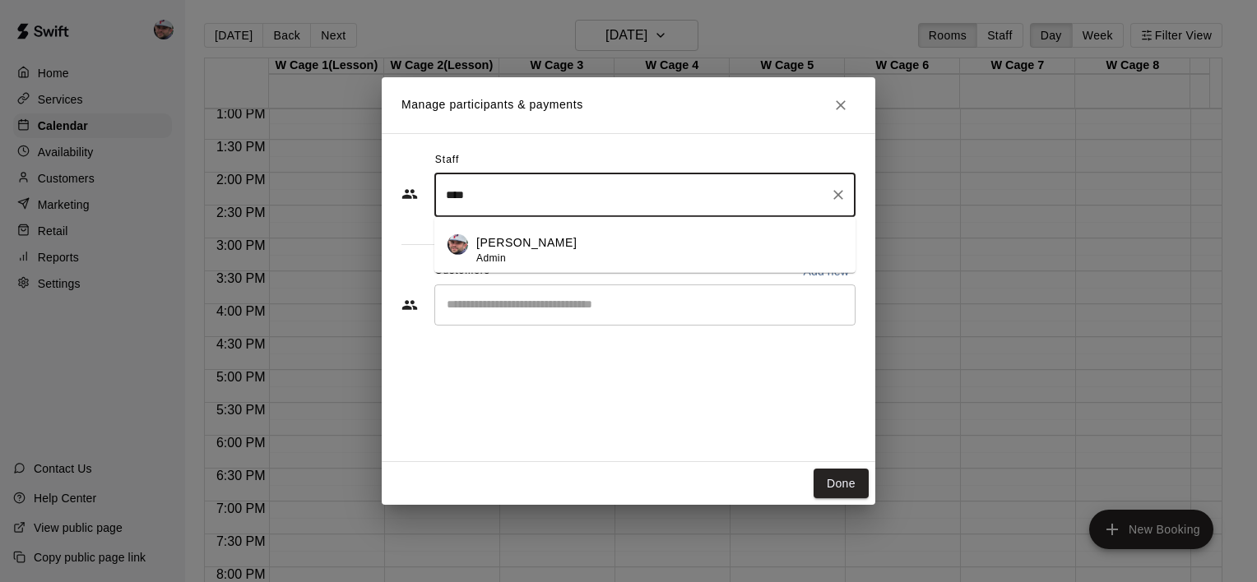
click at [526, 249] on p "[PERSON_NAME]" at bounding box center [526, 242] width 100 height 17
type input "****"
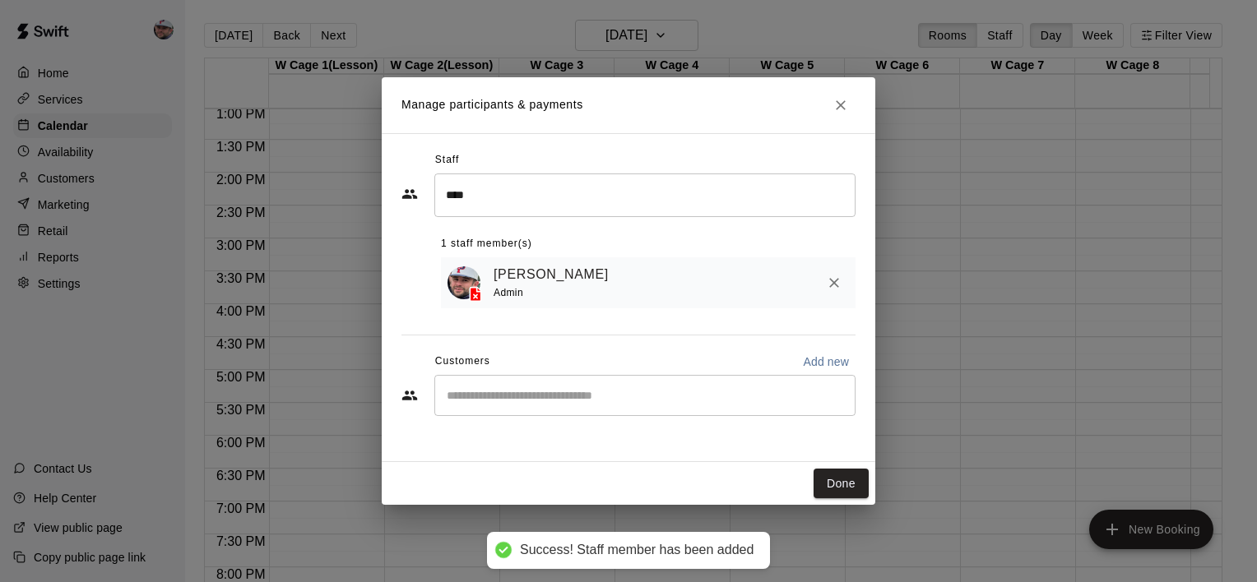
click at [524, 311] on div "Staff **** ​ 1 staff member(s) [PERSON_NAME] Admin Customers Add new ​" at bounding box center [628, 289] width 454 height 285
click at [541, 399] on input "Start typing to search customers..." at bounding box center [645, 395] width 406 height 16
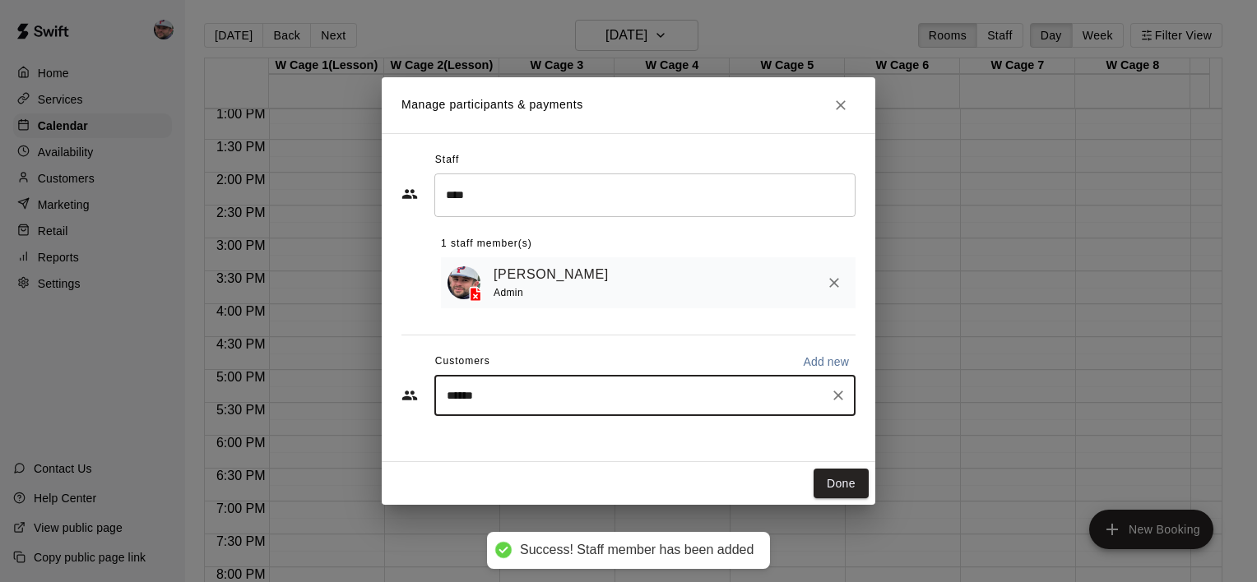
type input "*******"
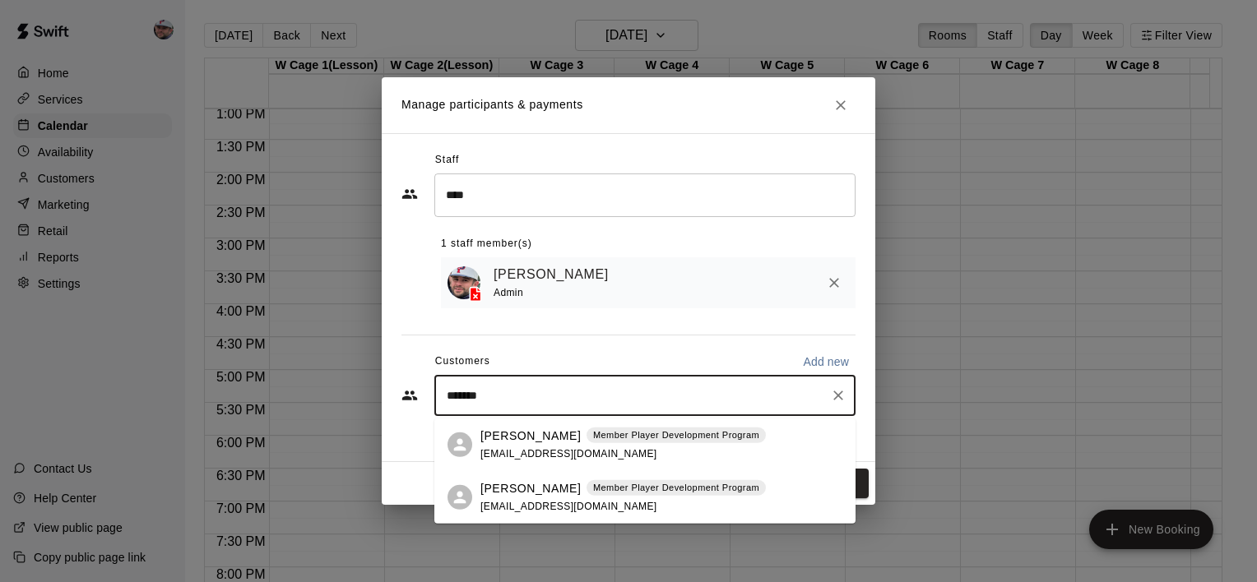
click at [535, 505] on span "[EMAIL_ADDRESS][DOMAIN_NAME]" at bounding box center [568, 506] width 177 height 12
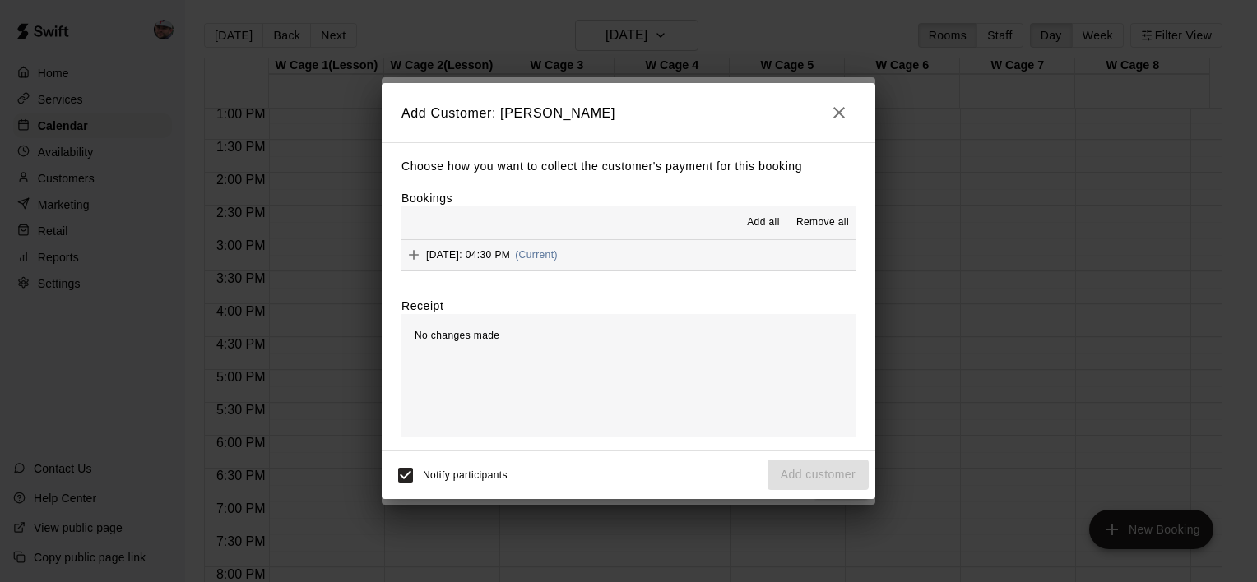
click at [410, 253] on icon "Add" at bounding box center [414, 255] width 16 height 16
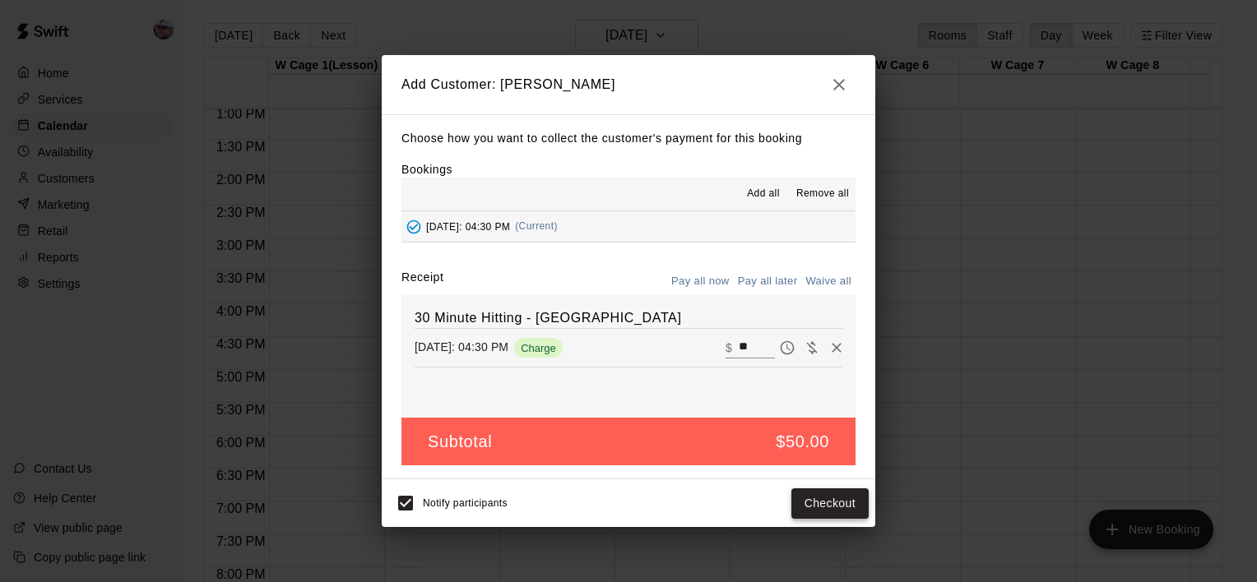
click at [823, 499] on button "Checkout" at bounding box center [829, 504] width 77 height 30
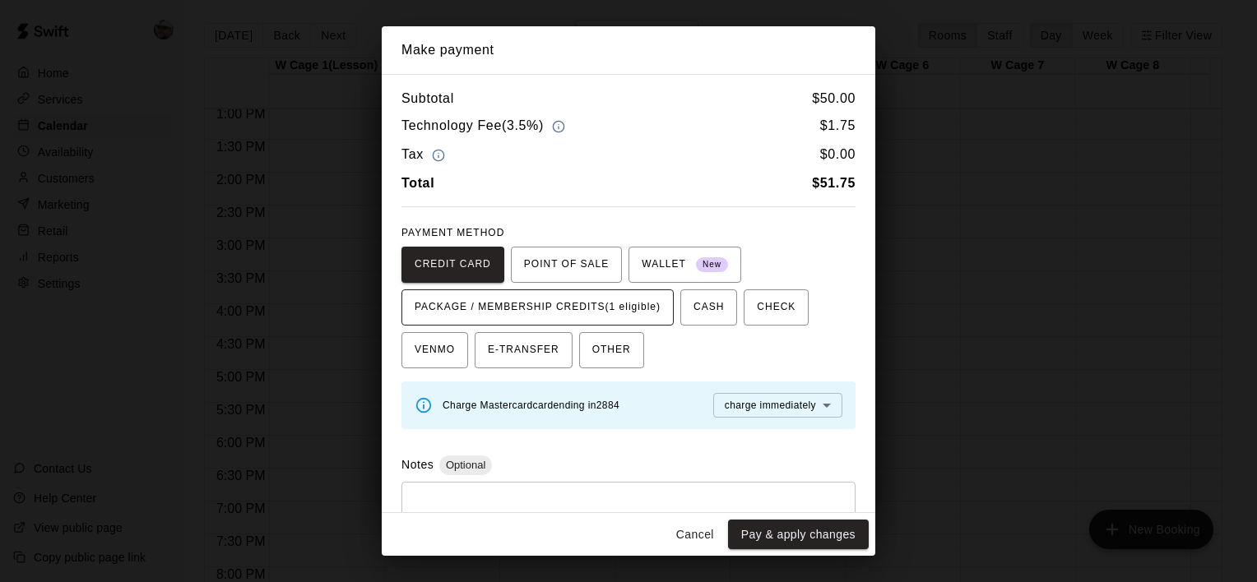
click at [614, 318] on span "PACKAGE / MEMBERSHIP CREDITS (1 eligible)" at bounding box center [538, 307] width 246 height 26
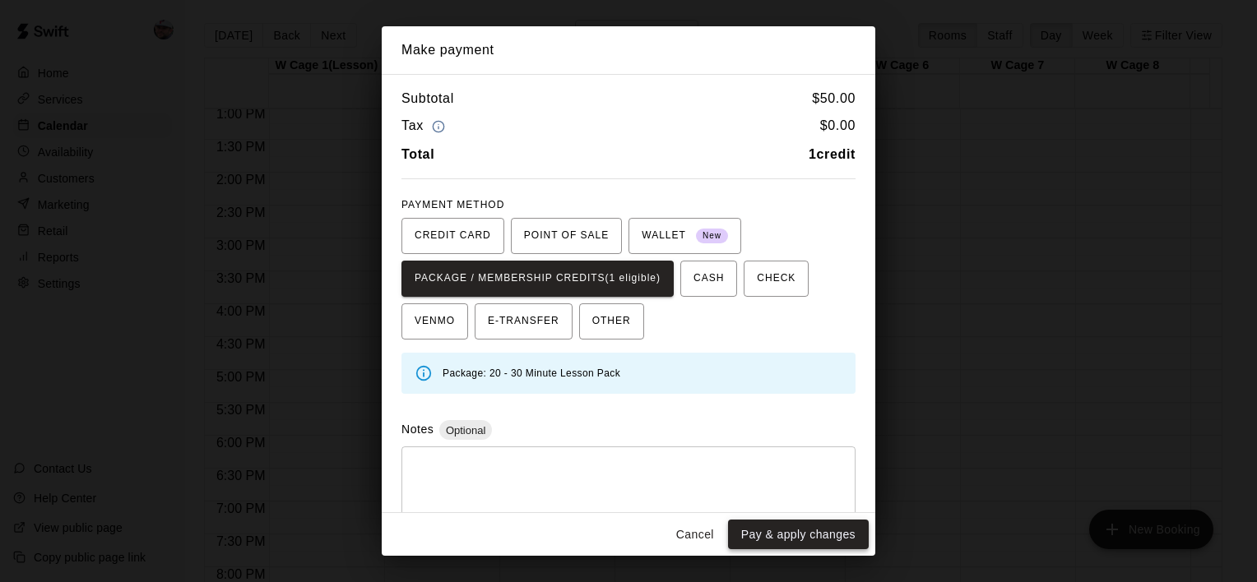
click at [832, 536] on button "Pay & apply changes" at bounding box center [798, 535] width 141 height 30
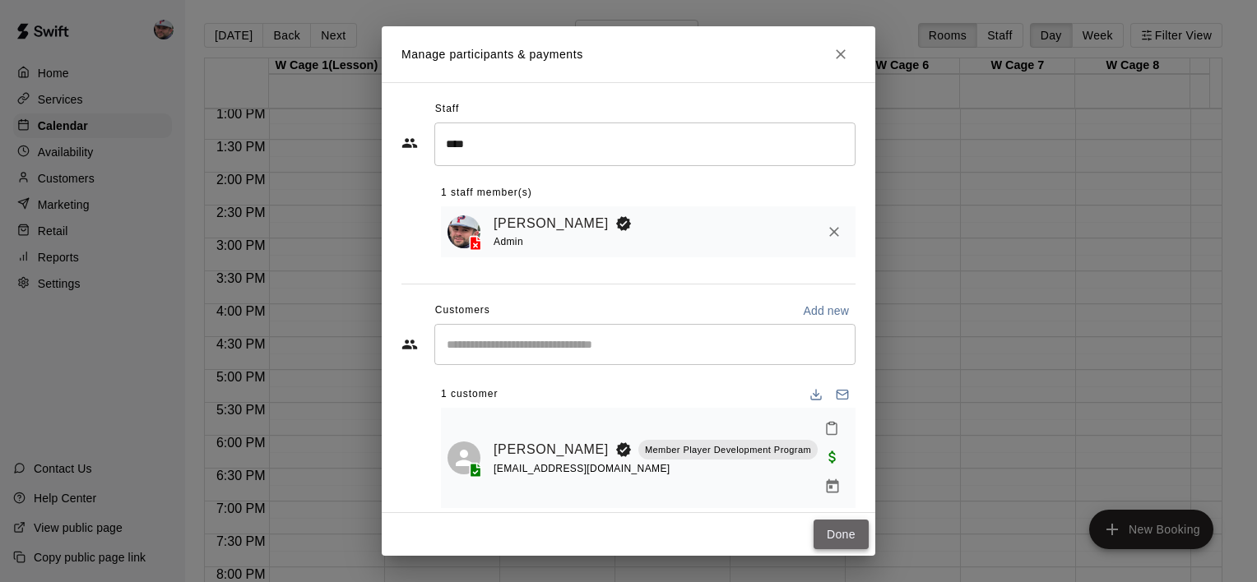
click at [833, 532] on button "Done" at bounding box center [841, 535] width 55 height 30
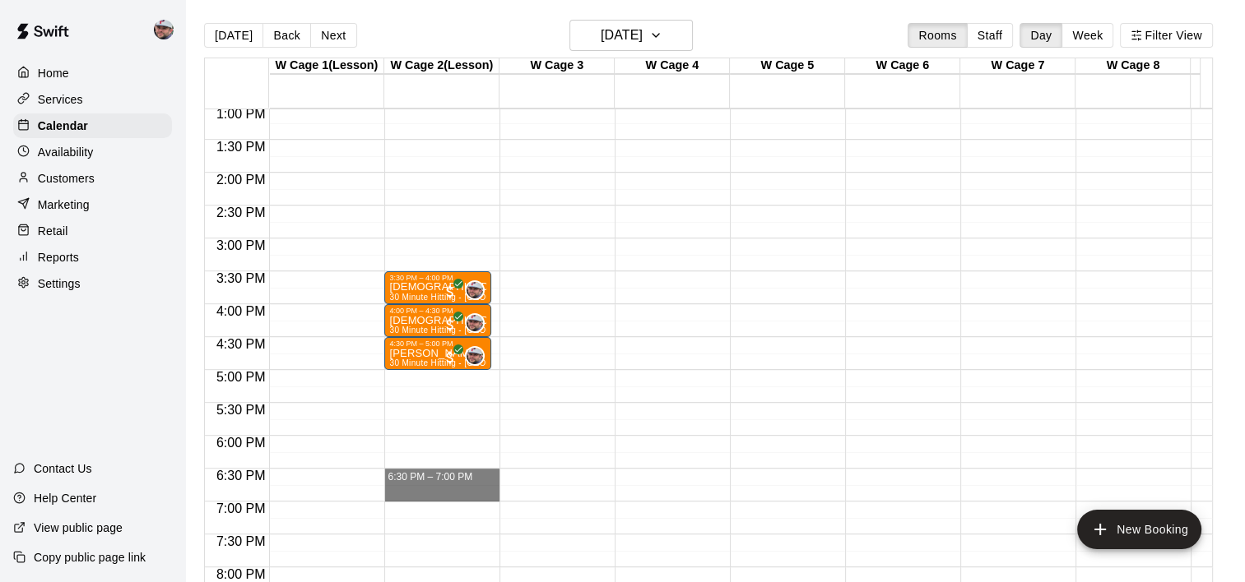
drag, startPoint x: 433, startPoint y: 475, endPoint x: 434, endPoint y: 490, distance: 15.7
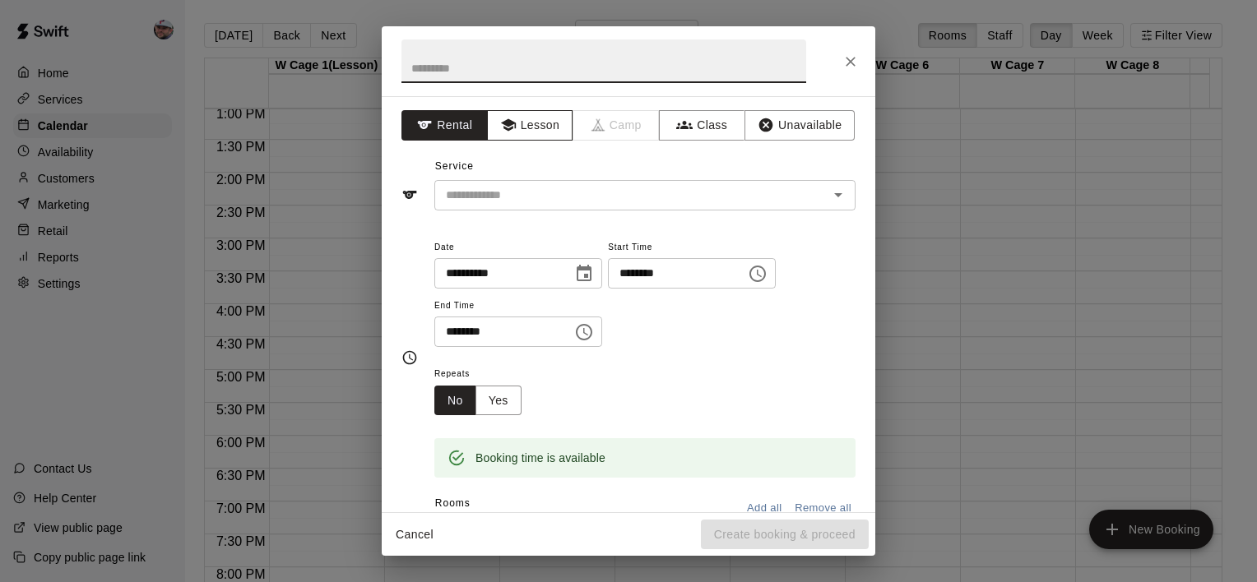
click at [533, 138] on button "Lesson" at bounding box center [530, 125] width 86 height 30
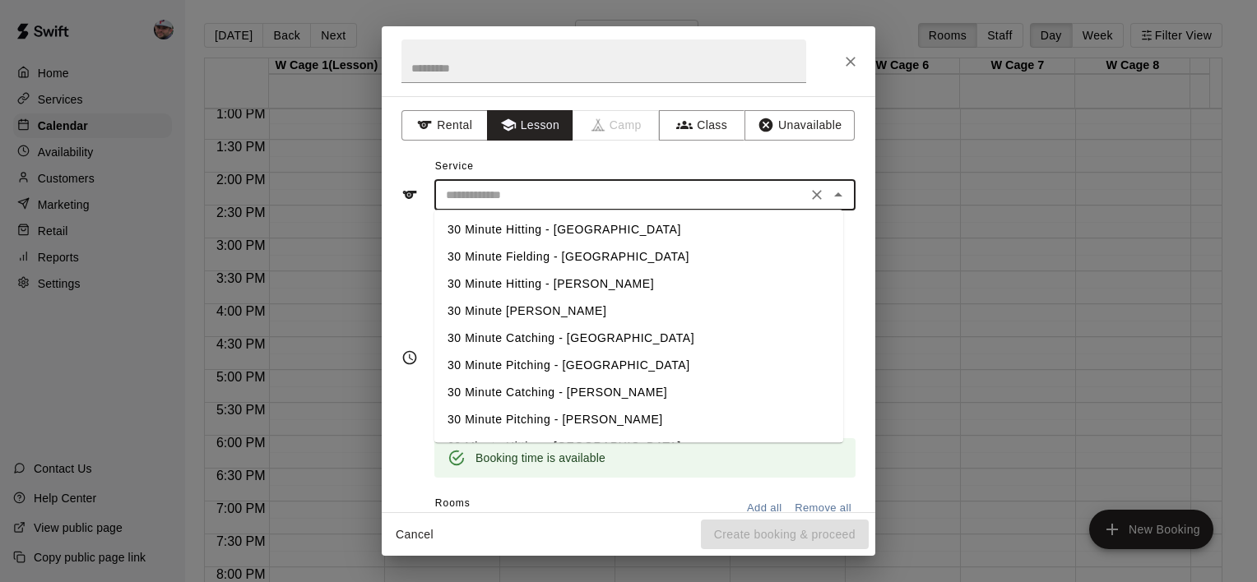
click at [540, 197] on input "text" at bounding box center [620, 195] width 363 height 21
click at [540, 225] on li "30 Minute Hitting - [GEOGRAPHIC_DATA]" at bounding box center [638, 229] width 409 height 27
type input "**********"
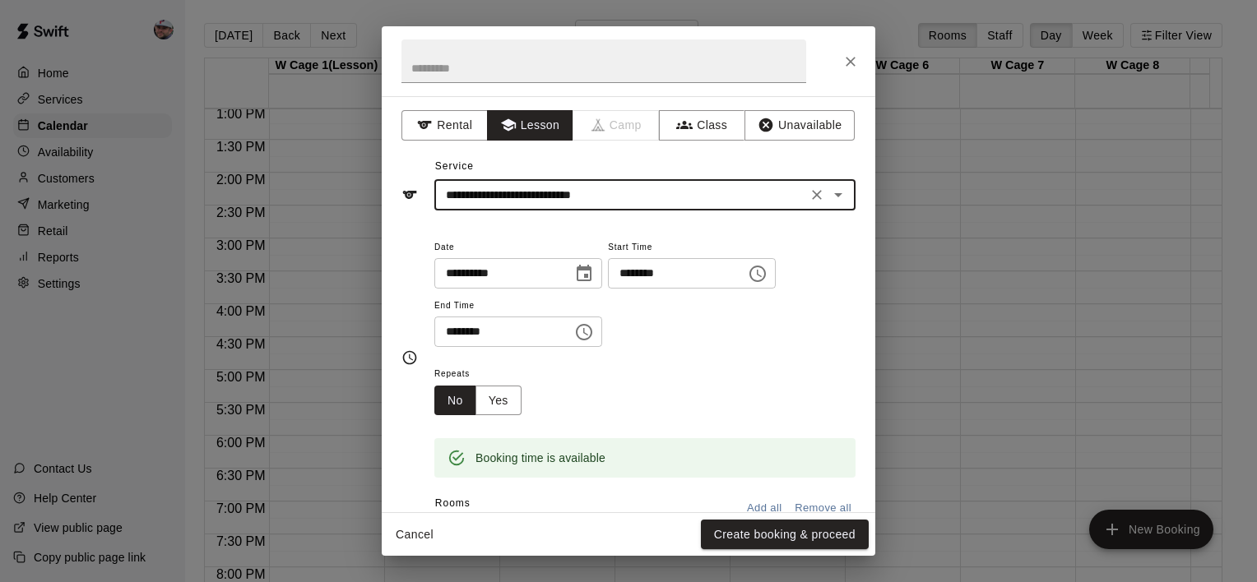
click at [806, 538] on button "Create booking & proceed" at bounding box center [785, 535] width 168 height 30
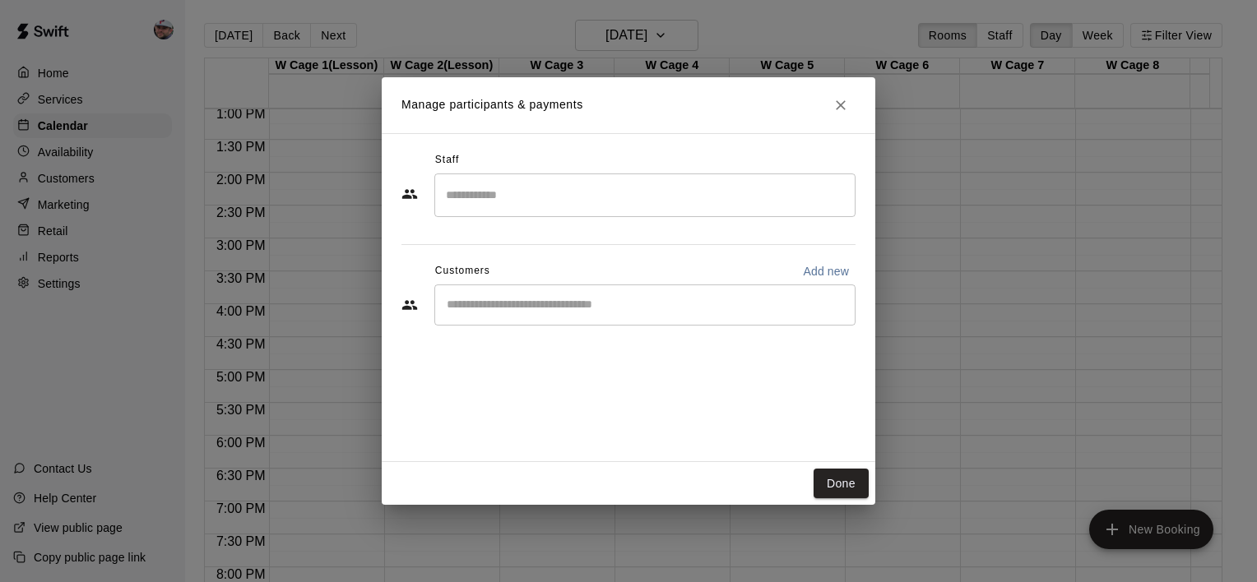
click at [584, 205] on input "Search staff" at bounding box center [645, 195] width 406 height 29
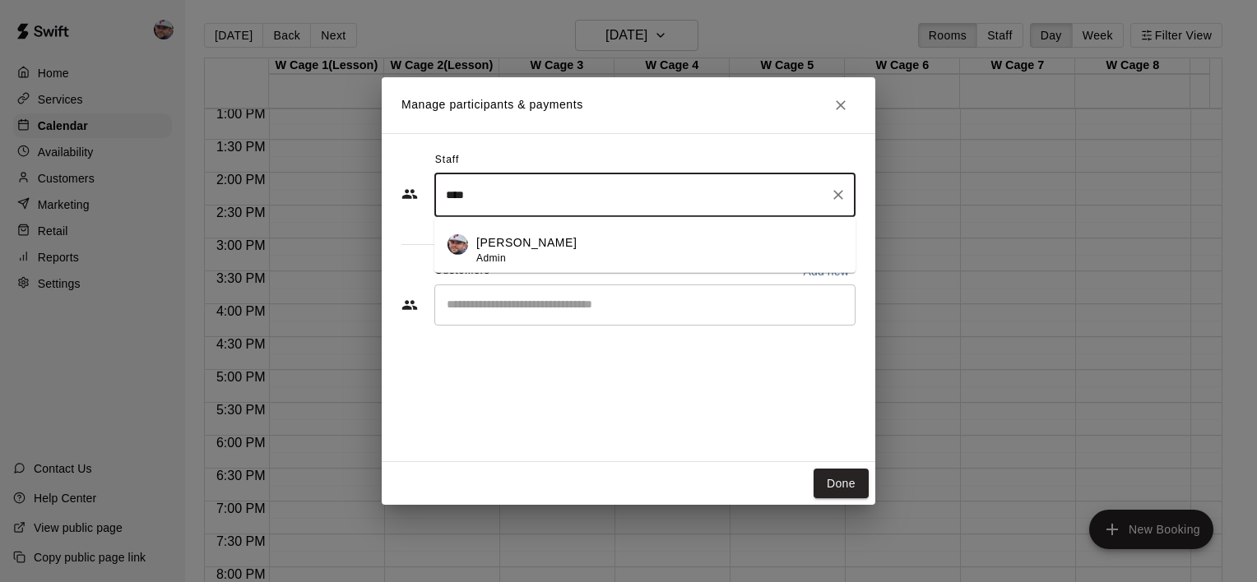
click at [557, 233] on li "[PERSON_NAME] Admin" at bounding box center [644, 245] width 421 height 56
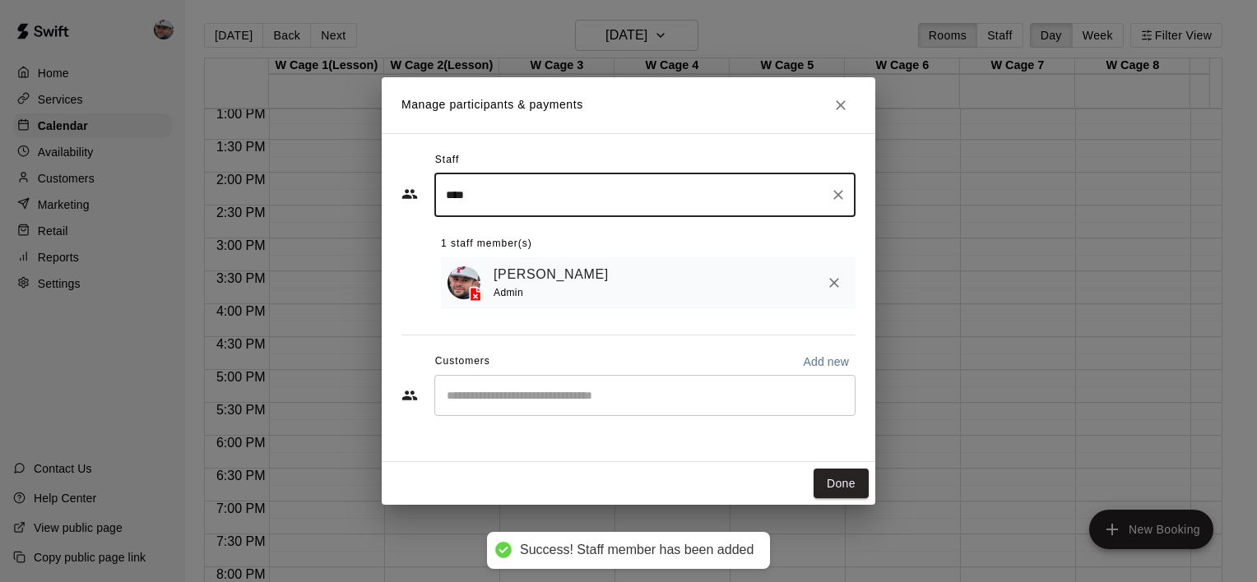
type input "****"
click at [535, 401] on input "Start typing to search customers..." at bounding box center [645, 395] width 406 height 16
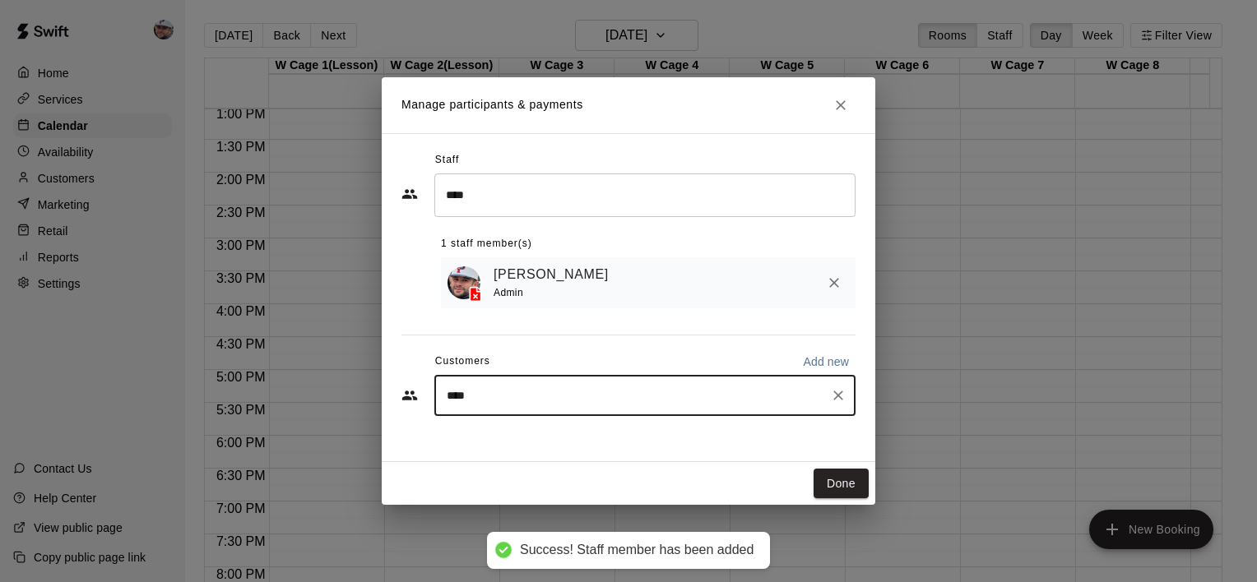
type input "*****"
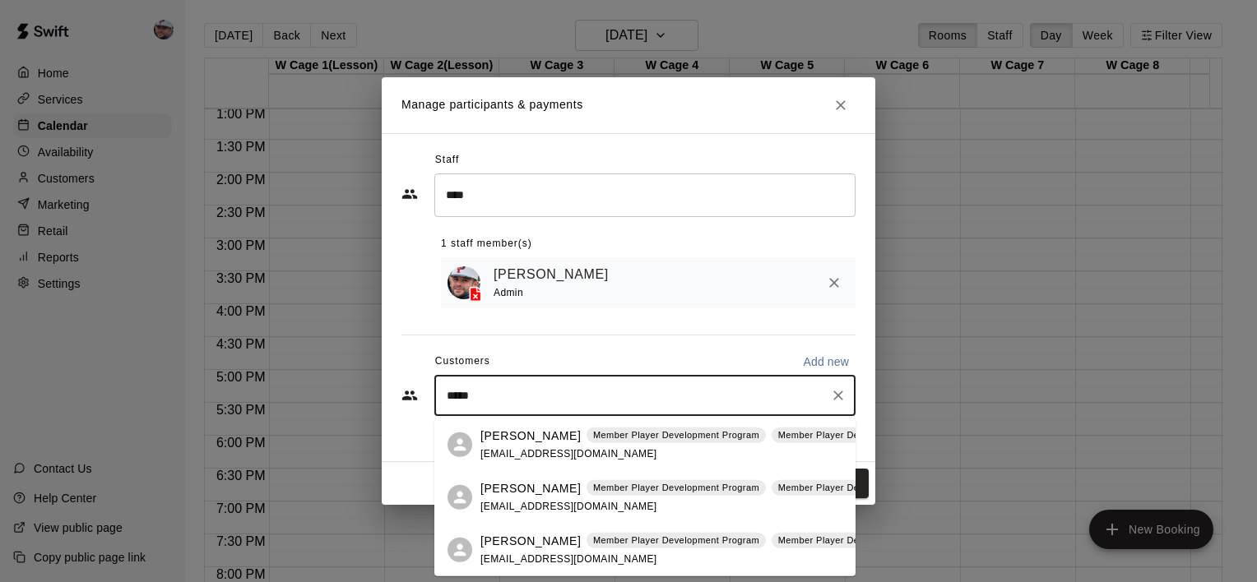
click at [573, 497] on div "[PERSON_NAME] Member Player Development Program Member Player Development Progr…" at bounding box center [715, 497] width 471 height 35
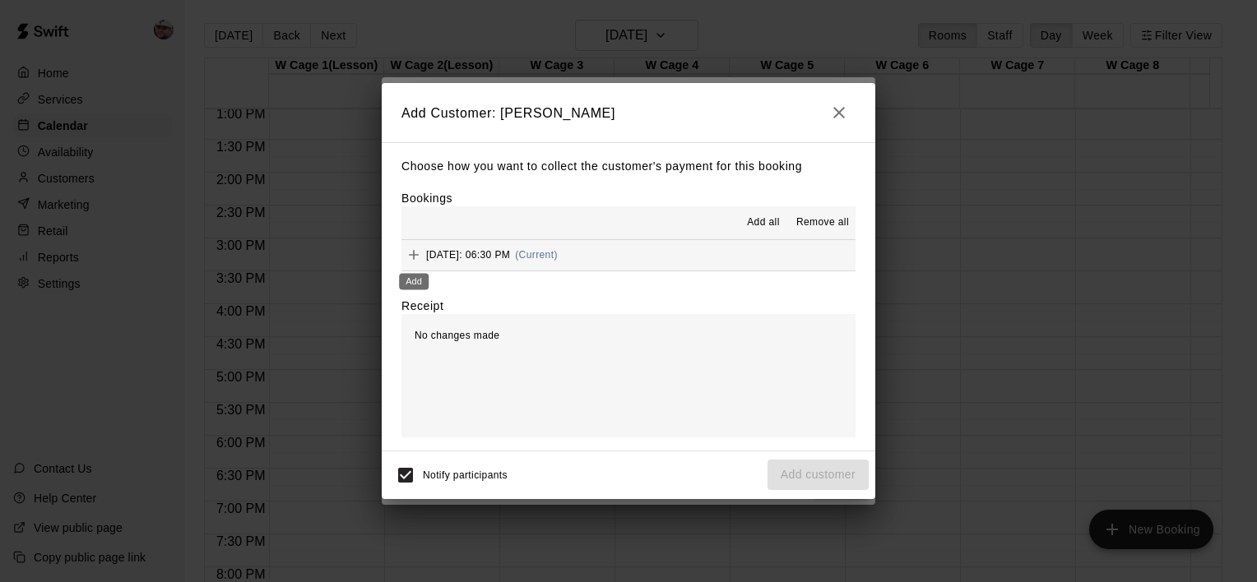
click at [413, 249] on icon "Add" at bounding box center [414, 255] width 16 height 16
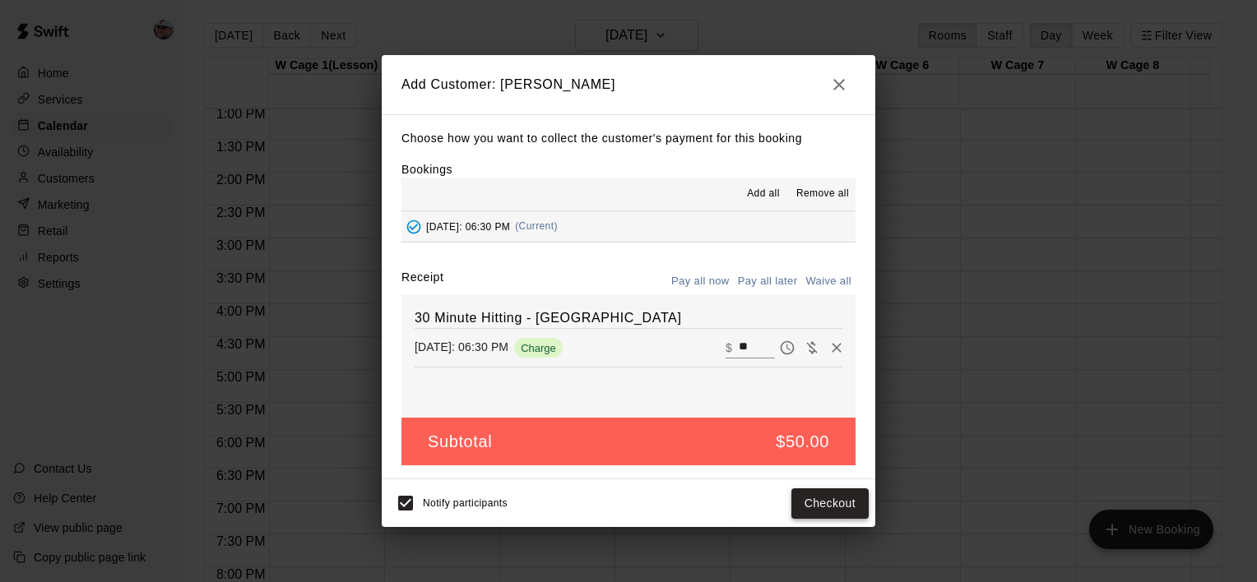
click at [829, 500] on button "Checkout" at bounding box center [829, 504] width 77 height 30
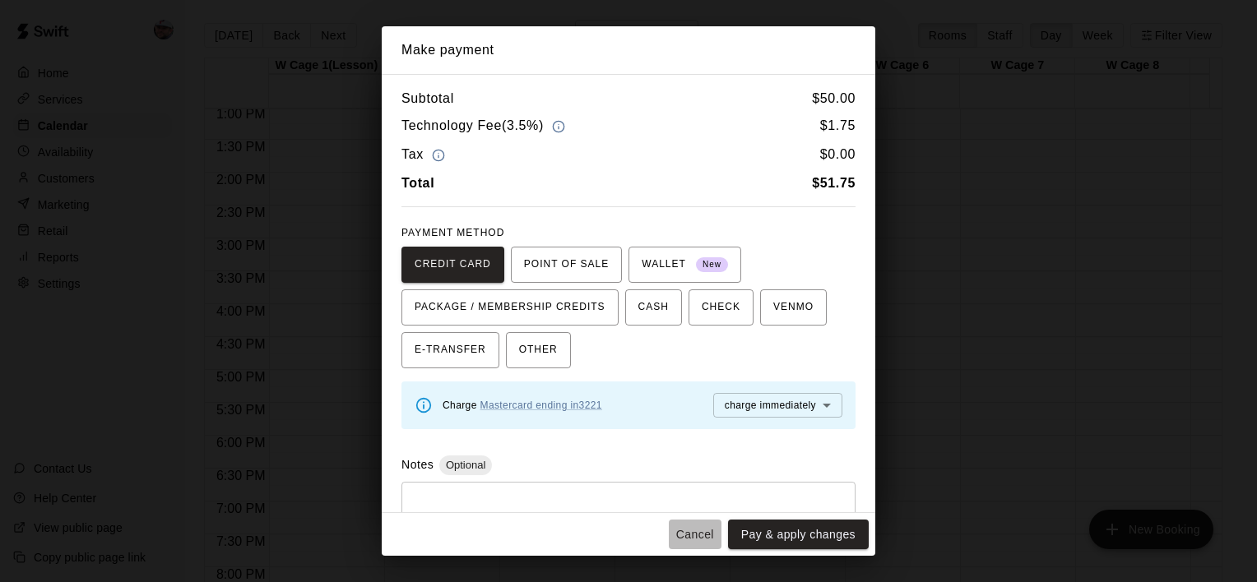
click at [680, 536] on button "Cancel" at bounding box center [695, 535] width 53 height 30
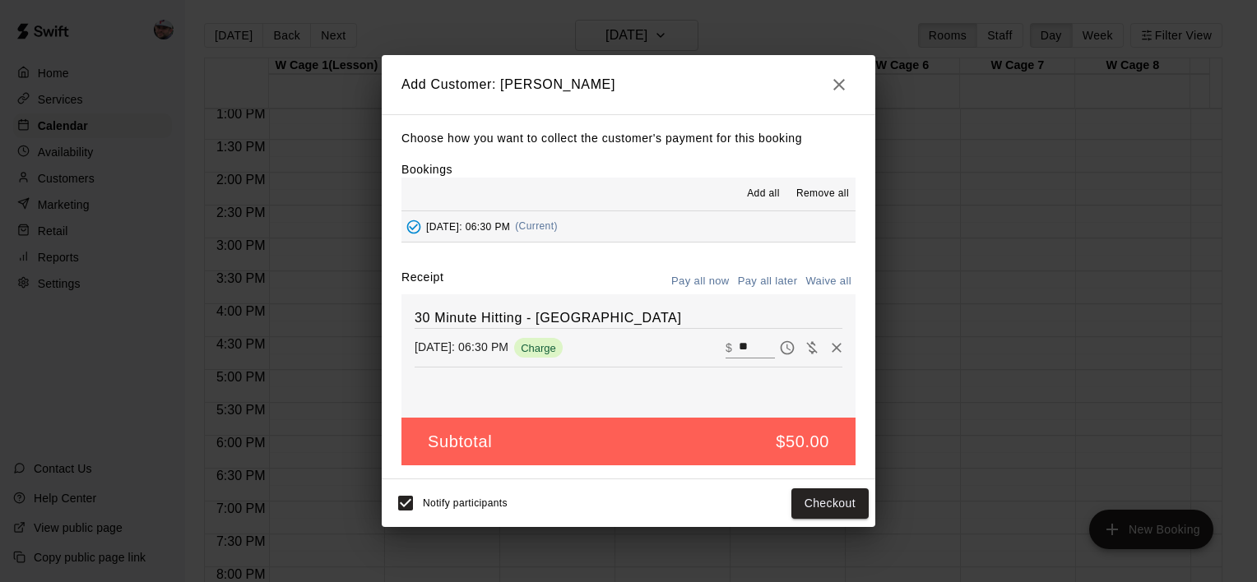
click at [837, 75] on icon "button" at bounding box center [839, 85] width 20 height 20
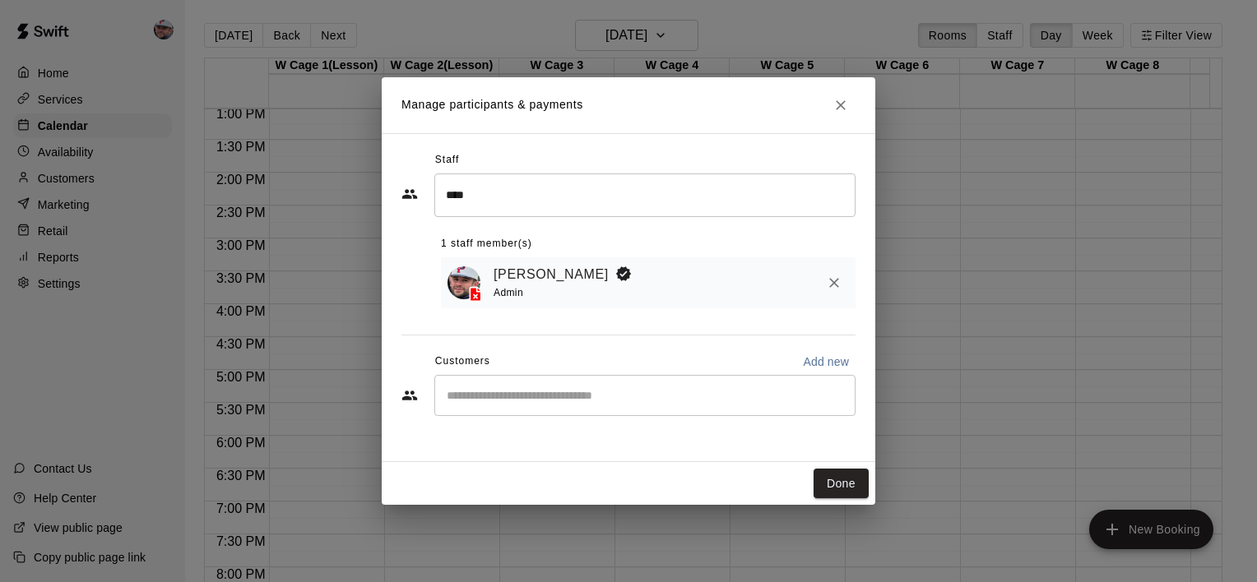
drag, startPoint x: 846, startPoint y: 485, endPoint x: 627, endPoint y: 434, distance: 225.5
click at [846, 485] on button "Done" at bounding box center [841, 484] width 55 height 30
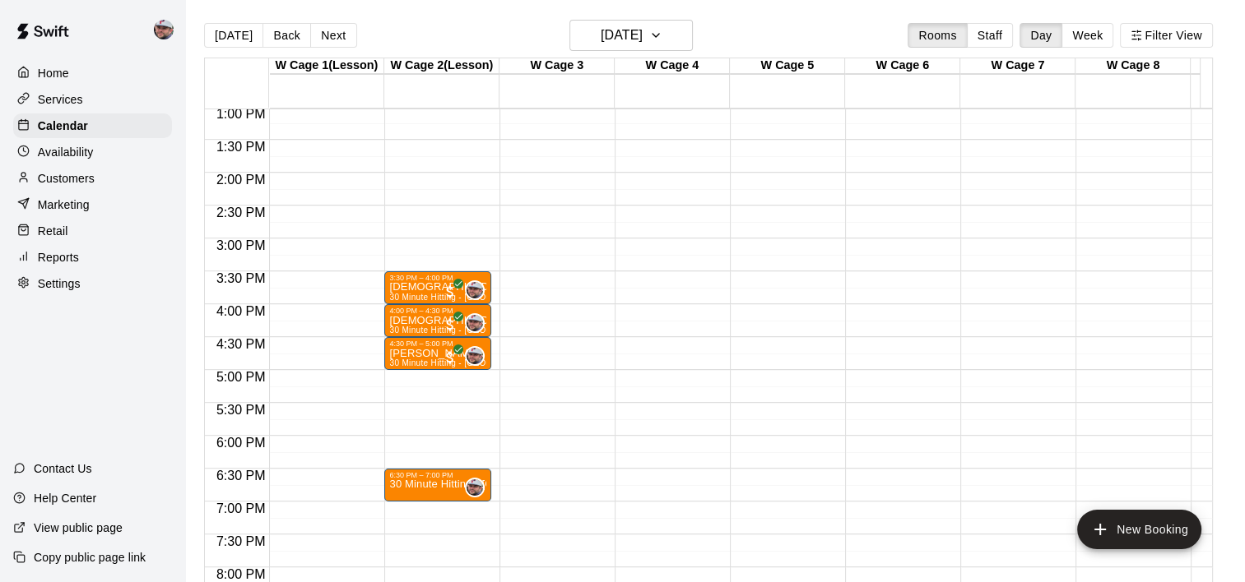
scroll to position [975, 0]
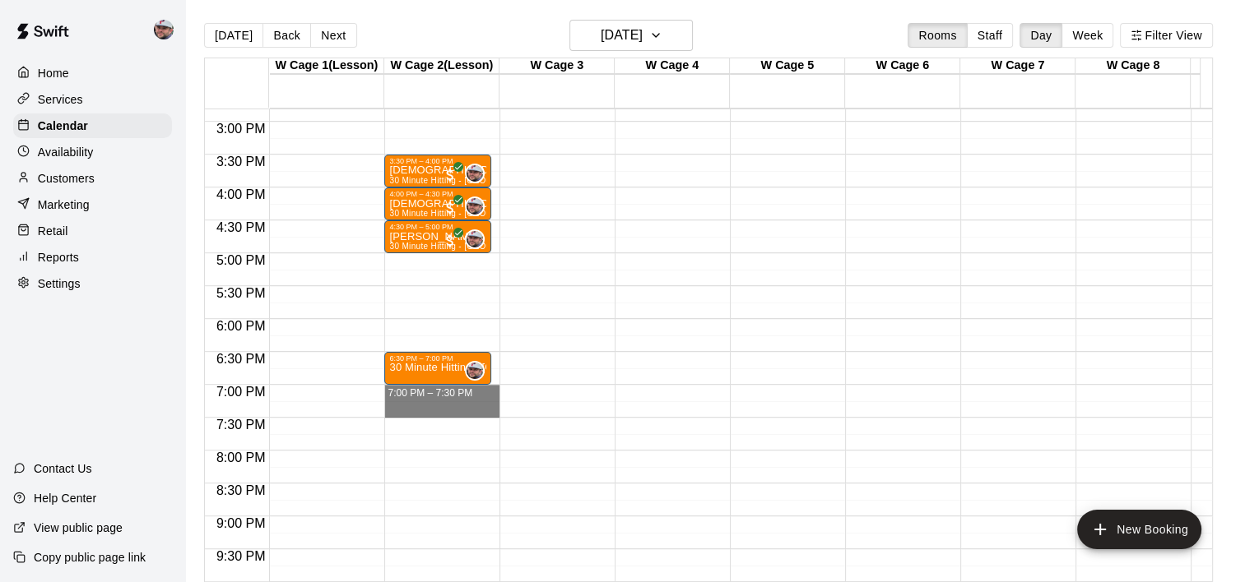
drag, startPoint x: 442, startPoint y: 386, endPoint x: 449, endPoint y: 408, distance: 23.4
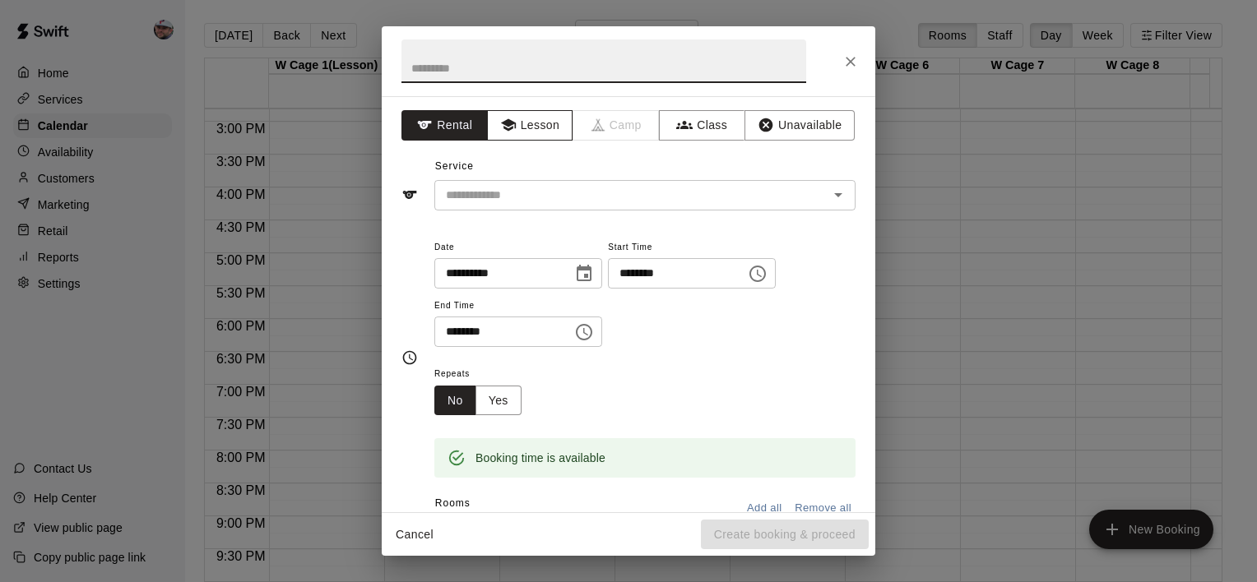
click at [533, 117] on button "Lesson" at bounding box center [530, 125] width 86 height 30
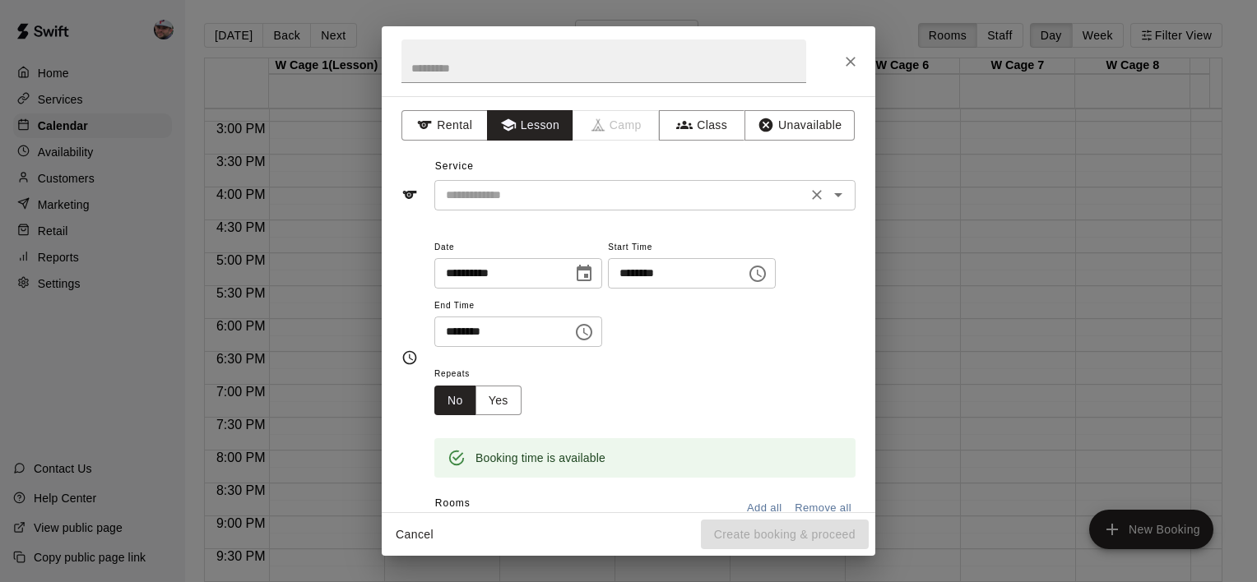
click at [621, 198] on input "text" at bounding box center [620, 195] width 363 height 21
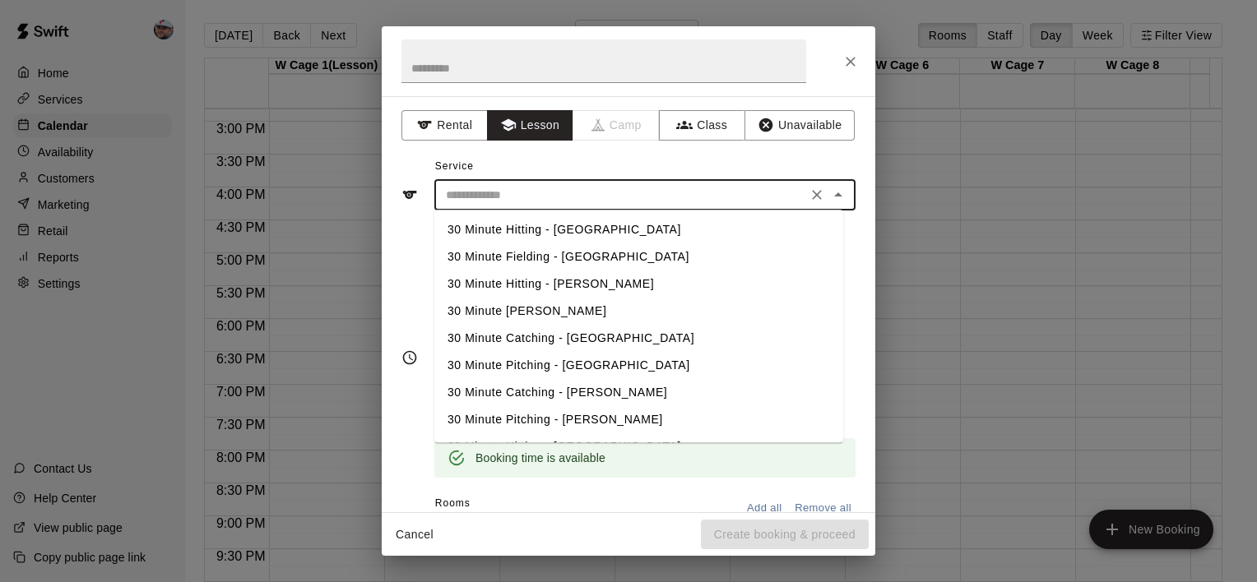
click at [576, 232] on li "30 Minute Hitting - [GEOGRAPHIC_DATA]" at bounding box center [638, 229] width 409 height 27
type input "**********"
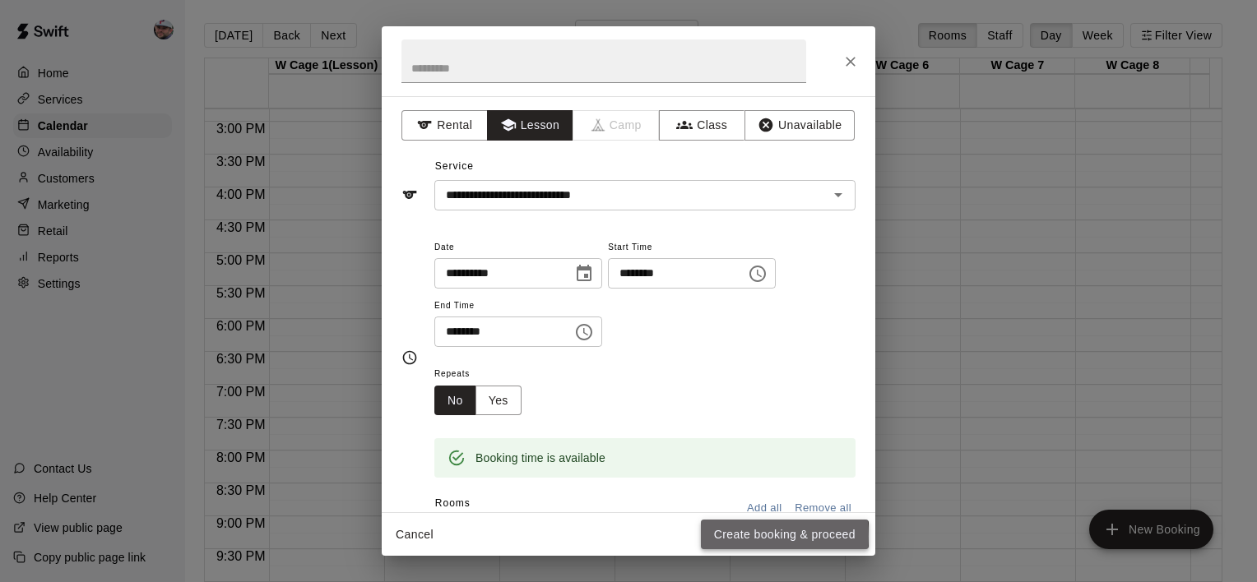
click at [734, 536] on button "Create booking & proceed" at bounding box center [785, 535] width 168 height 30
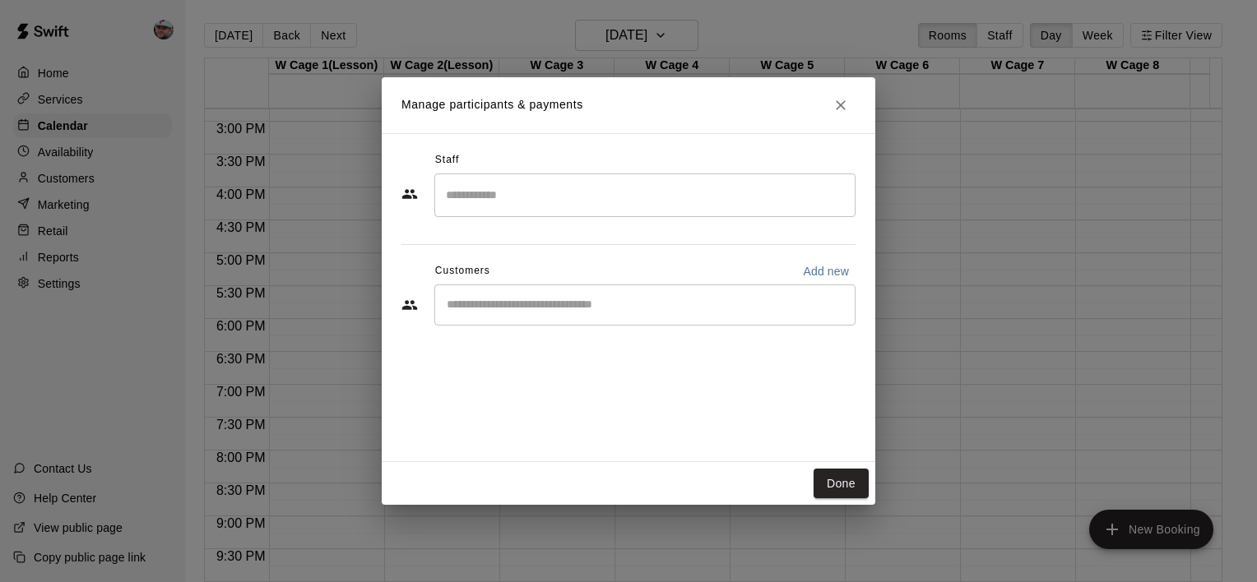
click at [513, 190] on input "Search staff" at bounding box center [645, 195] width 406 height 29
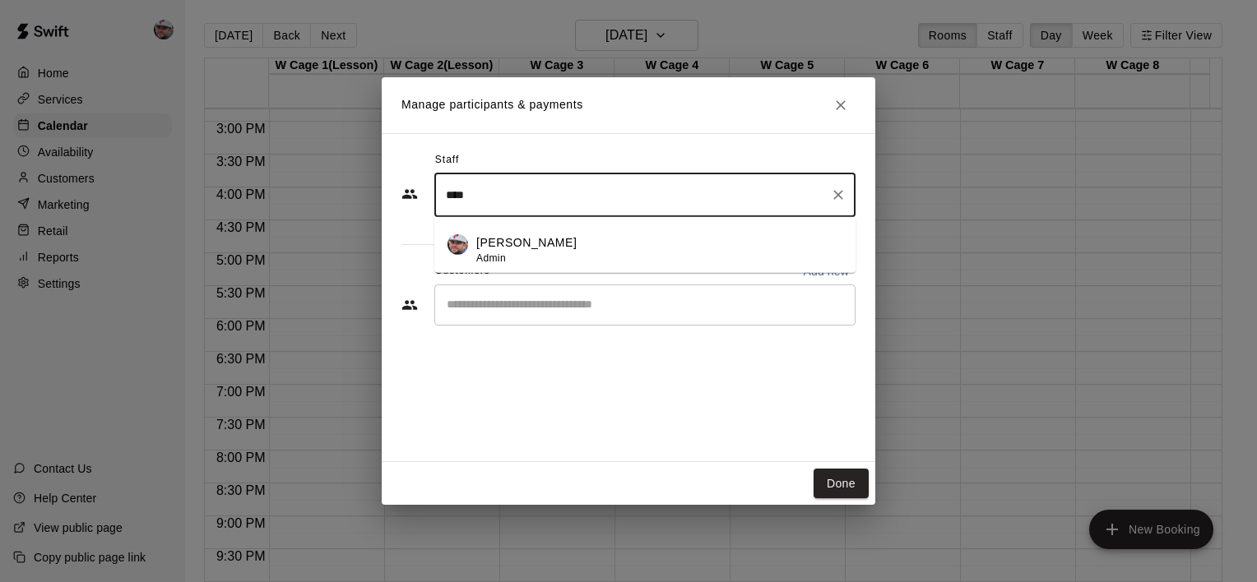
click at [503, 238] on p "[PERSON_NAME]" at bounding box center [526, 242] width 100 height 17
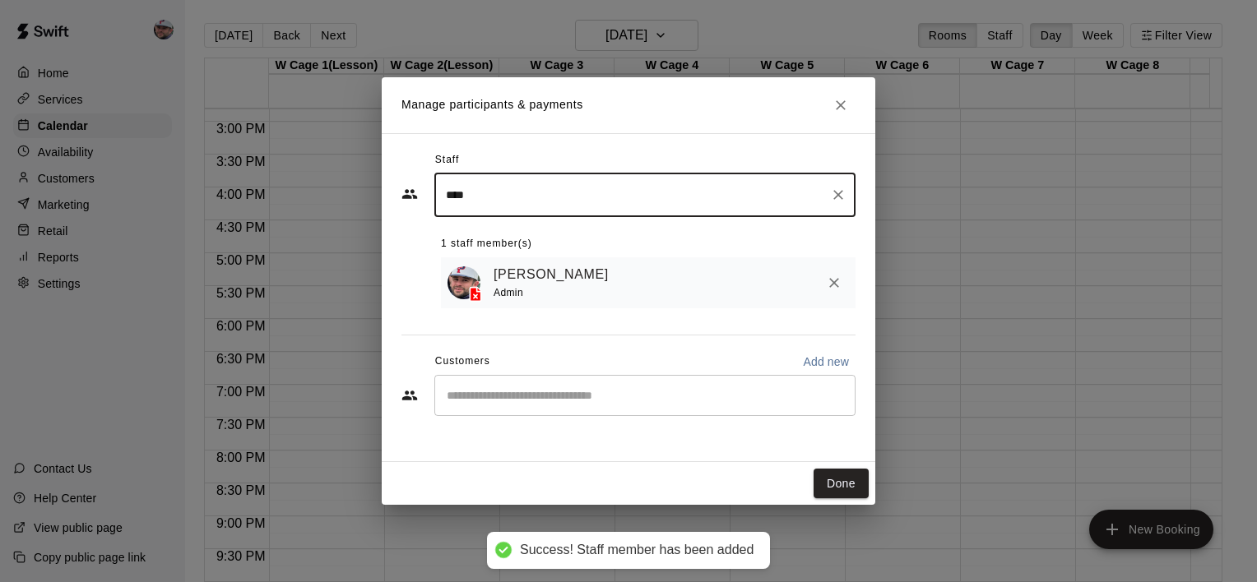
click at [508, 407] on div "​" at bounding box center [644, 395] width 421 height 41
type input "****"
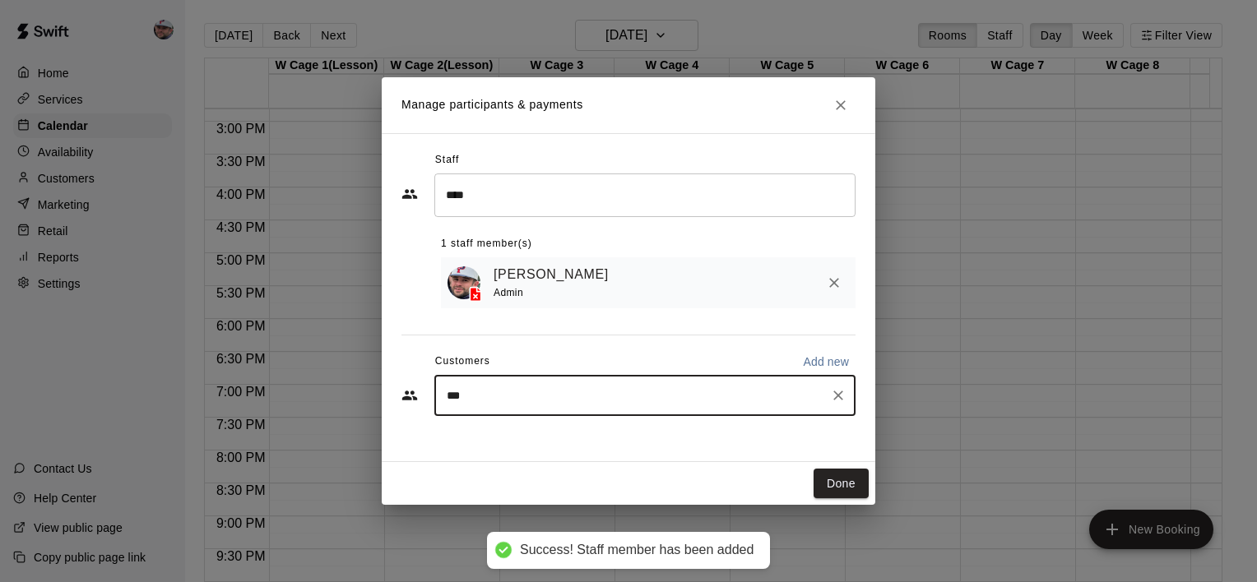
type input "****"
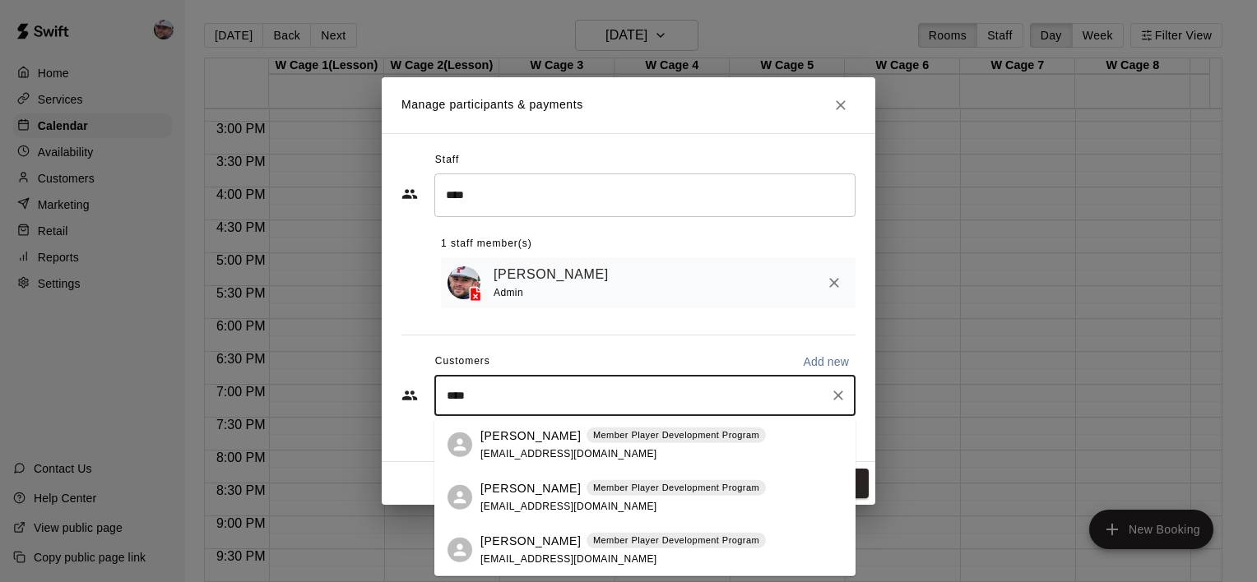
click at [609, 452] on div "[PERSON_NAME] Member Player Development Program [EMAIL_ADDRESS][DOMAIN_NAME]" at bounding box center [622, 444] width 285 height 35
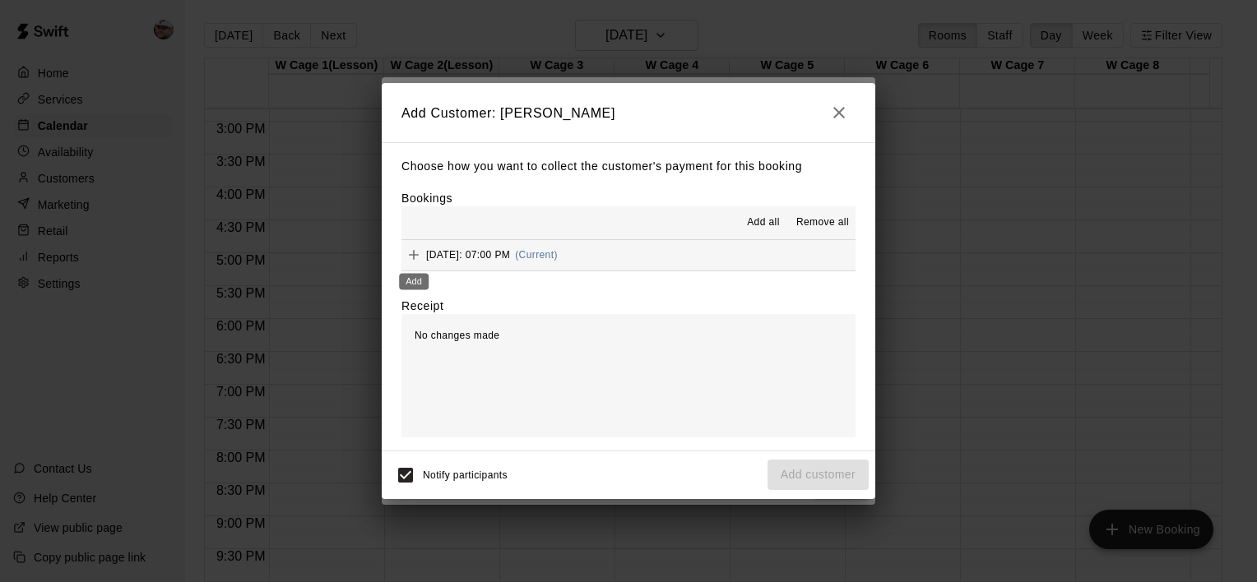
click at [411, 262] on div "Add" at bounding box center [413, 277] width 33 height 30
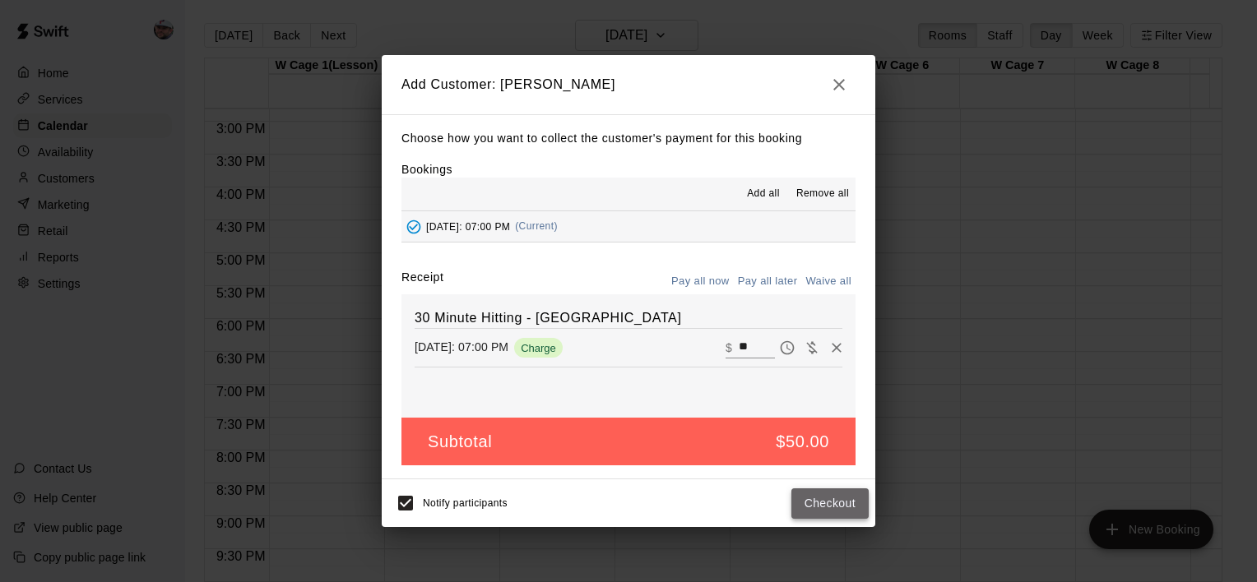
click at [823, 508] on button "Checkout" at bounding box center [829, 504] width 77 height 30
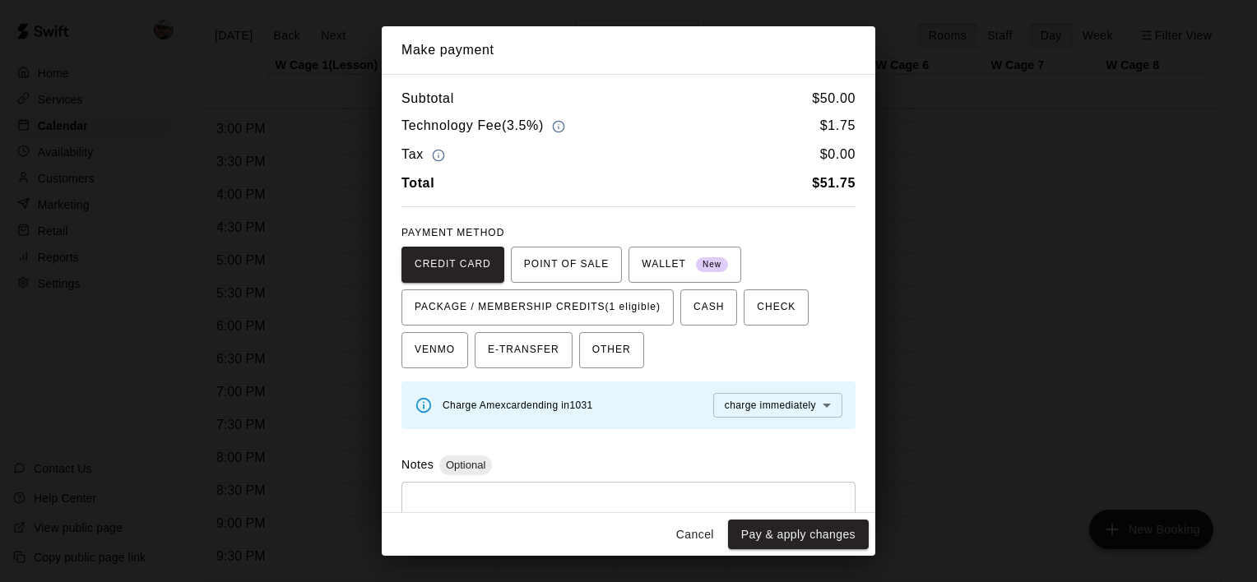
click at [625, 328] on div "CREDIT CARD POINT OF SALE WALLET New PACKAGE / MEMBERSHIP CREDITS (1 eligible) …" at bounding box center [628, 308] width 454 height 122
click at [649, 312] on span "PACKAGE / MEMBERSHIP CREDITS (1 eligible)" at bounding box center [538, 307] width 246 height 26
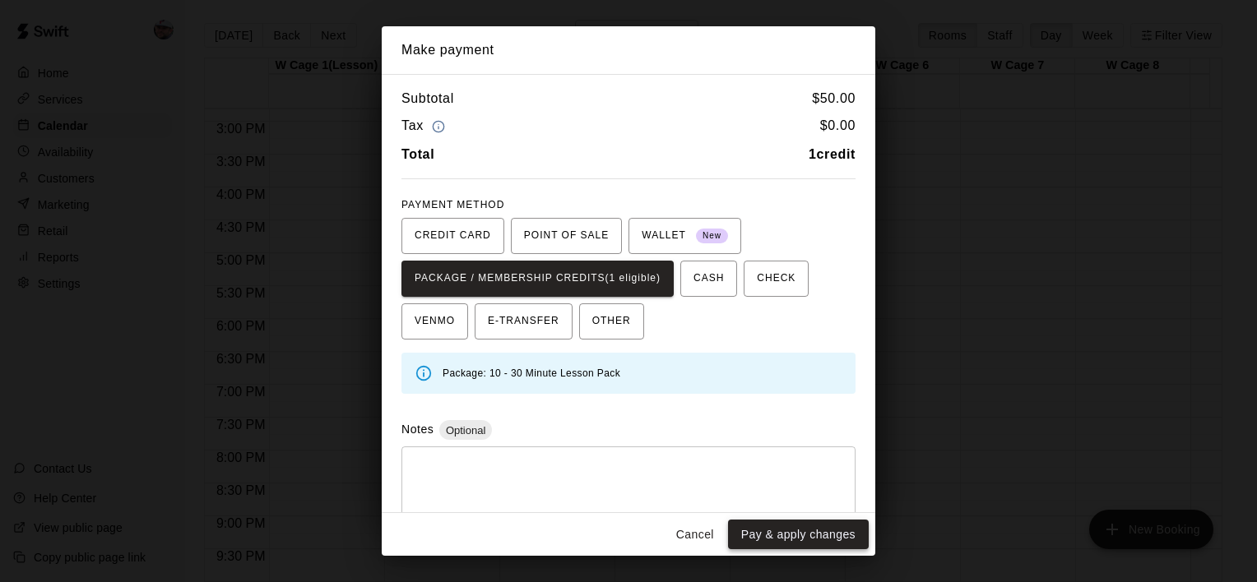
click at [795, 530] on button "Pay & apply changes" at bounding box center [798, 535] width 141 height 30
click at [795, 530] on div "Cancel Pay & apply changes" at bounding box center [629, 535] width 494 height 44
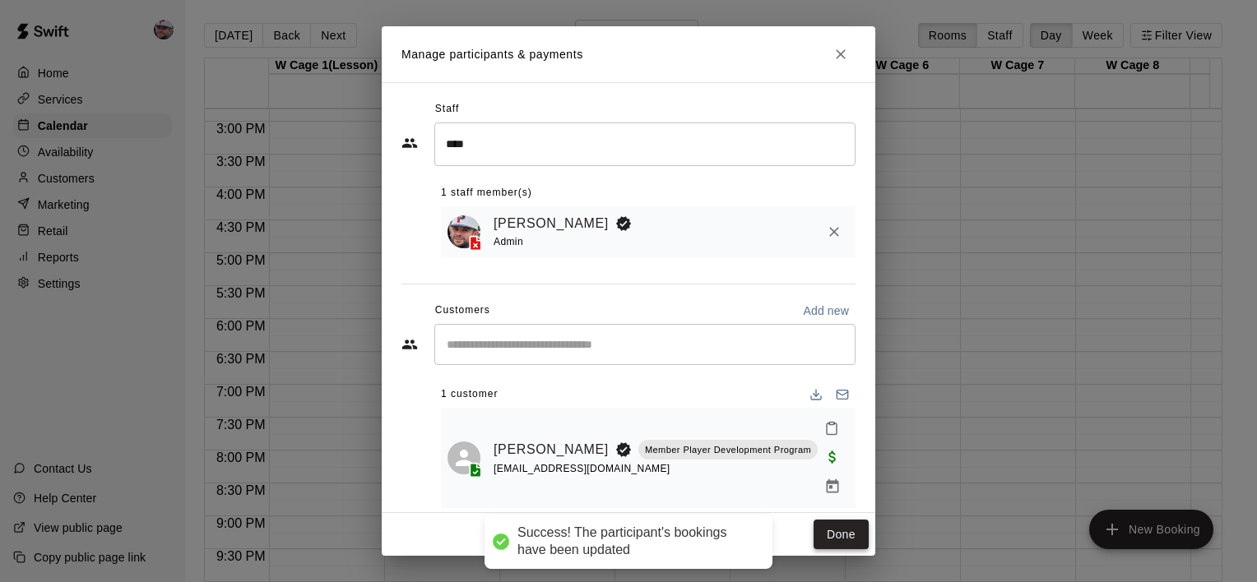
click at [851, 533] on button "Done" at bounding box center [841, 535] width 55 height 30
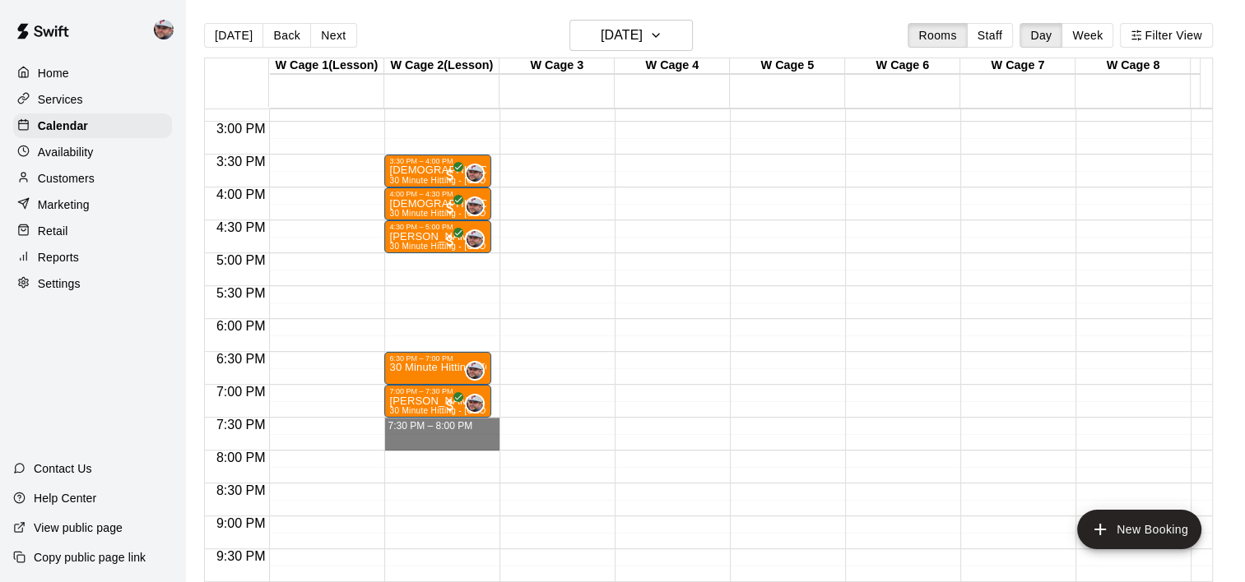
drag, startPoint x: 434, startPoint y: 425, endPoint x: 435, endPoint y: 444, distance: 18.9
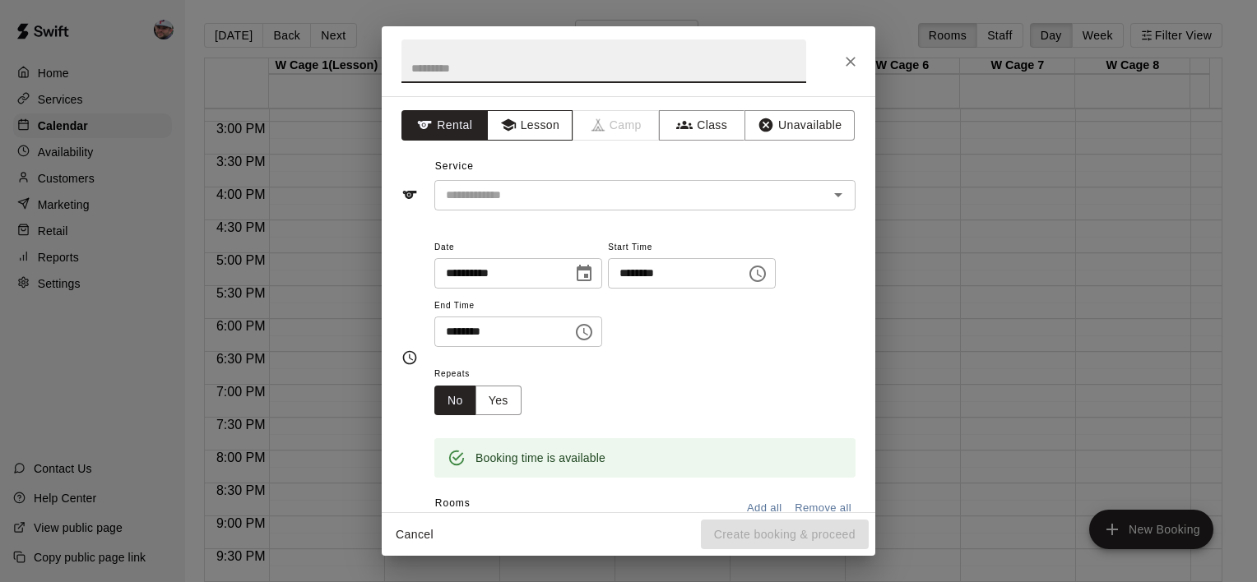
click at [551, 127] on button "Lesson" at bounding box center [530, 125] width 86 height 30
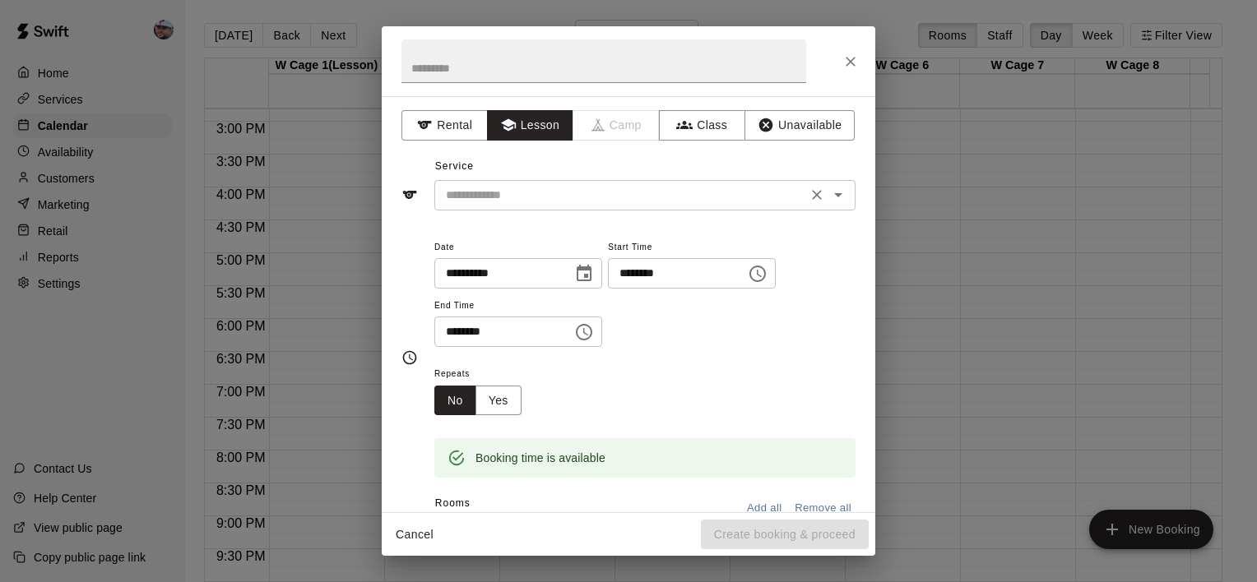
click at [635, 198] on input "text" at bounding box center [620, 195] width 363 height 21
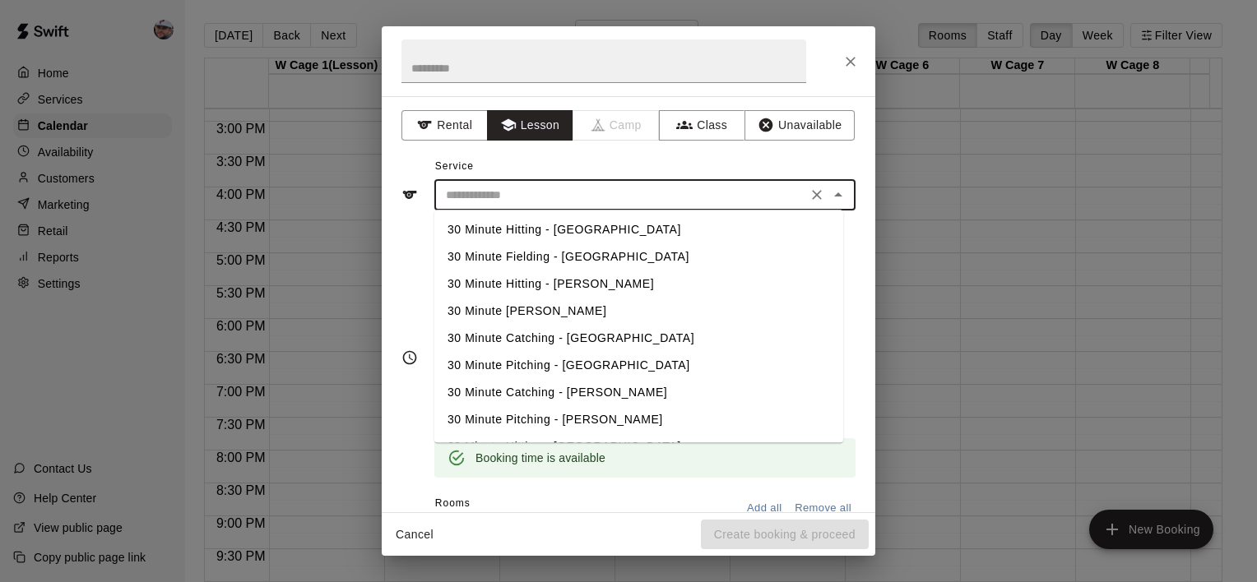
click at [582, 227] on li "30 Minute Hitting - [GEOGRAPHIC_DATA]" at bounding box center [638, 229] width 409 height 27
type input "**********"
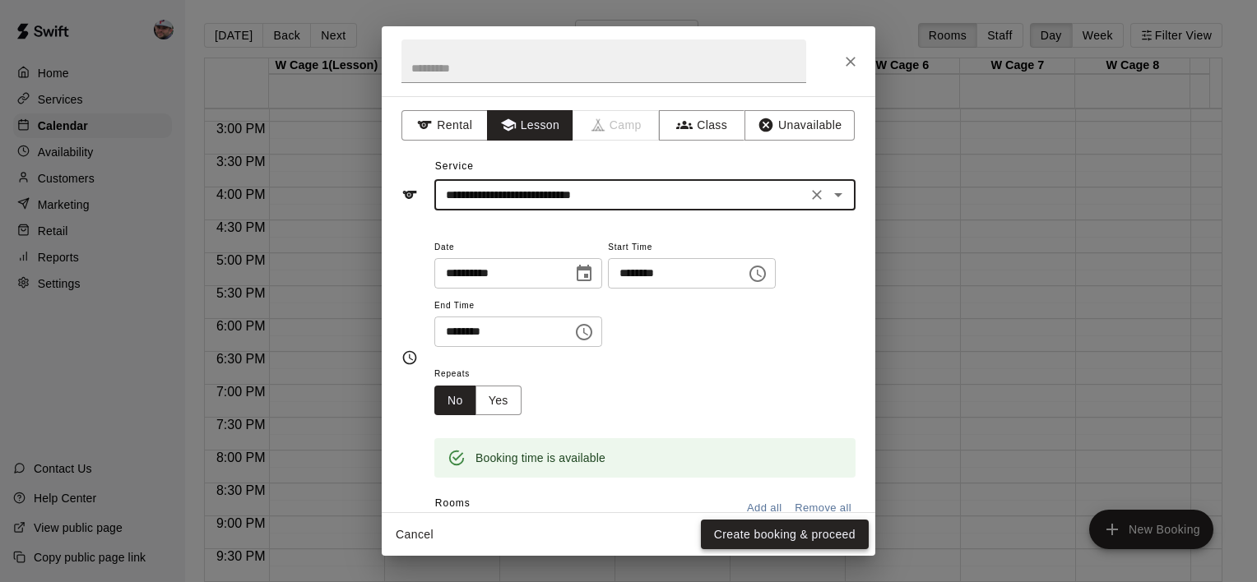
click at [730, 533] on button "Create booking & proceed" at bounding box center [785, 535] width 168 height 30
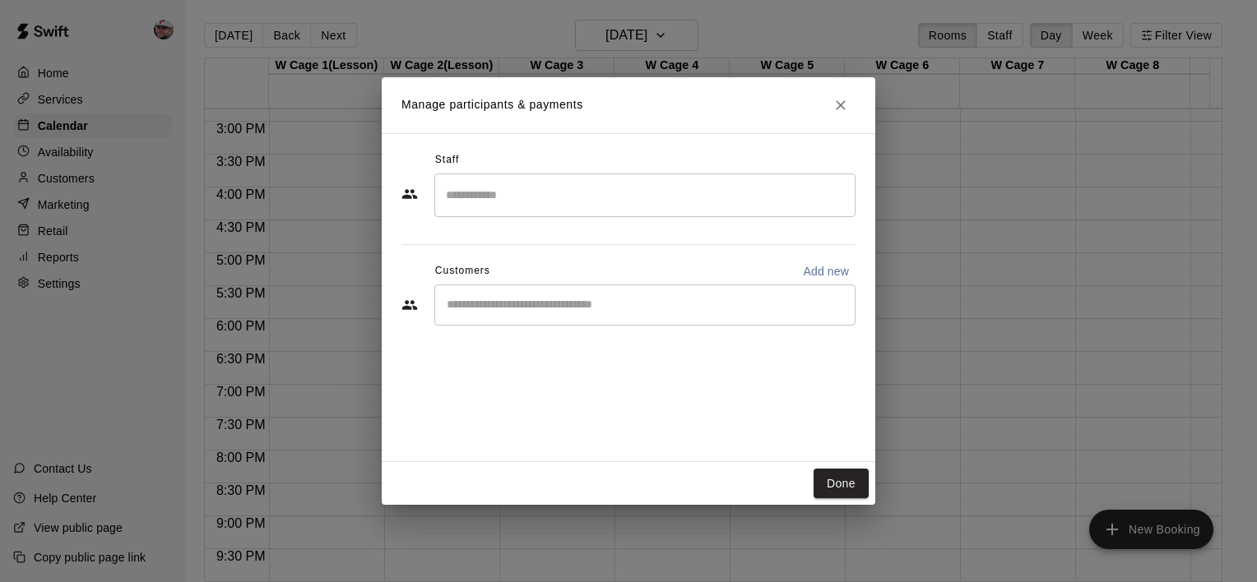
click at [477, 193] on input "Search staff" at bounding box center [645, 195] width 406 height 29
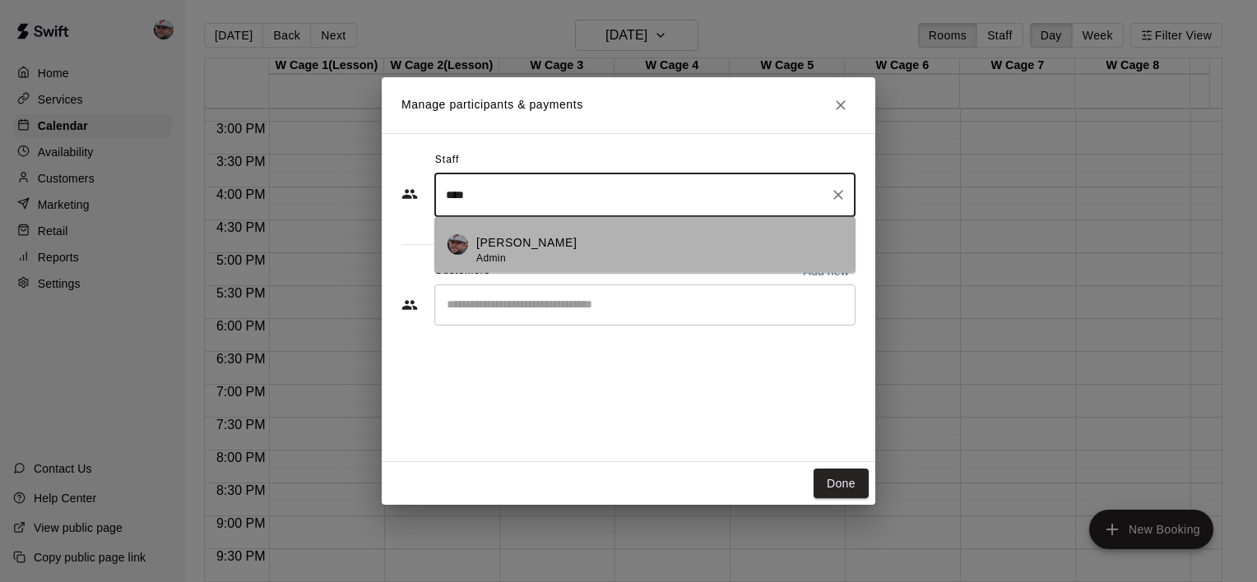
click at [505, 244] on p "[PERSON_NAME]" at bounding box center [526, 242] width 100 height 17
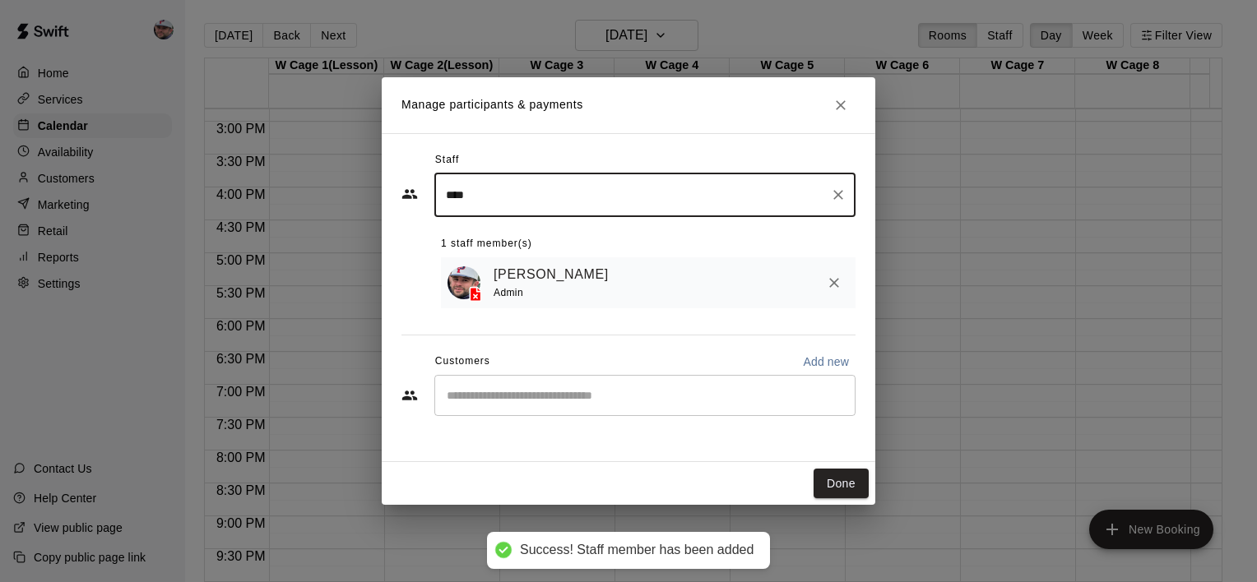
click at [523, 388] on div "​" at bounding box center [644, 395] width 421 height 41
type input "****"
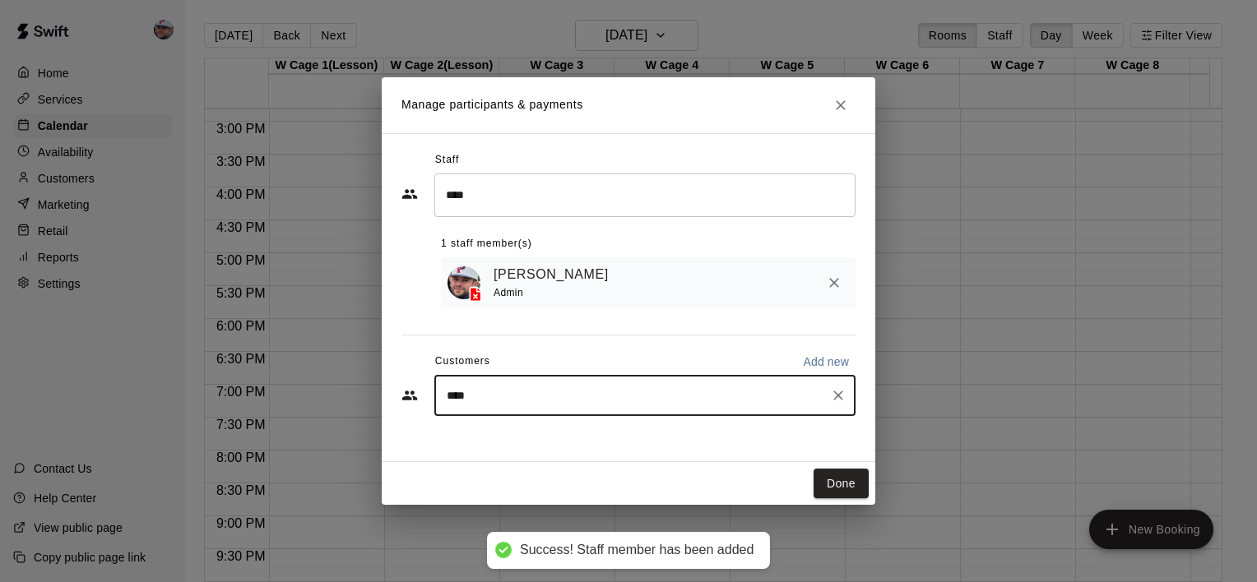
type input "*****"
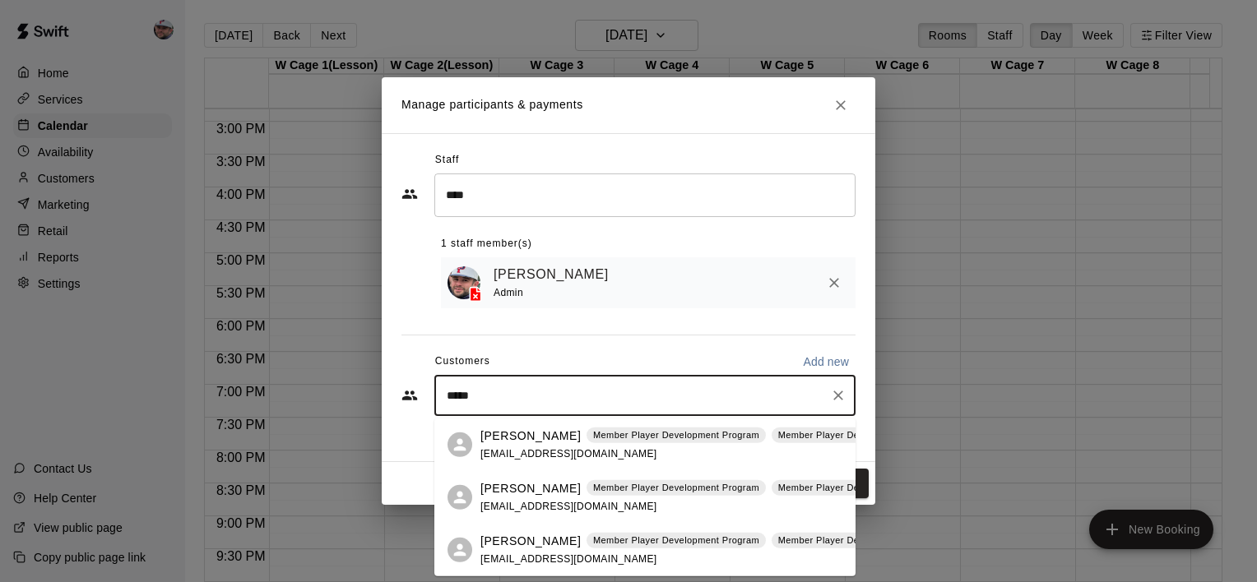
click at [518, 556] on span "[EMAIL_ADDRESS][DOMAIN_NAME]" at bounding box center [568, 559] width 177 height 12
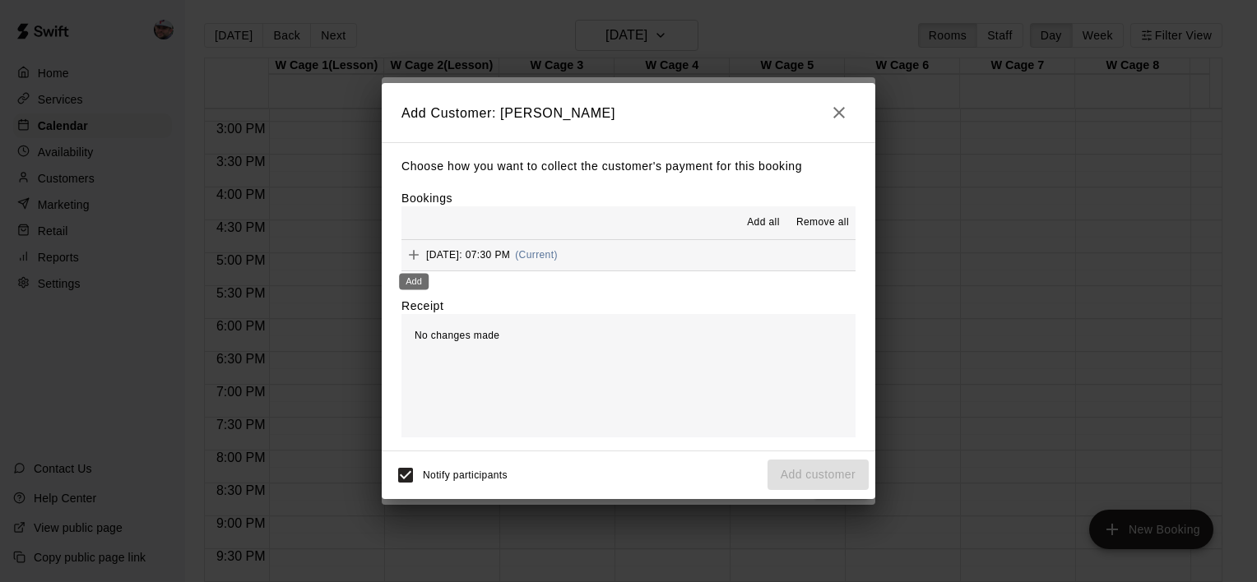
click at [412, 257] on icon "Add" at bounding box center [414, 255] width 16 height 16
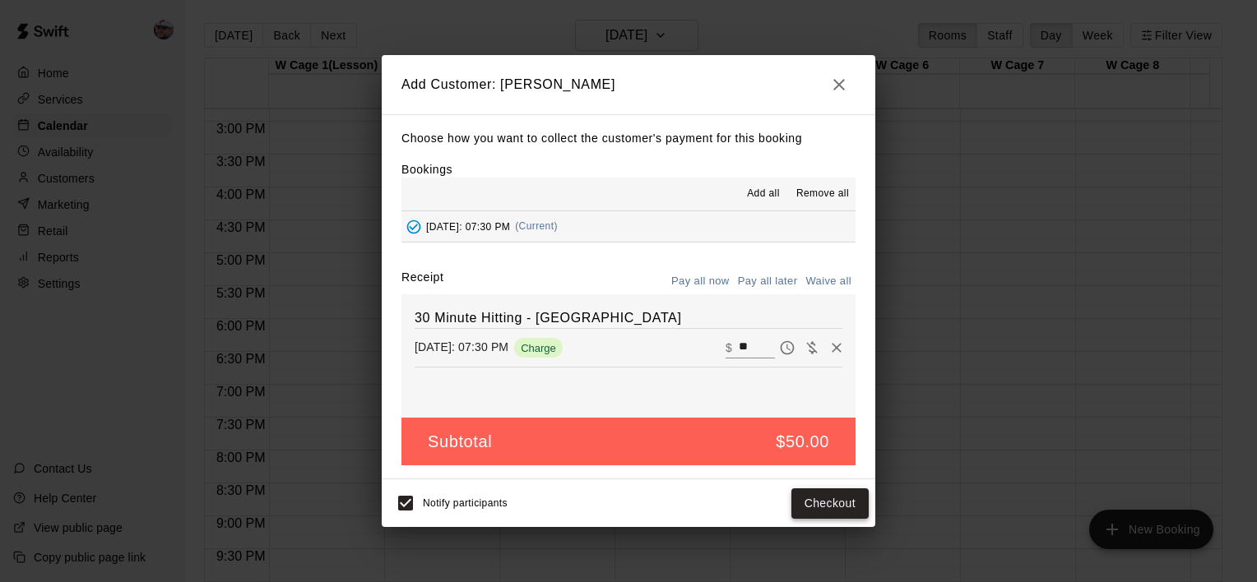
click at [832, 510] on button "Checkout" at bounding box center [829, 504] width 77 height 30
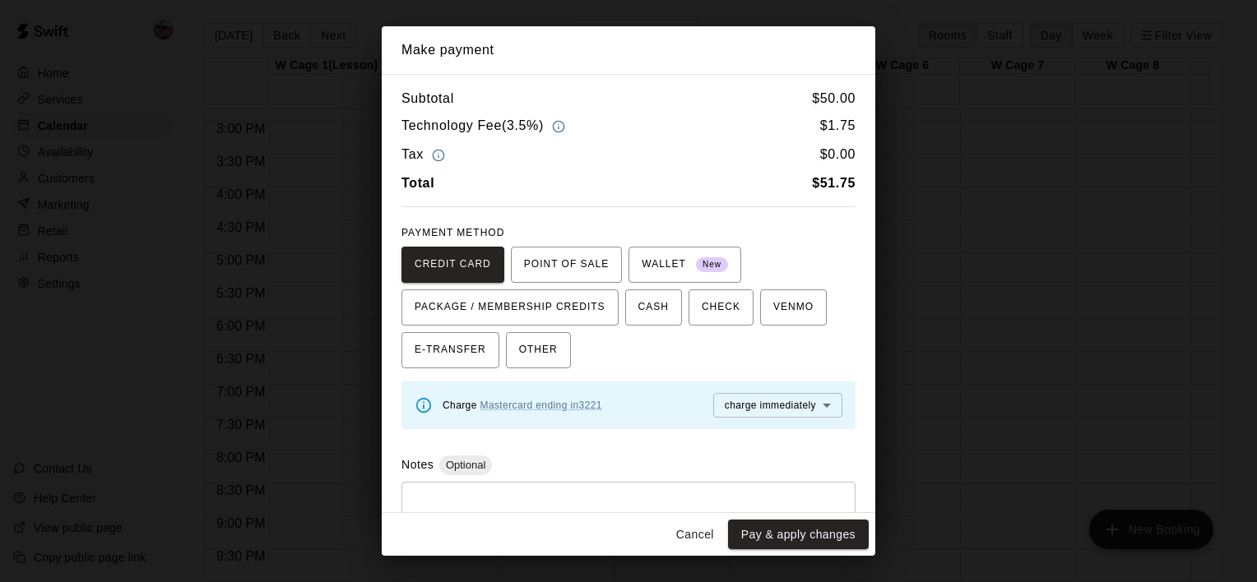
click at [685, 544] on button "Cancel" at bounding box center [695, 535] width 53 height 30
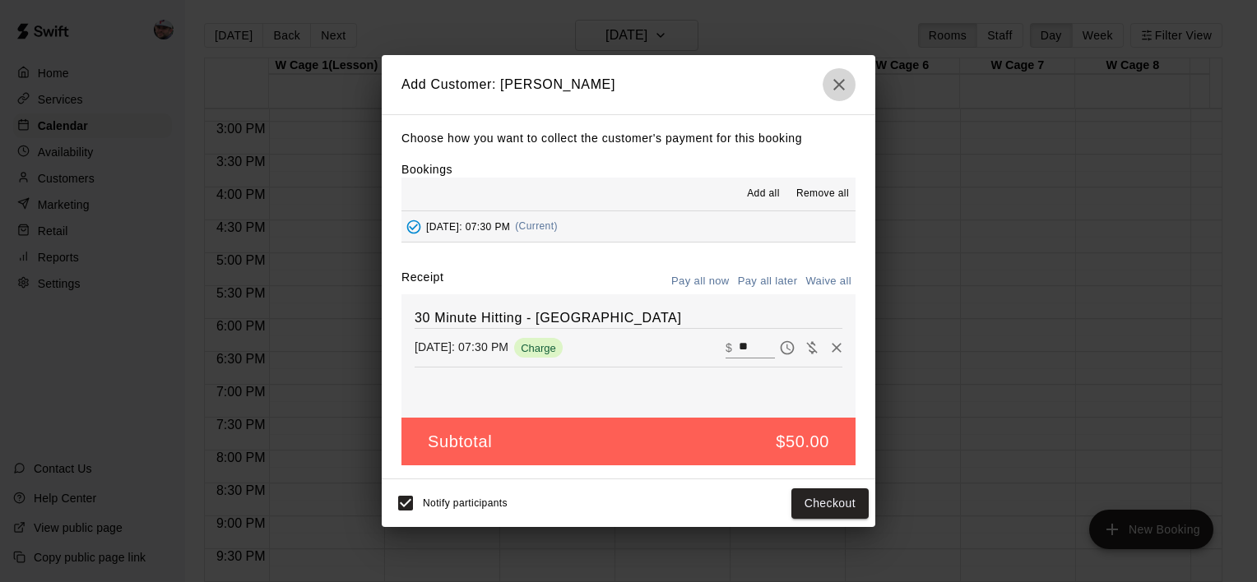
click at [836, 79] on icon "button" at bounding box center [839, 85] width 20 height 20
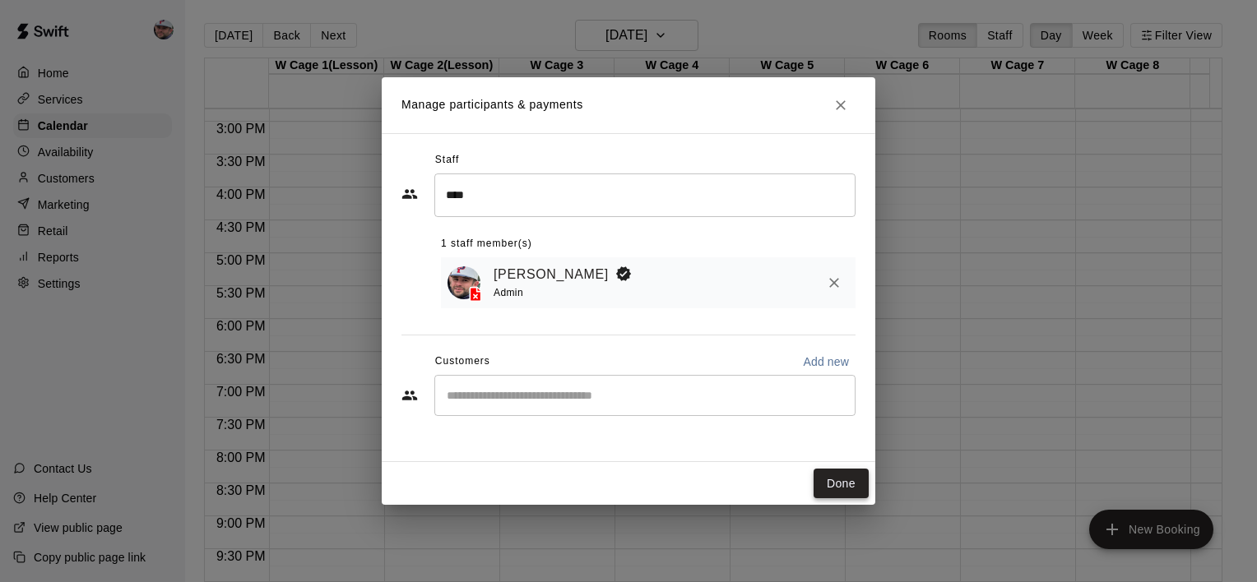
click at [845, 475] on button "Done" at bounding box center [841, 484] width 55 height 30
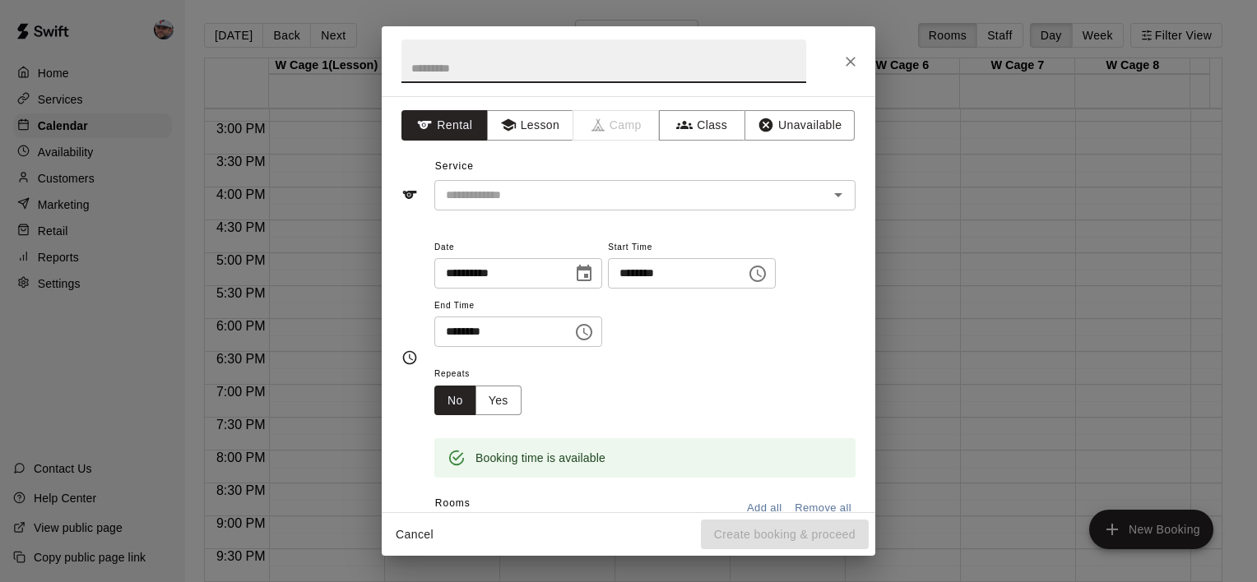
click at [842, 66] on icon "Close" at bounding box center [850, 61] width 16 height 16
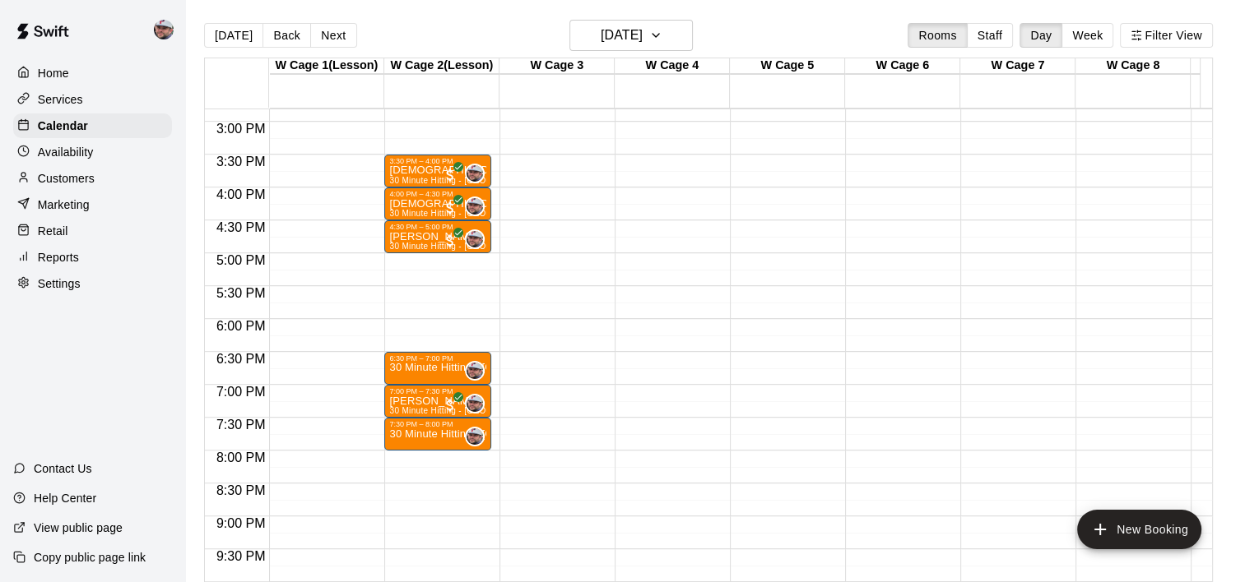
click at [95, 189] on div "Customers" at bounding box center [92, 178] width 159 height 25
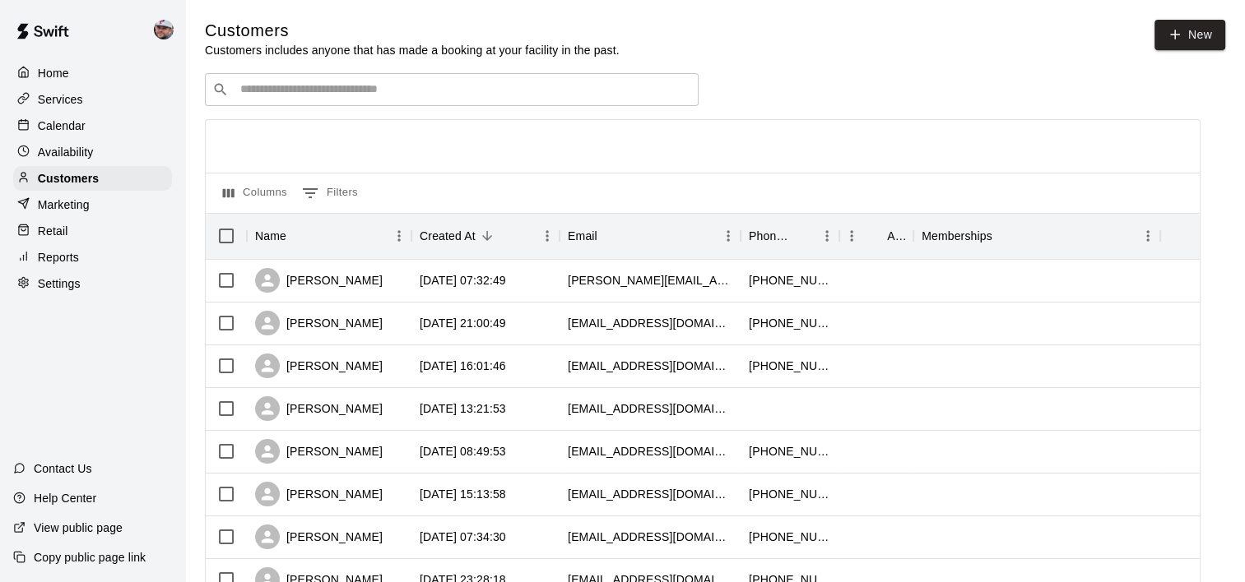
click at [400, 105] on div "​ ​" at bounding box center [452, 89] width 494 height 33
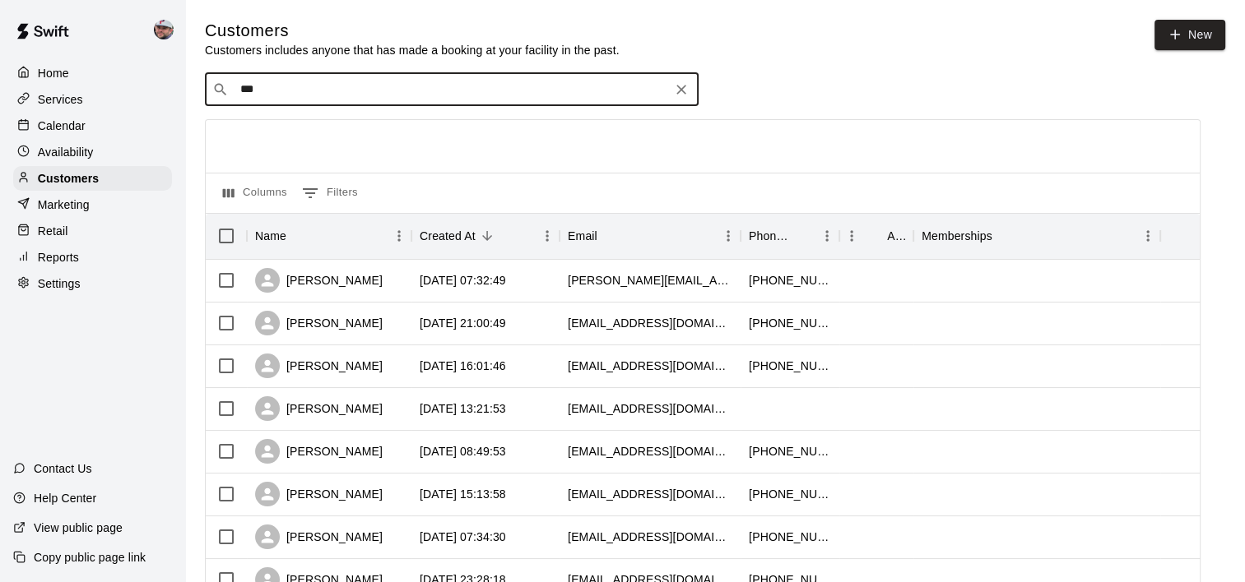
type input "****"
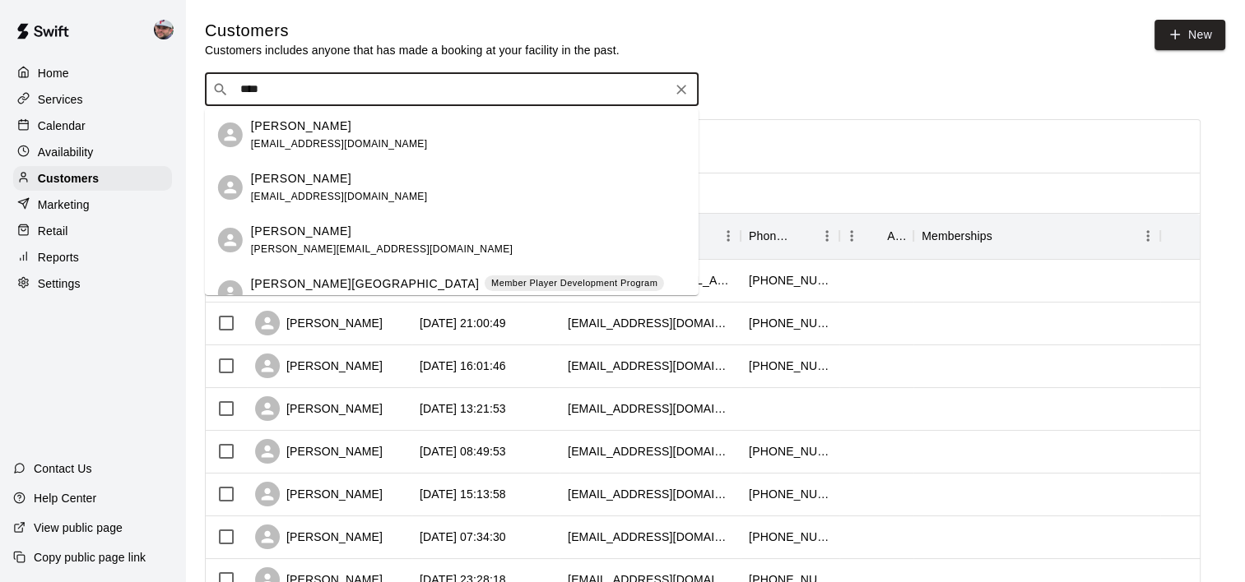
click at [345, 280] on p "[PERSON_NAME][GEOGRAPHIC_DATA]" at bounding box center [365, 284] width 229 height 17
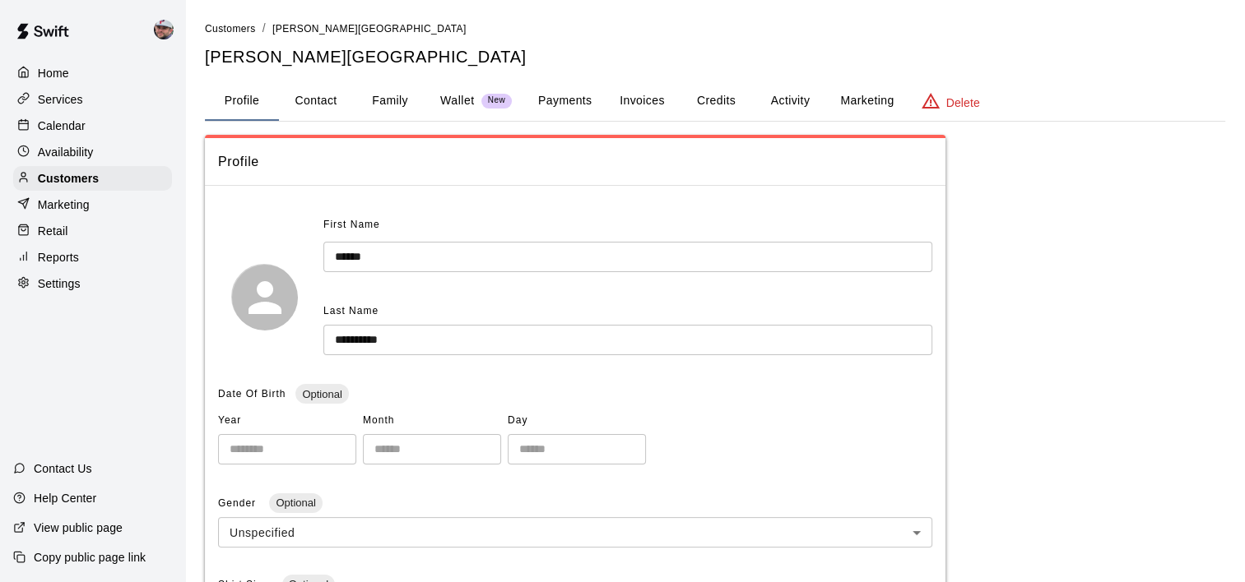
click at [704, 95] on button "Credits" at bounding box center [716, 100] width 74 height 39
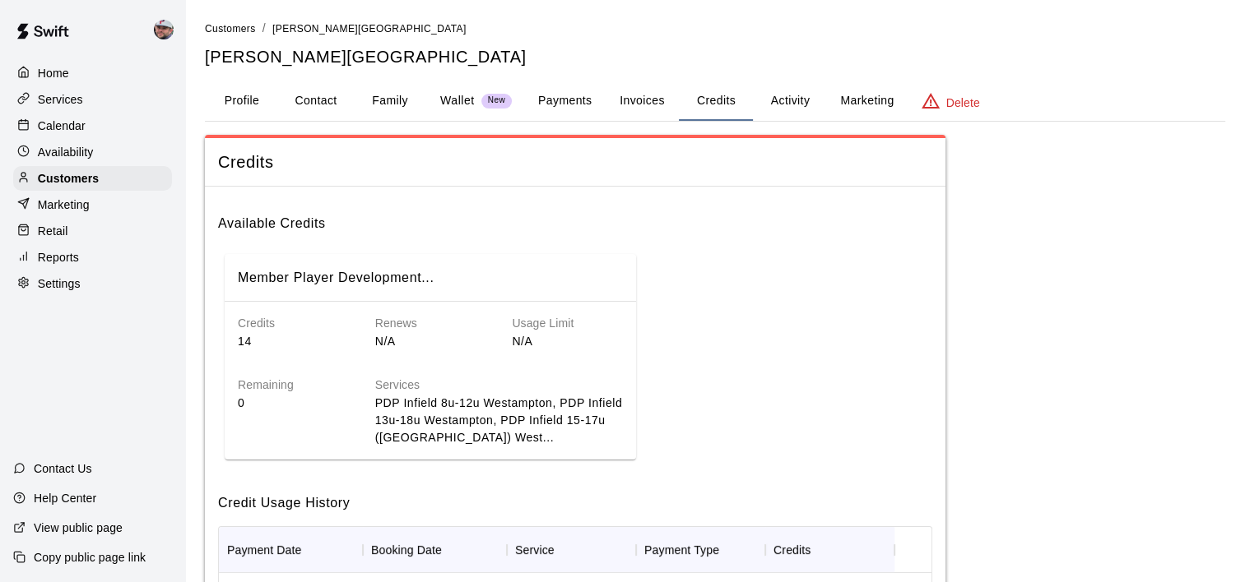
click at [94, 132] on div "Calendar" at bounding box center [92, 126] width 159 height 25
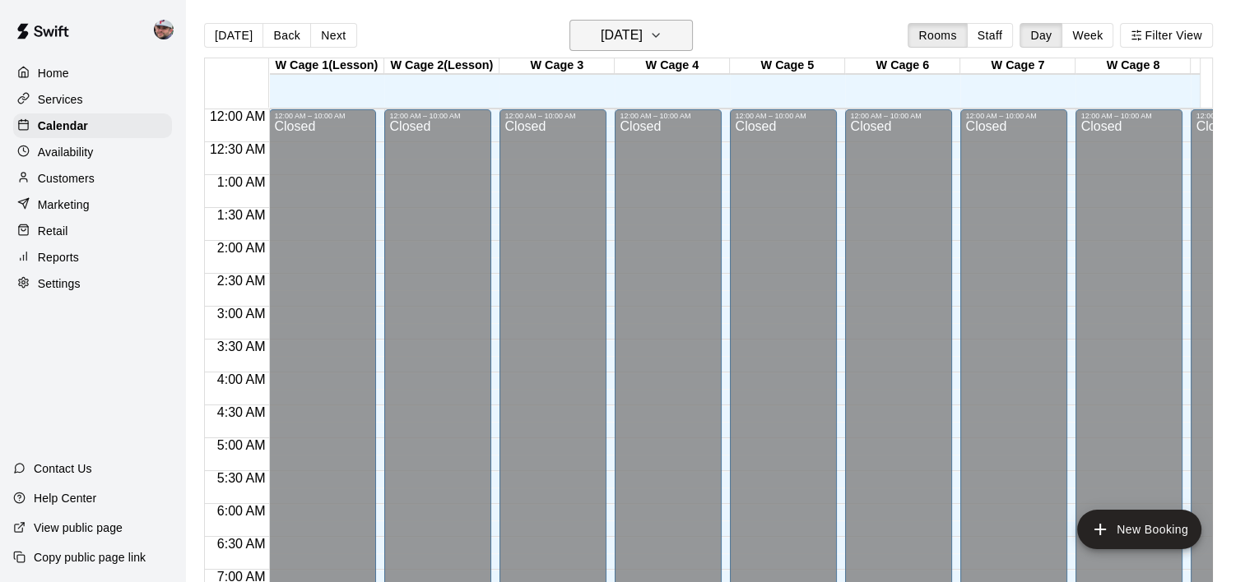
click at [632, 39] on h6 "[DATE]" at bounding box center [621, 35] width 42 height 23
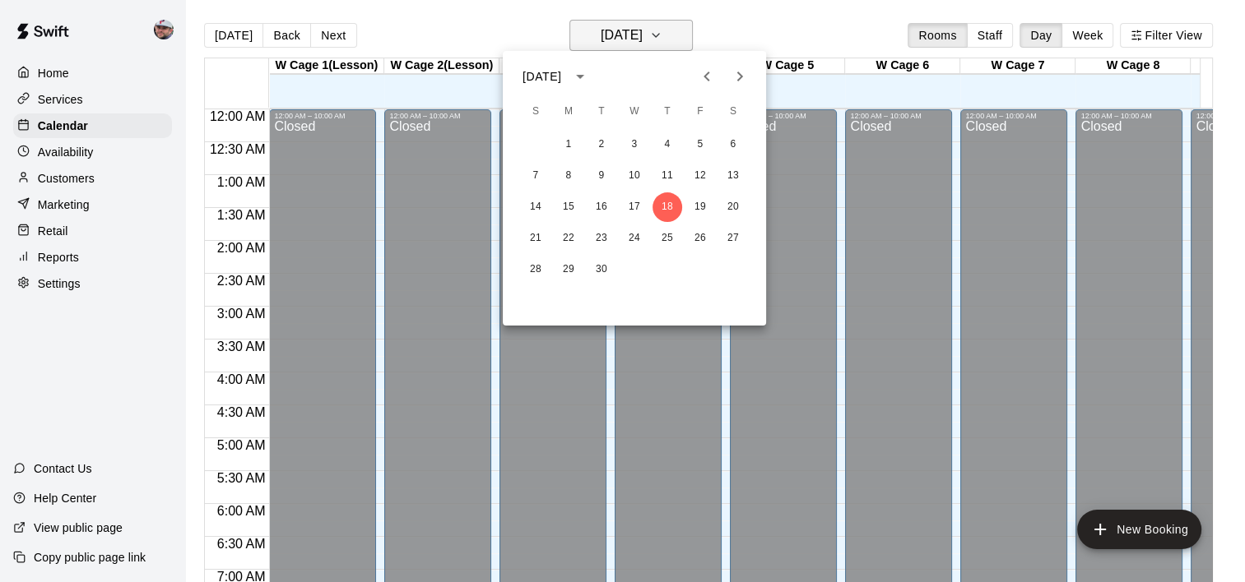
scroll to position [680, 0]
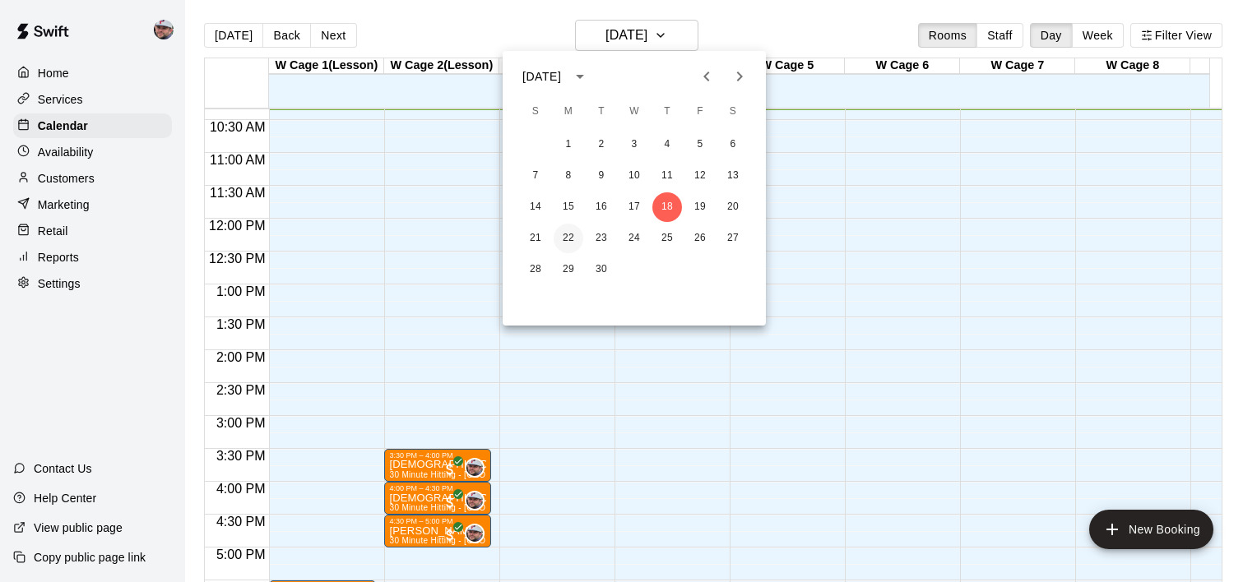
click at [563, 237] on button "22" at bounding box center [569, 239] width 30 height 30
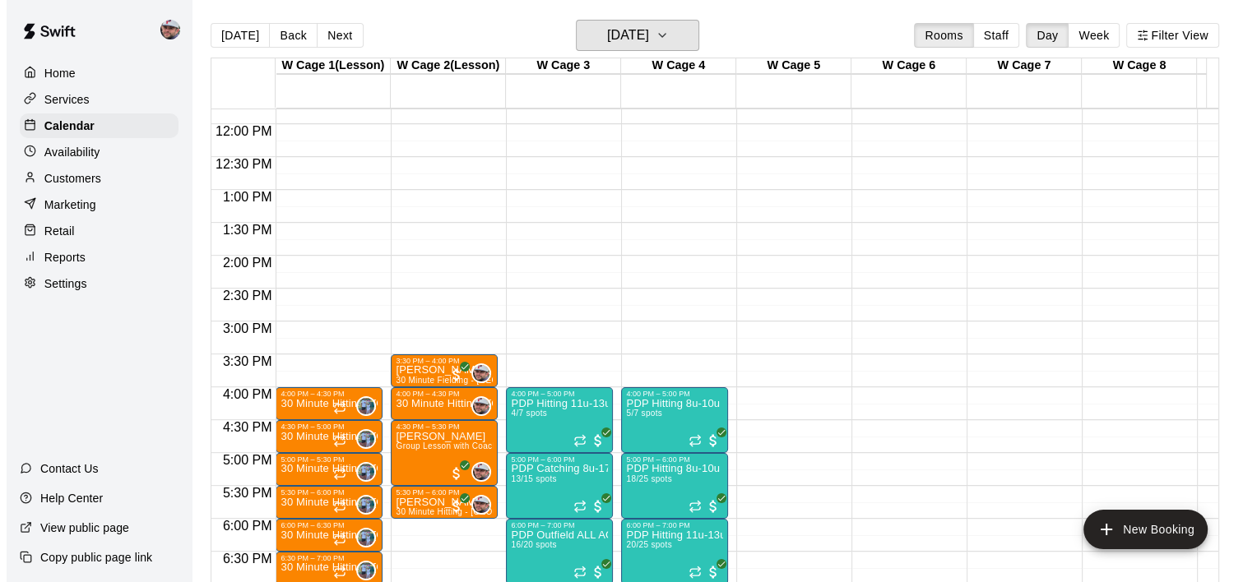
scroll to position [789, 0]
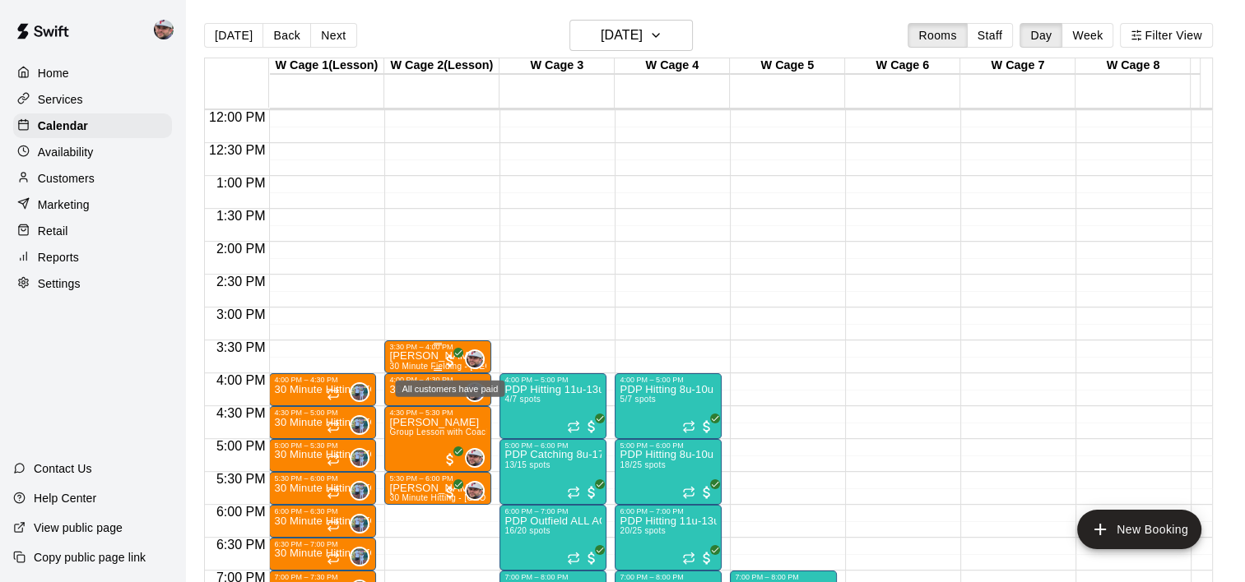
click at [446, 354] on span "All customers have paid" at bounding box center [450, 361] width 16 height 16
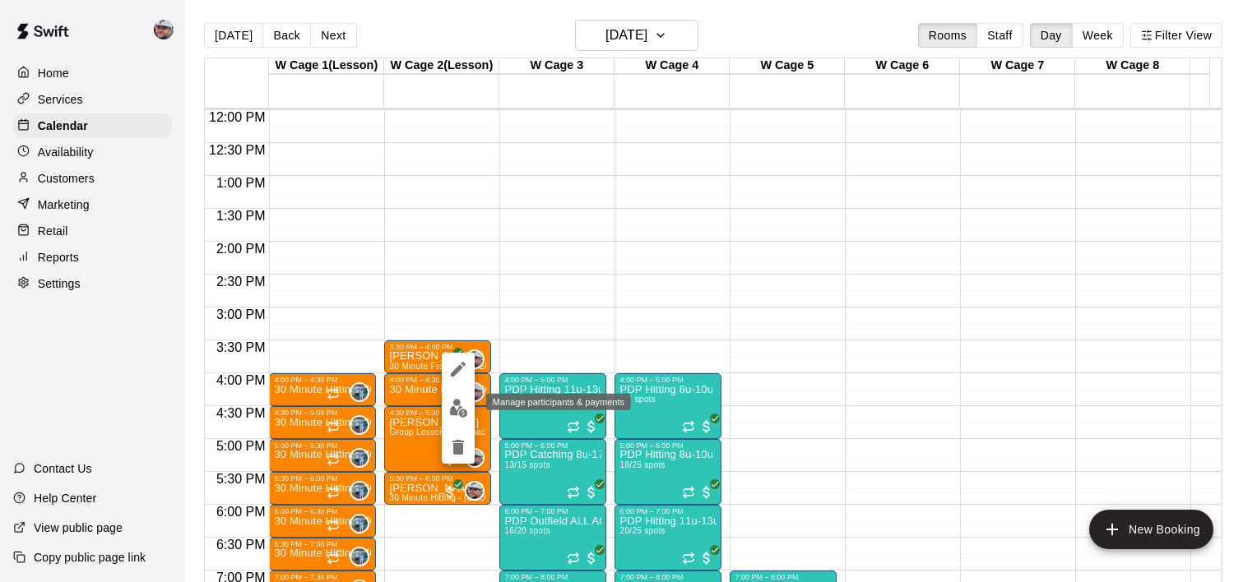
click at [463, 418] on button "edit" at bounding box center [458, 408] width 33 height 32
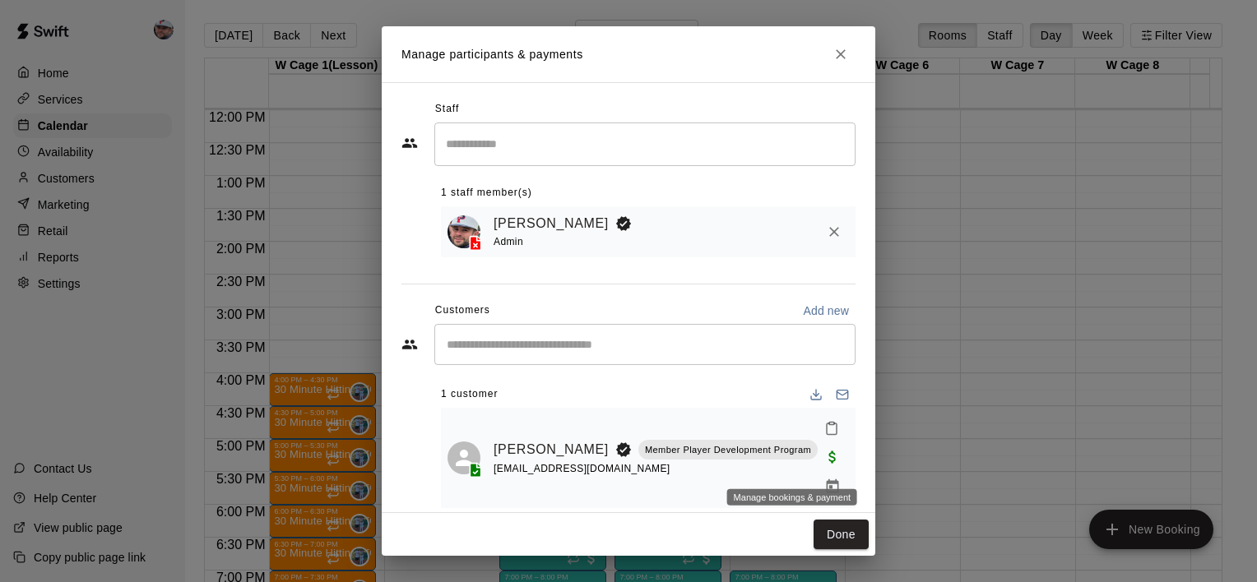
click at [824, 479] on icon "Manage bookings & payment" at bounding box center [832, 487] width 16 height 16
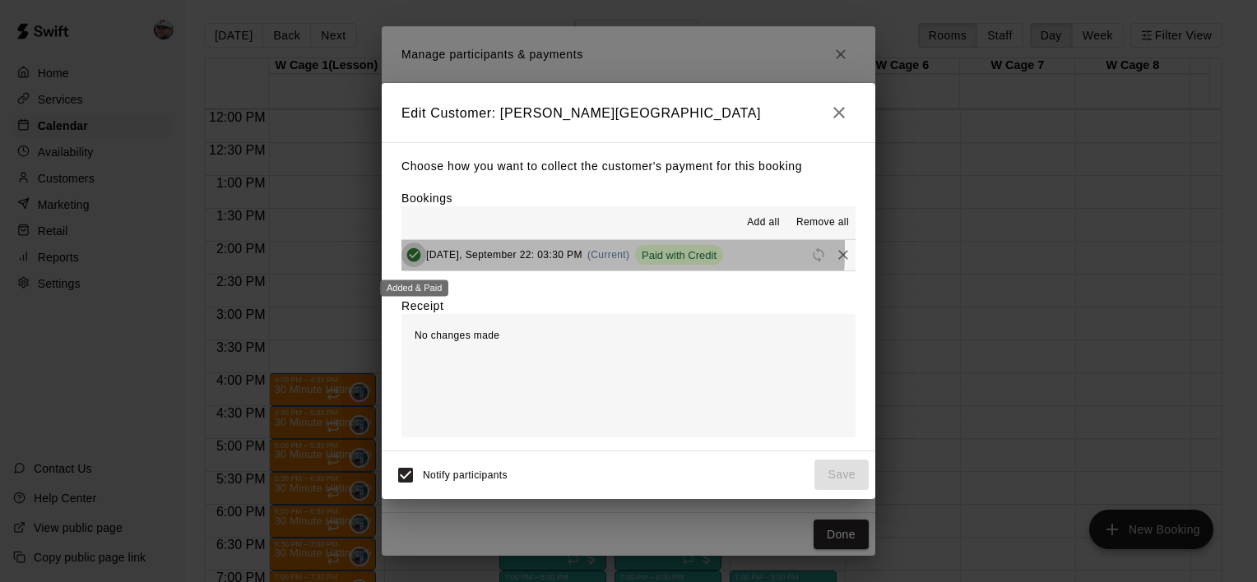
click at [418, 250] on icon "Added & Paid" at bounding box center [414, 255] width 16 height 16
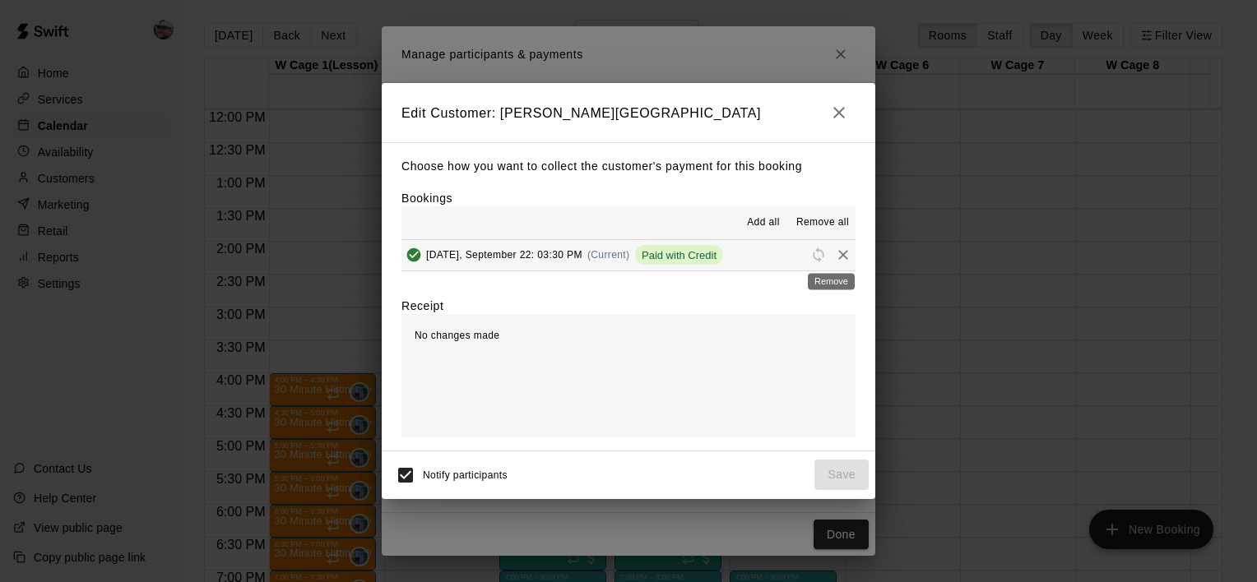
click at [835, 256] on icon "Remove" at bounding box center [843, 255] width 16 height 16
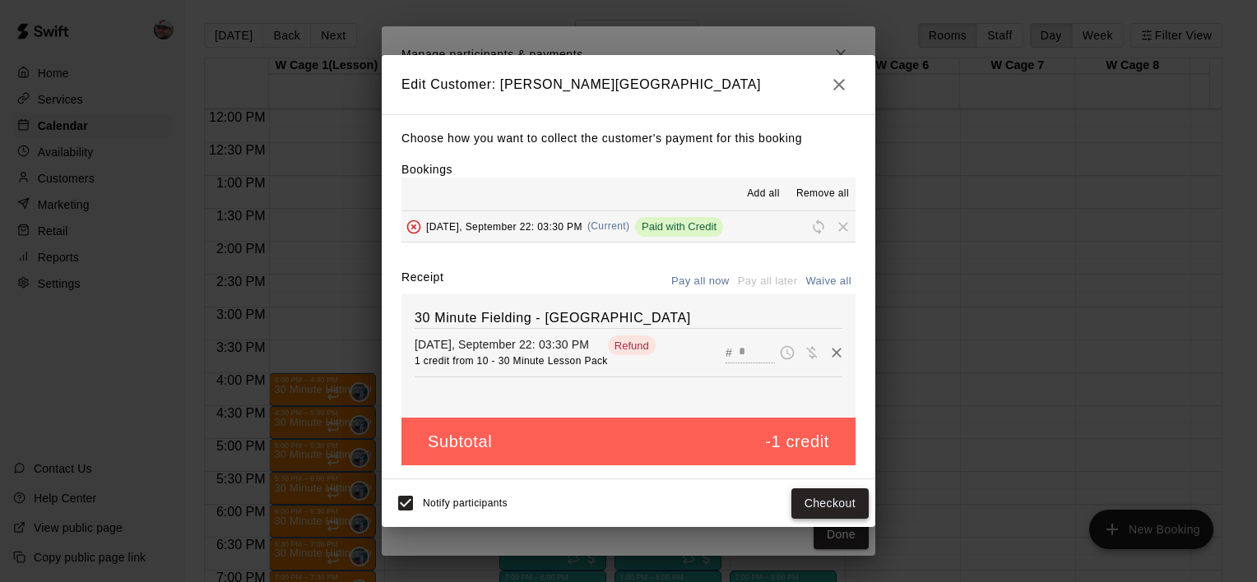
click at [832, 500] on button "Checkout" at bounding box center [829, 504] width 77 height 30
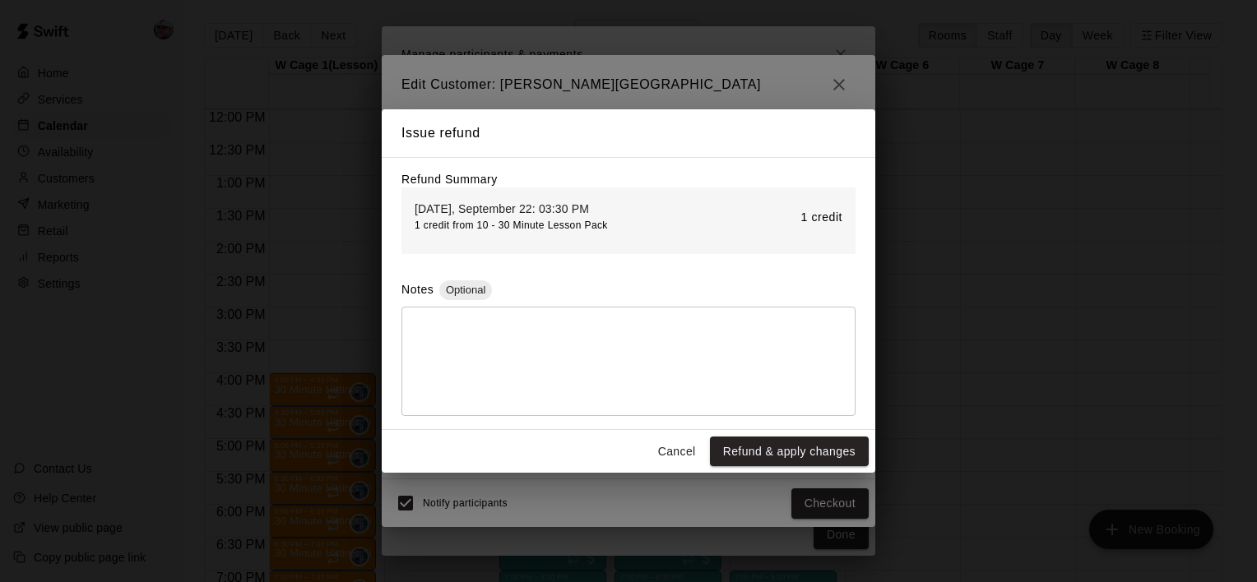
click at [860, 435] on div "Cancel Refund & apply changes" at bounding box center [629, 452] width 494 height 44
click at [823, 457] on button "Refund & apply changes" at bounding box center [789, 452] width 159 height 30
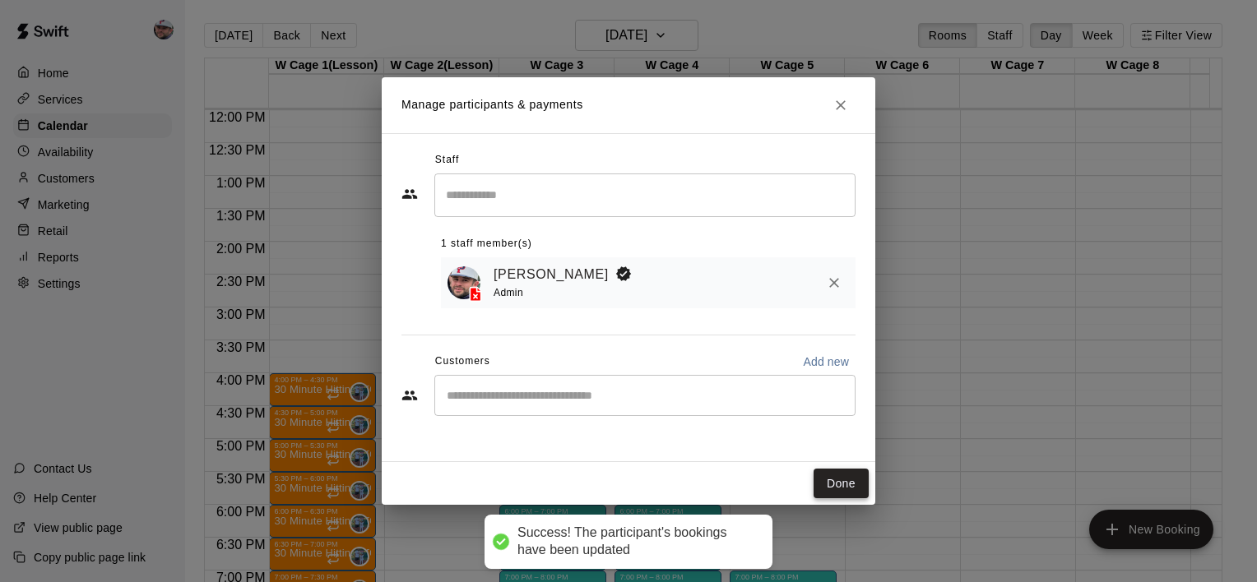
click at [838, 483] on button "Done" at bounding box center [841, 484] width 55 height 30
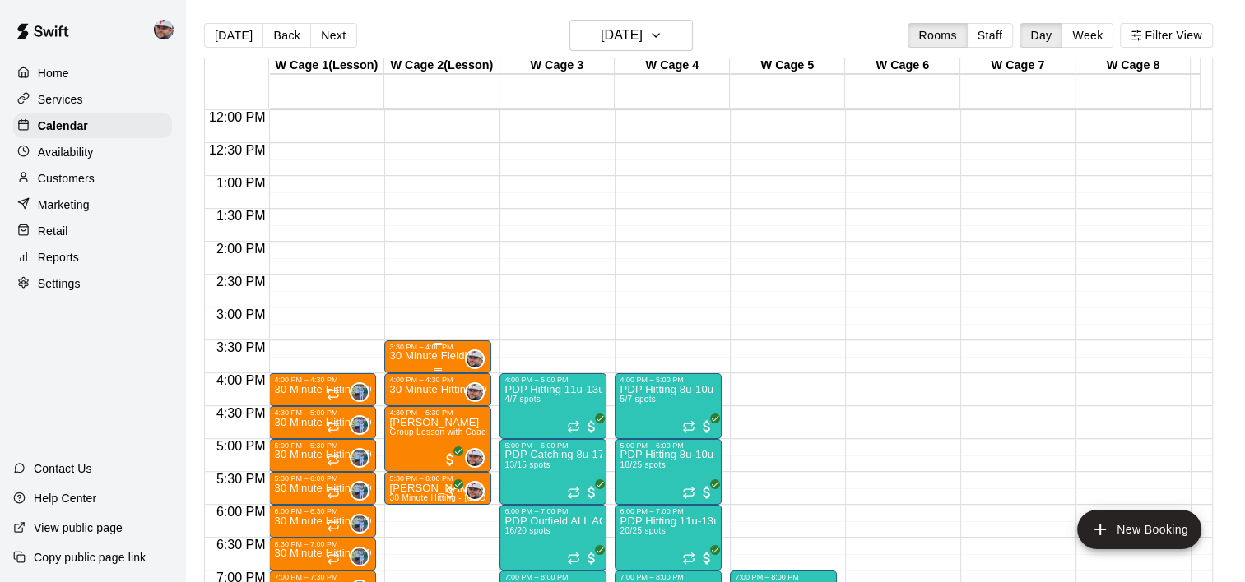
click at [463, 365] on div "0" at bounding box center [471, 360] width 26 height 20
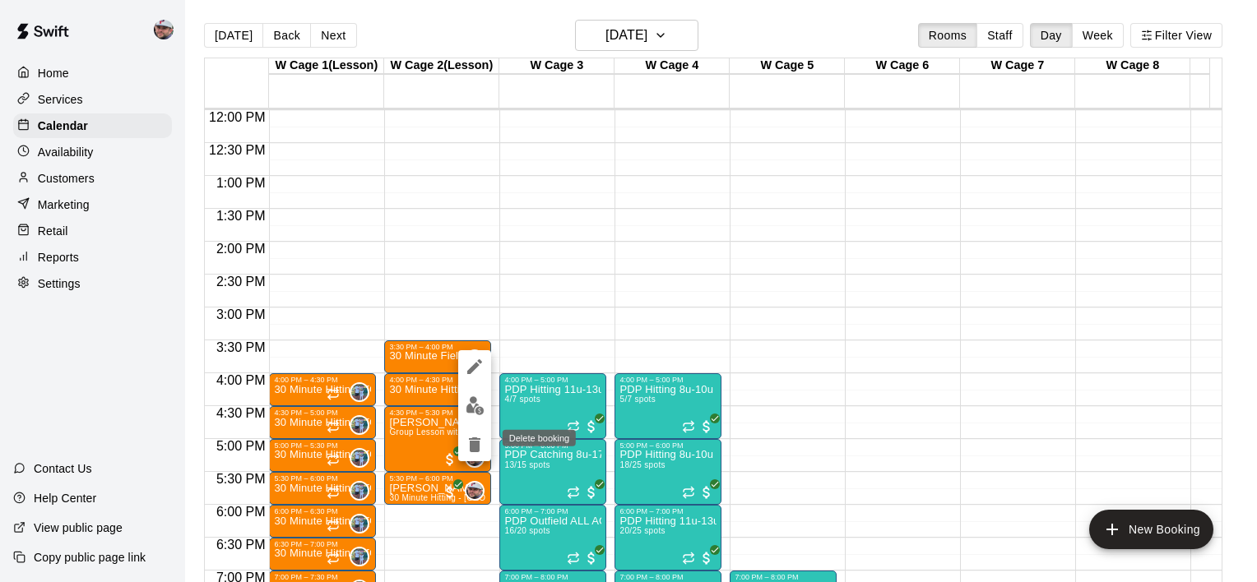
click at [466, 441] on icon "delete" at bounding box center [475, 445] width 20 height 20
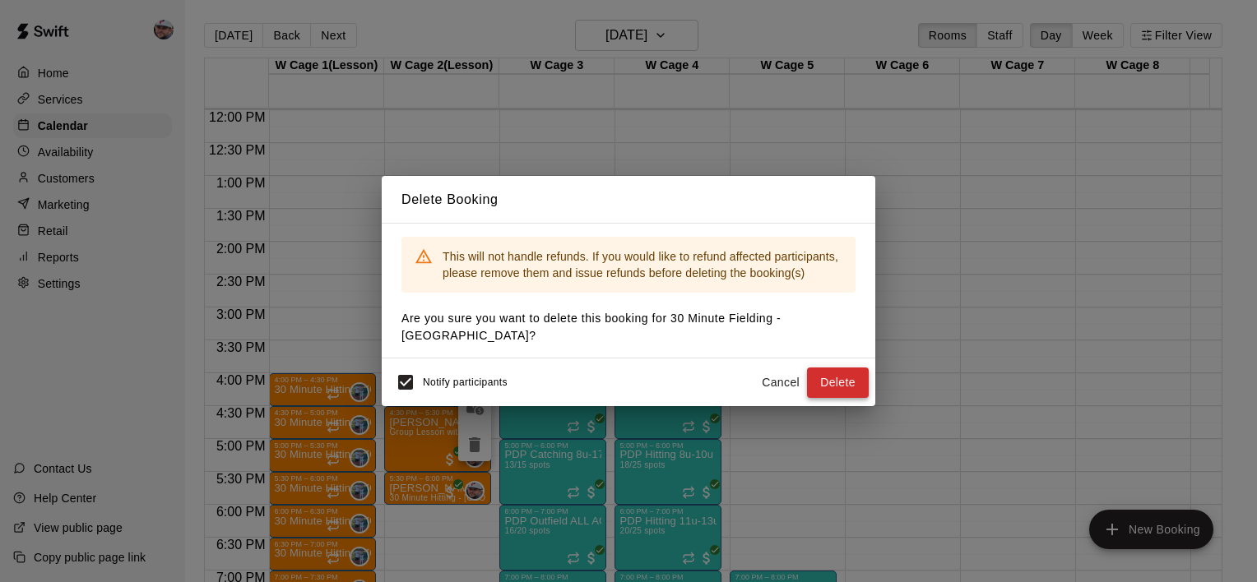
click at [829, 378] on button "Delete" at bounding box center [838, 383] width 62 height 30
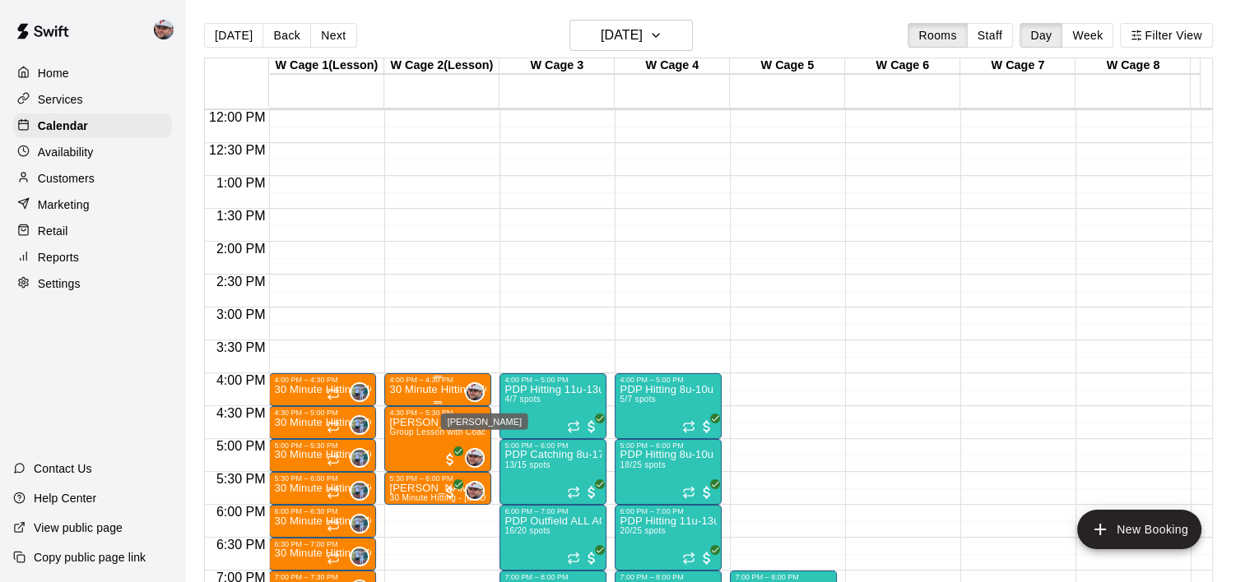
click at [475, 390] on img "Alec Silverman" at bounding box center [474, 392] width 16 height 16
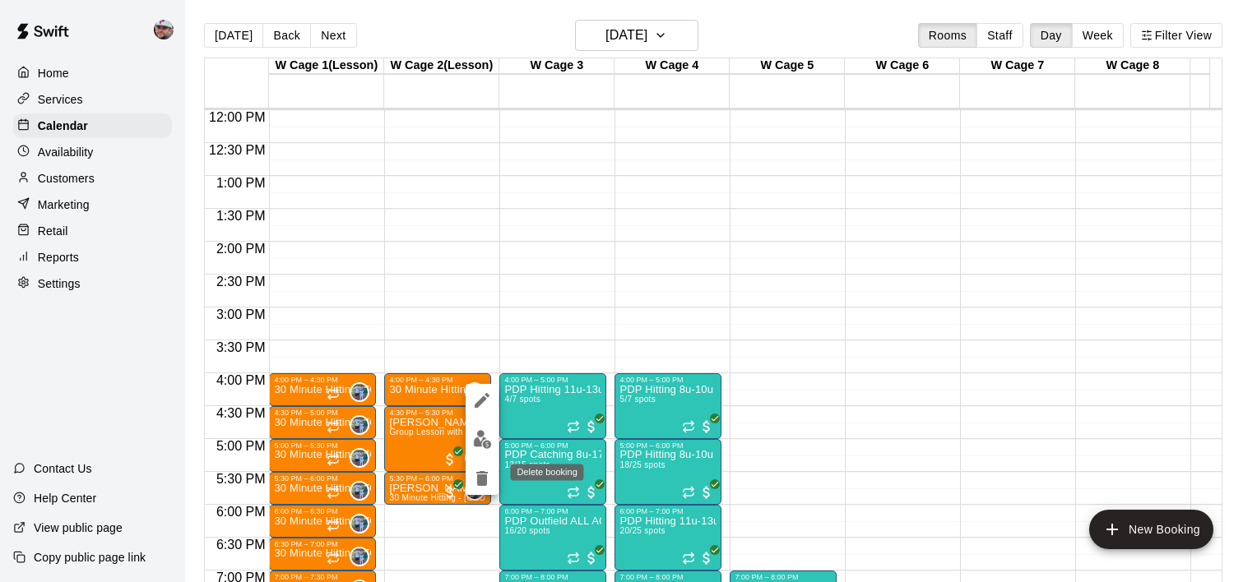
click at [480, 476] on icon "delete" at bounding box center [482, 478] width 12 height 15
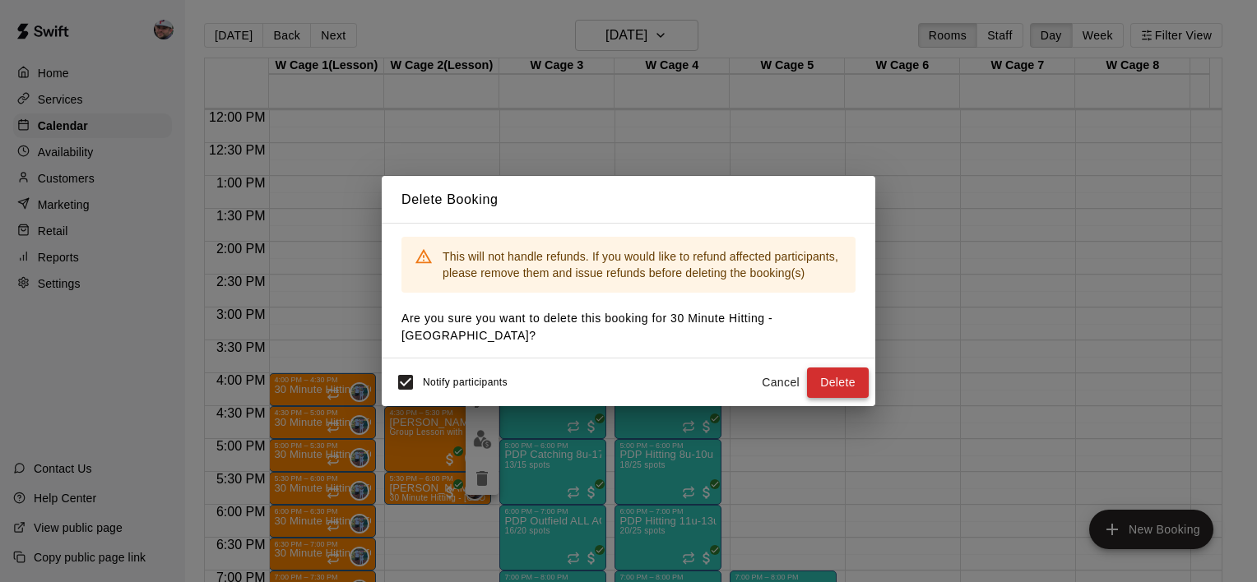
click at [828, 373] on button "Delete" at bounding box center [838, 383] width 62 height 30
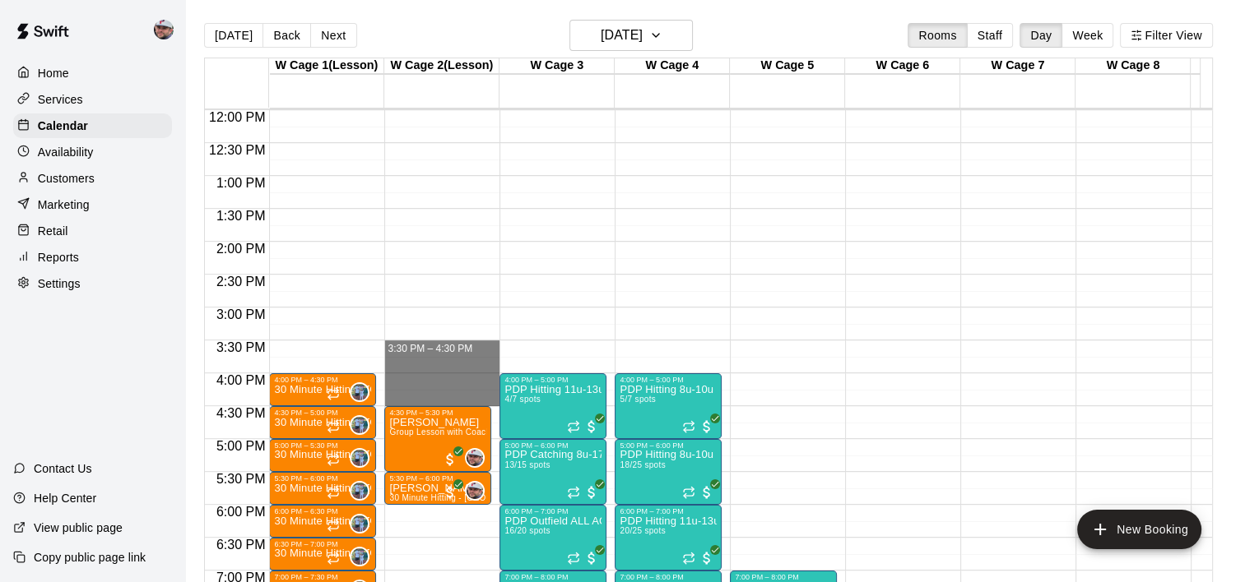
drag, startPoint x: 447, startPoint y: 345, endPoint x: 447, endPoint y: 392, distance: 46.1
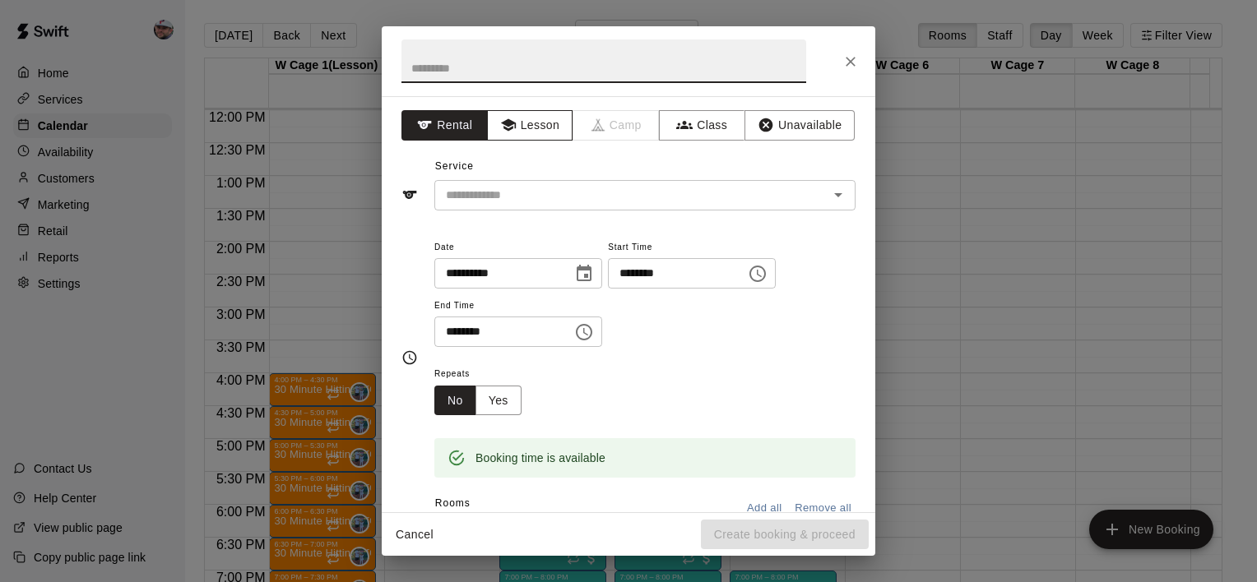
click at [533, 132] on button "Lesson" at bounding box center [530, 125] width 86 height 30
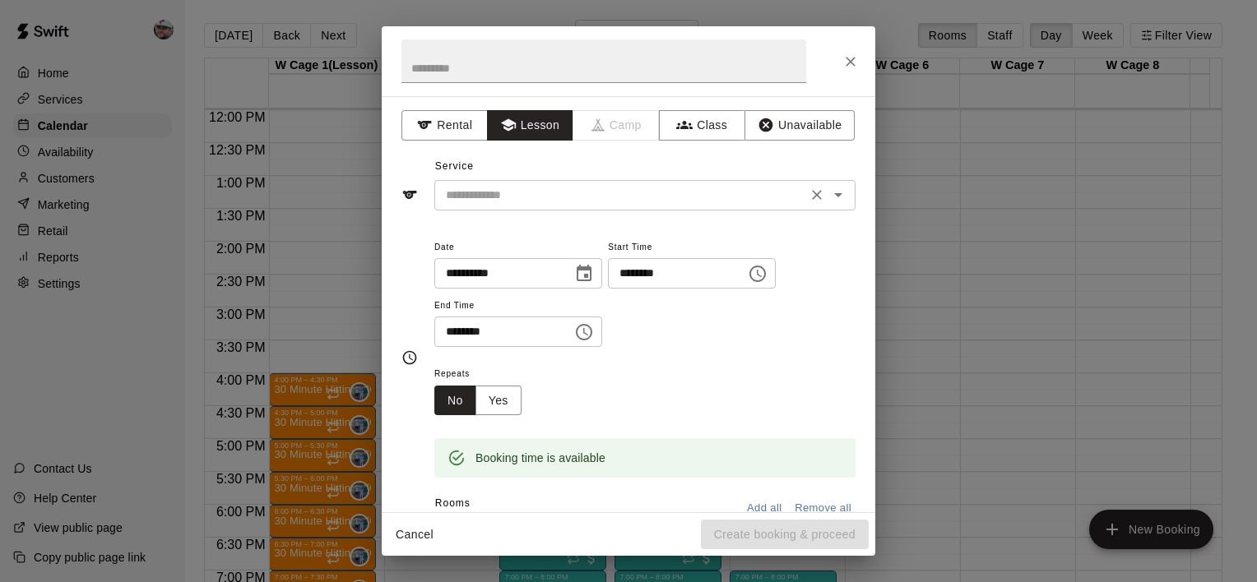
click at [521, 190] on input "text" at bounding box center [620, 195] width 363 height 21
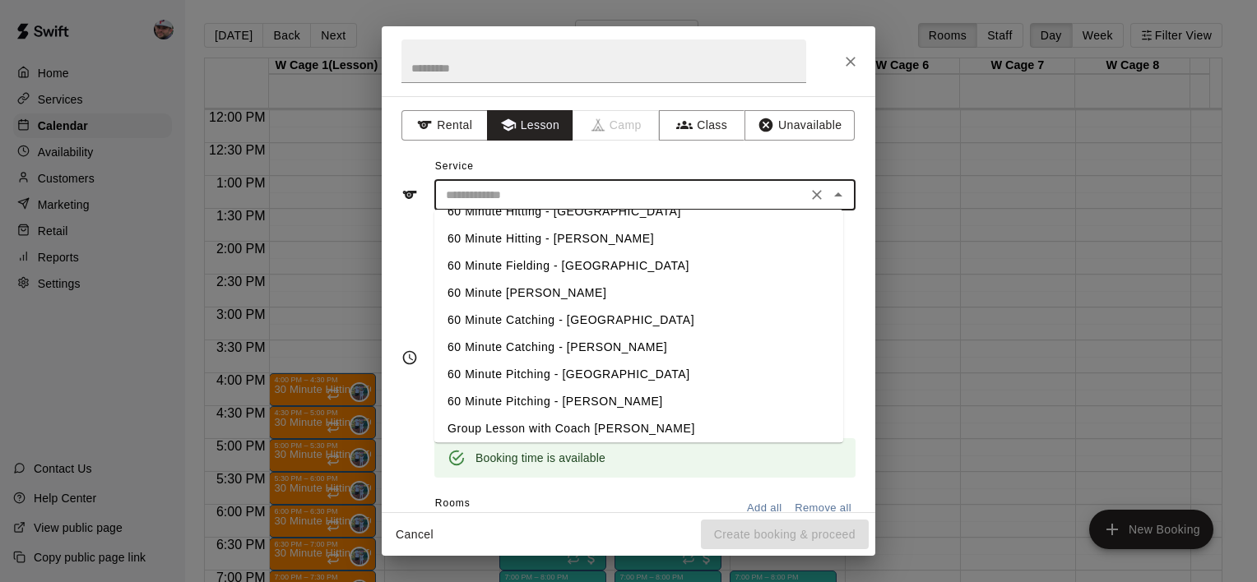
scroll to position [234, 0]
click at [599, 213] on li "60 Minute Hitting - [GEOGRAPHIC_DATA]" at bounding box center [638, 213] width 409 height 27
type input "**********"
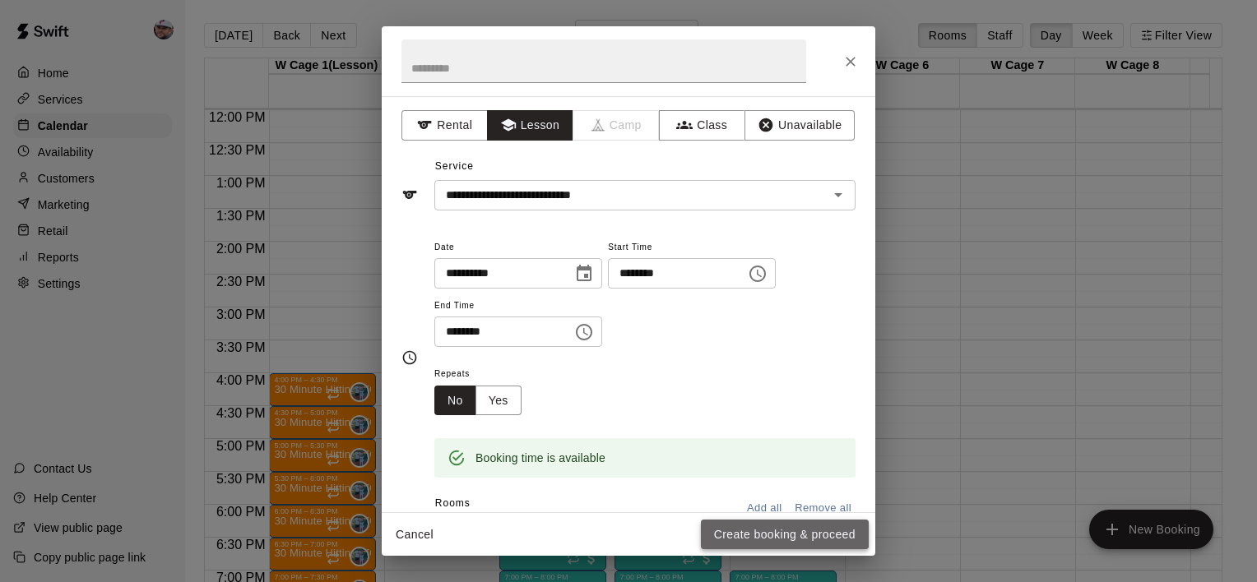
click at [743, 525] on button "Create booking & proceed" at bounding box center [785, 535] width 168 height 30
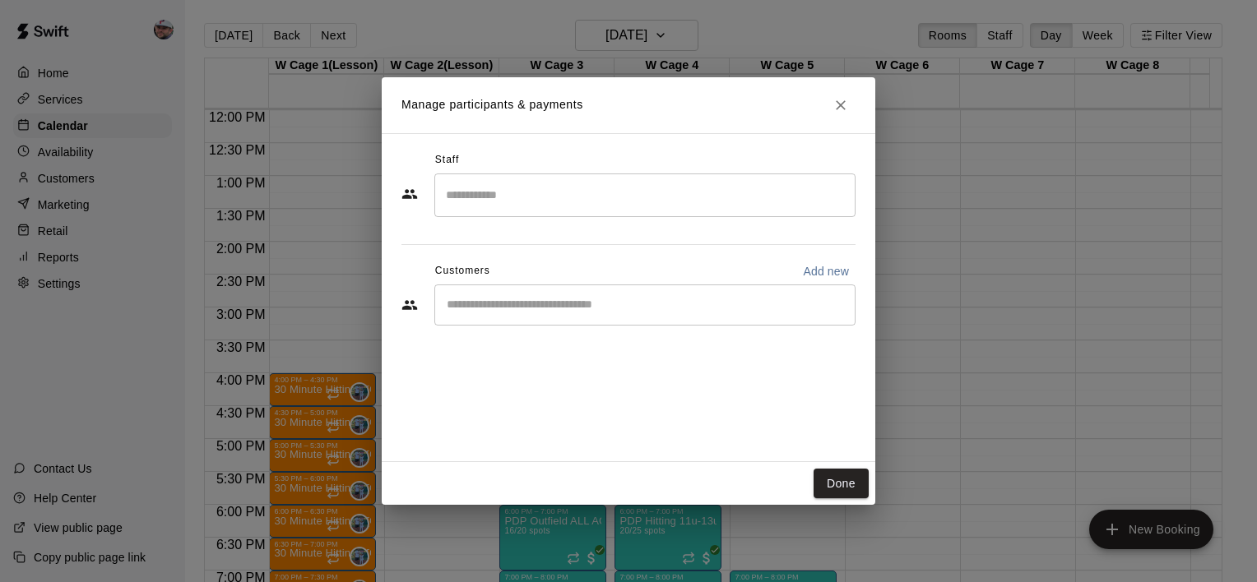
click at [553, 202] on input "Search staff" at bounding box center [645, 195] width 406 height 29
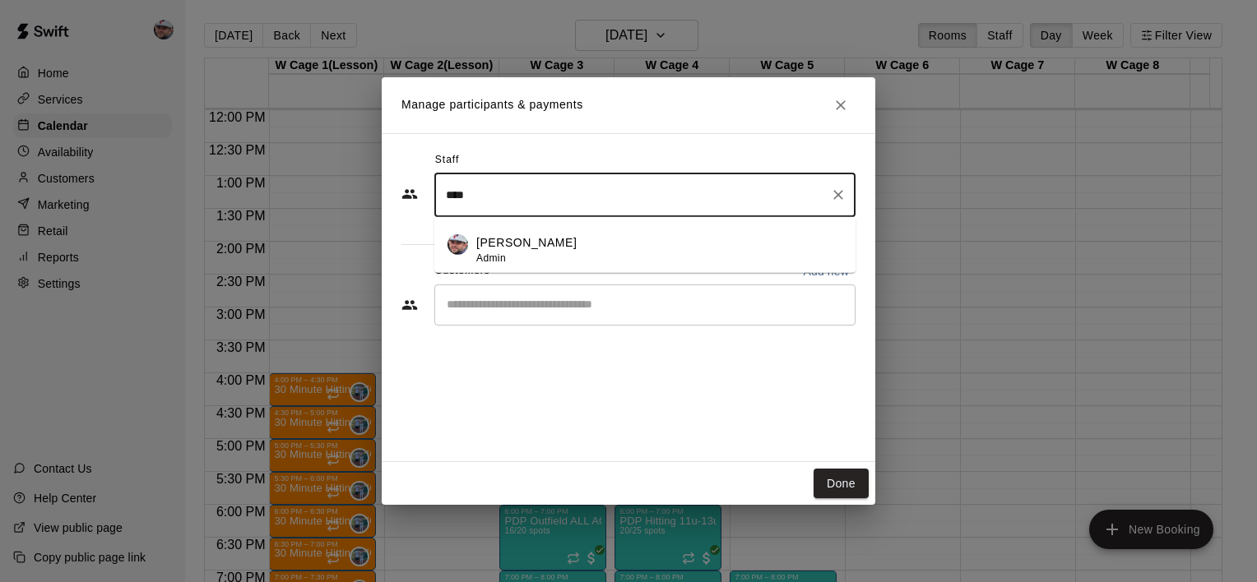
click at [549, 245] on p "[PERSON_NAME]" at bounding box center [526, 242] width 100 height 17
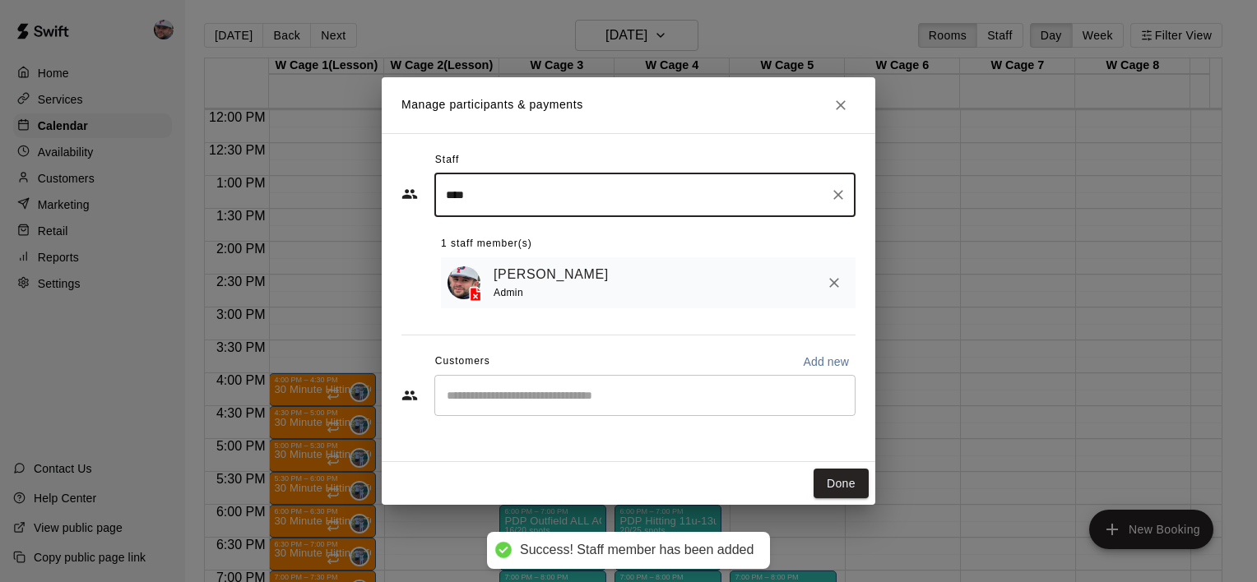
click at [587, 387] on div "​" at bounding box center [644, 395] width 421 height 41
type input "****"
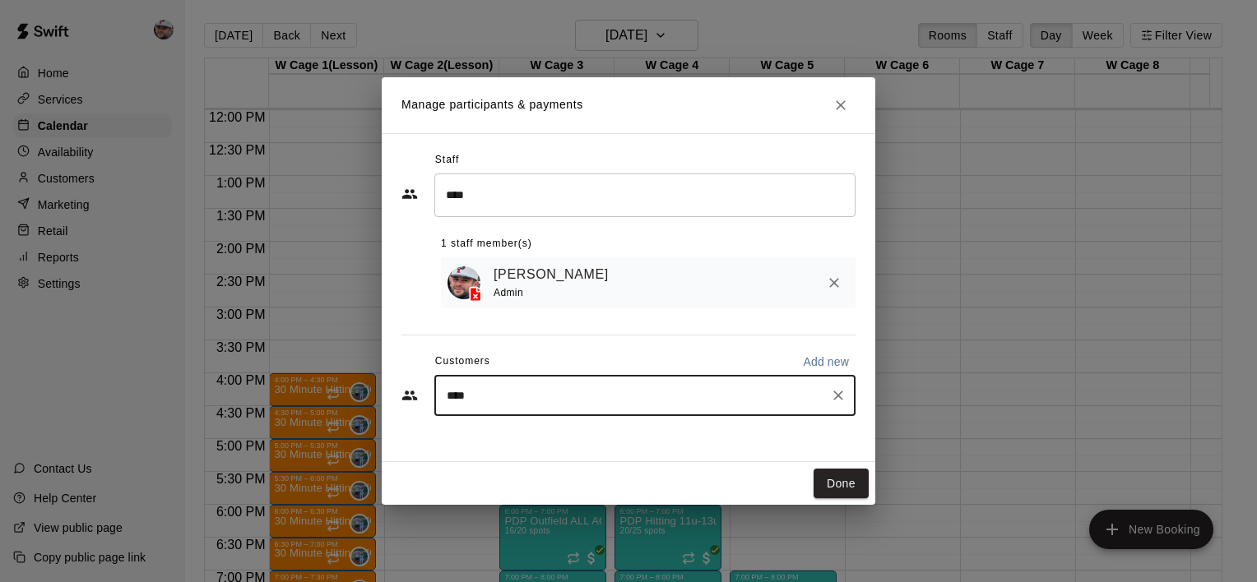
type input "*****"
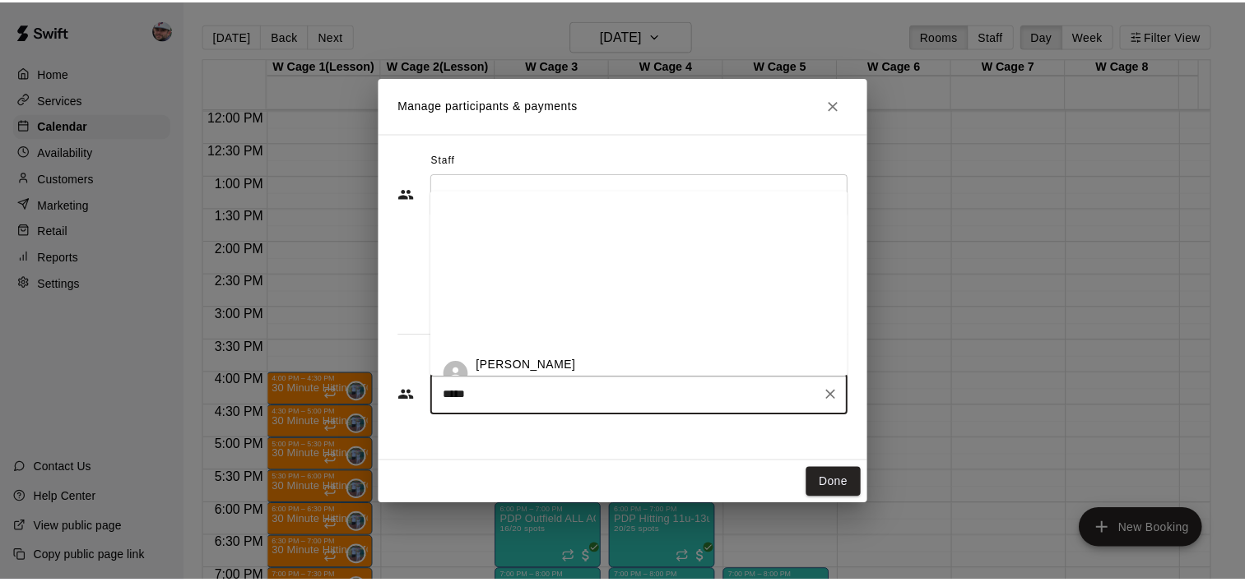
scroll to position [234, 0]
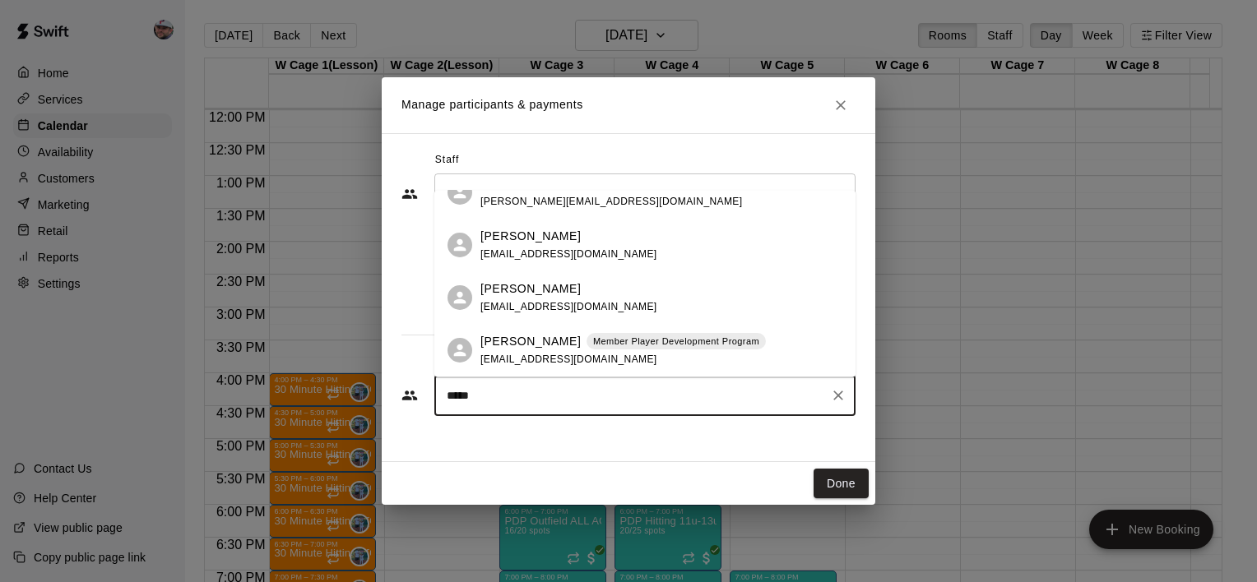
click at [559, 355] on span "[EMAIL_ADDRESS][DOMAIN_NAME]" at bounding box center [568, 360] width 177 height 12
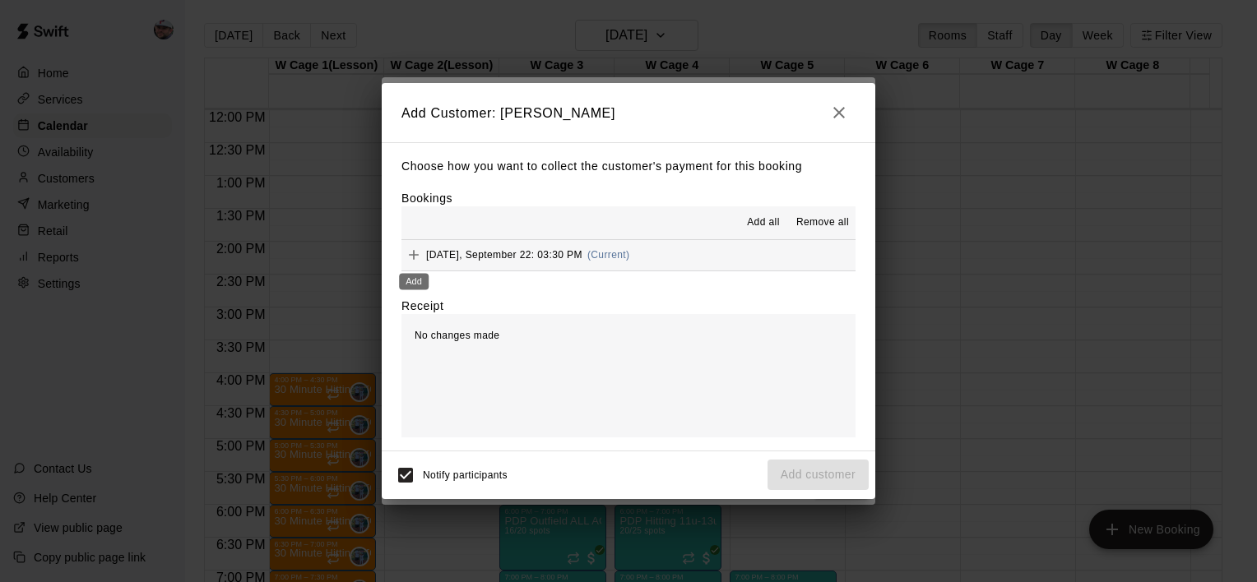
click at [413, 256] on icon "Add" at bounding box center [414, 255] width 10 height 10
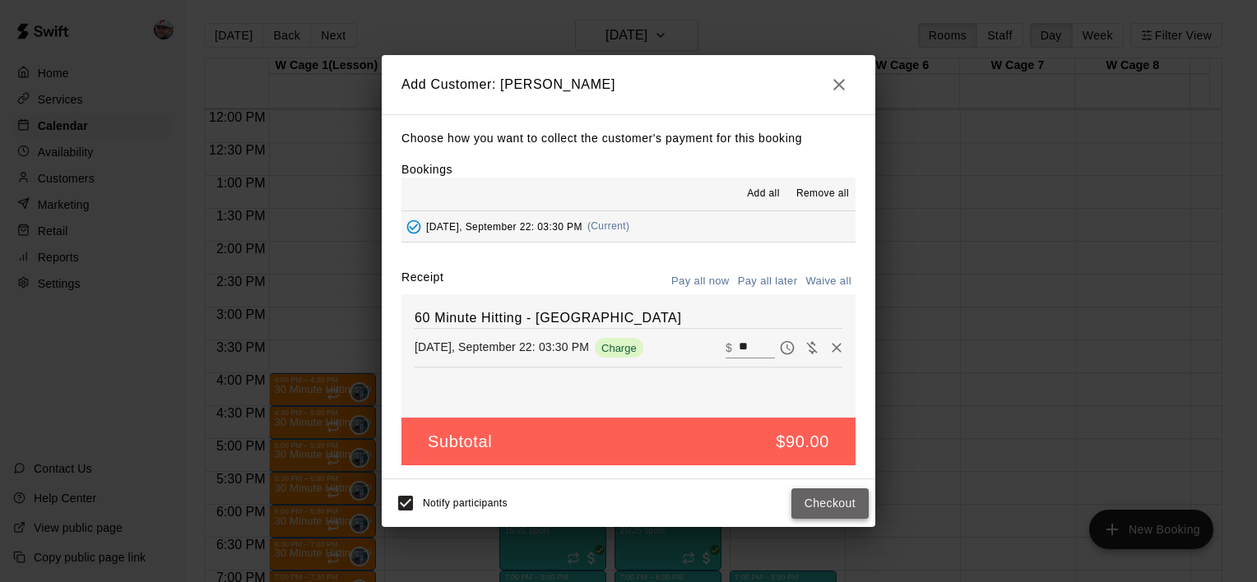
click at [808, 497] on button "Checkout" at bounding box center [829, 504] width 77 height 30
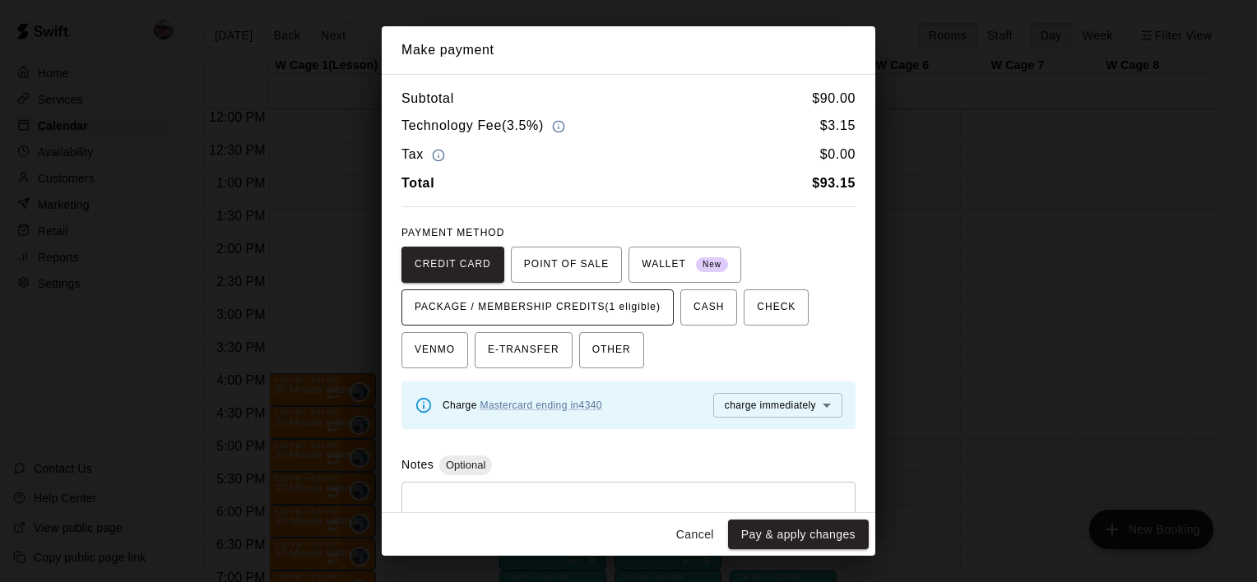
click at [633, 304] on span "PACKAGE / MEMBERSHIP CREDITS (1 eligible)" at bounding box center [538, 307] width 246 height 26
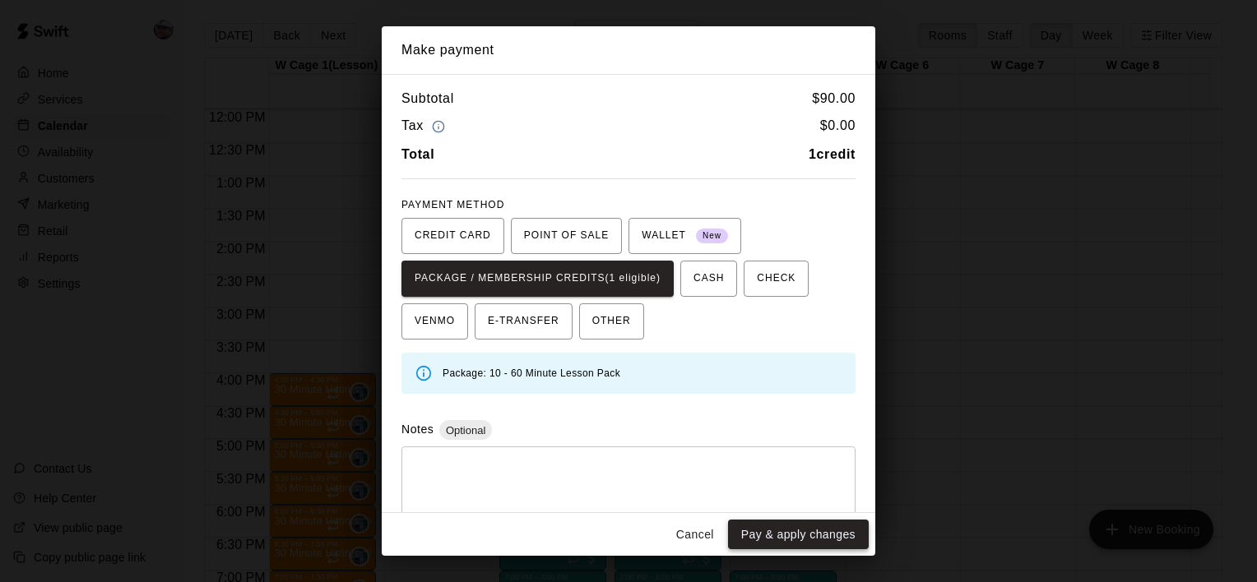
click at [798, 530] on button "Pay & apply changes" at bounding box center [798, 535] width 141 height 30
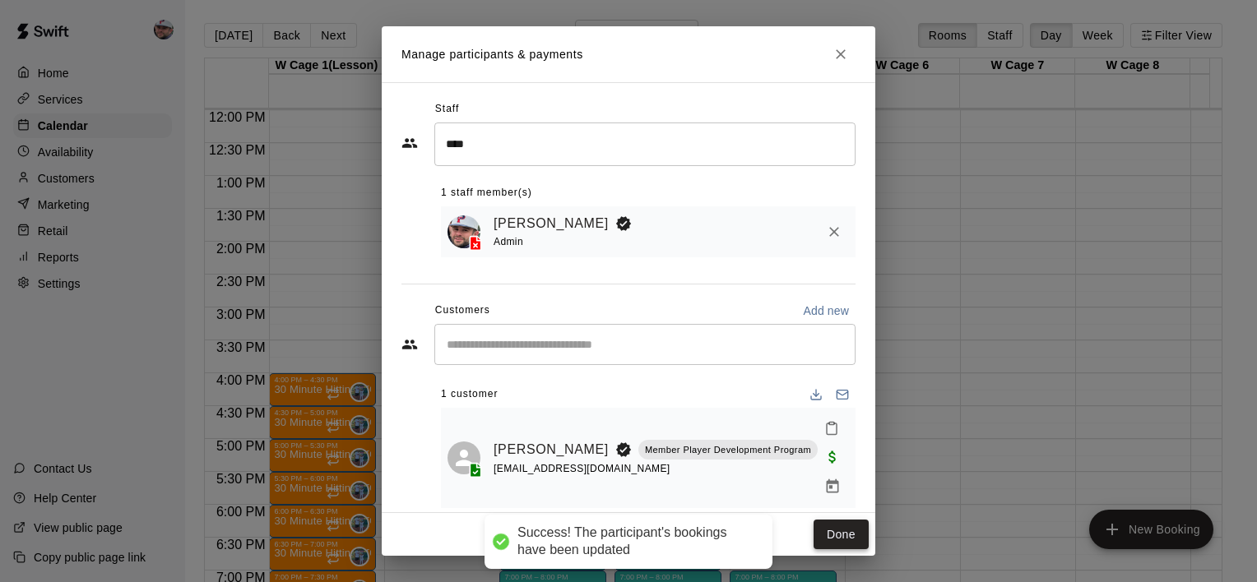
click at [840, 533] on button "Done" at bounding box center [841, 535] width 55 height 30
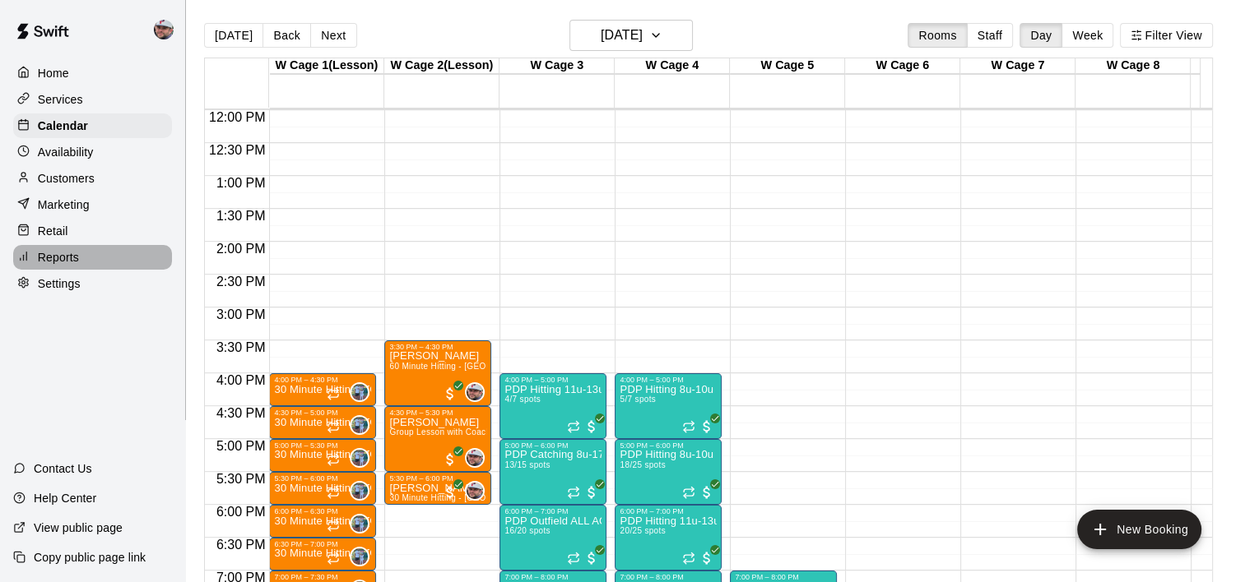
click at [57, 265] on p "Reports" at bounding box center [58, 257] width 41 height 16
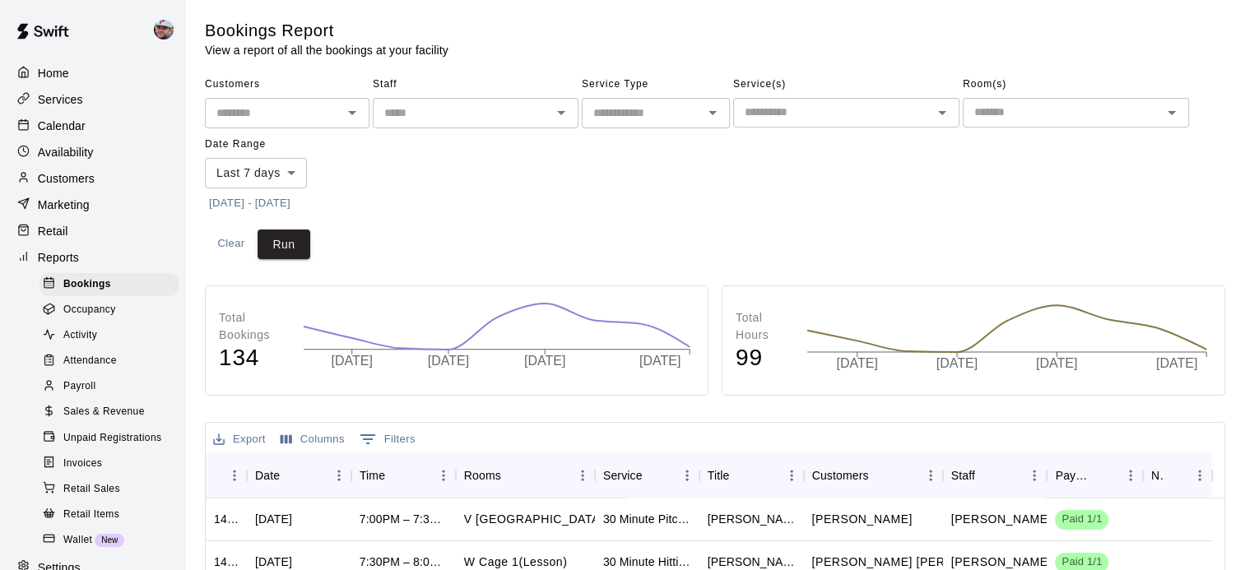
click at [112, 420] on span "Sales & Revenue" at bounding box center [103, 412] width 81 height 16
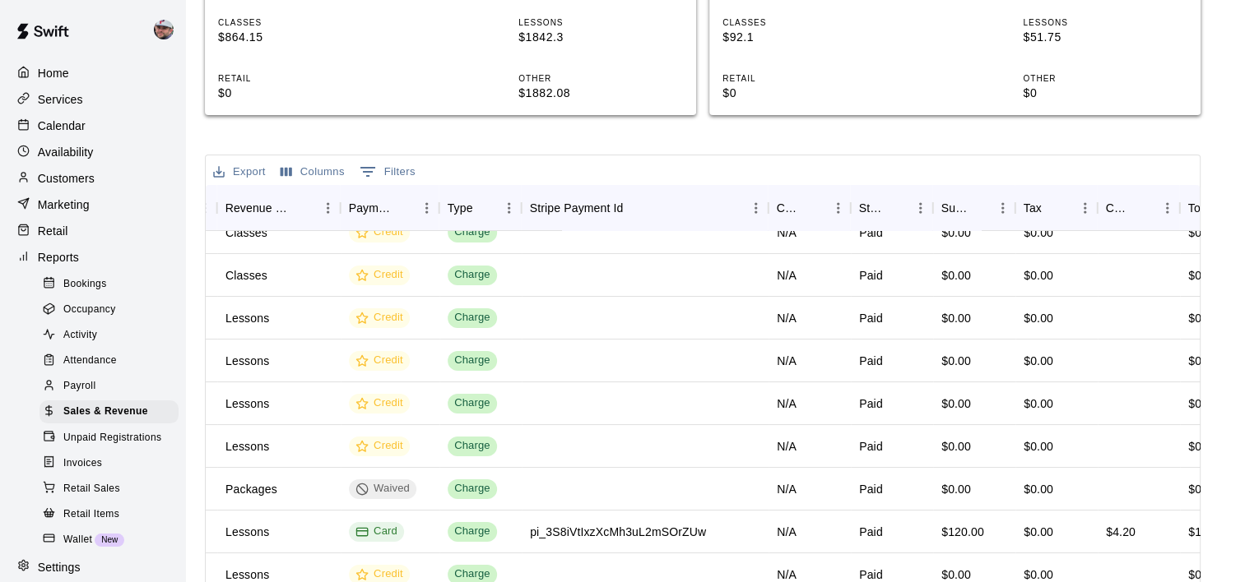
scroll to position [100, 564]
